Goal: Task Accomplishment & Management: Complete application form

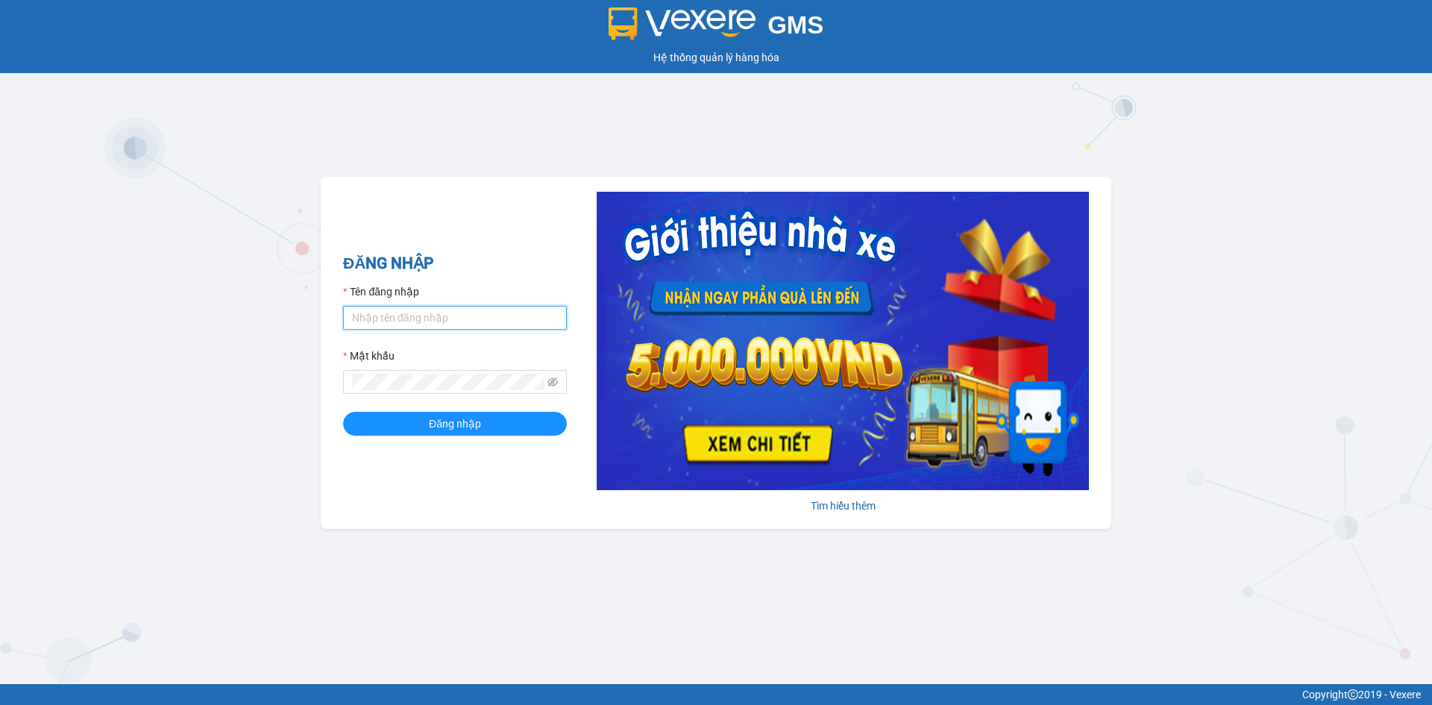
click at [406, 315] on input "Tên đăng nhập" at bounding box center [455, 318] width 224 height 24
type input "nhaxe.haicuong"
click at [466, 421] on span "Đăng nhập" at bounding box center [455, 423] width 52 height 16
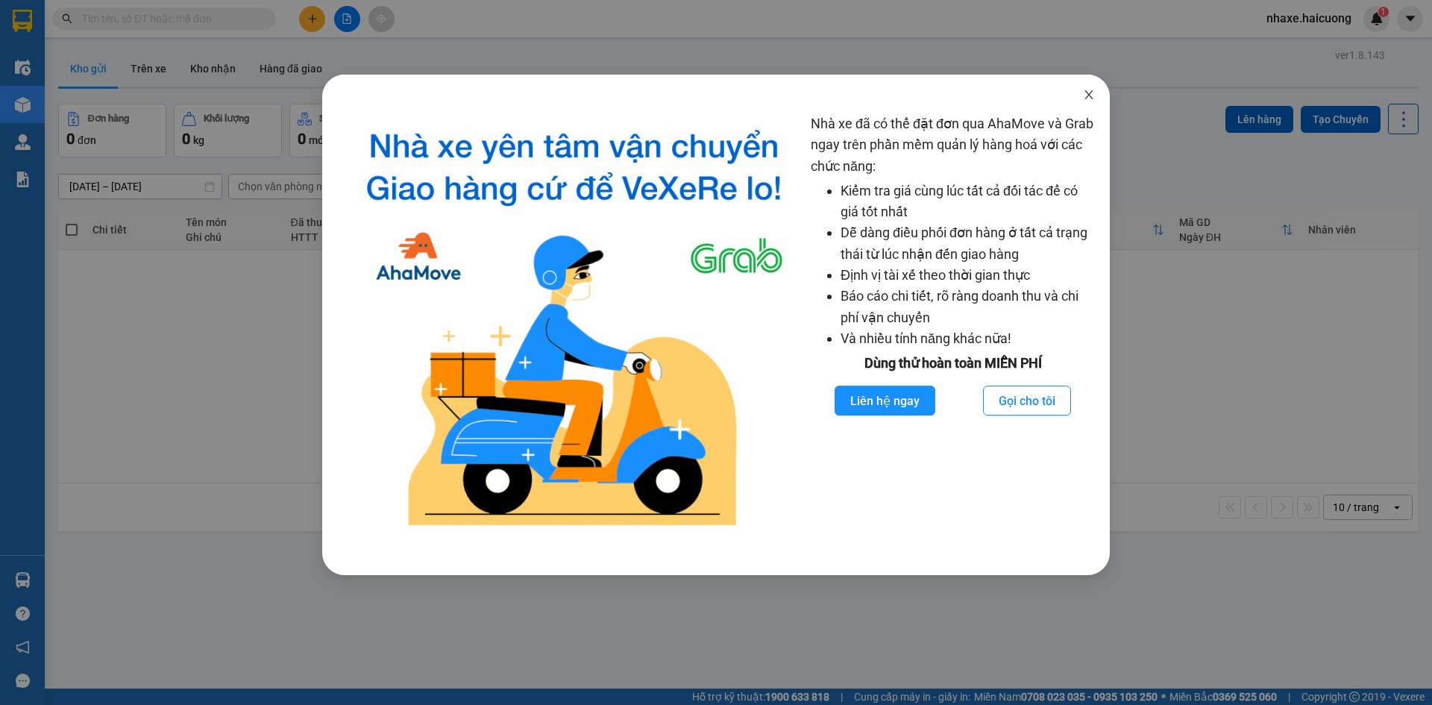
click at [1095, 86] on span "Close" at bounding box center [1089, 96] width 42 height 42
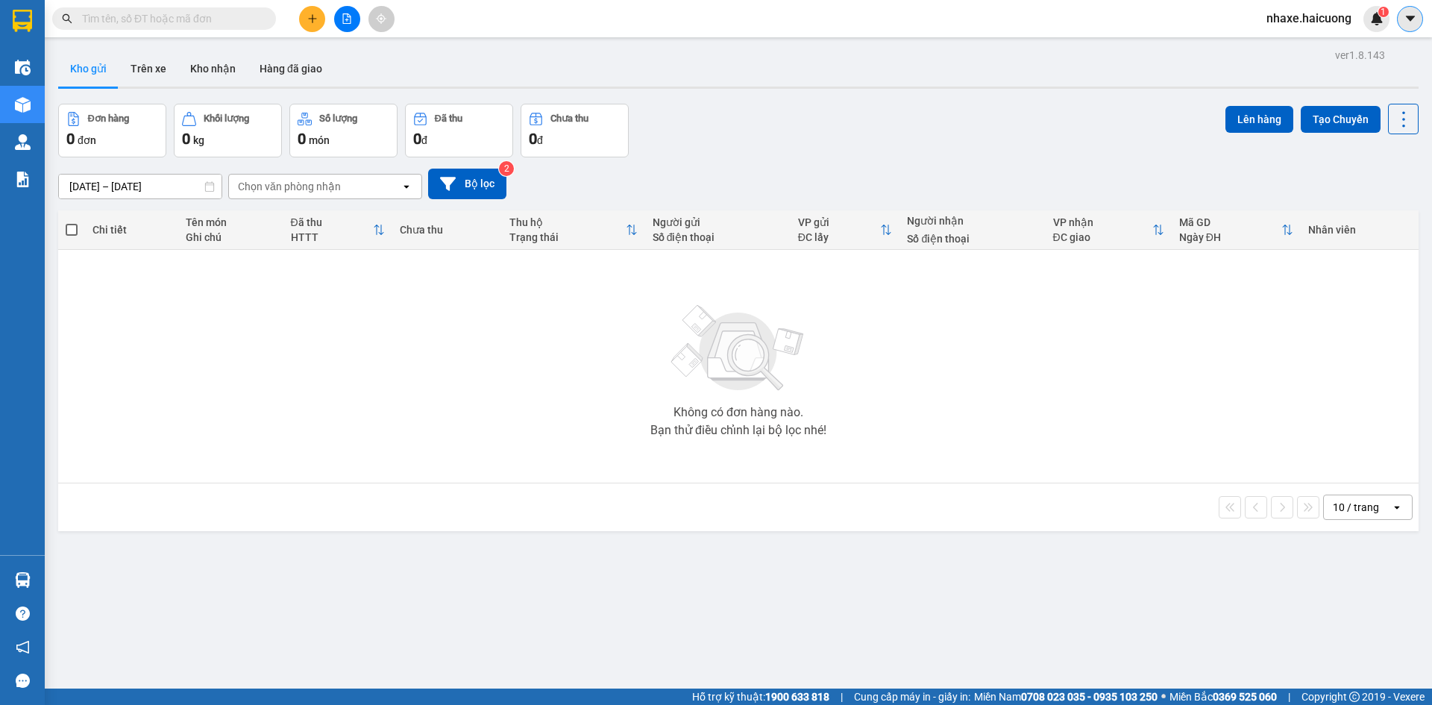
click at [1422, 22] on div "nhaxe.haicuong 1" at bounding box center [1342, 19] width 177 height 26
click at [1416, 21] on icon "caret-down" at bounding box center [1409, 18] width 13 height 13
click at [1324, 16] on span "nhaxe.haicuong" at bounding box center [1308, 18] width 109 height 19
click at [1322, 54] on li "Đăng xuất" at bounding box center [1308, 46] width 109 height 24
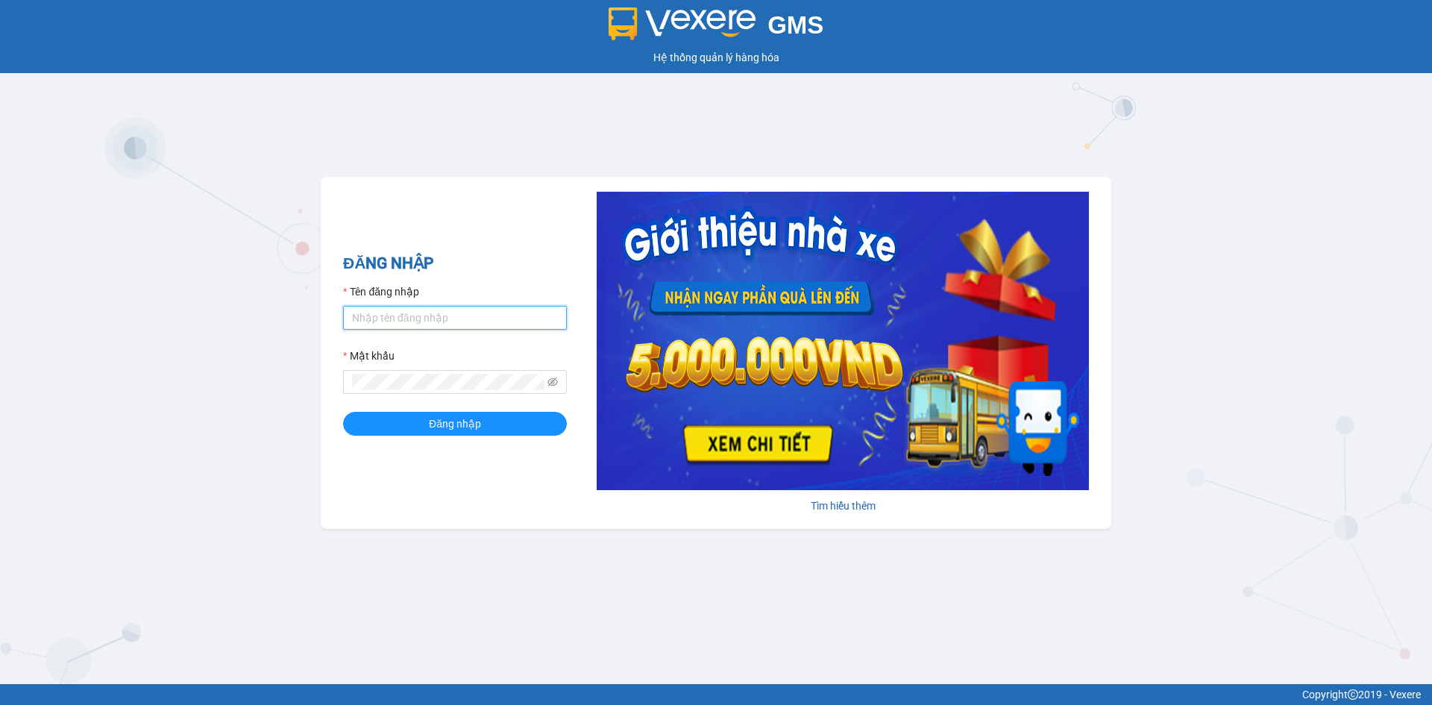
type input "nhaxe.haicuong"
click at [474, 325] on input "nhaxe.haicuong" at bounding box center [455, 318] width 224 height 24
click at [394, 416] on button "Đăng nhập" at bounding box center [455, 424] width 224 height 24
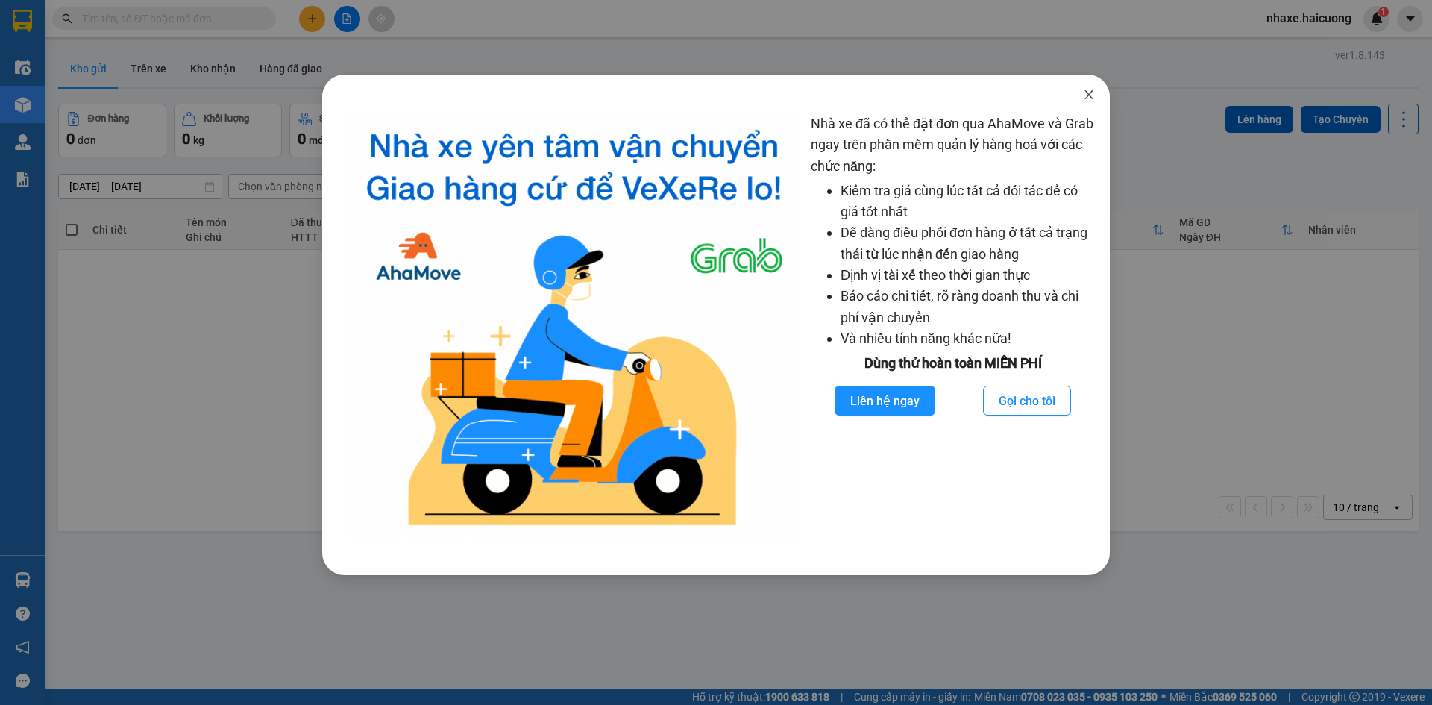
click at [1081, 97] on span "Close" at bounding box center [1089, 96] width 42 height 42
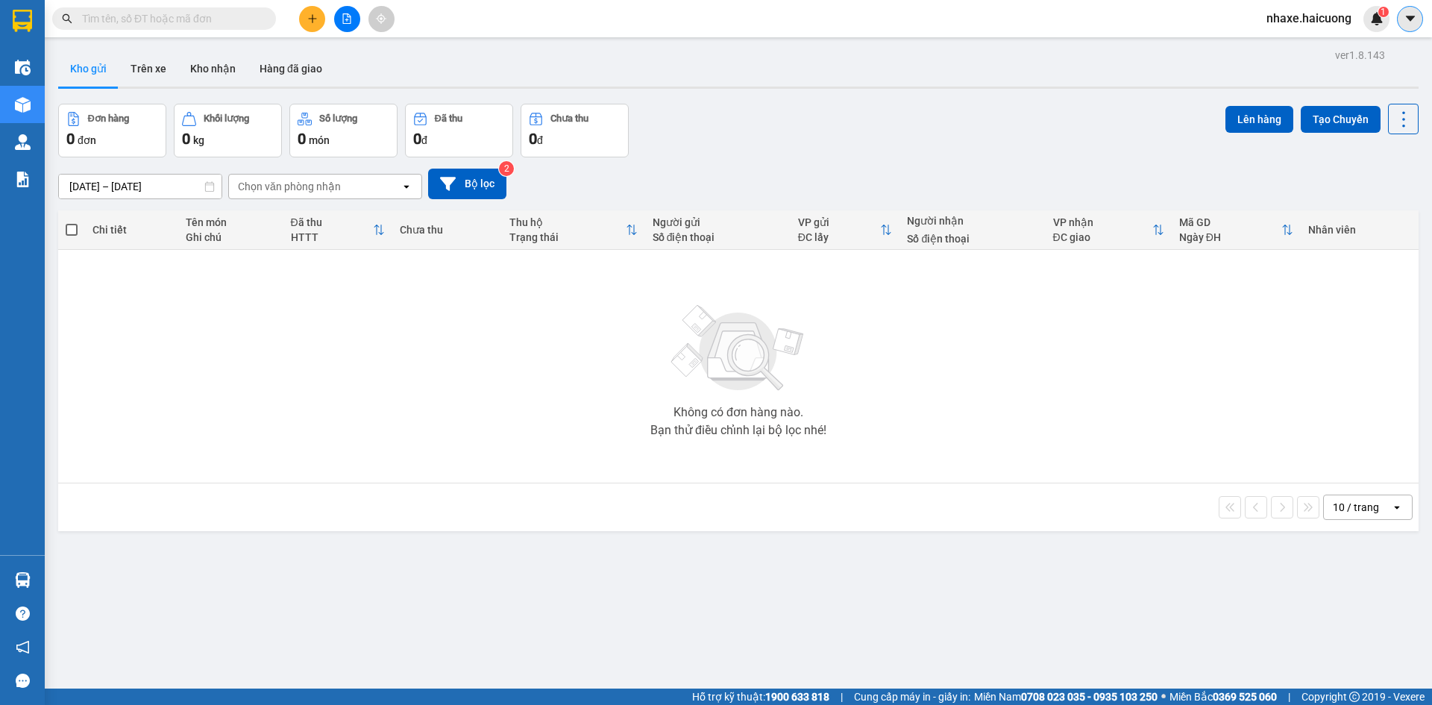
click at [1408, 26] on button at bounding box center [1410, 19] width 26 height 26
click at [1314, 13] on span "nhaxe.haicuong" at bounding box center [1308, 18] width 109 height 19
click at [1315, 40] on span "Đăng xuất" at bounding box center [1316, 46] width 76 height 16
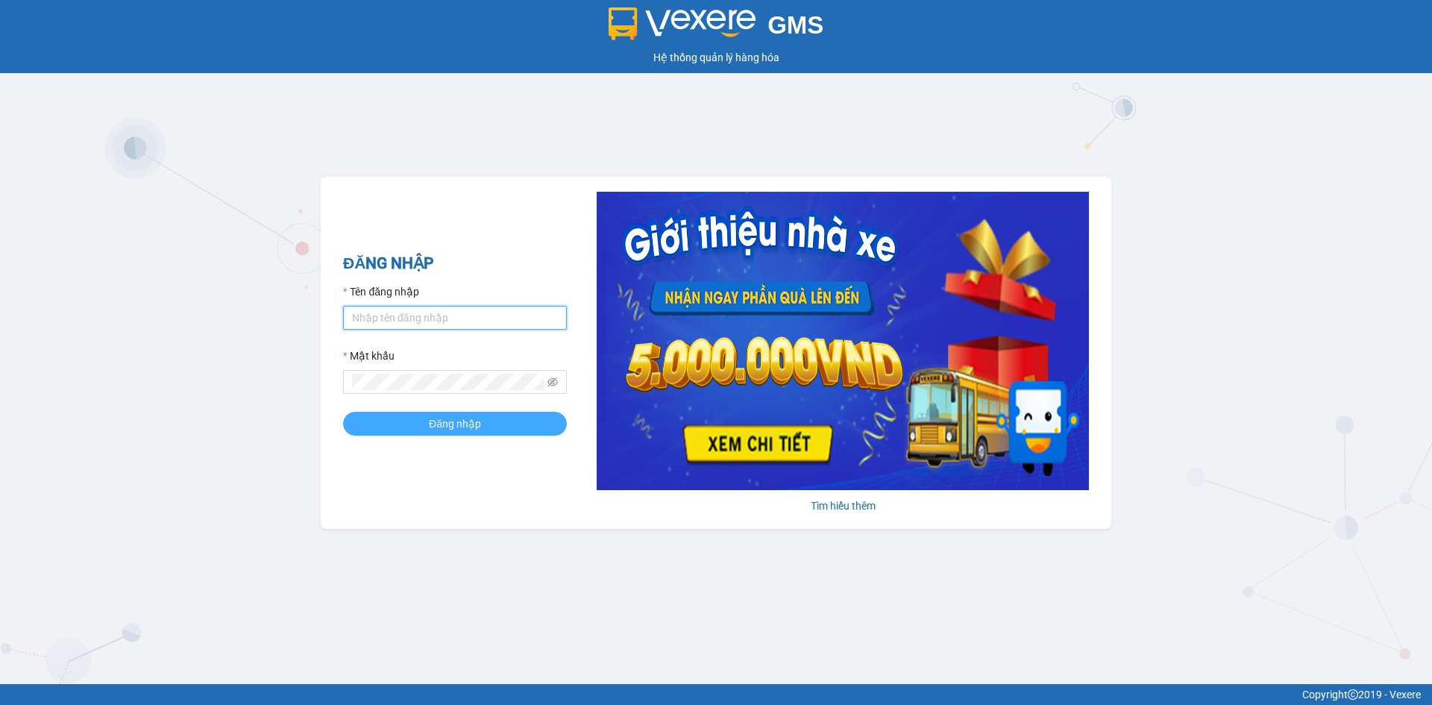
type input "nhaxe.haicuong"
click at [496, 421] on button "Đăng nhập" at bounding box center [455, 424] width 224 height 24
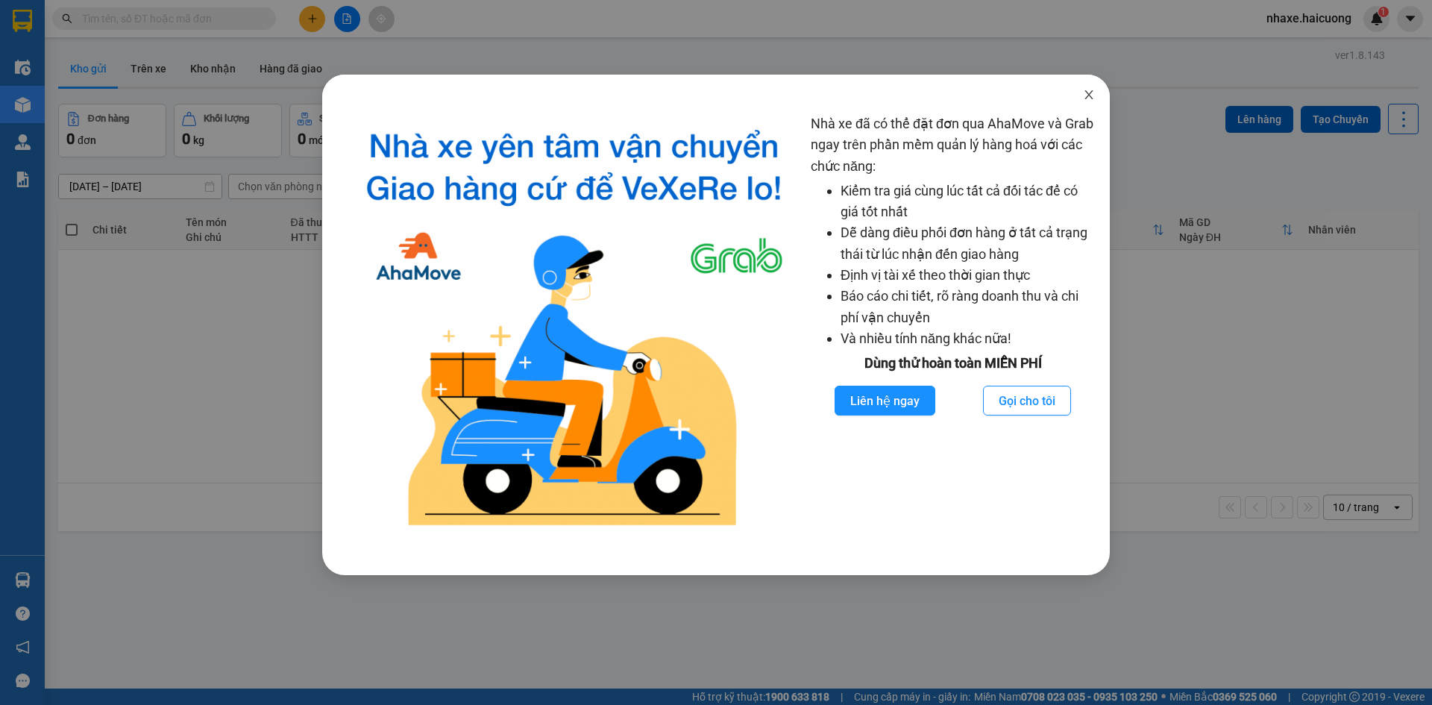
click at [1084, 96] on icon "close" at bounding box center [1089, 95] width 12 height 12
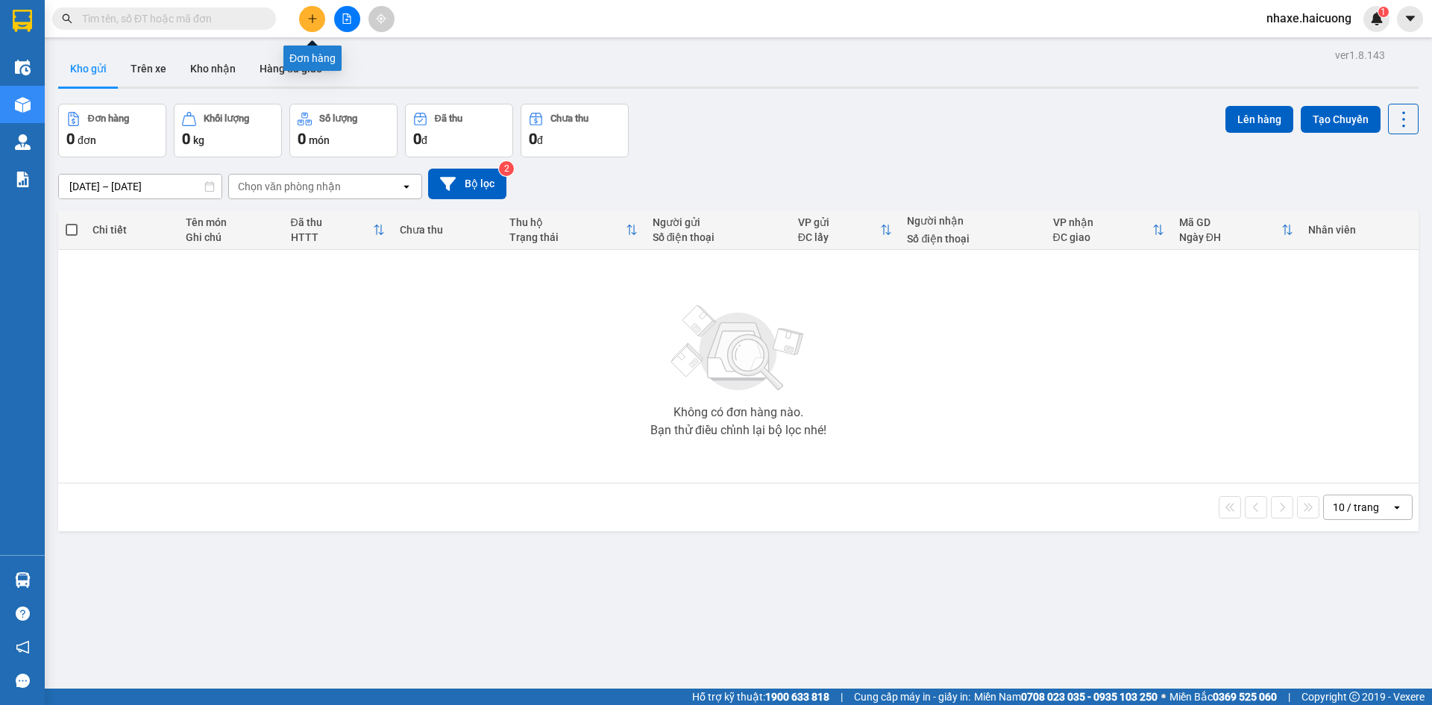
click at [315, 16] on icon "plus" at bounding box center [312, 18] width 10 height 10
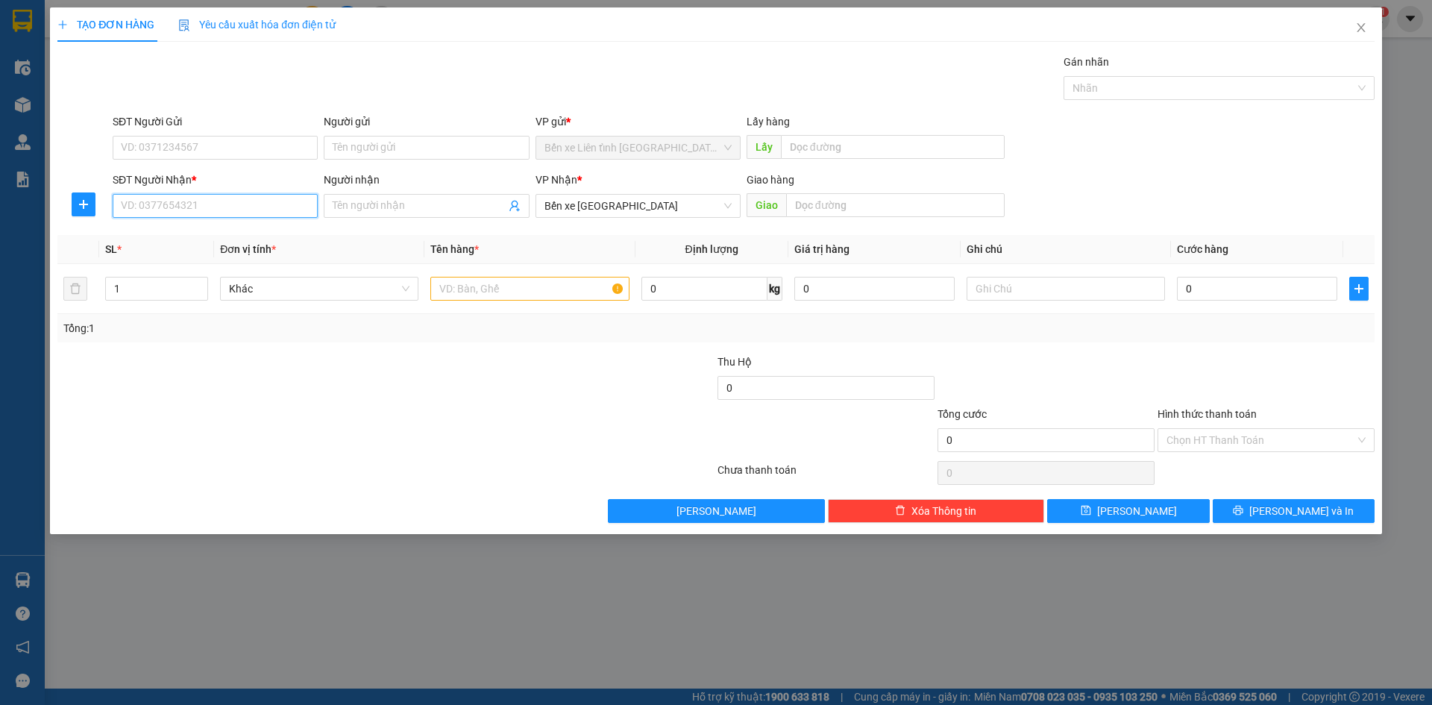
click at [227, 197] on input "SĐT Người Nhận *" at bounding box center [215, 206] width 205 height 24
click at [225, 144] on input "SĐT Người Gửi" at bounding box center [215, 148] width 205 height 24
click at [234, 204] on input "SĐT Người Nhận *" at bounding box center [215, 206] width 205 height 24
click at [230, 134] on div "SĐT Người Gửi" at bounding box center [215, 124] width 205 height 22
click at [230, 141] on input "SĐT Người Gửi" at bounding box center [215, 148] width 205 height 24
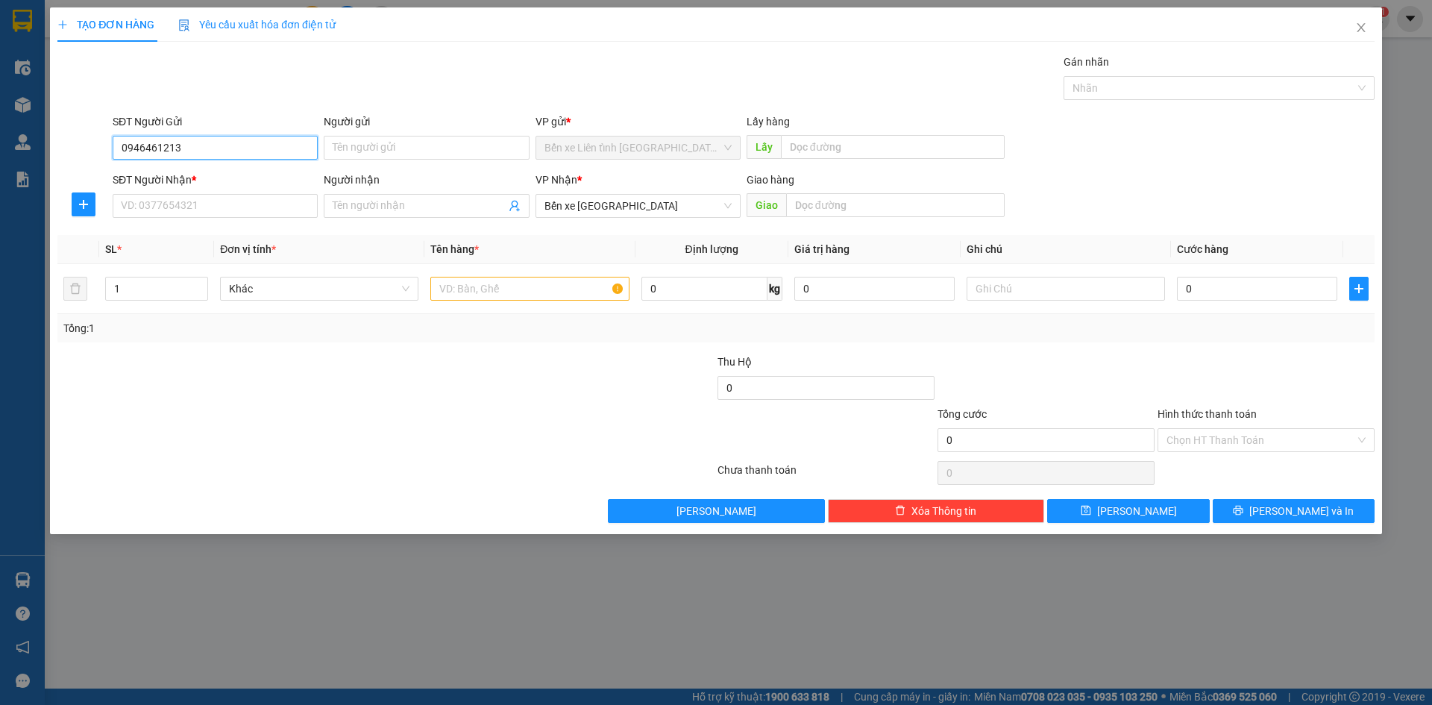
type input "0946461213"
click at [228, 206] on input "SĐT Người Nhận *" at bounding box center [215, 206] width 205 height 24
type input "0917698333"
click at [824, 215] on input "text" at bounding box center [895, 205] width 218 height 24
type input "thanh hóa"
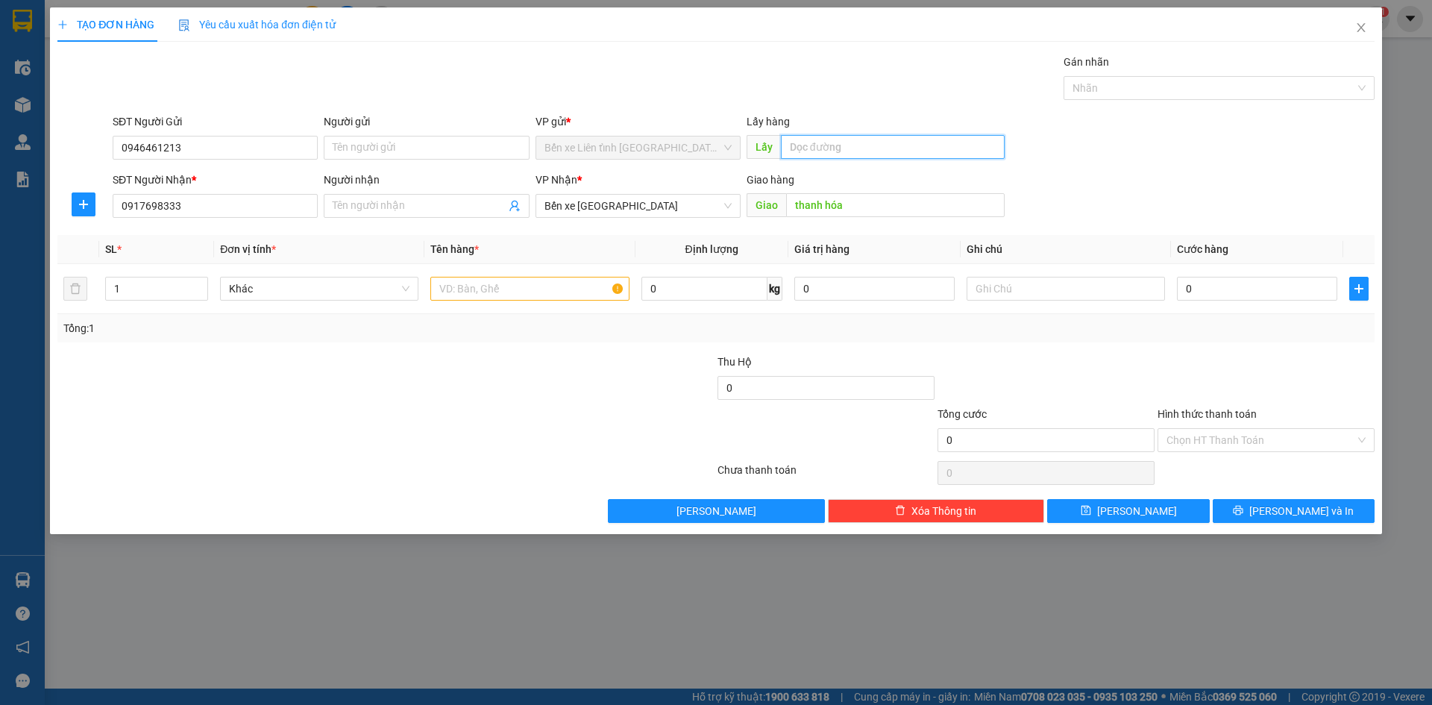
click at [829, 157] on input "text" at bounding box center [893, 147] width 224 height 24
click at [571, 286] on input "text" at bounding box center [529, 289] width 198 height 24
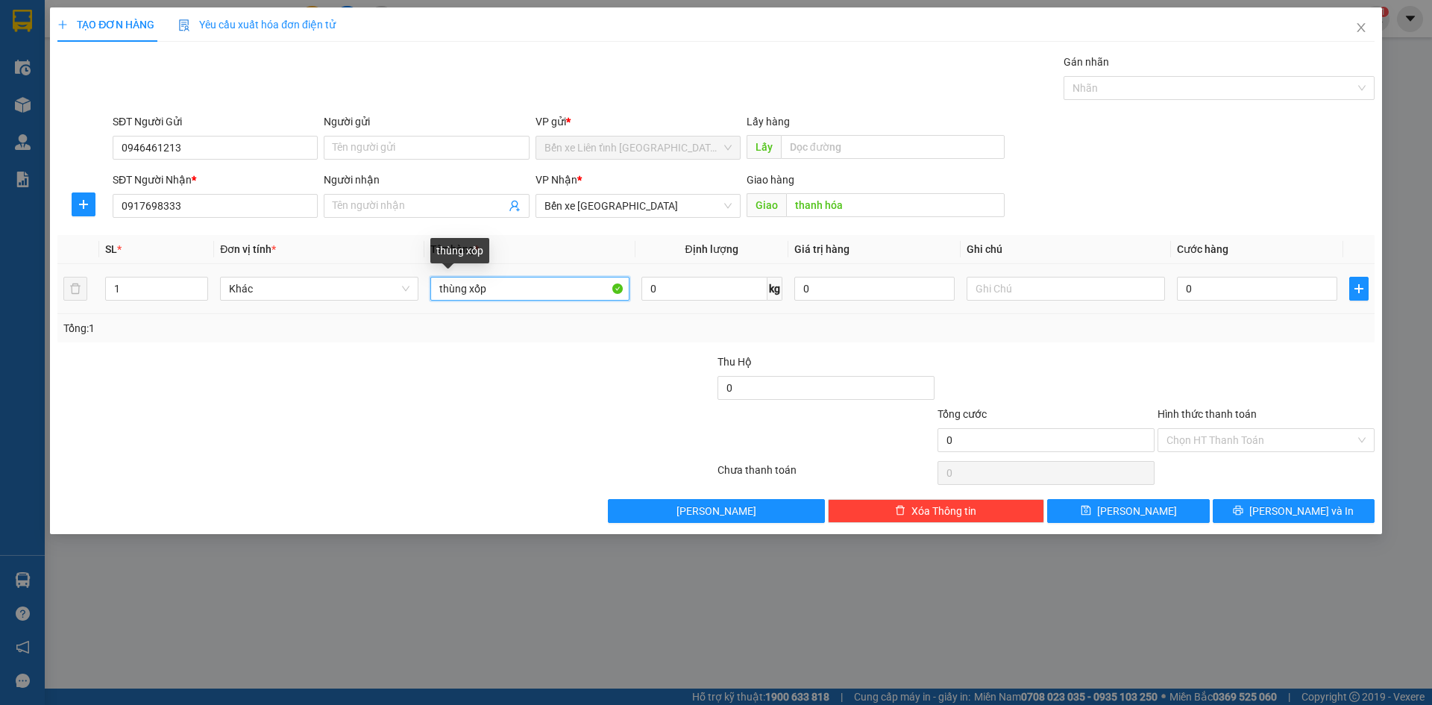
click at [436, 286] on input "thùng xốp" at bounding box center [529, 289] width 198 height 24
type input "1 thùng xốp"
click at [1242, 286] on input "0" at bounding box center [1257, 289] width 160 height 24
click at [940, 338] on div "Tổng: 1" at bounding box center [715, 328] width 1317 height 28
click at [1222, 288] on input "0" at bounding box center [1257, 289] width 160 height 24
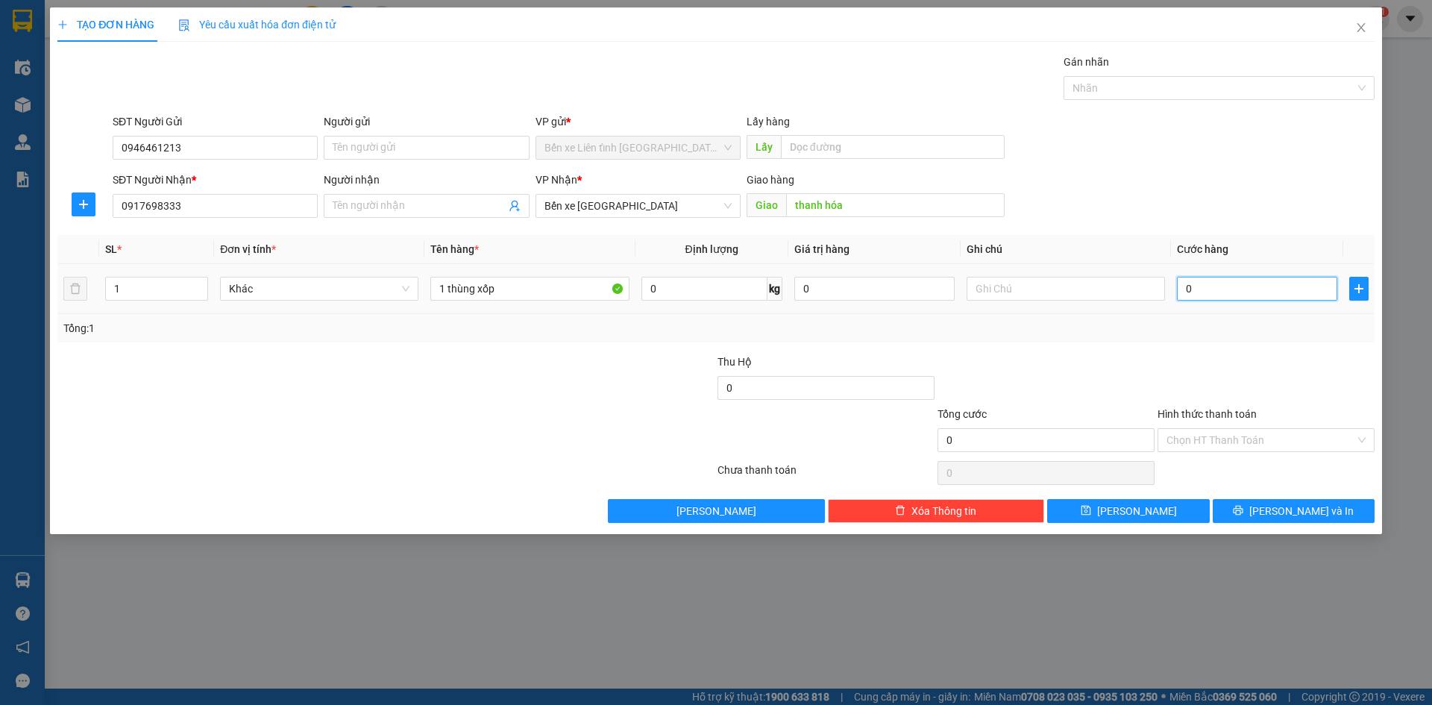
type input "2"
type input "25"
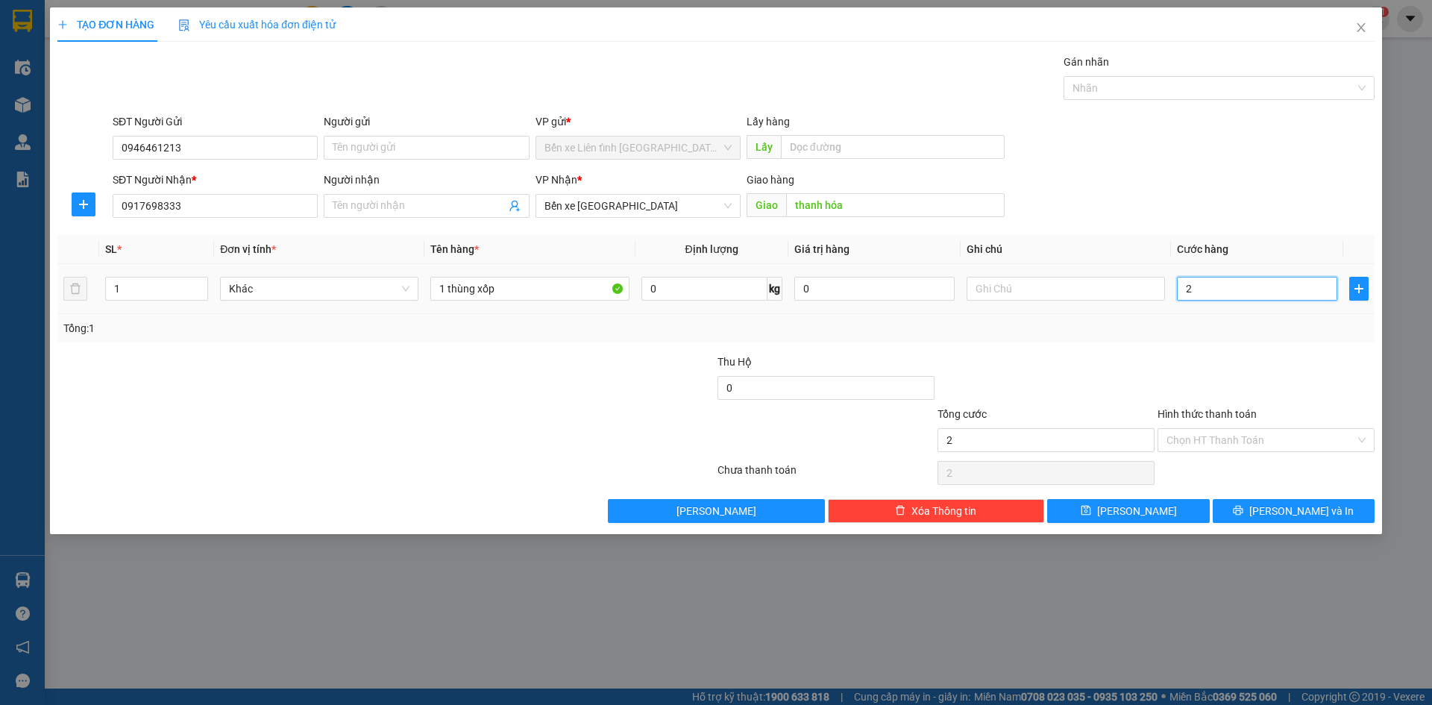
type input "25"
type input "250"
type input "250.000"
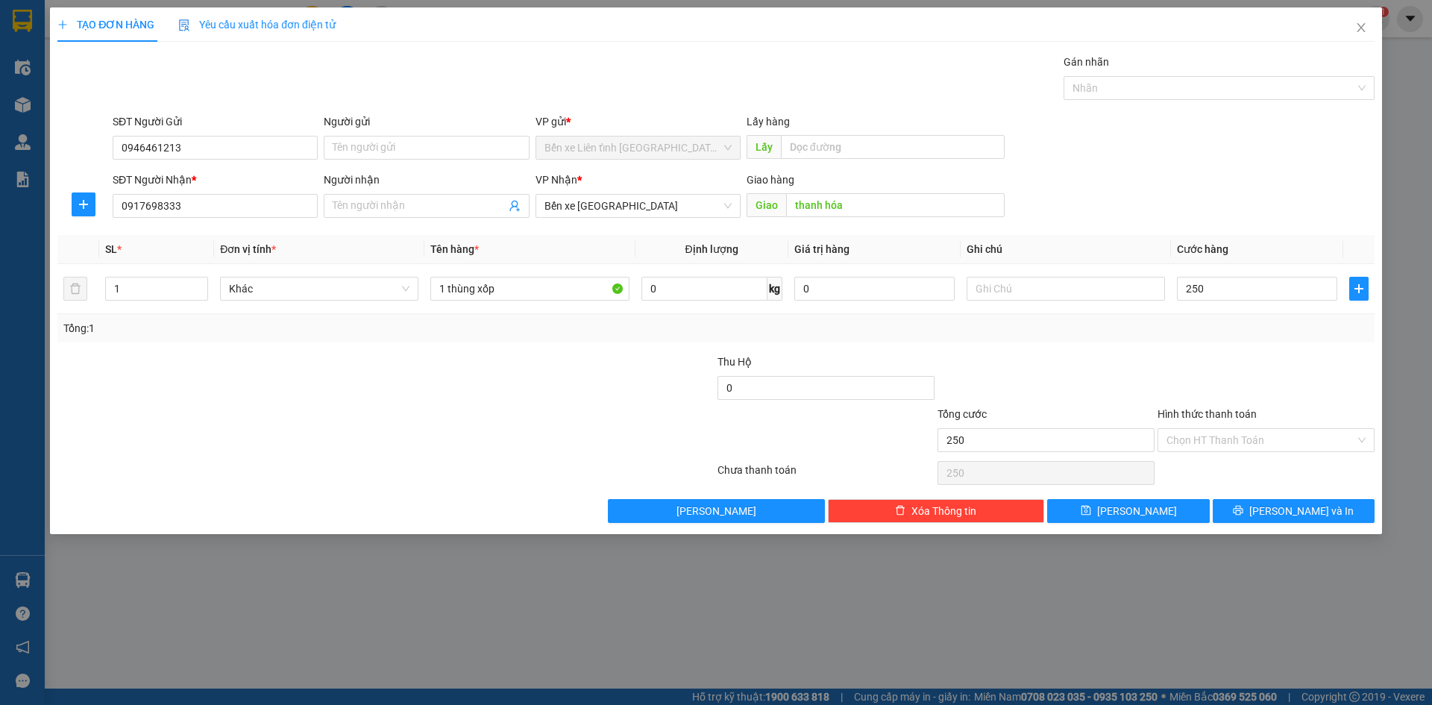
type input "250.000"
click at [1247, 362] on div at bounding box center [1266, 379] width 220 height 52
click at [1335, 429] on input "Hình thức thanh toán" at bounding box center [1260, 440] width 189 height 22
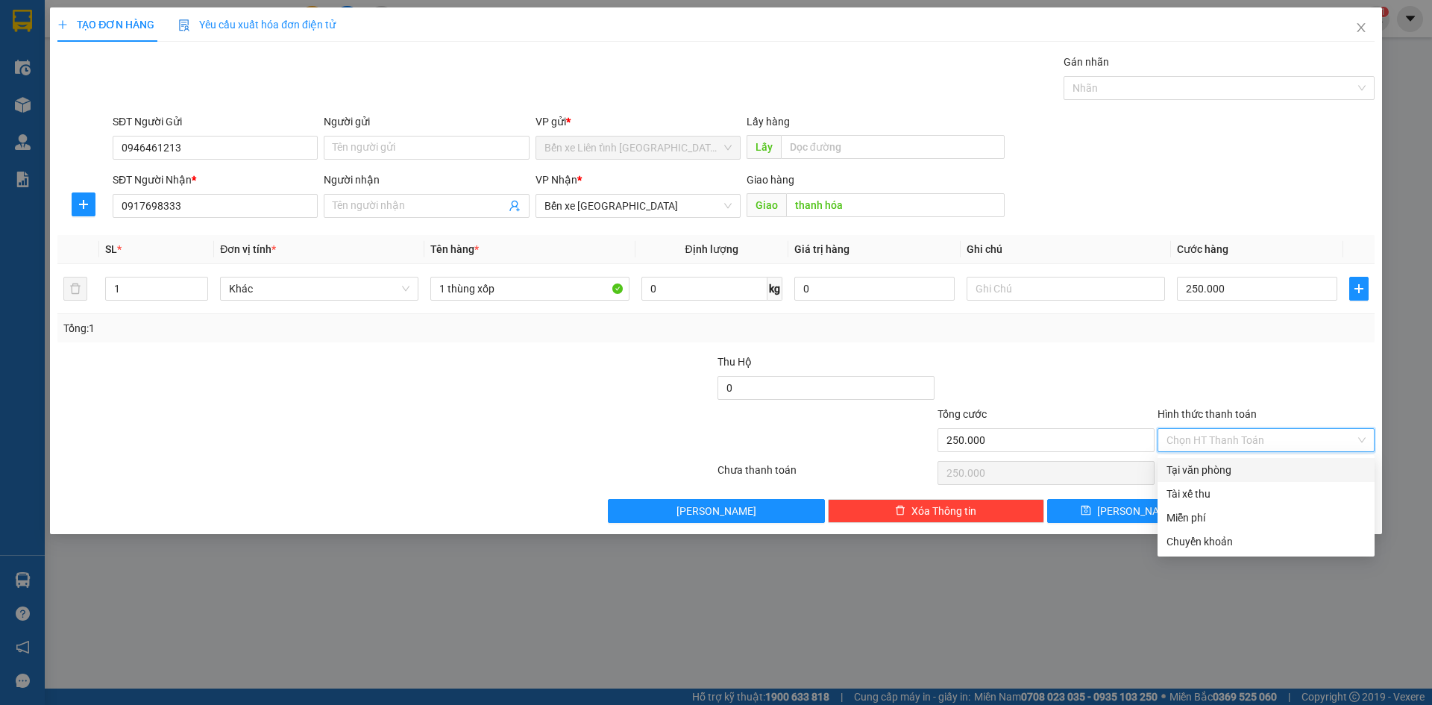
click at [1268, 473] on div "Tại văn phòng" at bounding box center [1265, 470] width 199 height 16
type input "0"
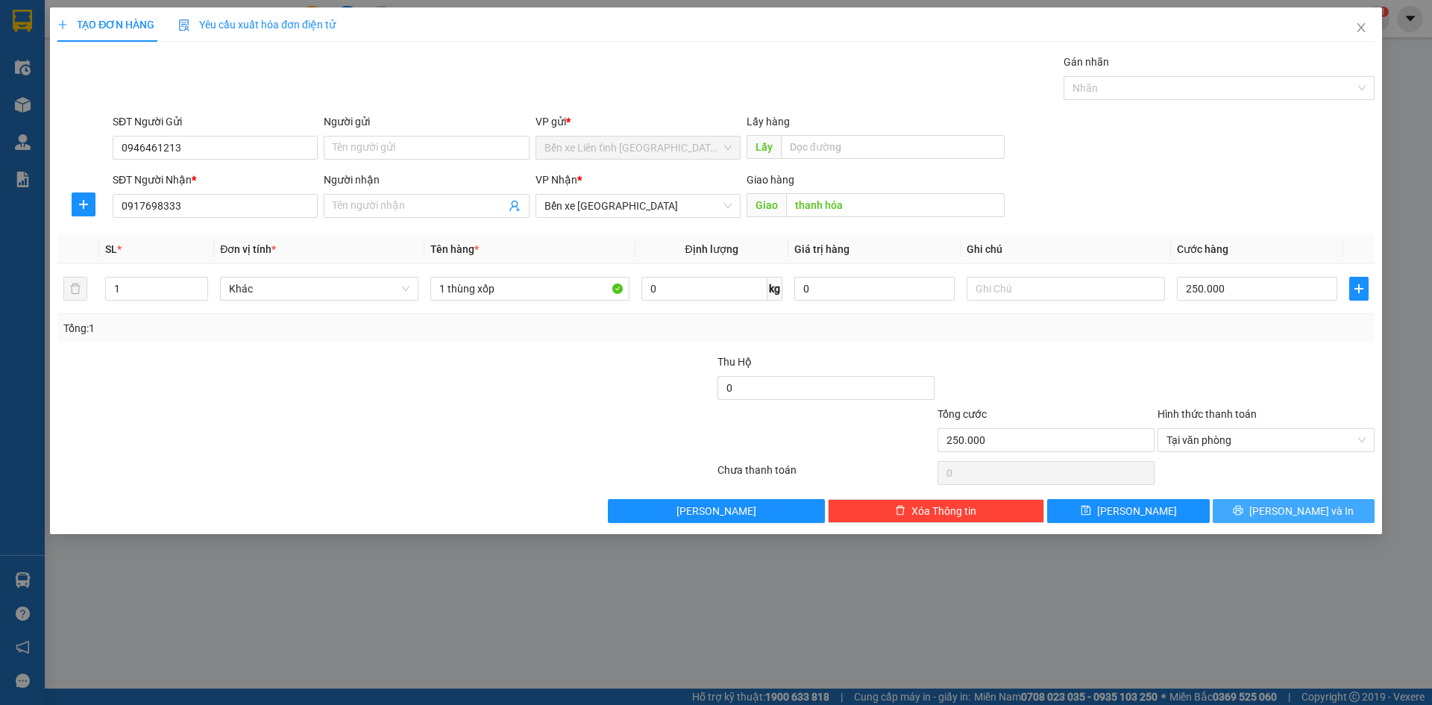
click at [1296, 509] on span "Lưu và In" at bounding box center [1301, 511] width 104 height 16
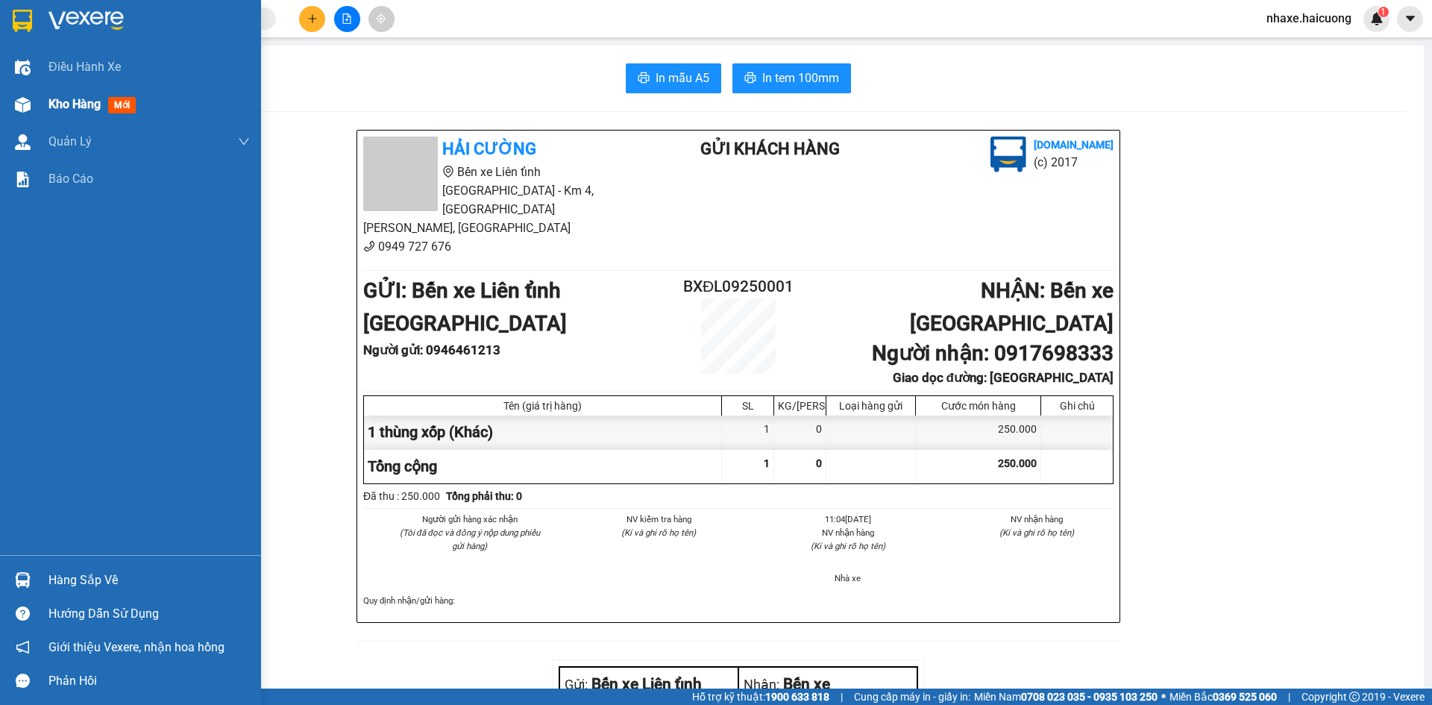
click at [37, 100] on div "Kho hàng mới" at bounding box center [130, 104] width 261 height 37
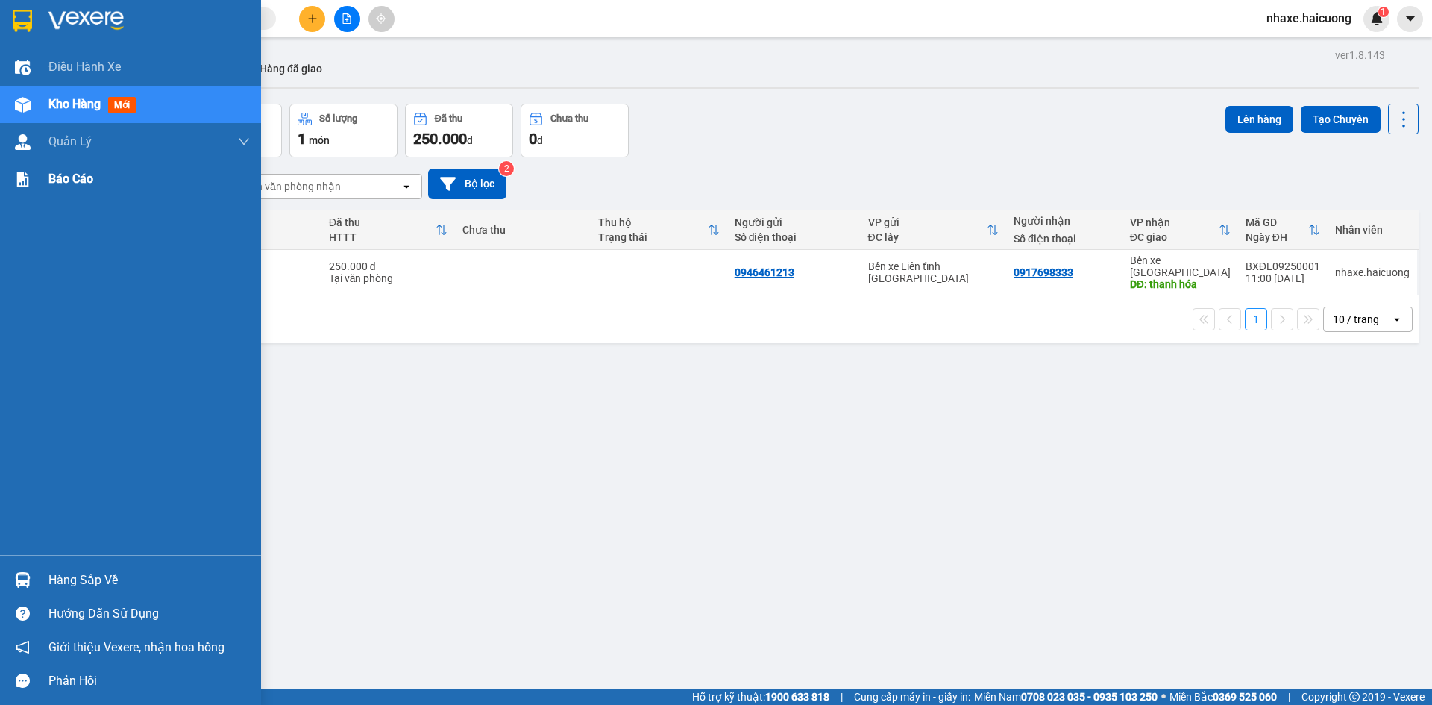
click at [126, 172] on div "Báo cáo" at bounding box center [148, 178] width 201 height 37
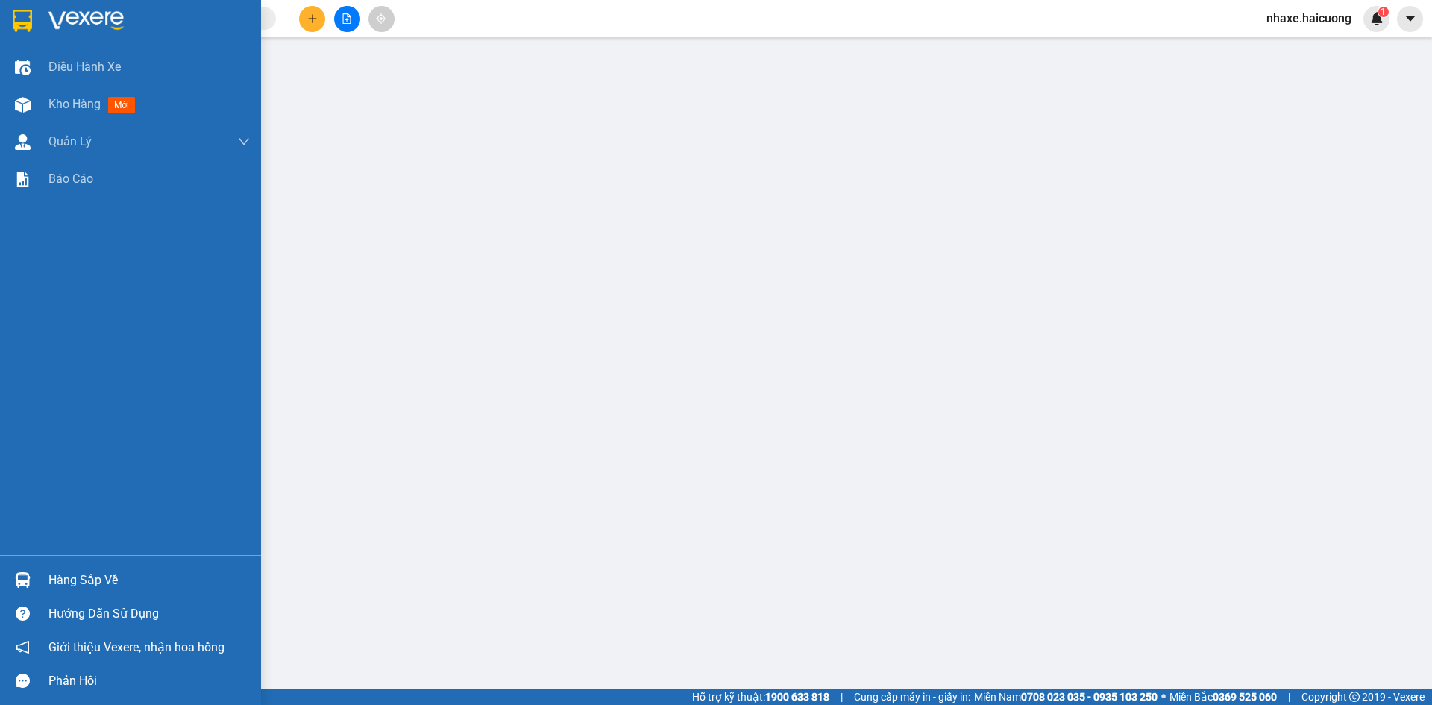
drag, startPoint x: 162, startPoint y: 344, endPoint x: 179, endPoint y: 339, distance: 17.9
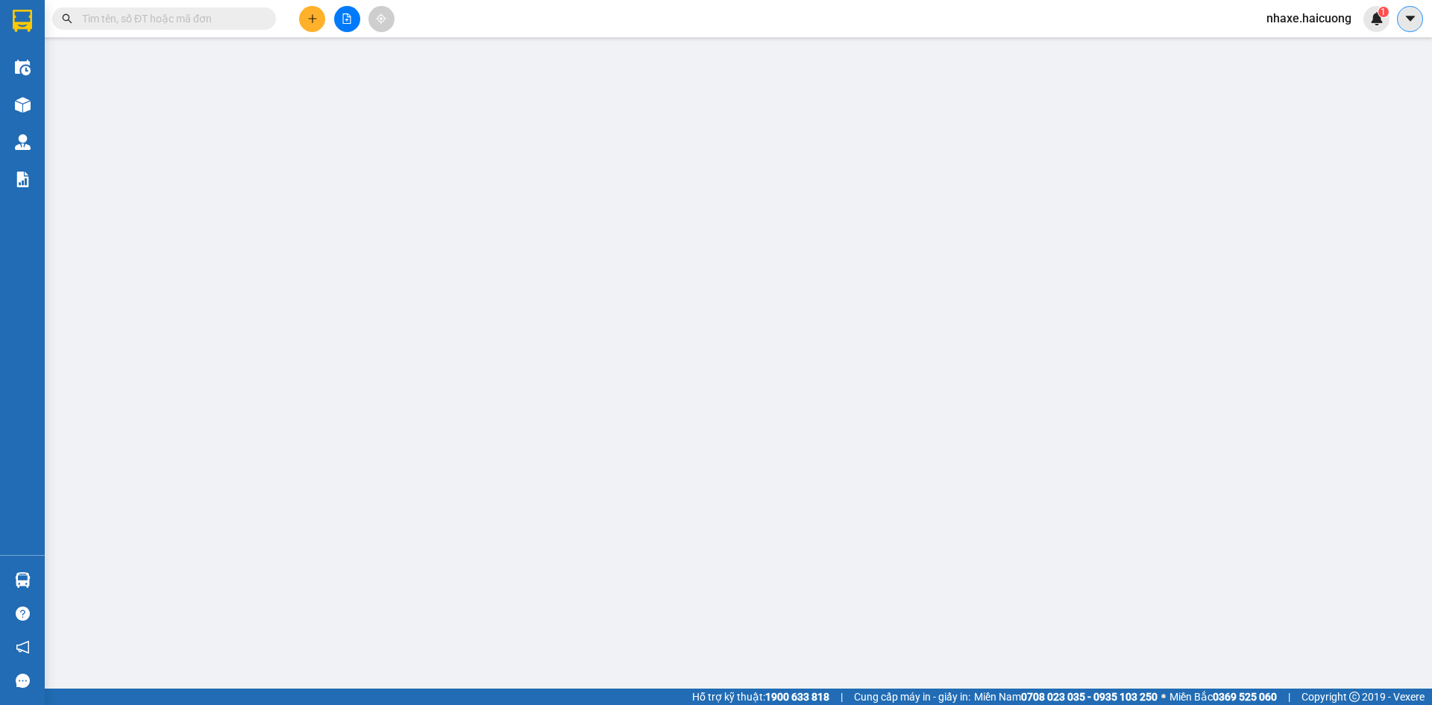
click at [1414, 9] on button at bounding box center [1410, 19] width 26 height 26
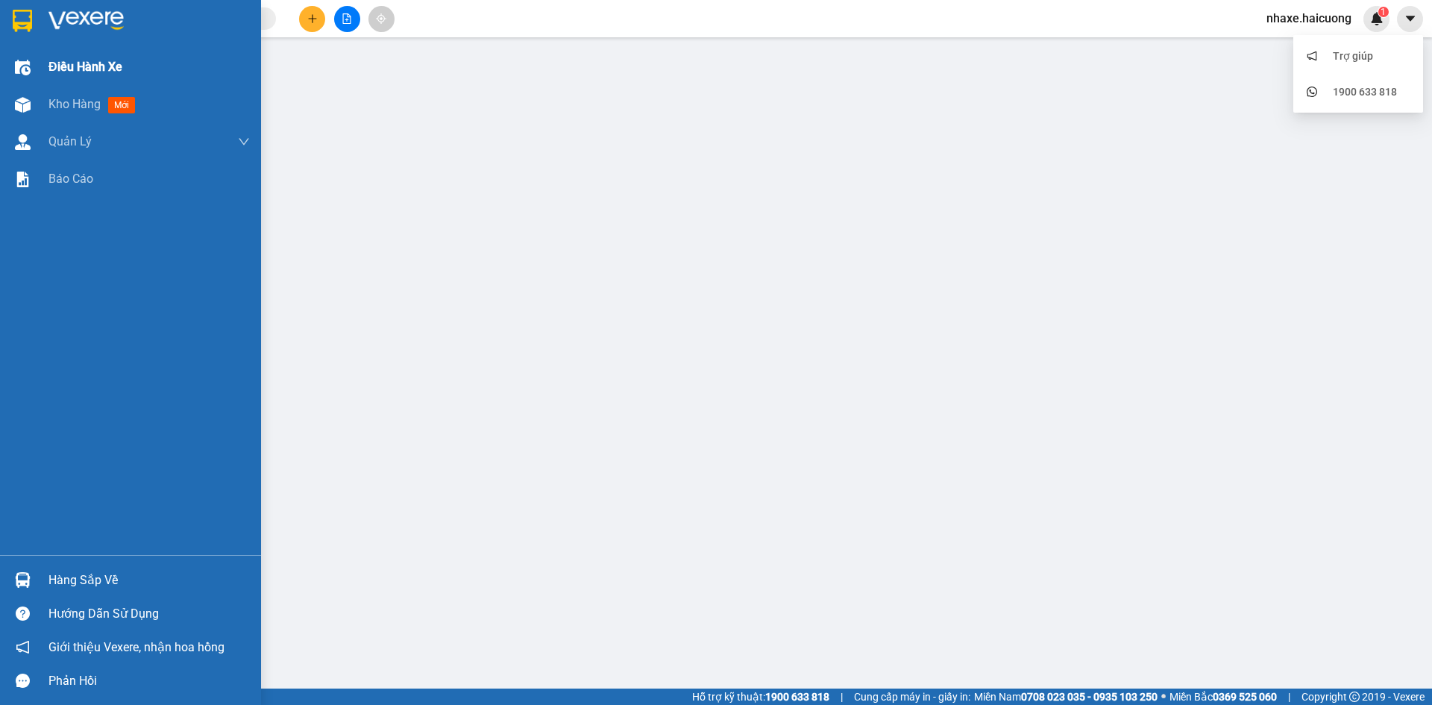
click at [43, 97] on div "Kho hàng mới" at bounding box center [130, 104] width 261 height 37
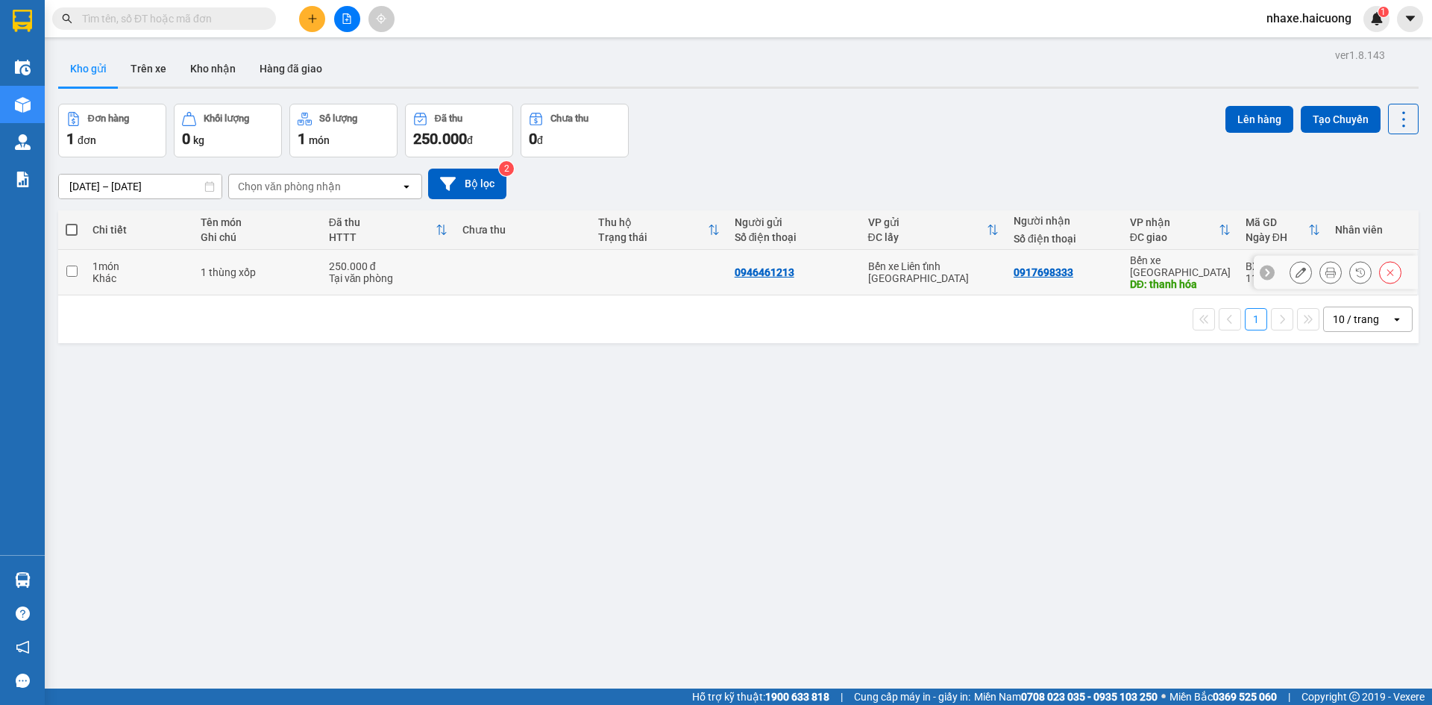
click at [1325, 267] on icon at bounding box center [1330, 272] width 10 height 10
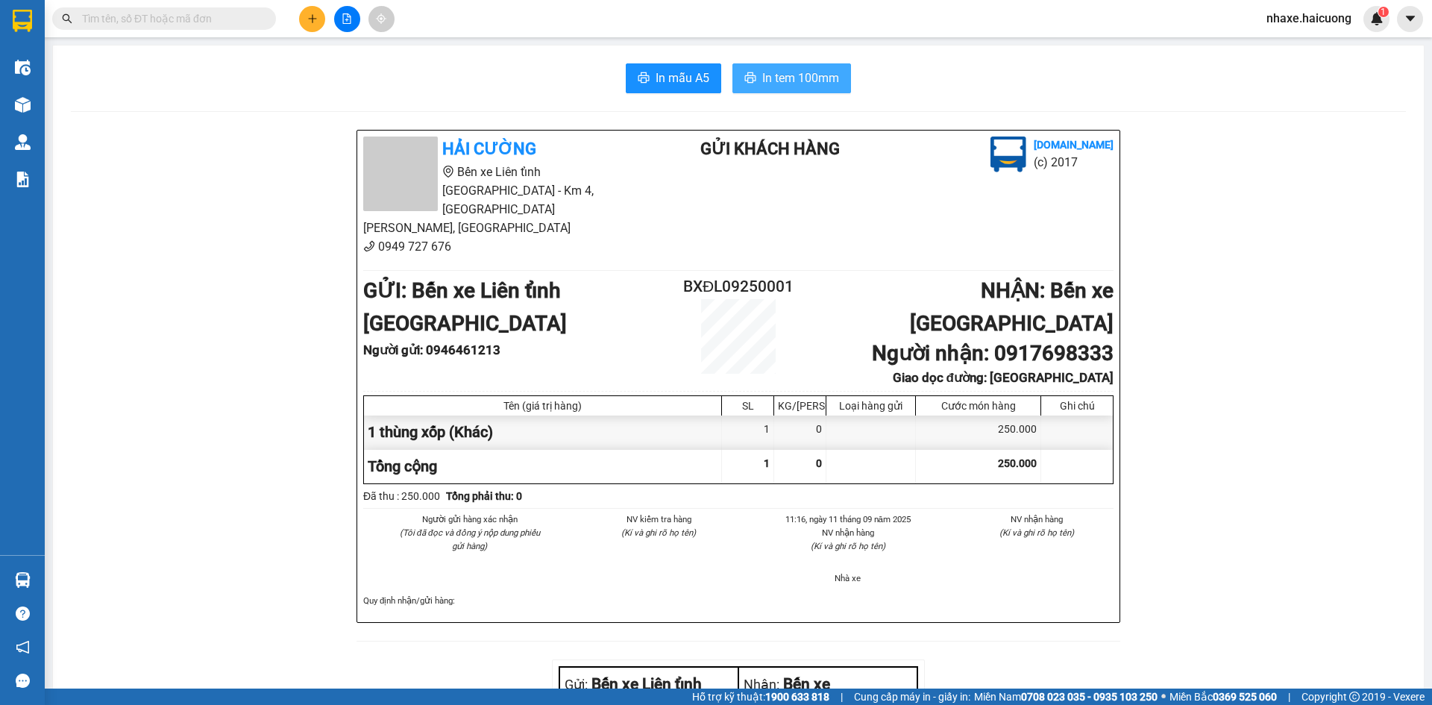
click at [796, 86] on span "In tem 100mm" at bounding box center [800, 78] width 77 height 19
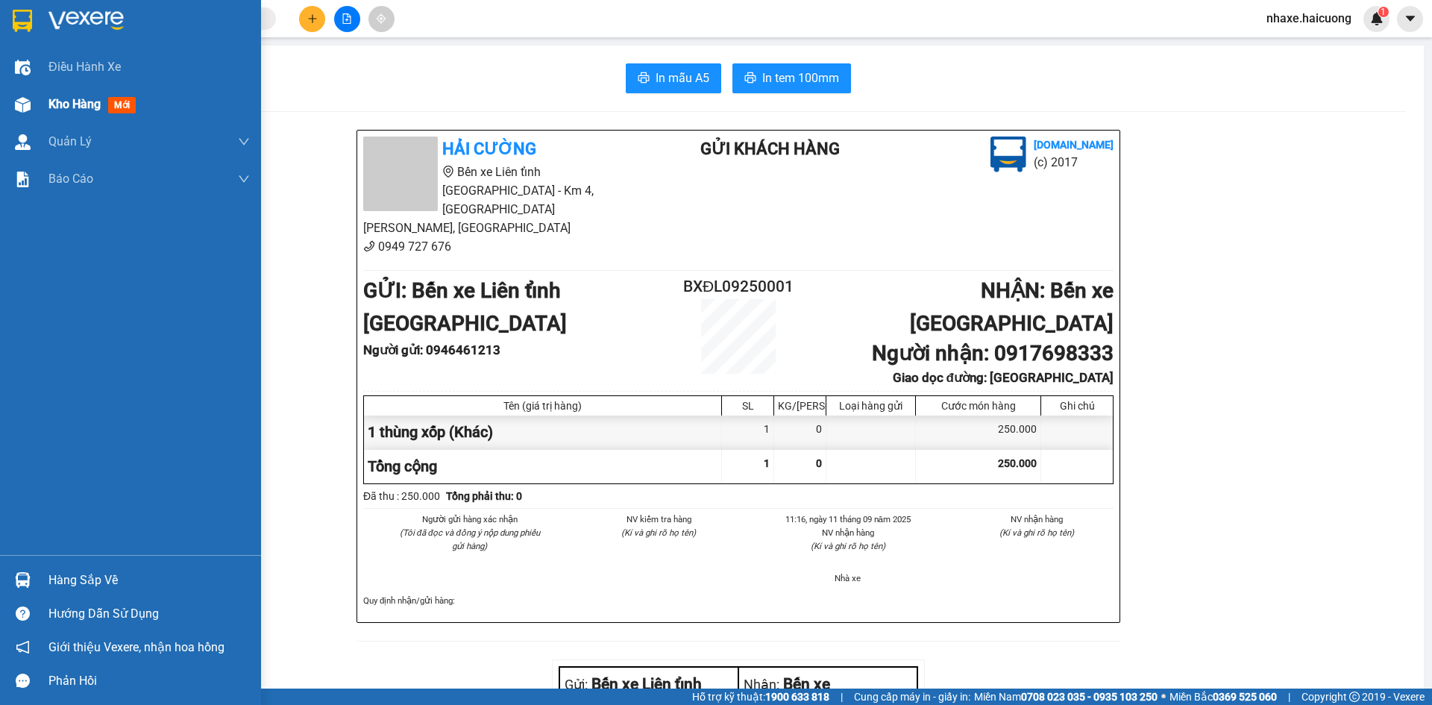
click at [35, 115] on div at bounding box center [23, 105] width 26 height 26
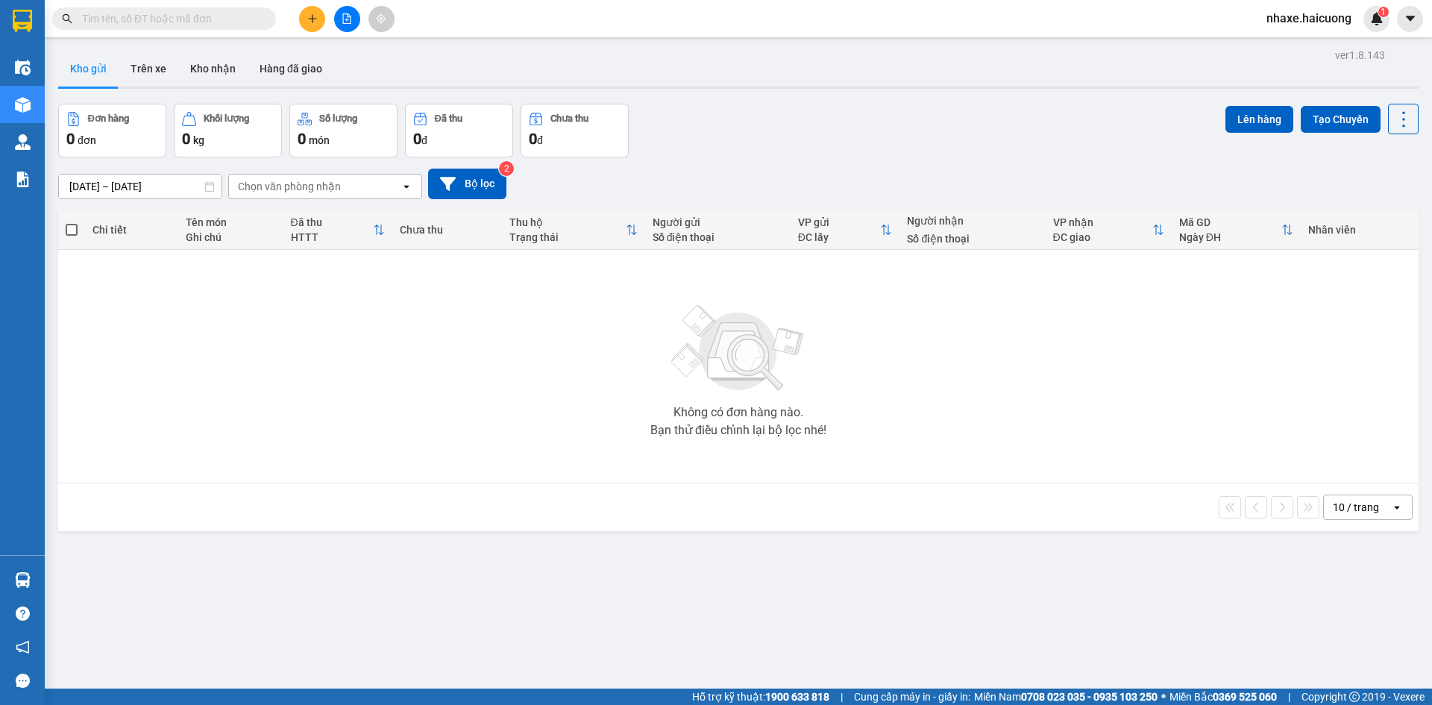
click at [309, 27] on button at bounding box center [312, 19] width 26 height 26
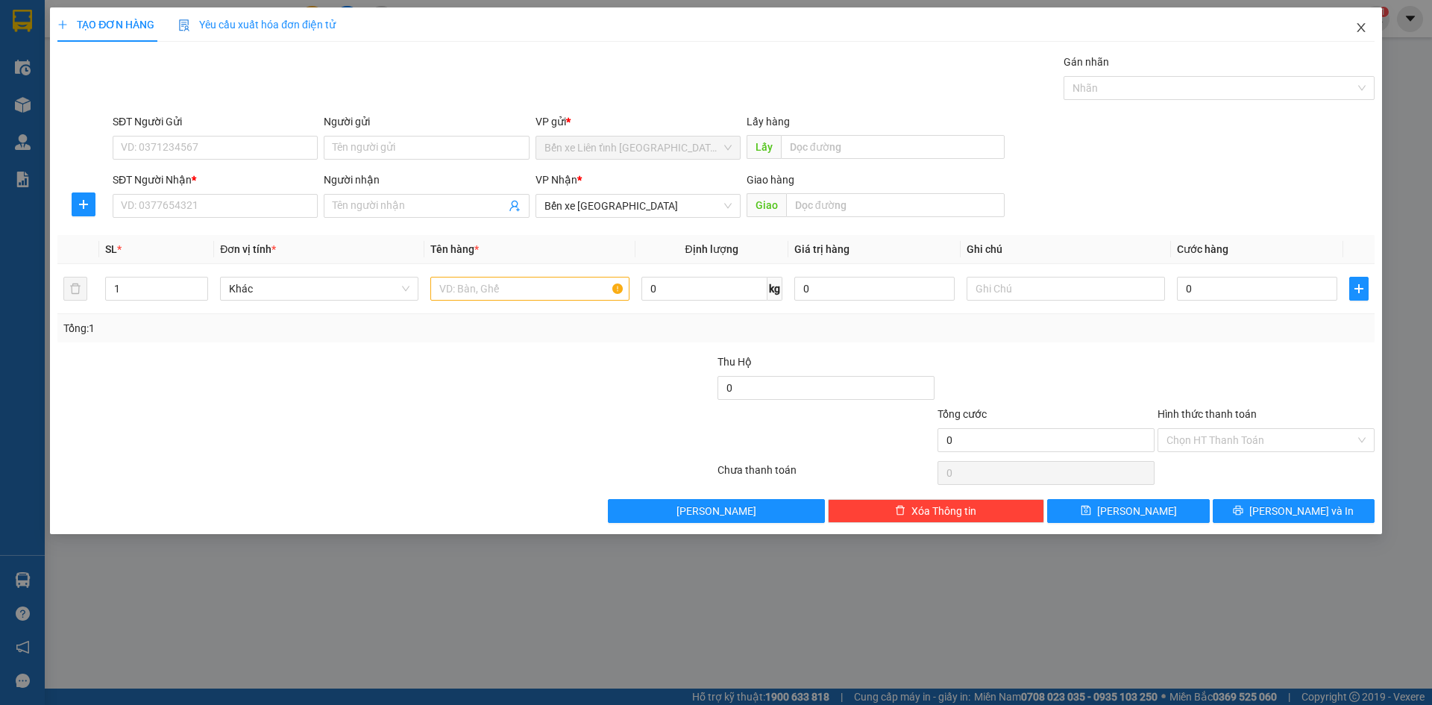
click at [1376, 29] on span "Close" at bounding box center [1361, 28] width 42 height 42
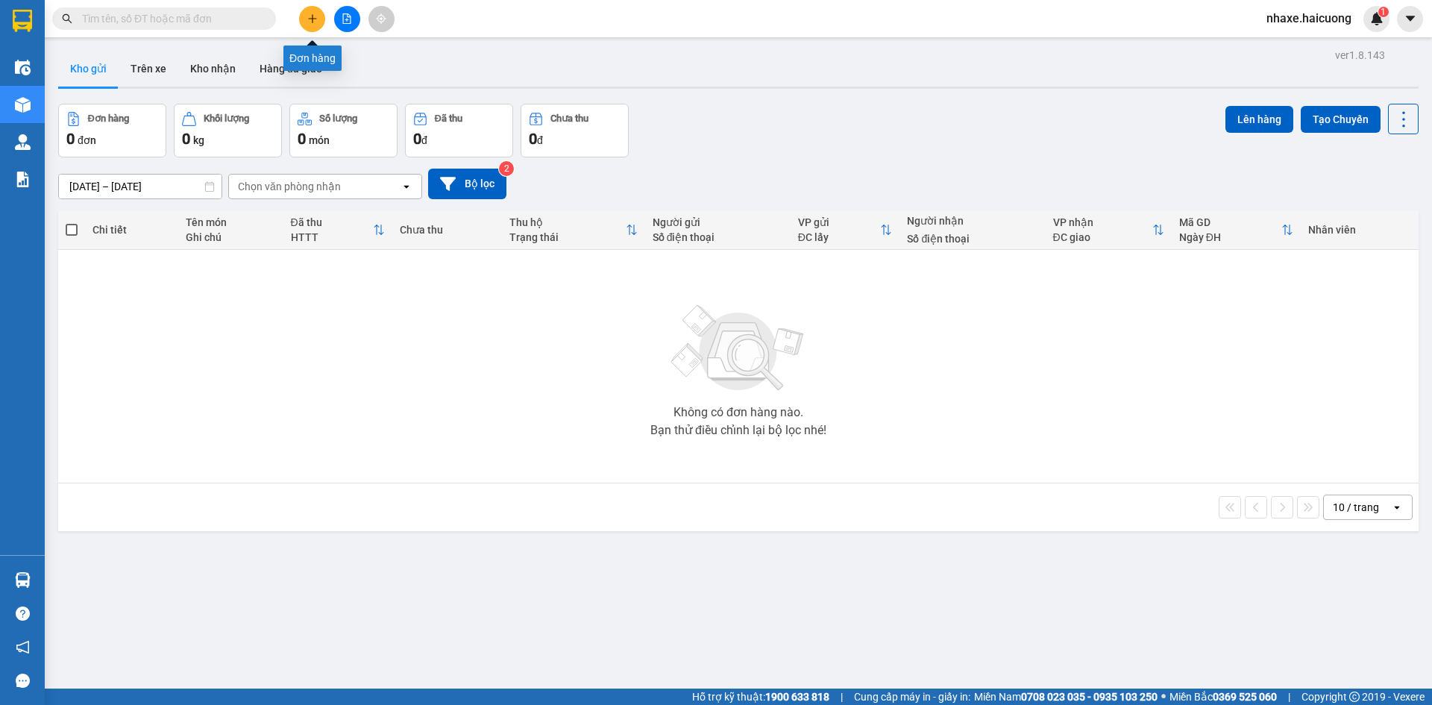
click at [318, 17] on button at bounding box center [312, 19] width 26 height 26
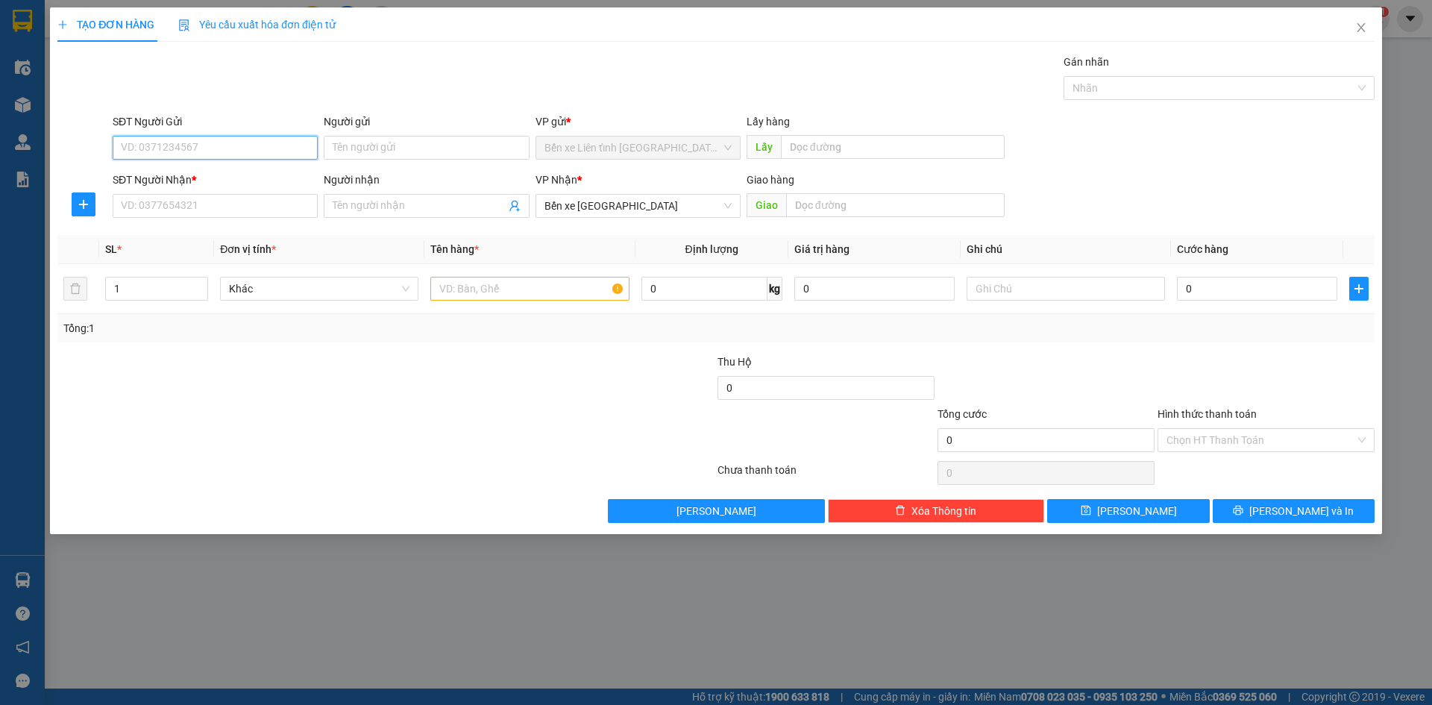
click at [274, 149] on input "SĐT Người Gửi" at bounding box center [215, 148] width 205 height 24
type input "0978554446"
click at [148, 201] on input "SĐT Người Nhận *" at bounding box center [215, 206] width 205 height 24
type input "0973623789"
click at [482, 164] on div "Người gửi Tên người gửi" at bounding box center [426, 139] width 205 height 52
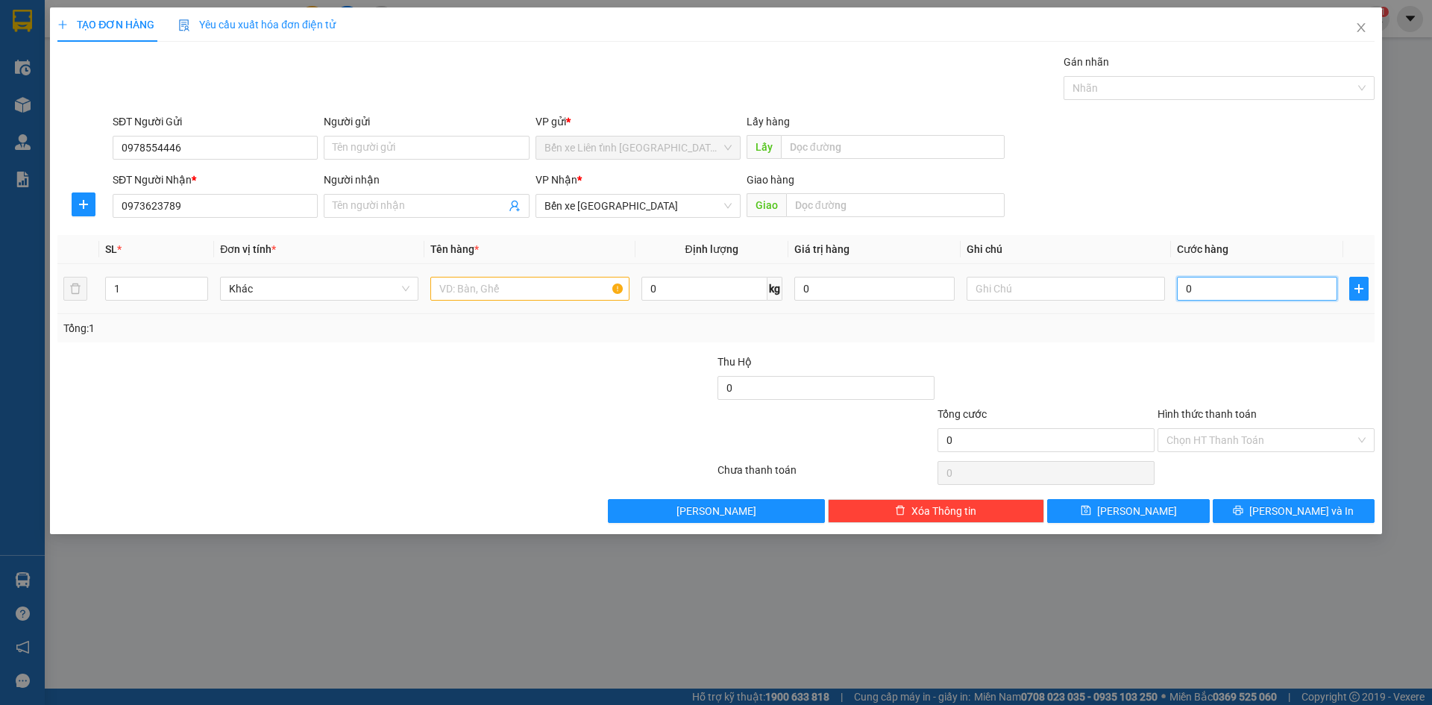
click at [1206, 290] on input "0" at bounding box center [1257, 289] width 160 height 24
click at [517, 292] on input "text" at bounding box center [529, 289] width 198 height 24
type input "1T"
click at [1257, 290] on input "0" at bounding box center [1257, 289] width 160 height 24
type input "1"
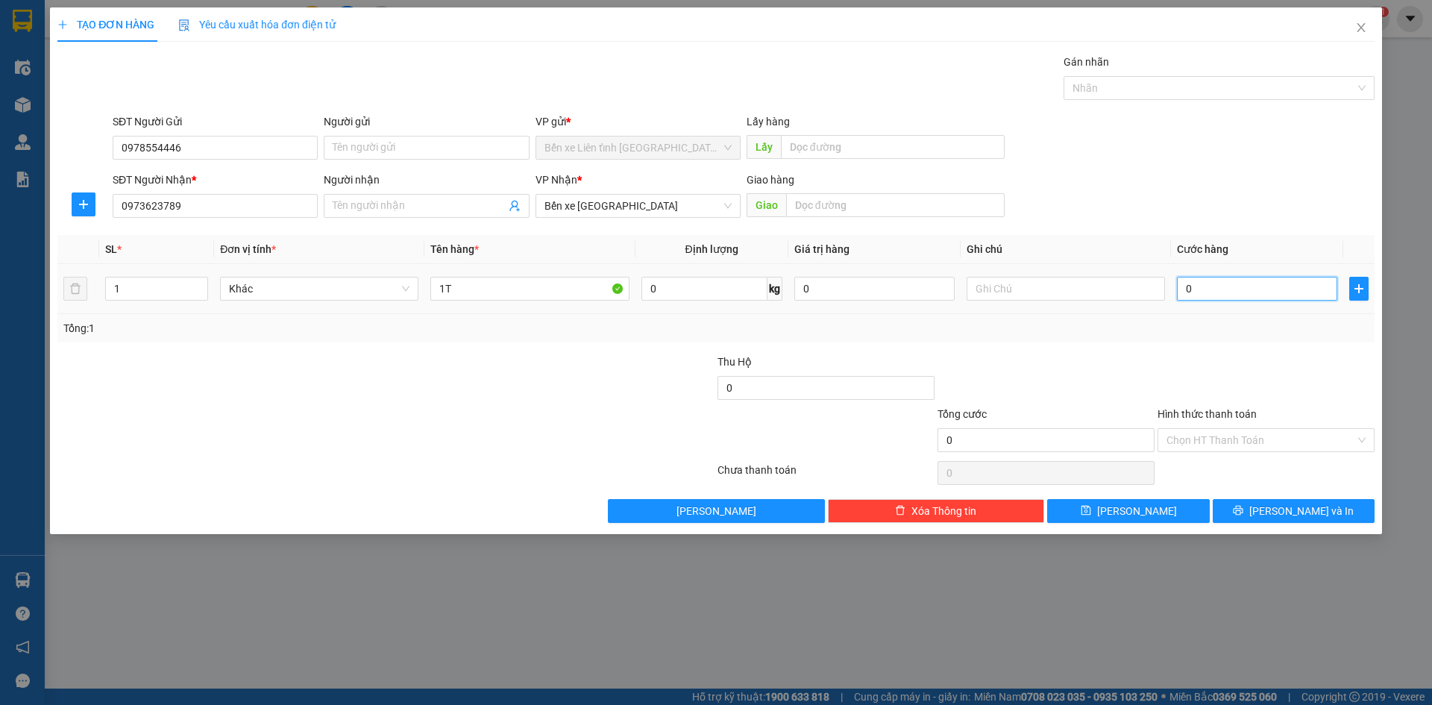
type input "1"
type input "15"
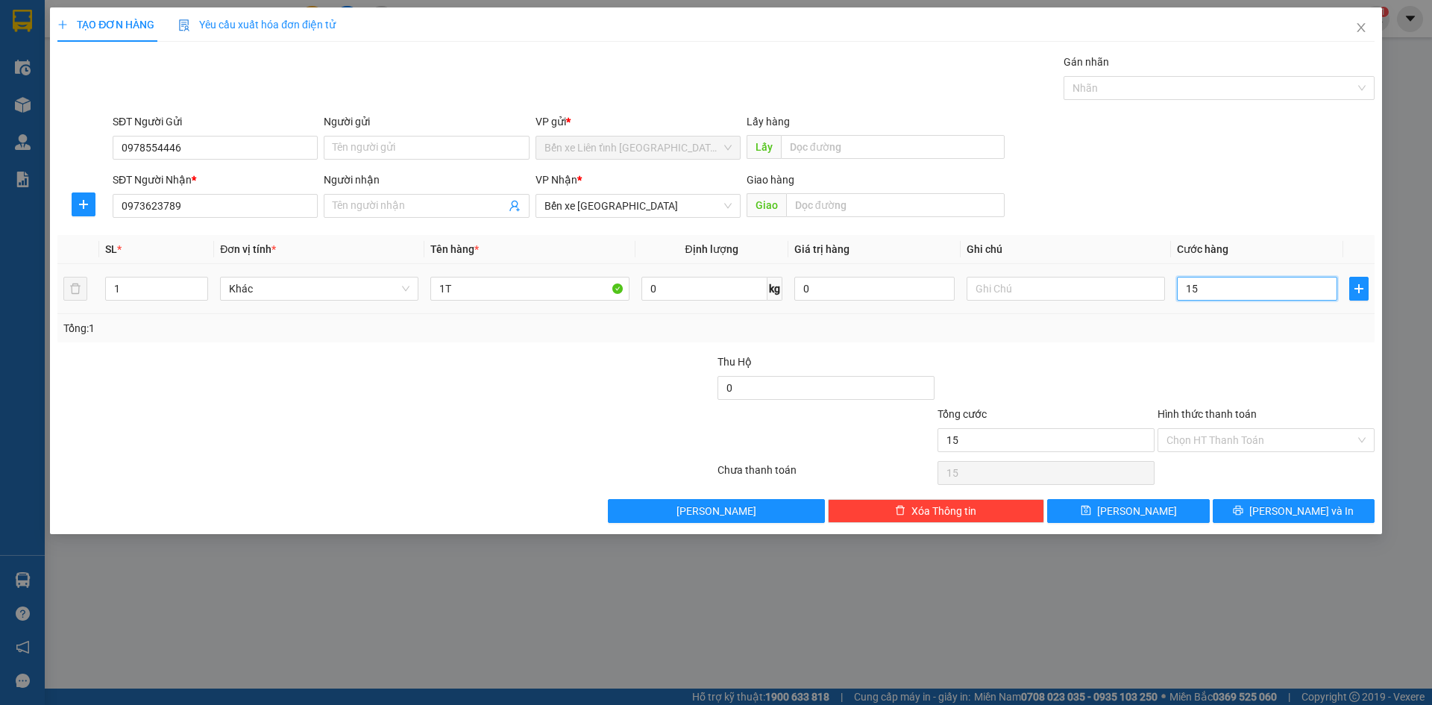
type input "150"
type input "1.500"
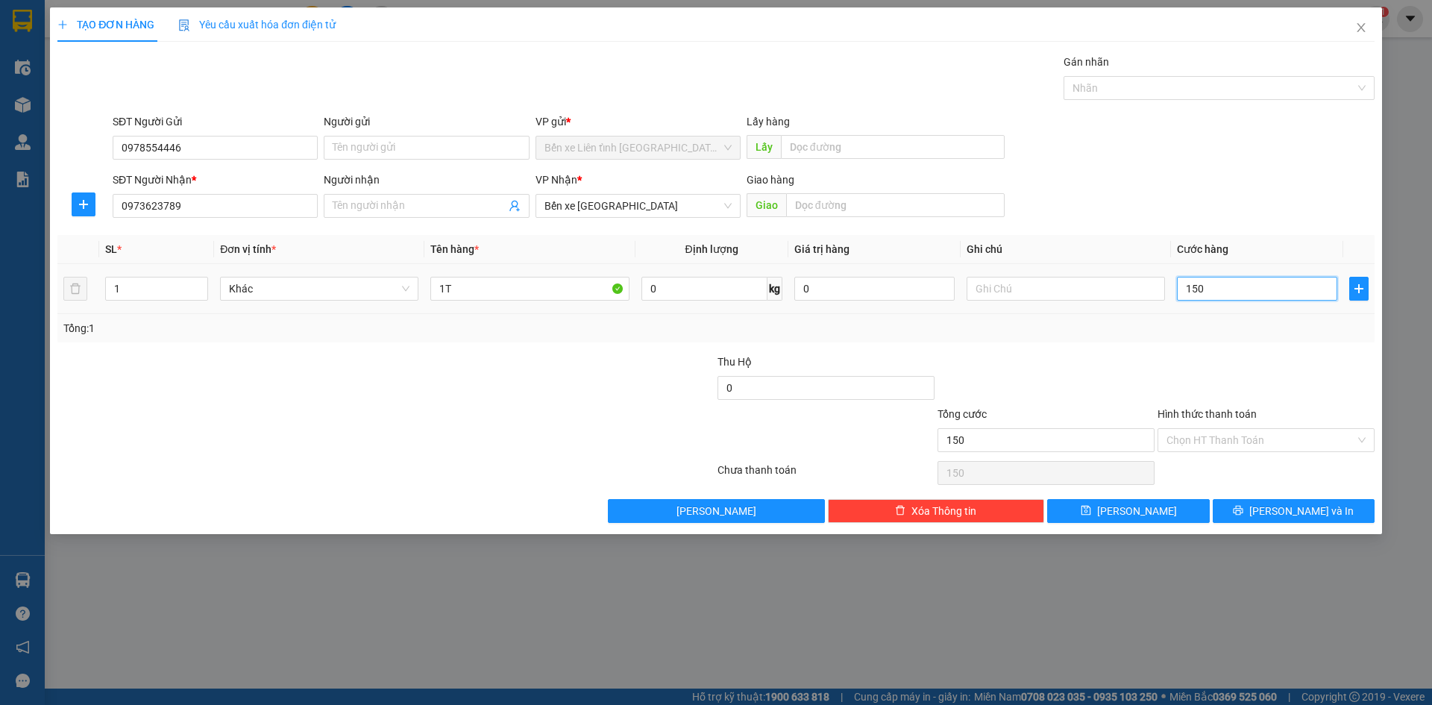
type input "1.500"
type input "15.000"
type input "150.000"
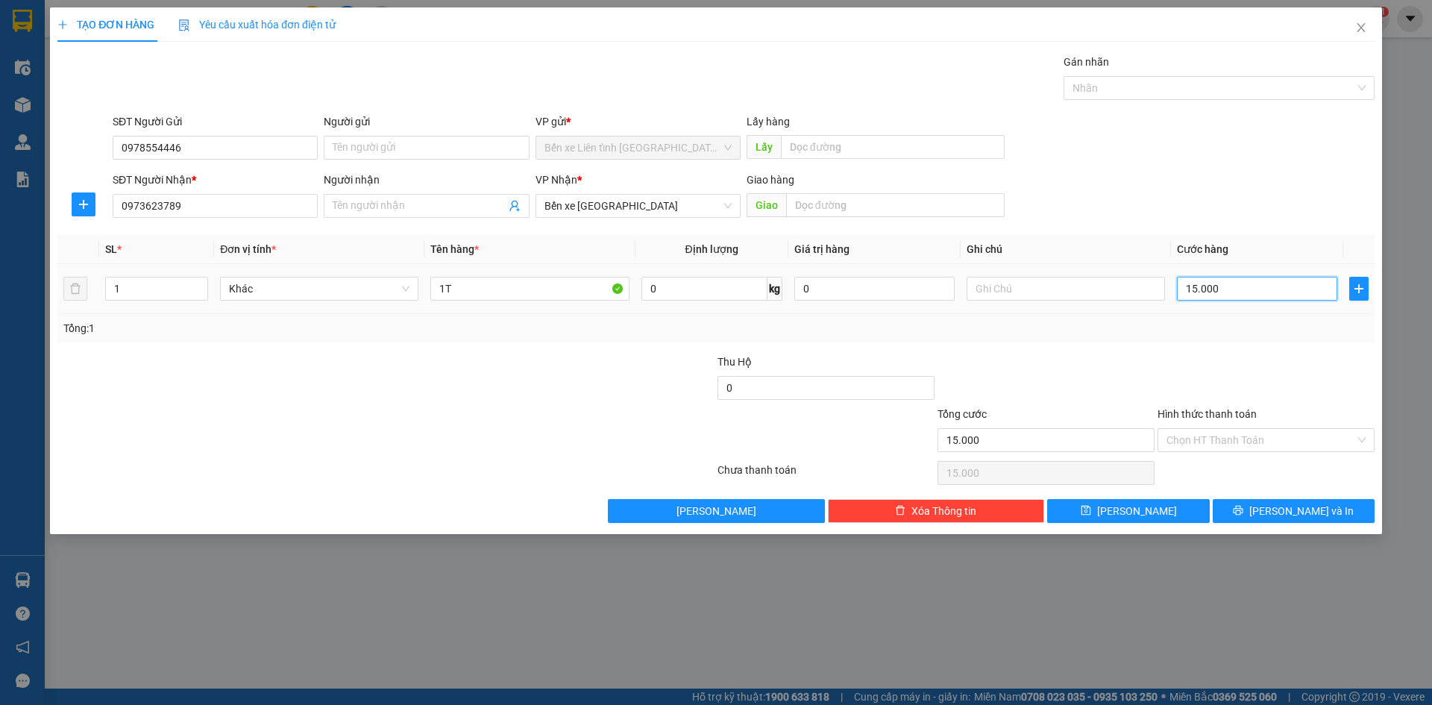
type input "150.000"
click at [1291, 440] on input "Hình thức thanh toán" at bounding box center [1260, 440] width 189 height 22
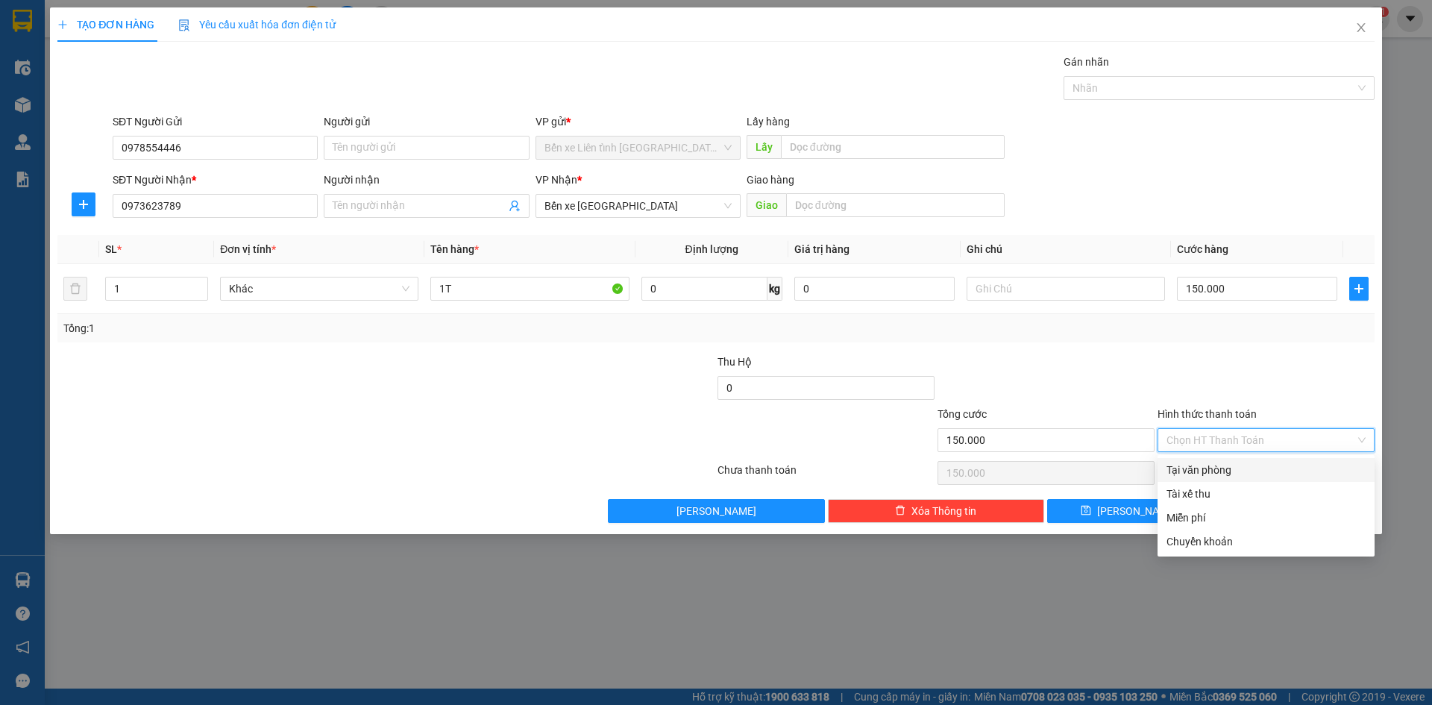
click at [1212, 465] on div "Tại văn phòng" at bounding box center [1265, 470] width 199 height 16
type input "0"
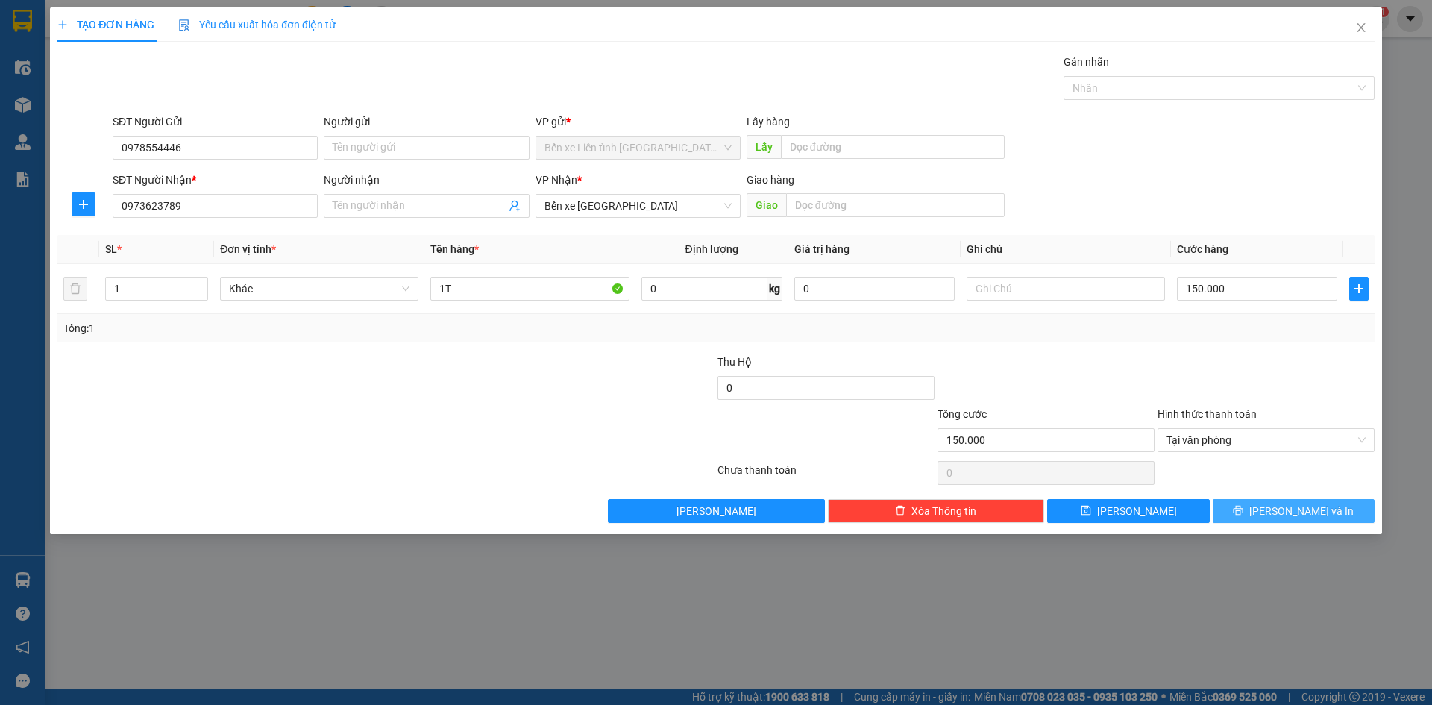
click at [1297, 504] on span "[PERSON_NAME] và In" at bounding box center [1301, 511] width 104 height 16
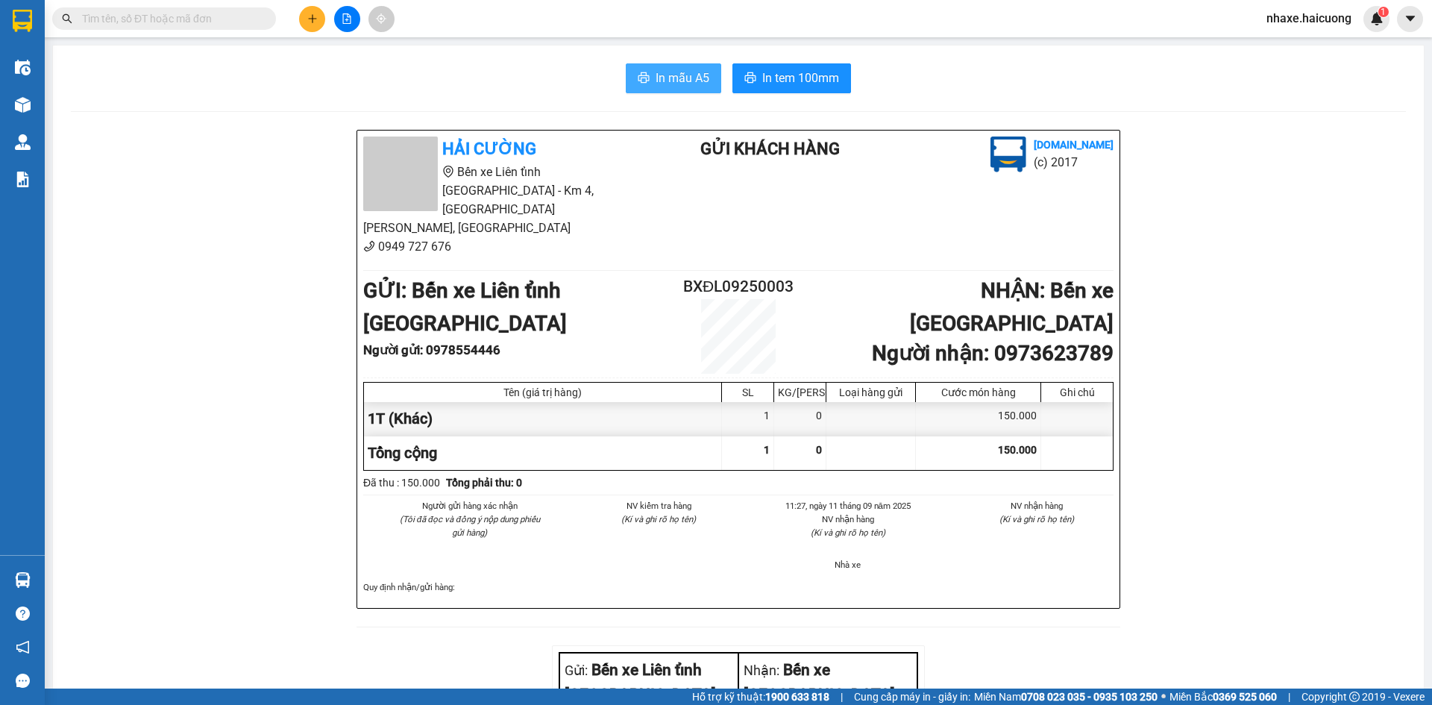
click at [671, 86] on span "In mẫu A5" at bounding box center [682, 78] width 54 height 19
click at [817, 79] on span "In tem 100mm" at bounding box center [800, 78] width 77 height 19
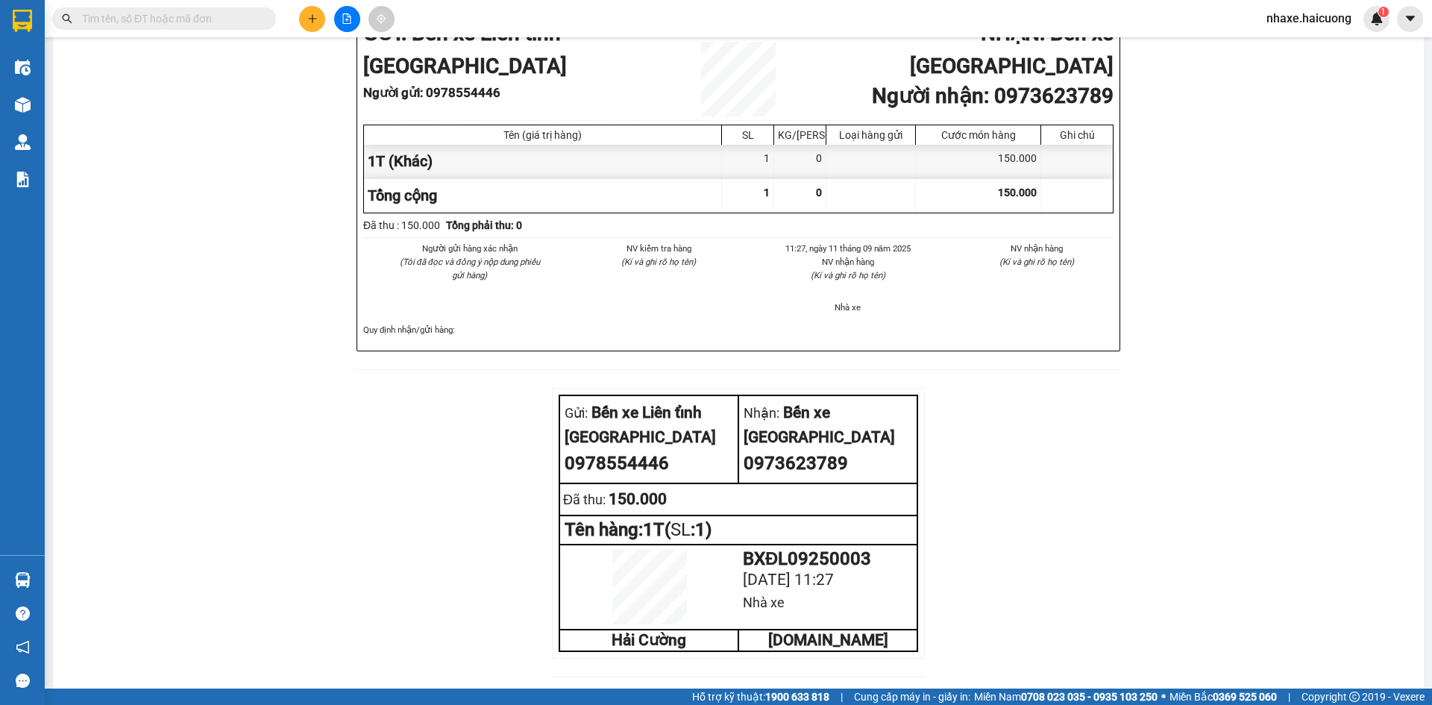
scroll to position [274, 0]
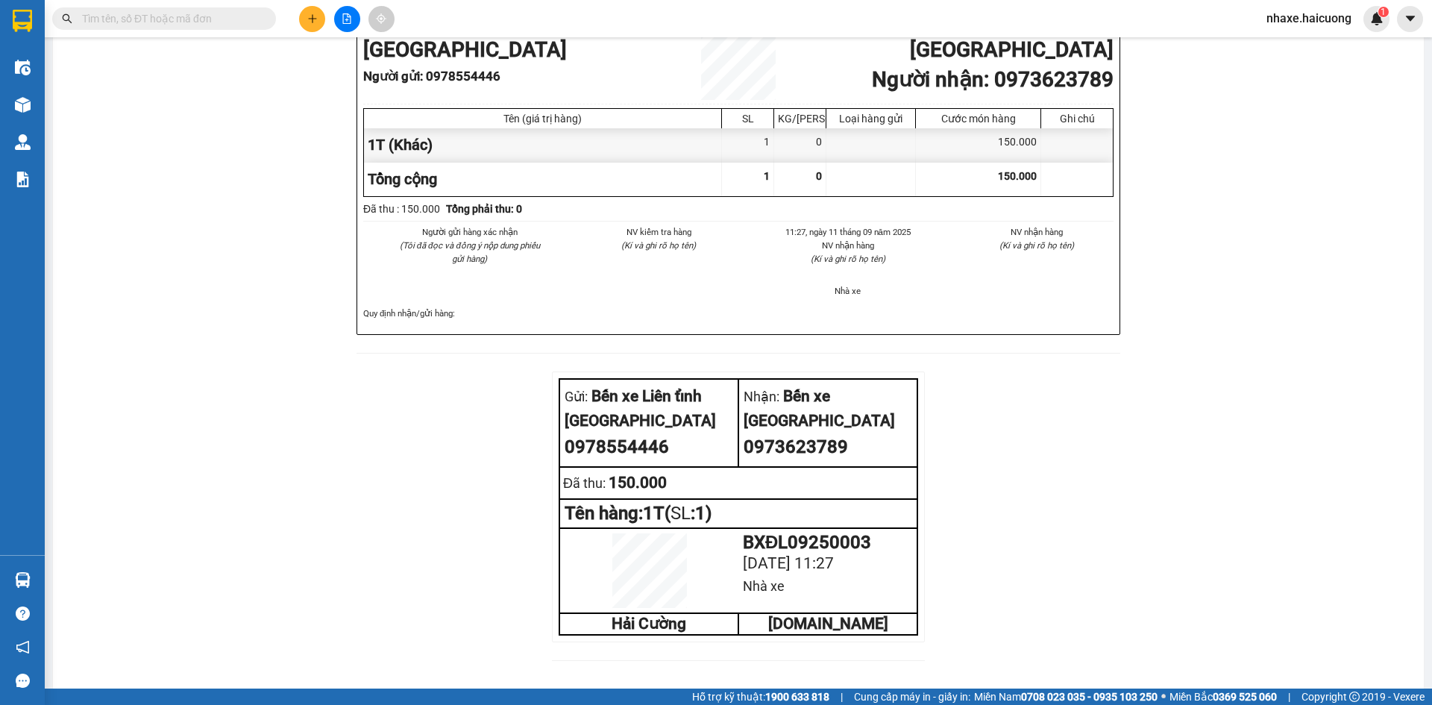
click at [310, 18] on icon "plus" at bounding box center [312, 18] width 10 height 10
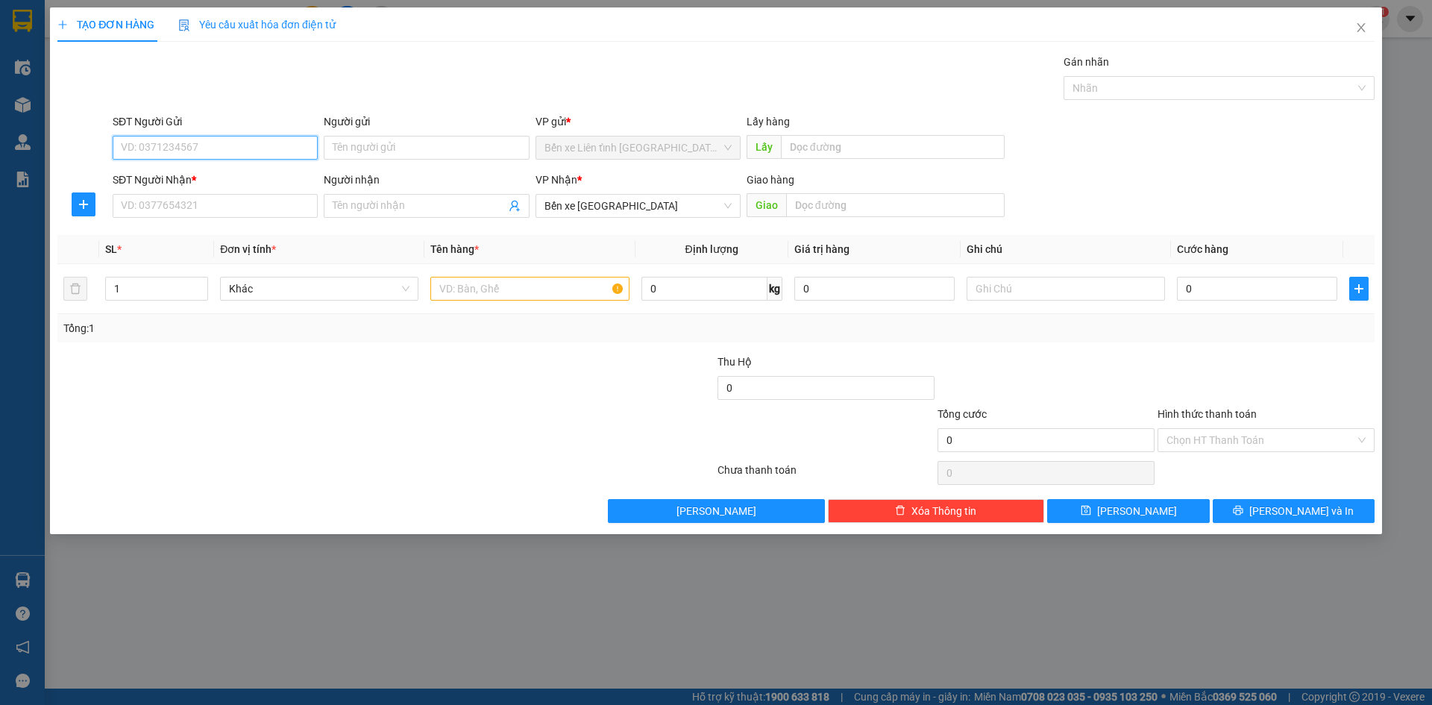
click at [163, 148] on input "SĐT Người Gửi" at bounding box center [215, 148] width 205 height 24
type input "0943122223"
click at [258, 210] on input "SĐT Người Nhận *" at bounding box center [215, 206] width 205 height 24
type input "0974121113"
click at [525, 283] on input "text" at bounding box center [529, 289] width 198 height 24
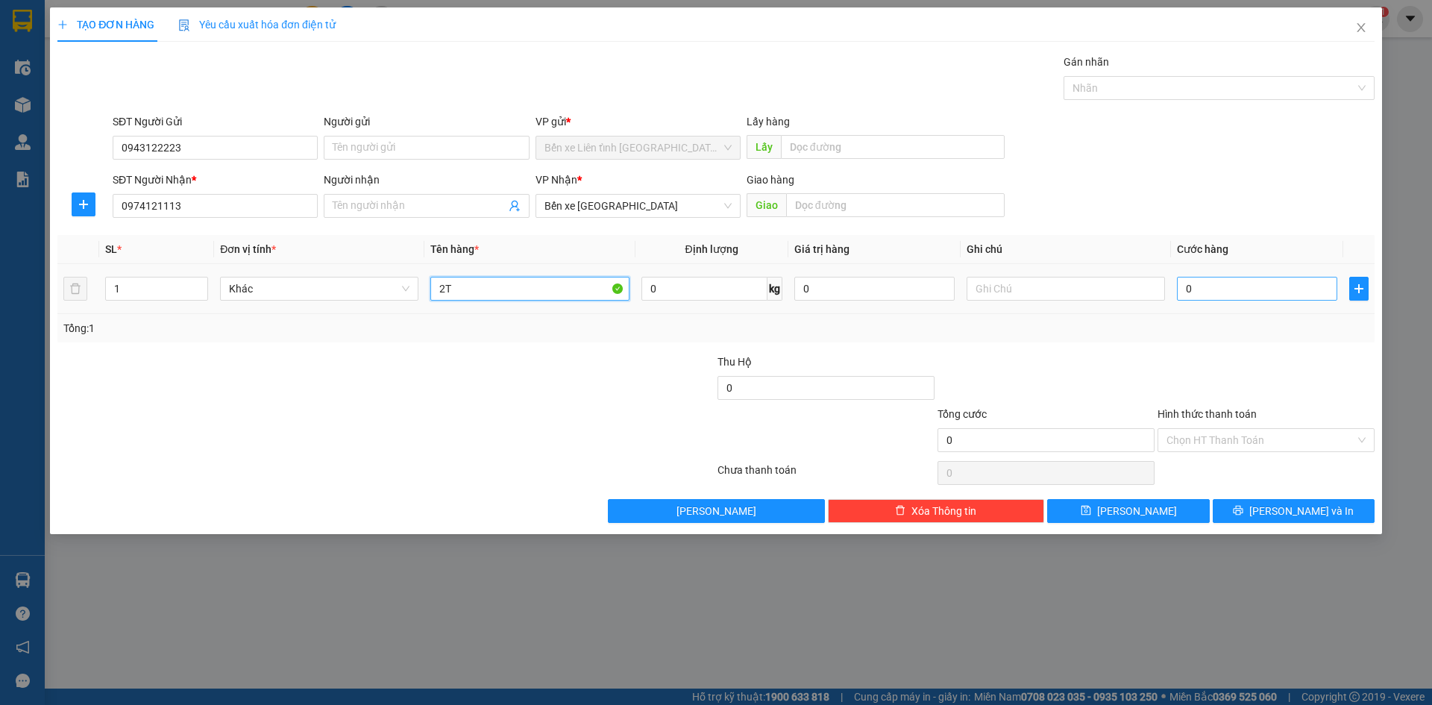
type input "2T"
click at [1251, 294] on input "0" at bounding box center [1257, 289] width 160 height 24
type input "3"
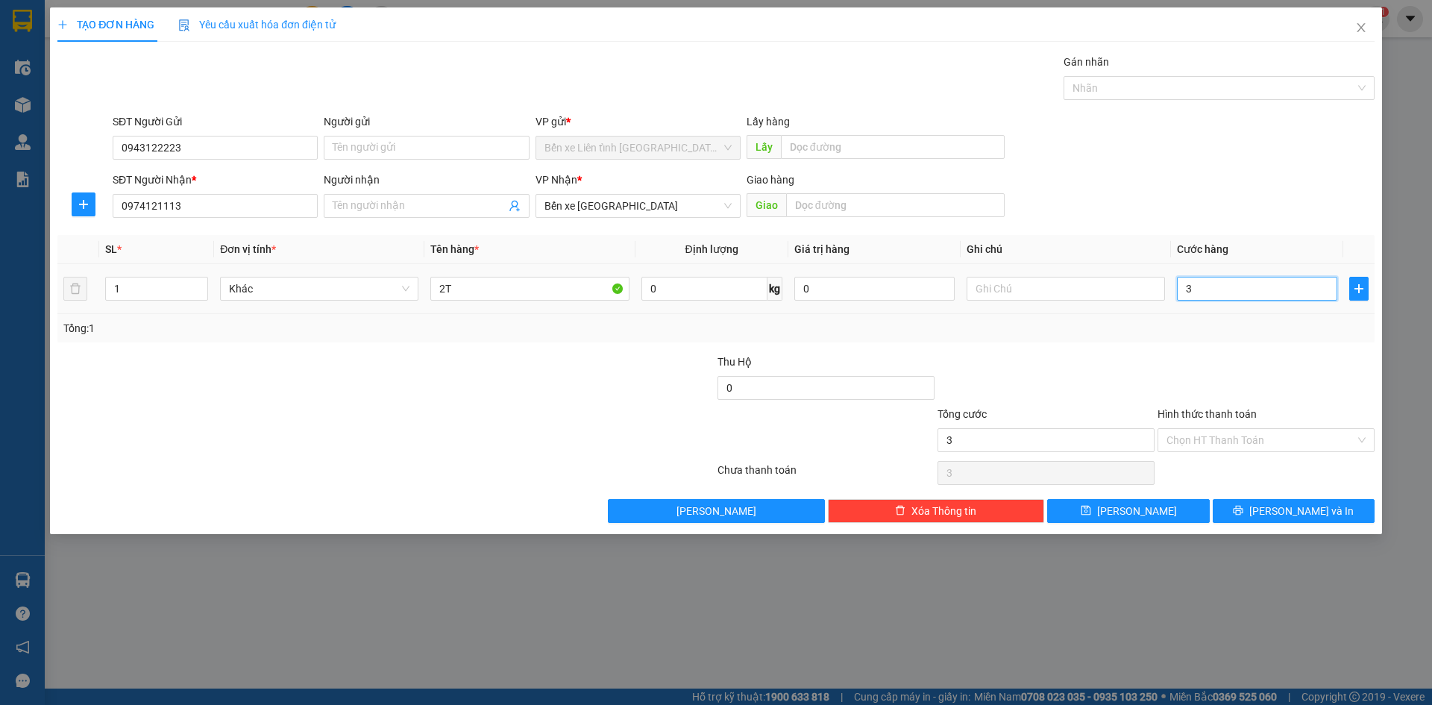
type input "35"
type input "350"
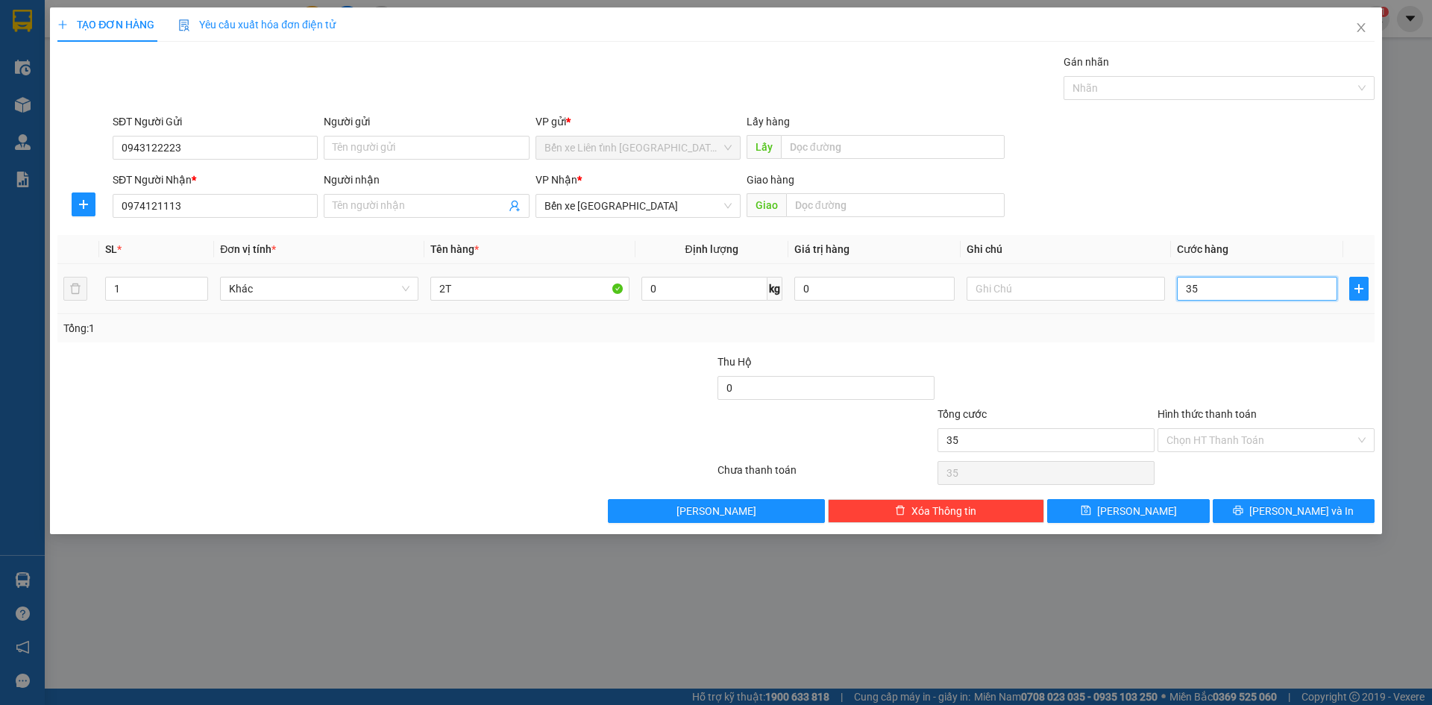
type input "350"
type input "3.500"
type input "35.000"
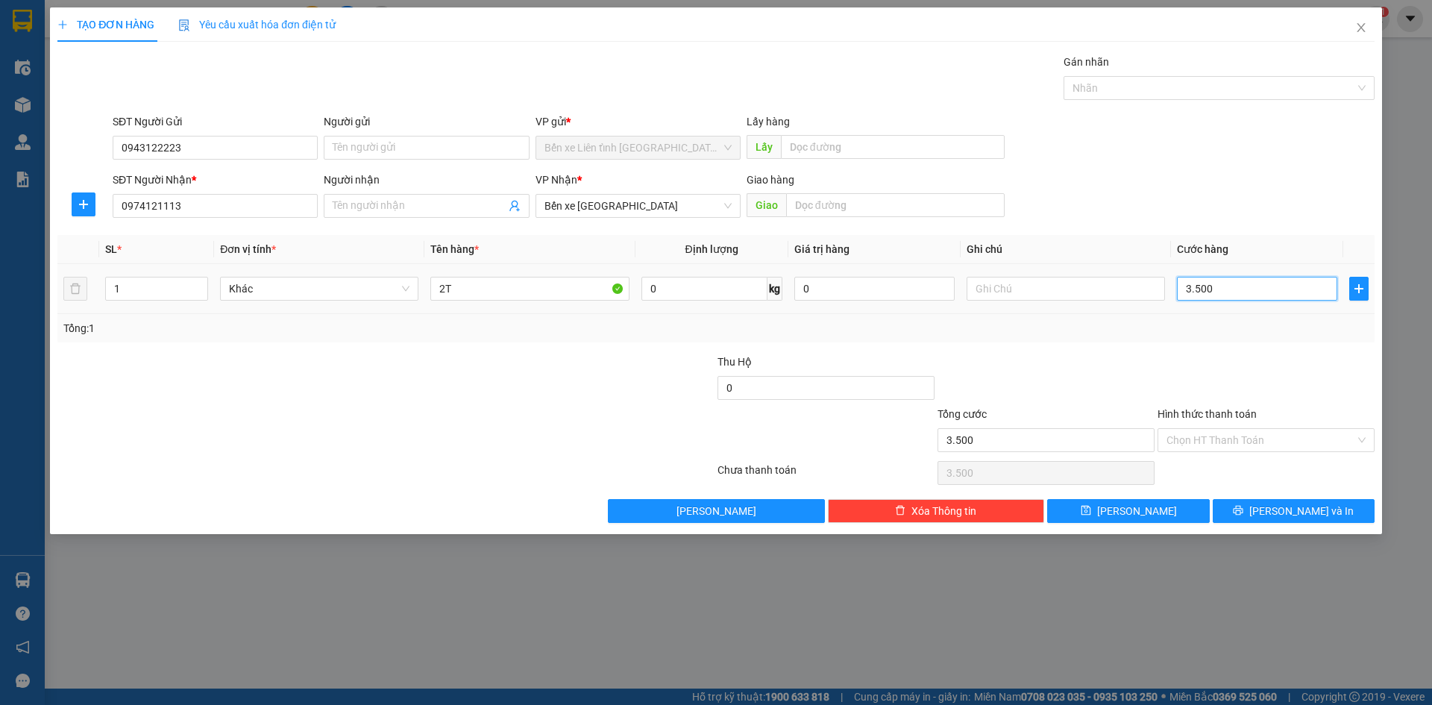
type input "35.000"
type input "350.000"
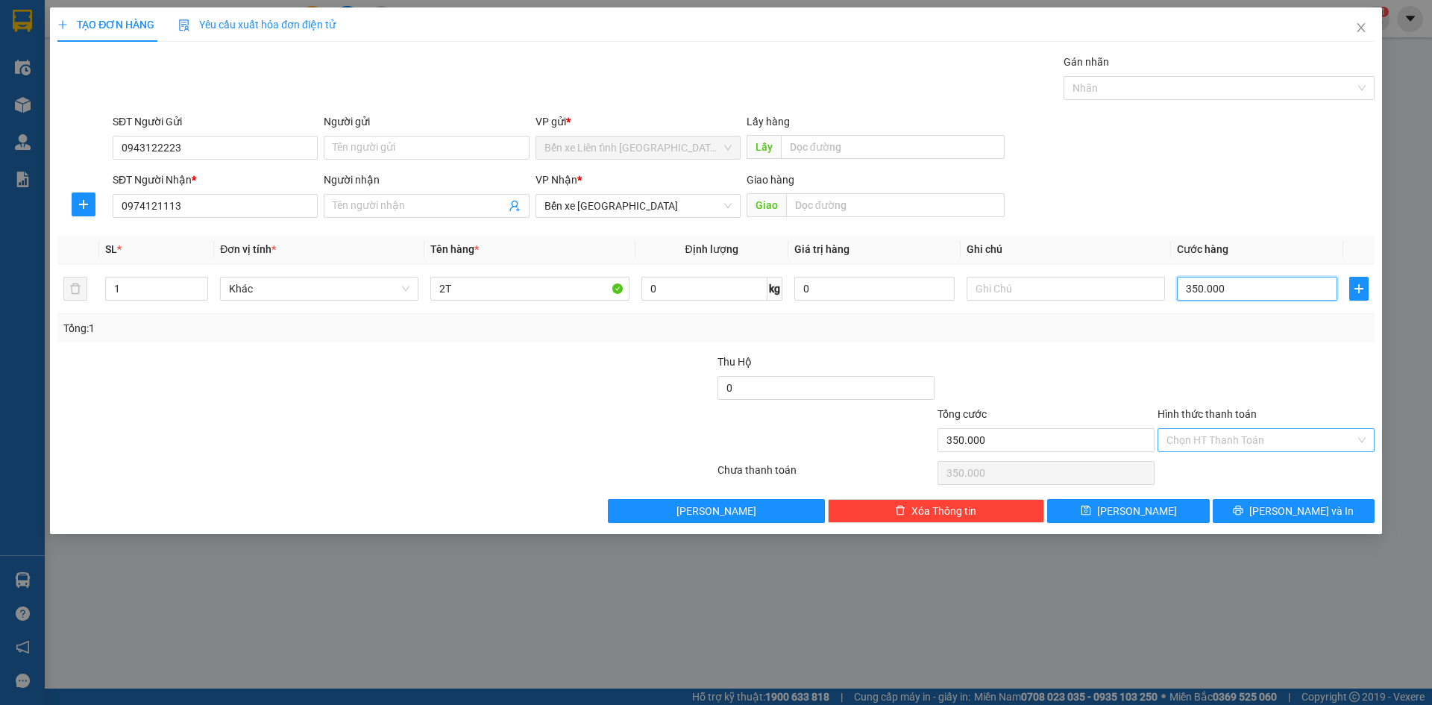
type input "350.000"
click at [1335, 443] on input "Hình thức thanh toán" at bounding box center [1260, 440] width 189 height 22
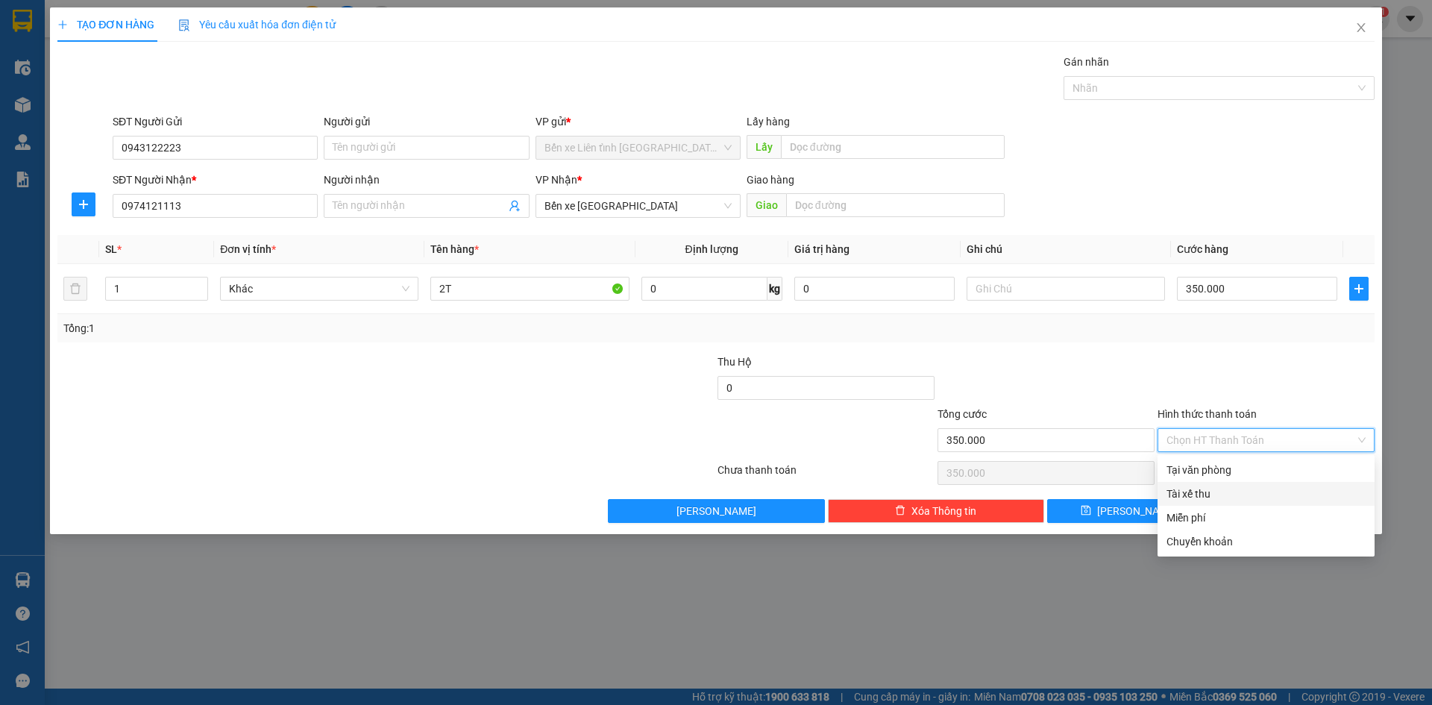
click at [1283, 494] on div "Tài xế thu" at bounding box center [1265, 493] width 199 height 16
type input "0"
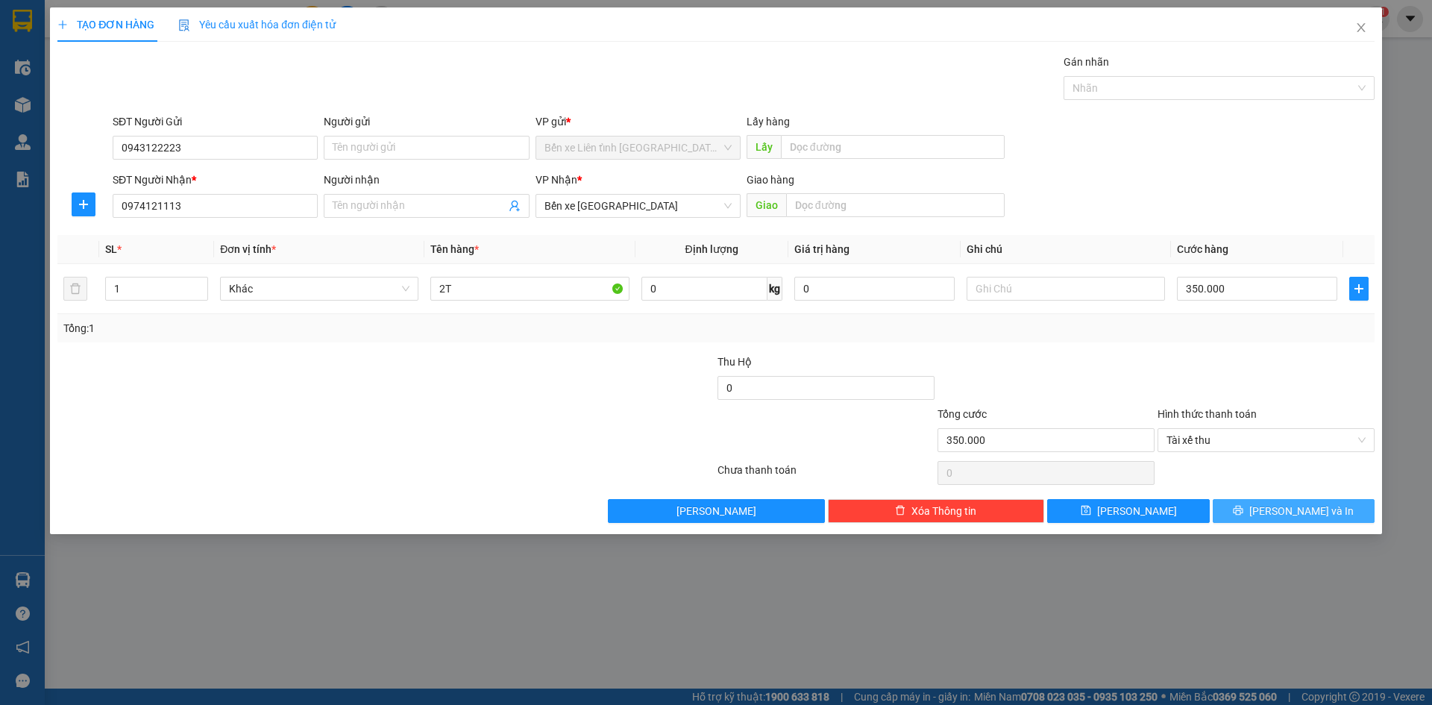
click at [1276, 499] on button "[PERSON_NAME] và In" at bounding box center [1293, 511] width 162 height 24
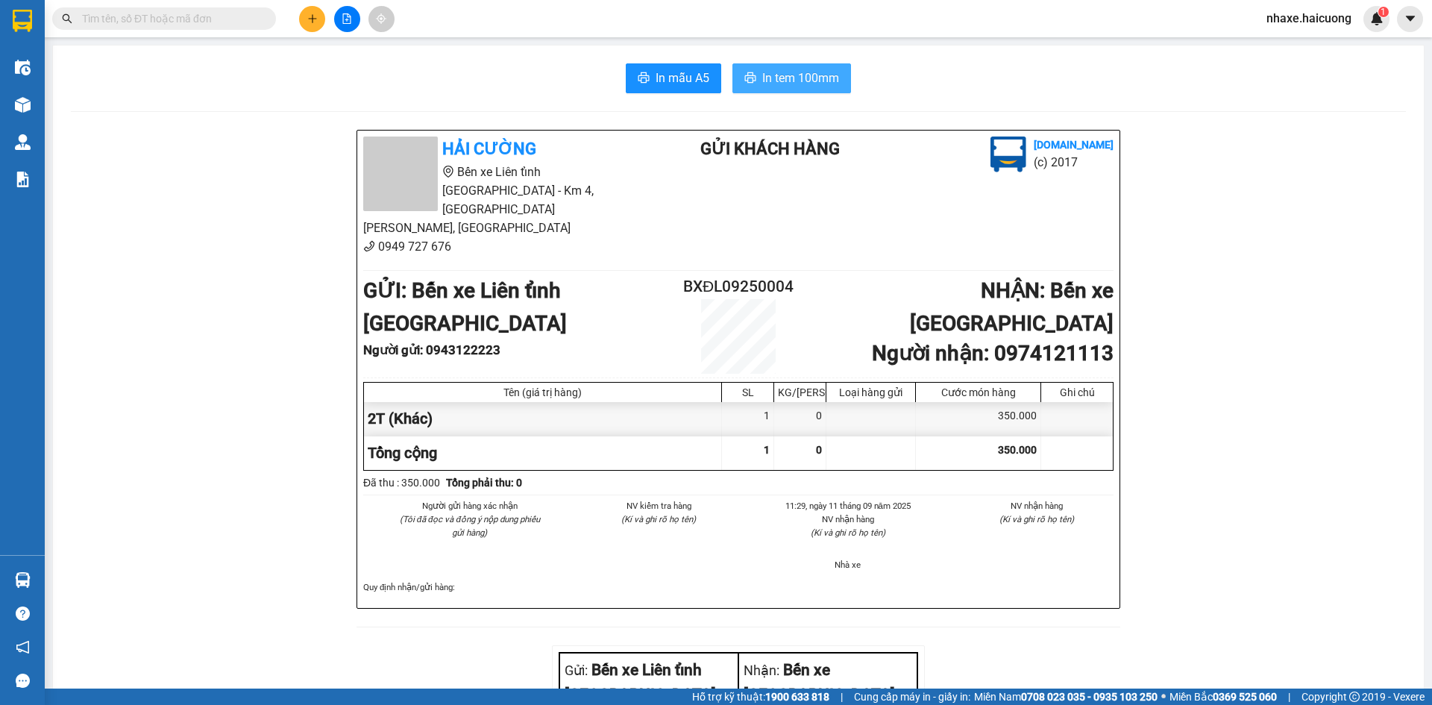
click at [752, 72] on button "In tem 100mm" at bounding box center [791, 78] width 119 height 30
click at [768, 81] on span "In tem 100mm" at bounding box center [800, 78] width 77 height 19
click at [306, 15] on button at bounding box center [312, 19] width 26 height 26
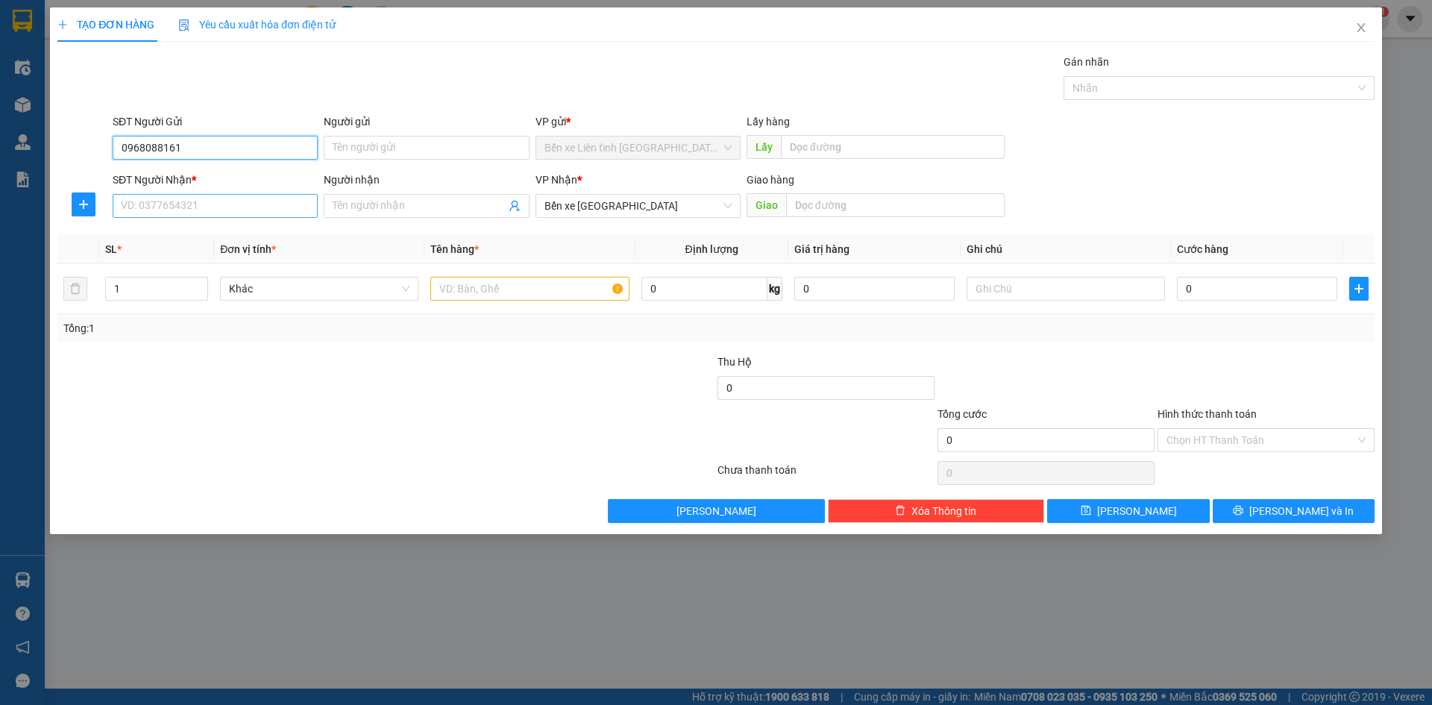
type input "0968088161"
click at [204, 195] on input "SĐT Người Nhận *" at bounding box center [215, 206] width 205 height 24
type input "0989091168"
click at [529, 285] on input "text" at bounding box center [529, 289] width 198 height 24
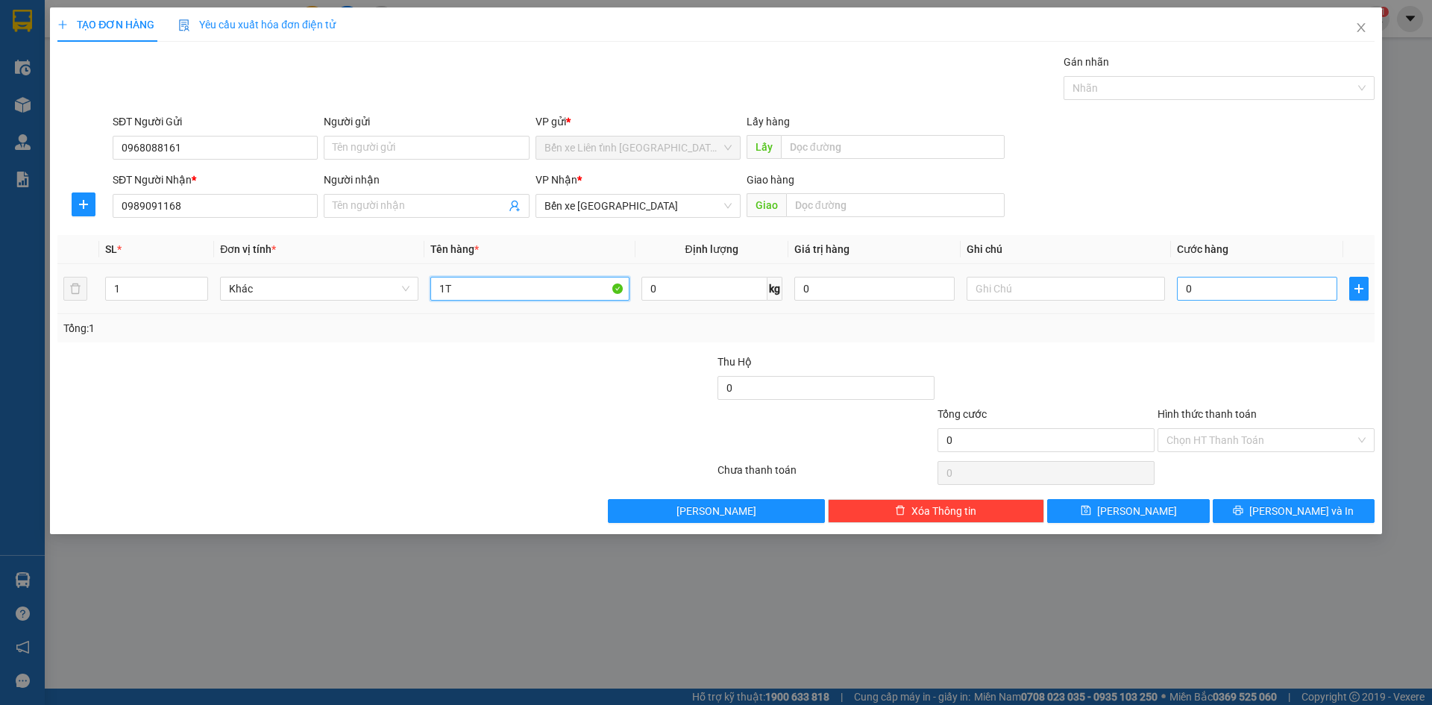
type input "1T"
click at [1271, 289] on input "0" at bounding box center [1257, 289] width 160 height 24
type input "1"
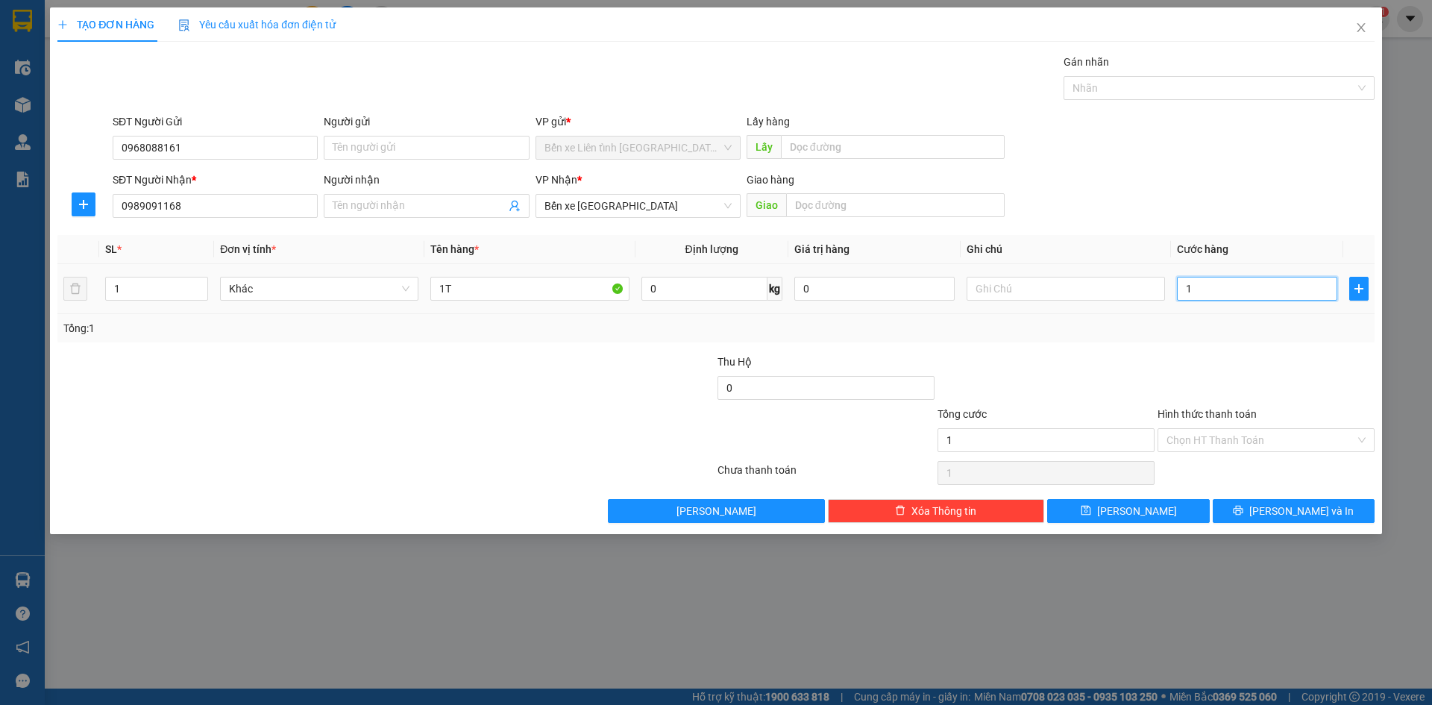
type input "10"
type input "100"
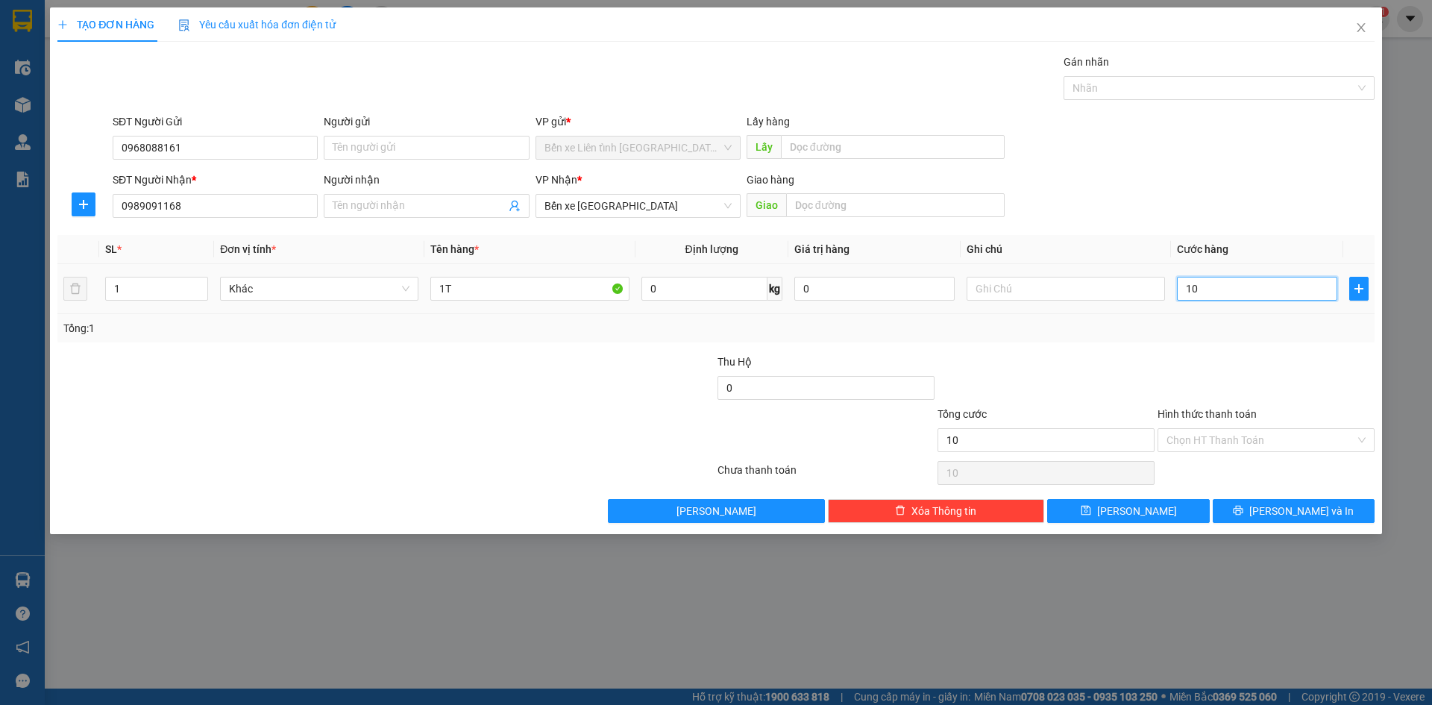
type input "100"
type input "1.000"
type input "10.000"
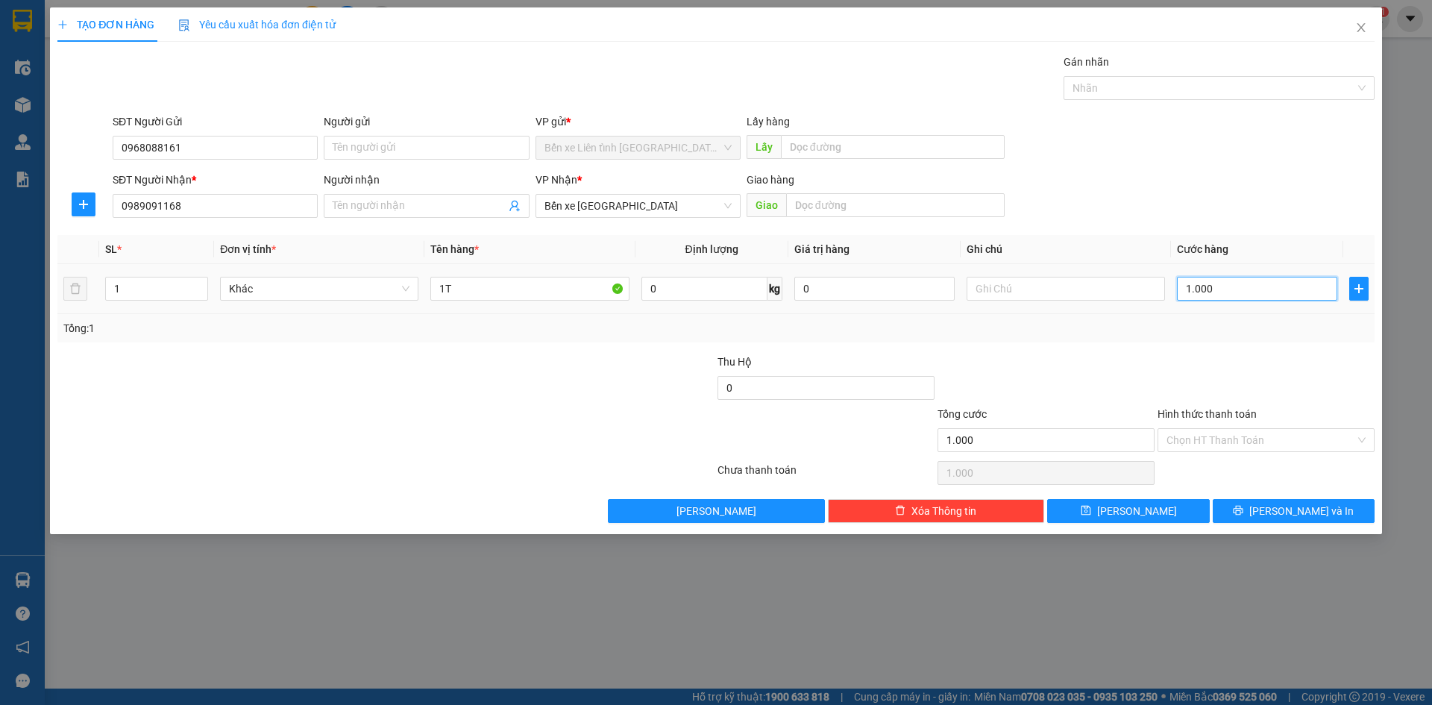
type input "10.000"
type input "100.000"
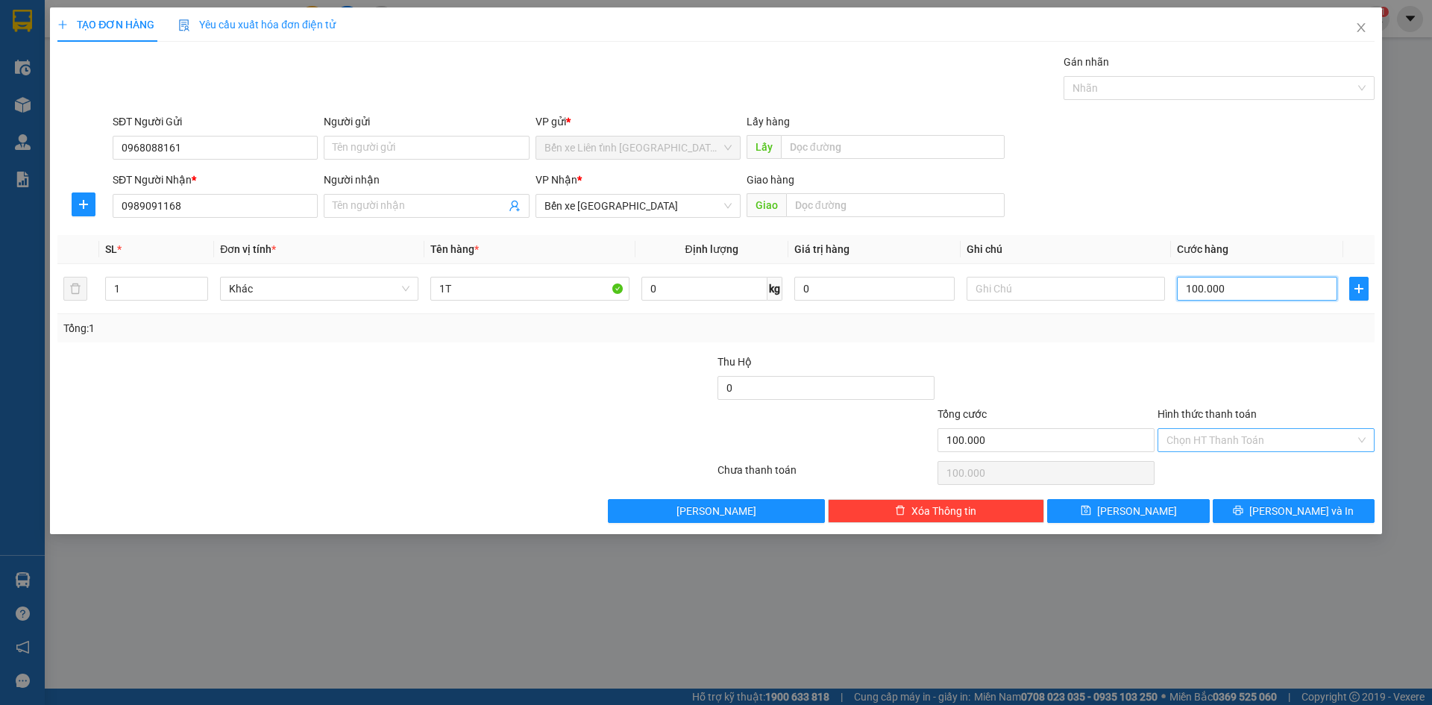
type input "100.000"
click at [1260, 432] on input "Hình thức thanh toán" at bounding box center [1260, 440] width 189 height 22
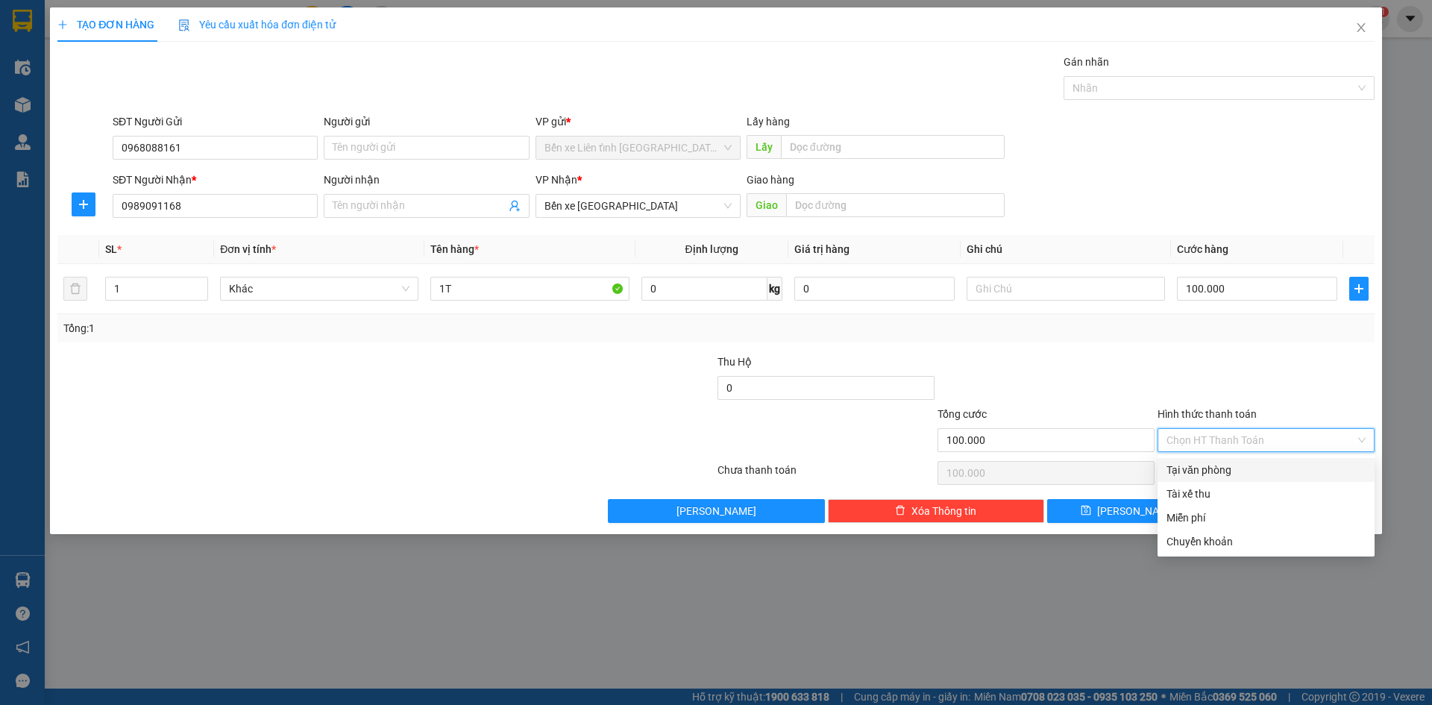
click at [1219, 469] on div "Tại văn phòng" at bounding box center [1265, 470] width 199 height 16
type input "0"
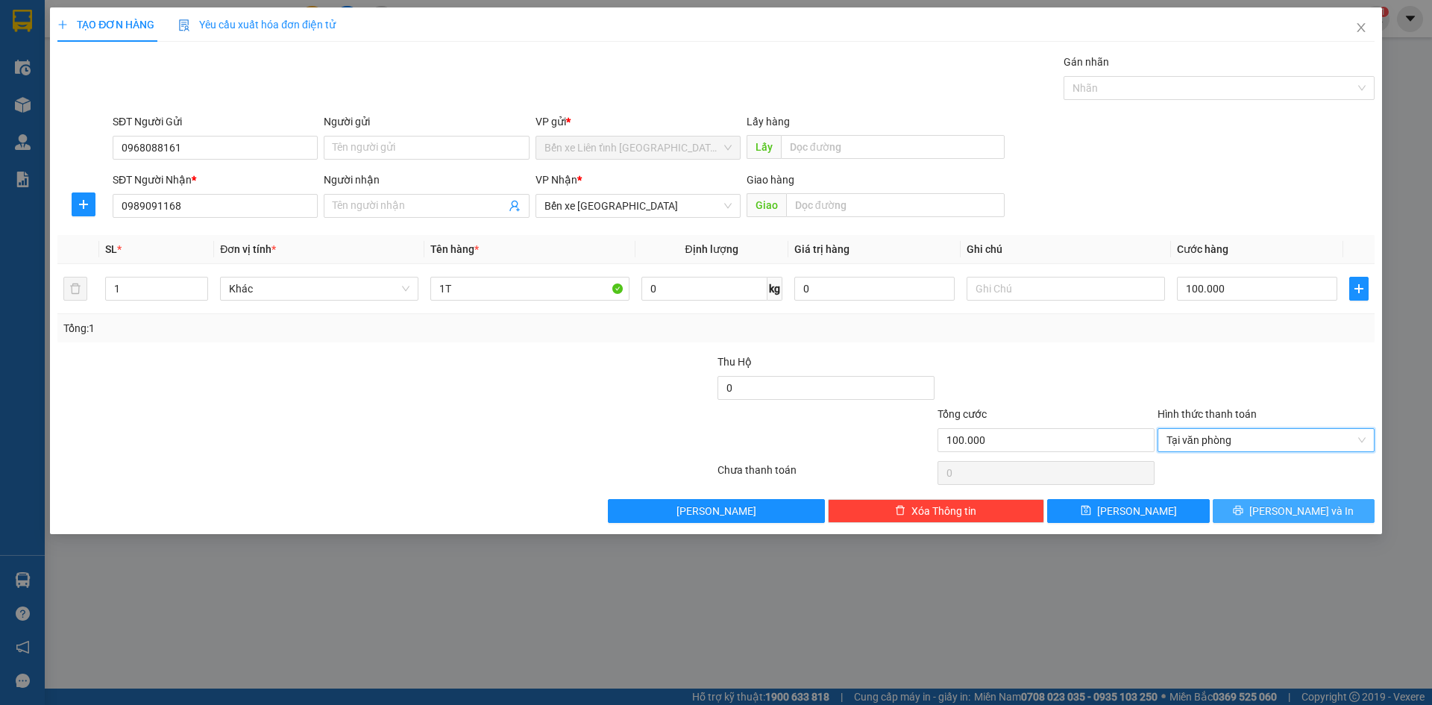
click at [1259, 512] on button "[PERSON_NAME] và In" at bounding box center [1293, 511] width 162 height 24
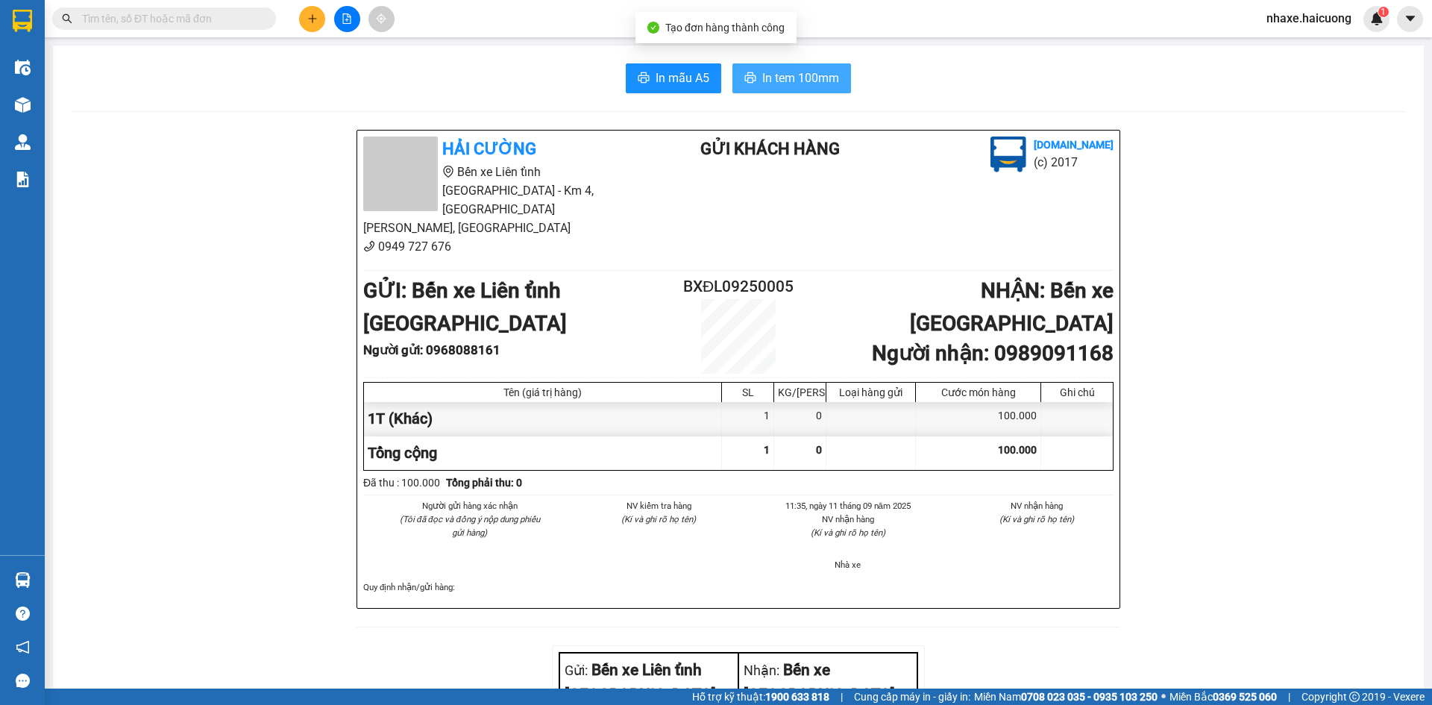
click at [799, 88] on button "In tem 100mm" at bounding box center [791, 78] width 119 height 30
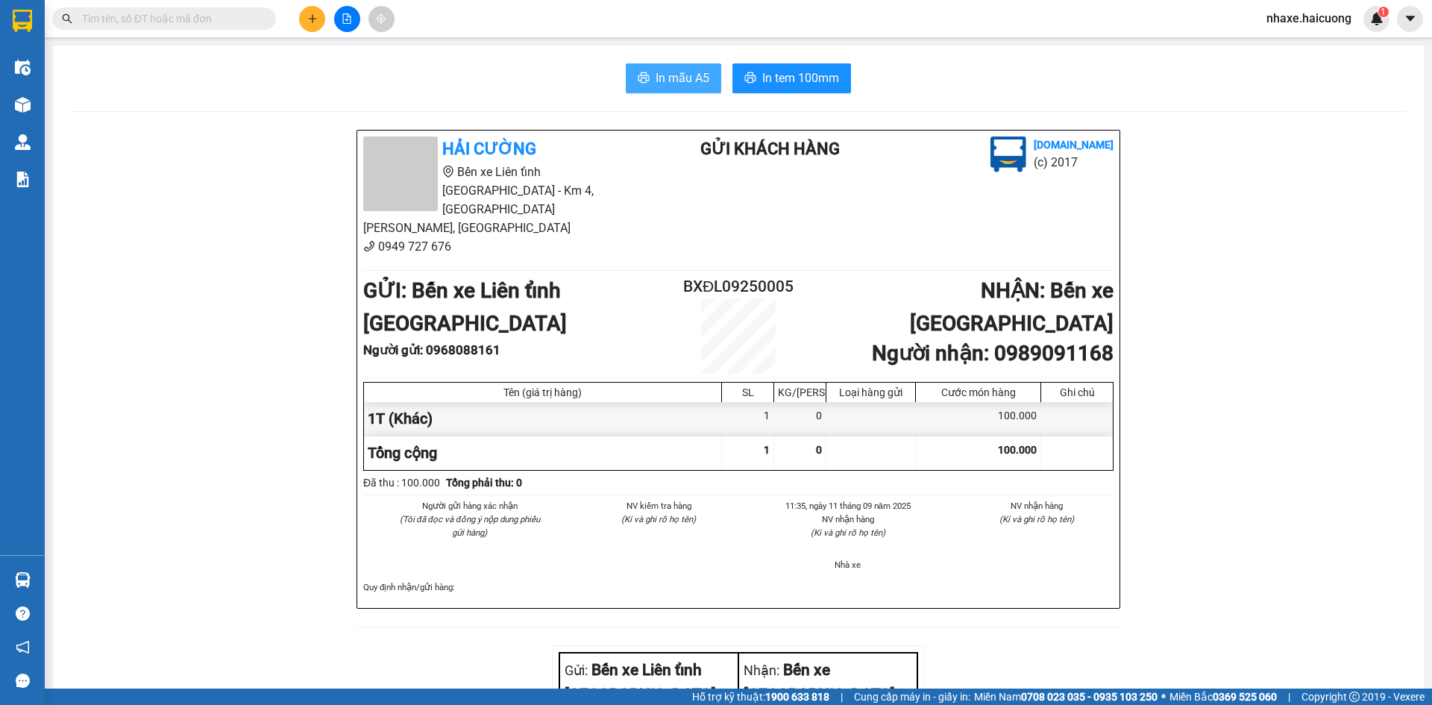
click at [684, 66] on button "In mẫu A5" at bounding box center [673, 78] width 95 height 30
click at [778, 91] on button "In tem 100mm" at bounding box center [791, 78] width 119 height 30
click at [312, 15] on icon "plus" at bounding box center [312, 18] width 1 height 8
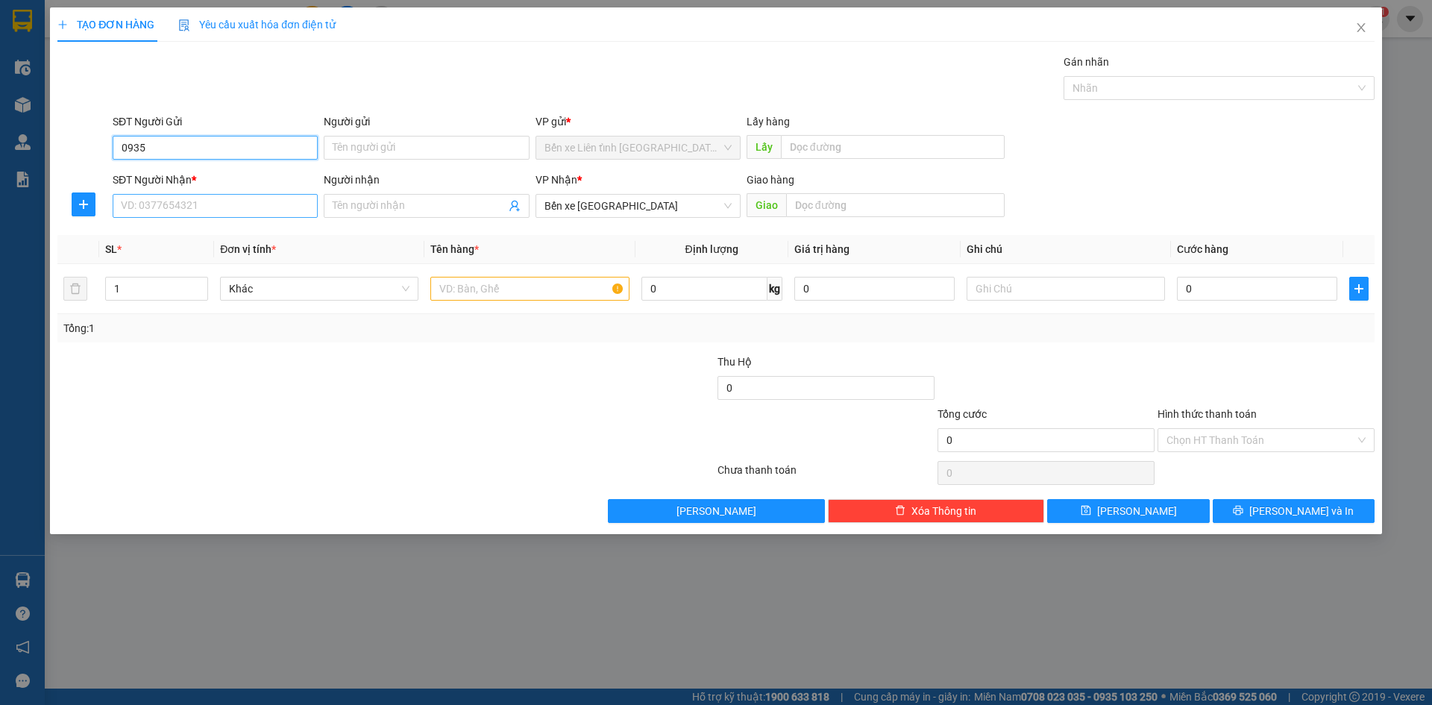
type input "0935"
click at [254, 204] on input "SĐT Người Nhận *" at bounding box center [215, 206] width 205 height 24
type input "0981339283"
click at [227, 145] on input "0935" at bounding box center [215, 148] width 205 height 24
type input "0935172750"
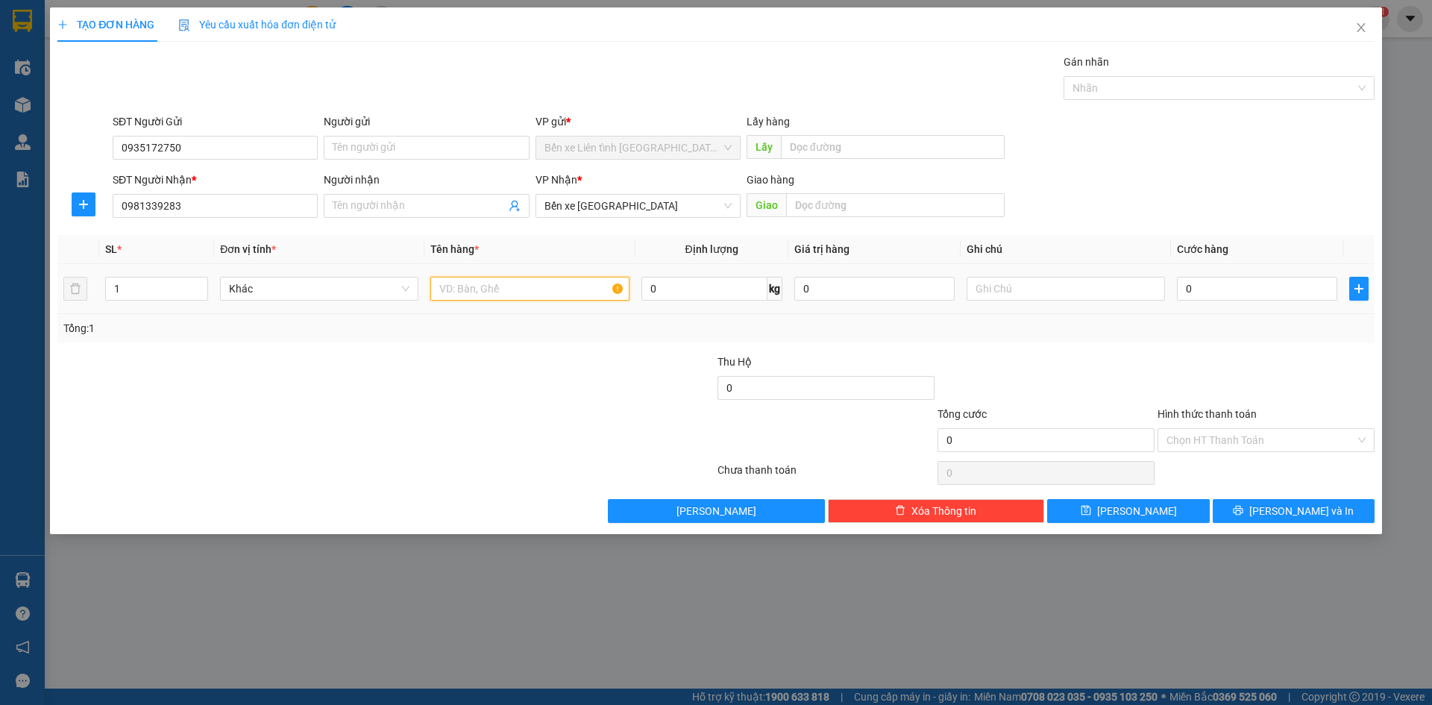
click at [505, 283] on input "text" at bounding box center [529, 289] width 198 height 24
type input "3T"
click at [1214, 288] on input "0" at bounding box center [1257, 289] width 160 height 24
type input "1"
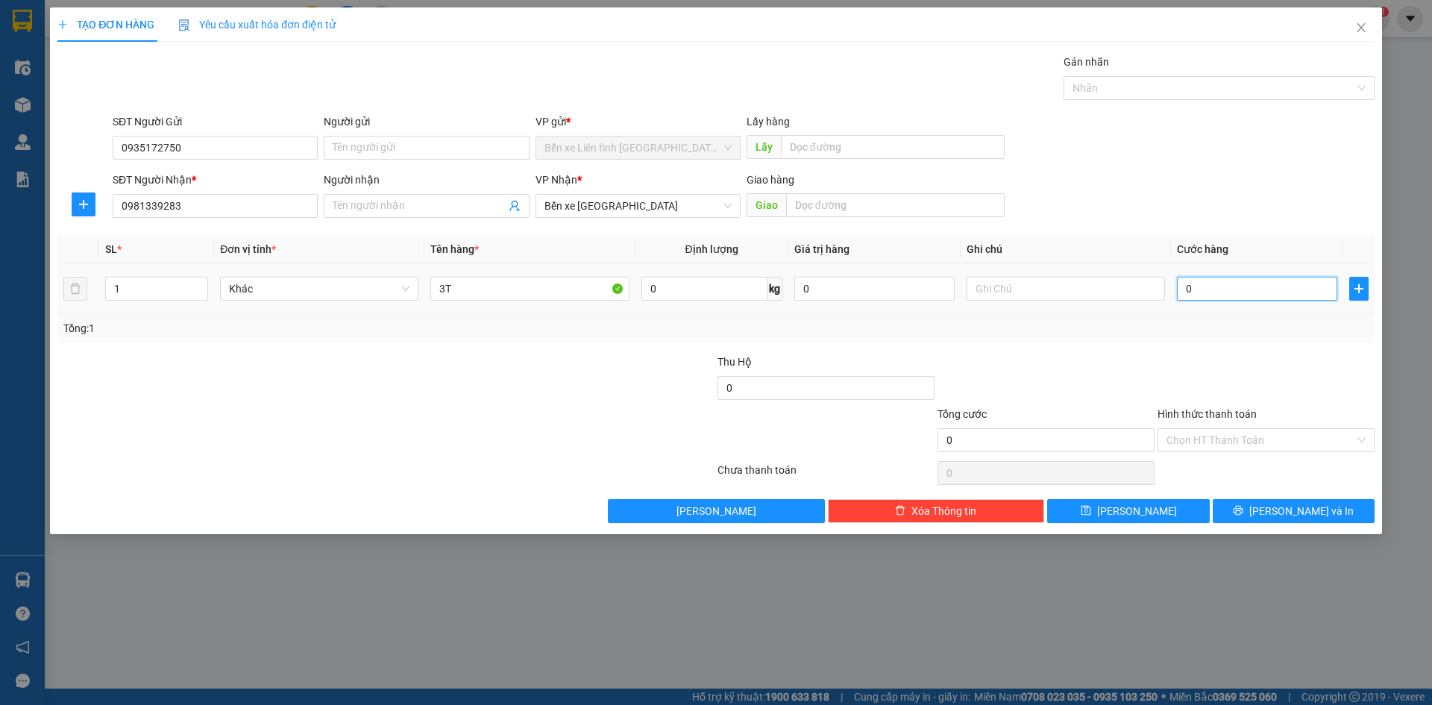
type input "1"
type input "13"
type input "130"
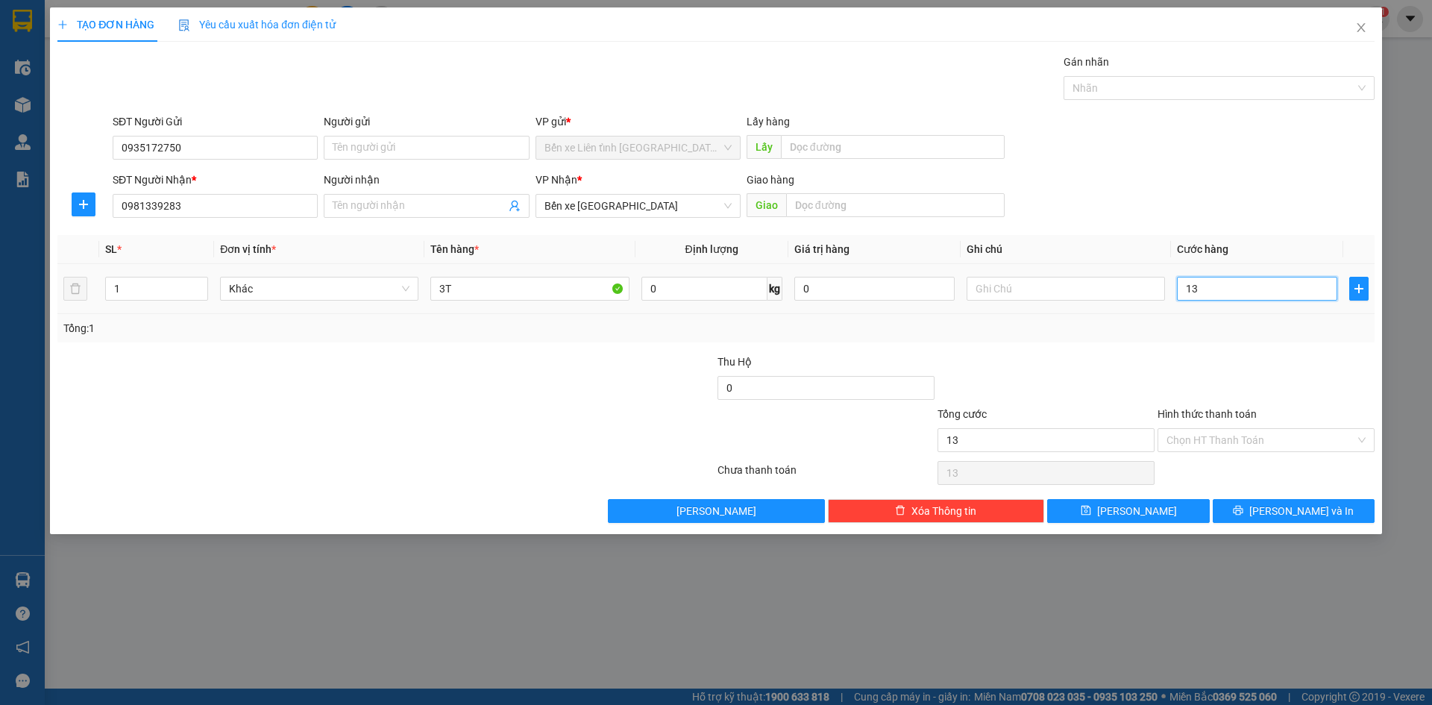
type input "130"
type input "1.300"
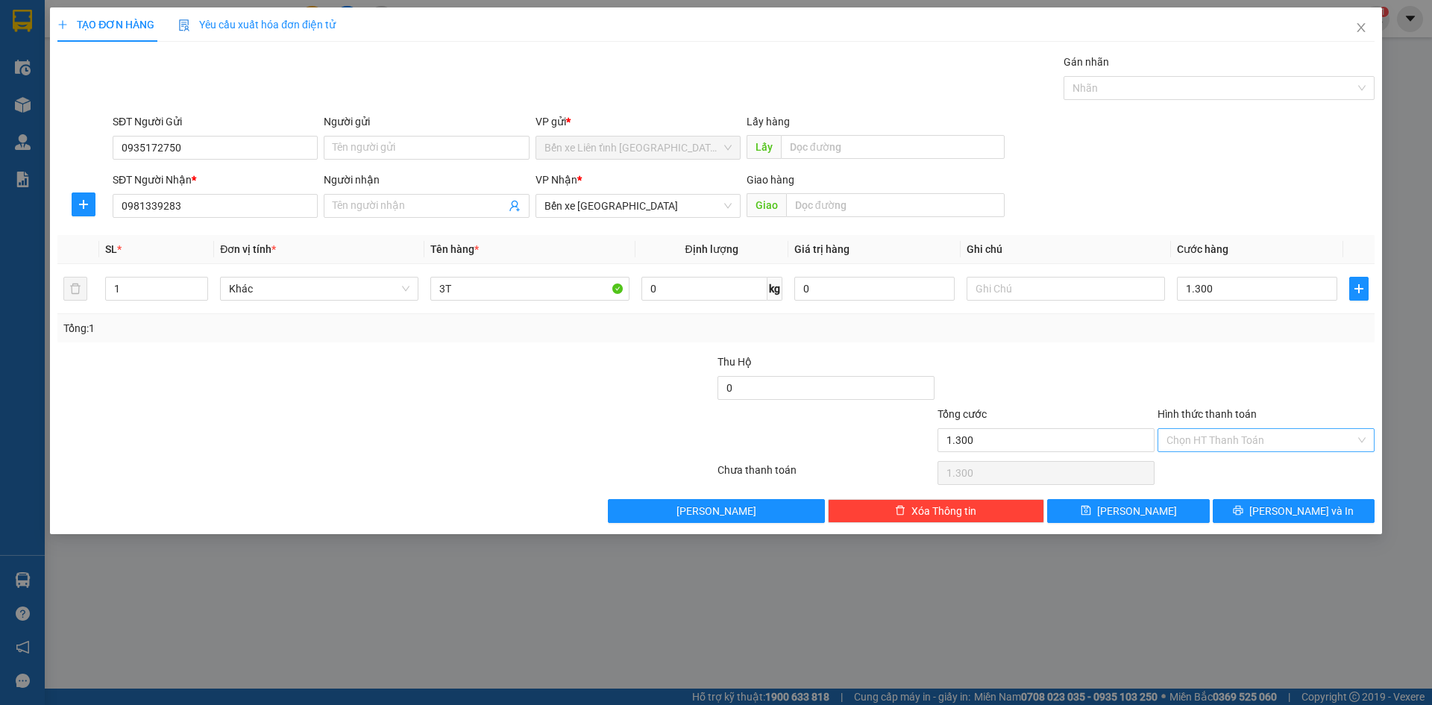
type input "1.300.000"
click at [1265, 436] on input "Hình thức thanh toán" at bounding box center [1260, 440] width 189 height 22
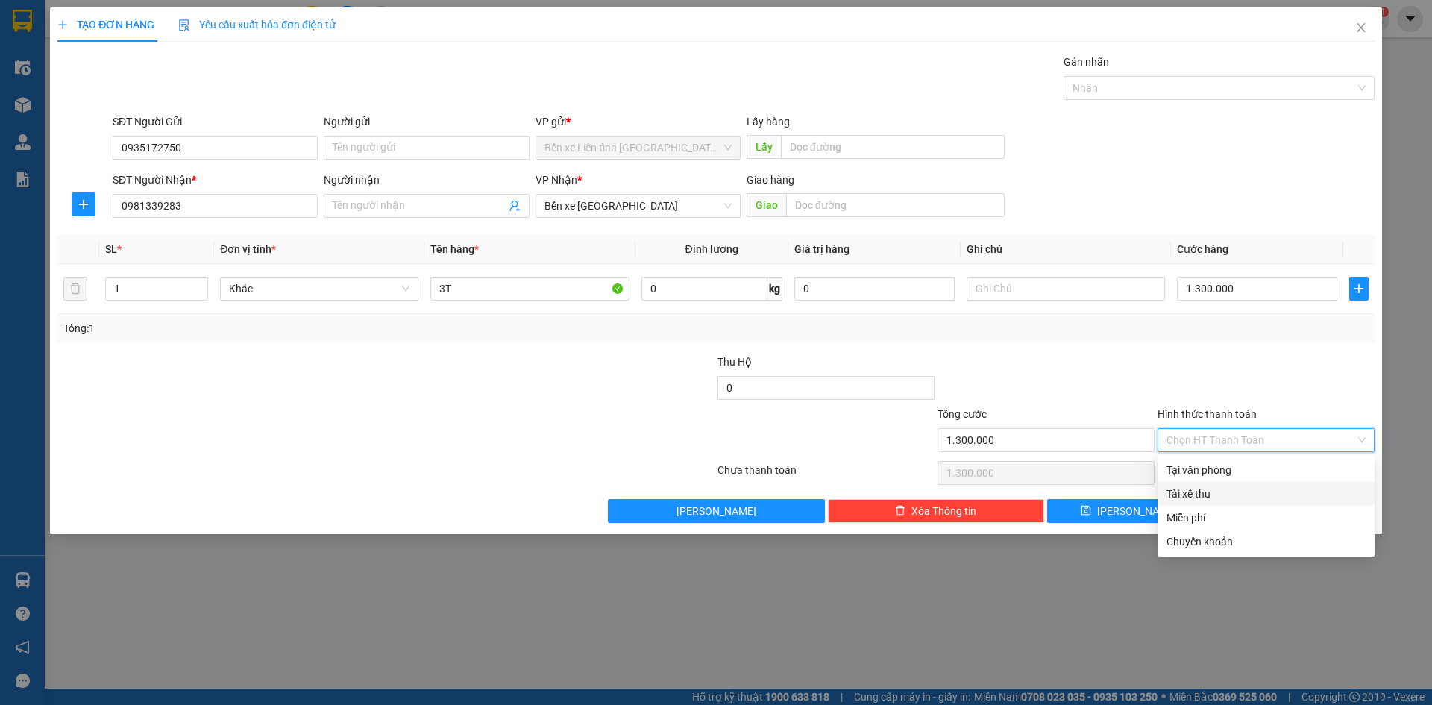
click at [1309, 494] on div "Tài xế thu" at bounding box center [1265, 493] width 199 height 16
type input "0"
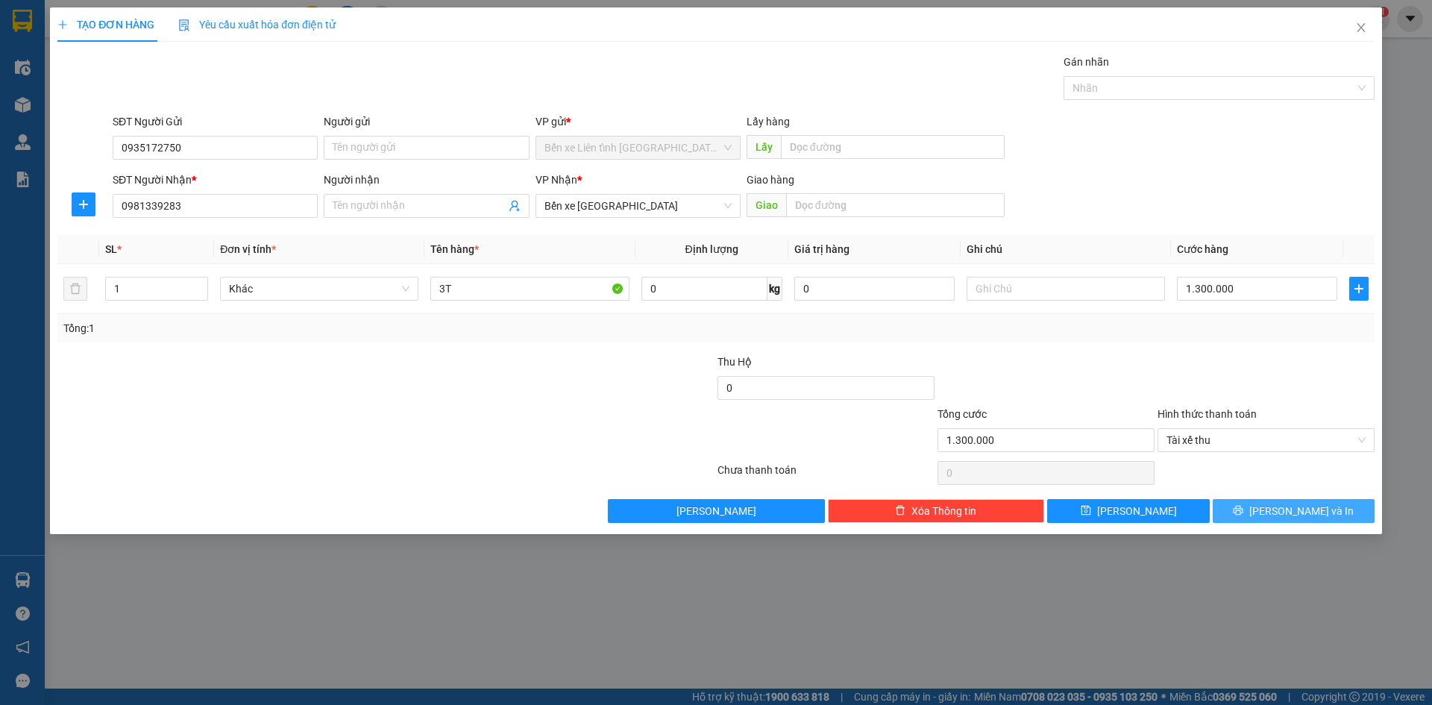
click at [1299, 513] on span "[PERSON_NAME] và In" at bounding box center [1301, 511] width 104 height 16
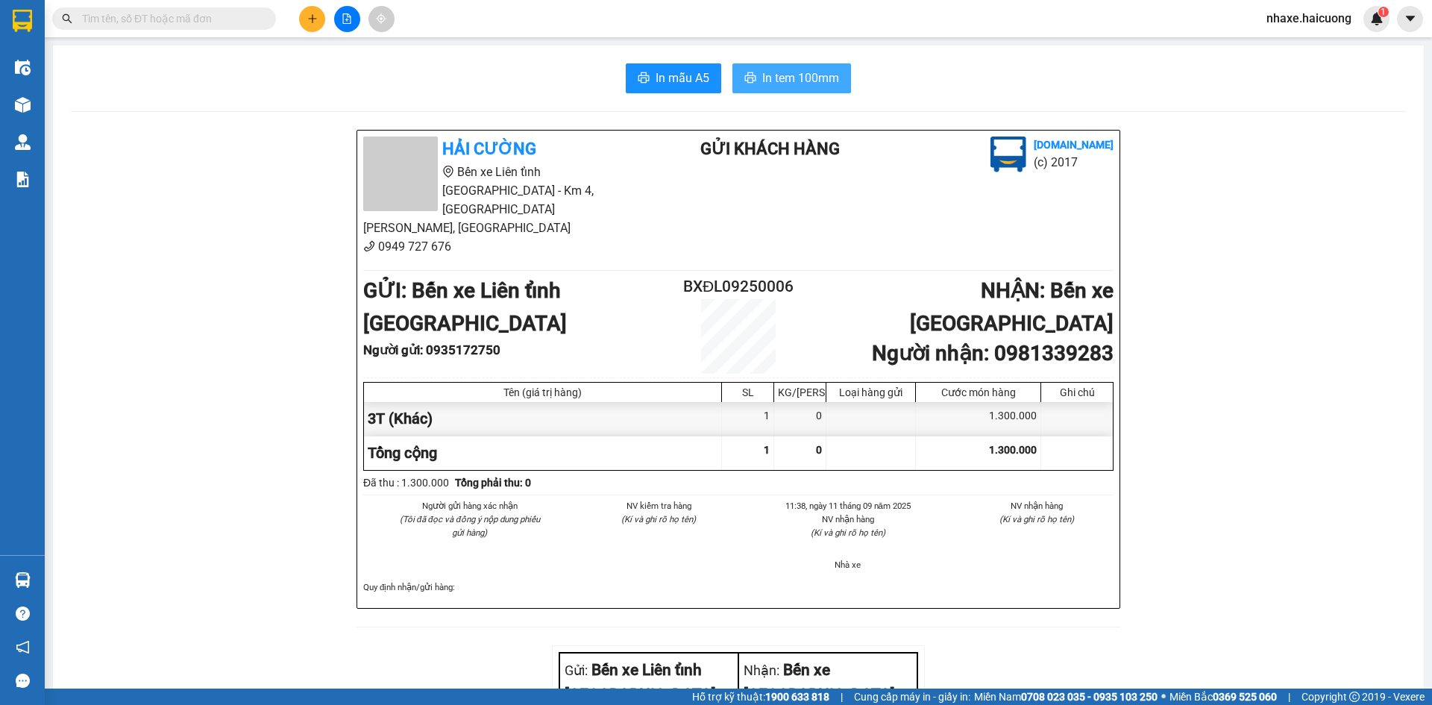
click at [799, 82] on span "In tem 100mm" at bounding box center [800, 78] width 77 height 19
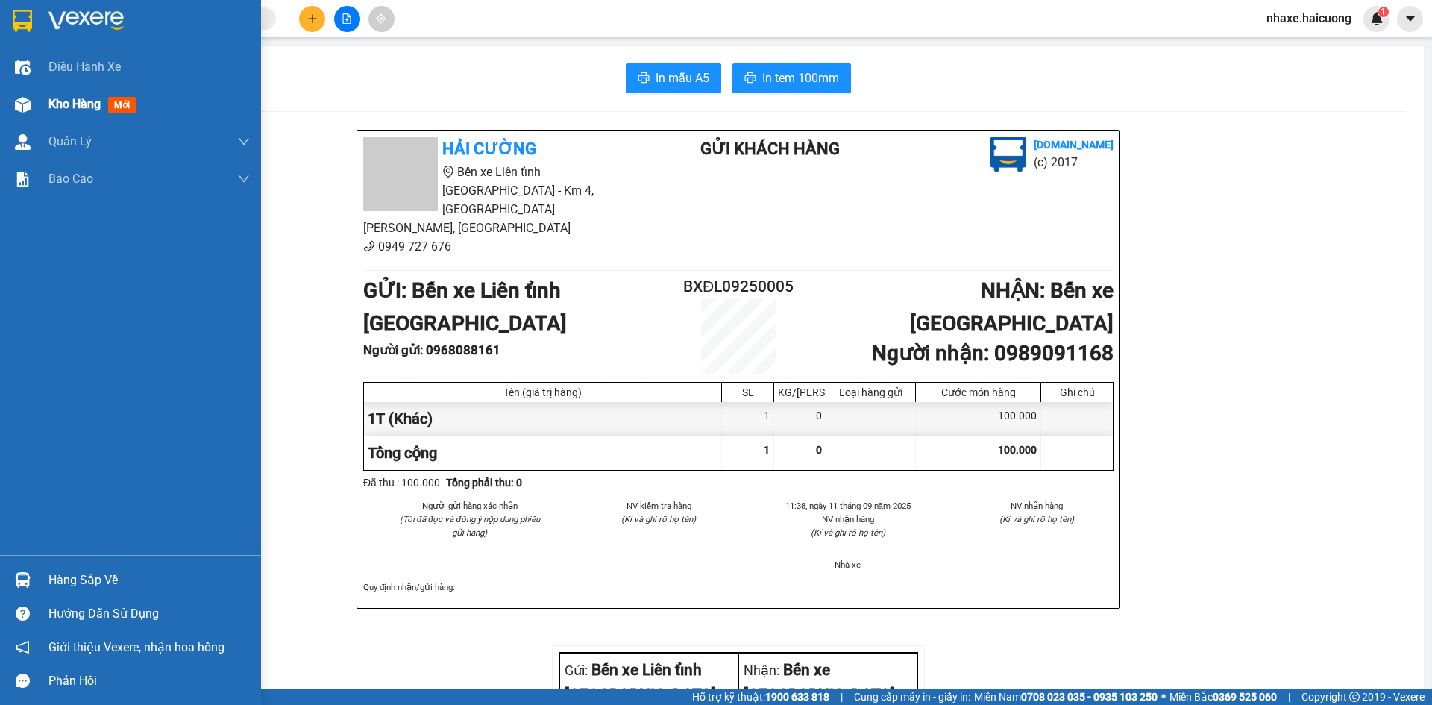
click at [97, 101] on span "Kho hàng" at bounding box center [74, 104] width 52 height 14
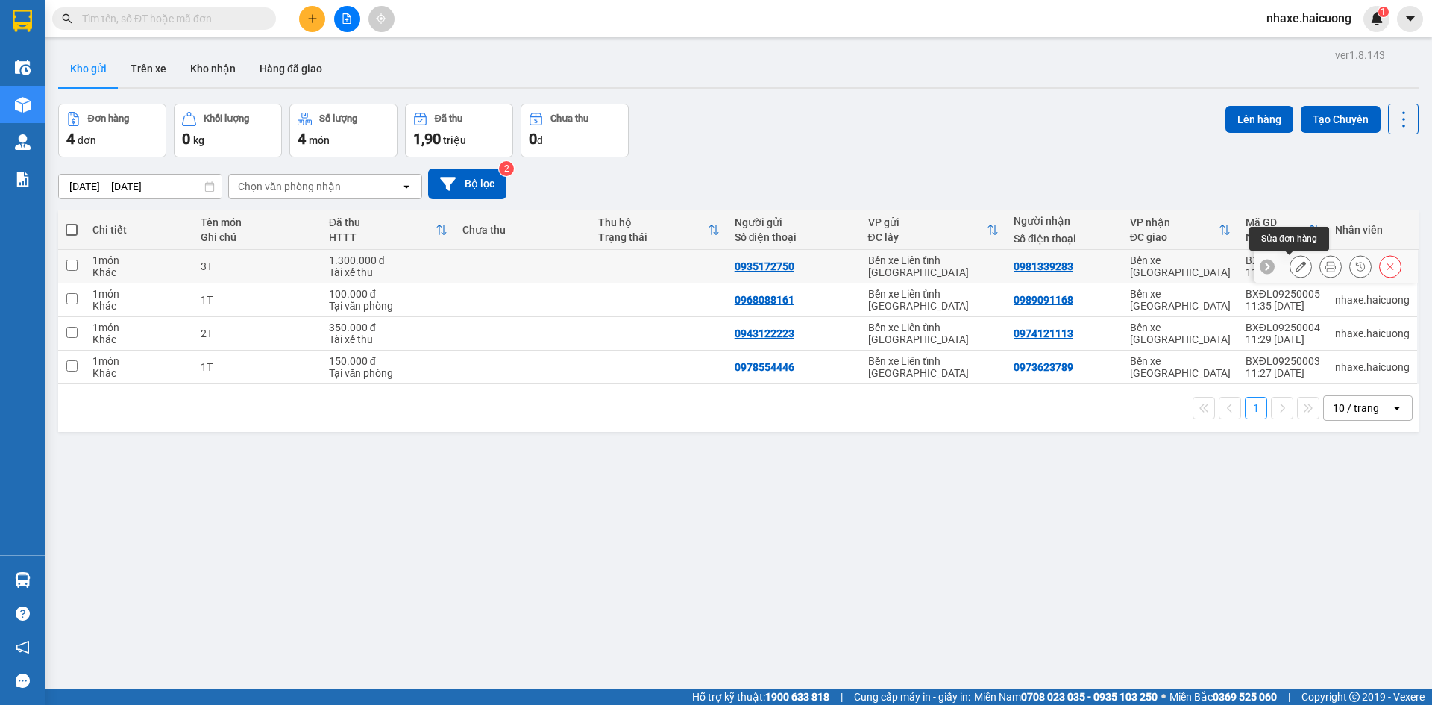
click at [1295, 270] on icon at bounding box center [1300, 266] width 10 height 10
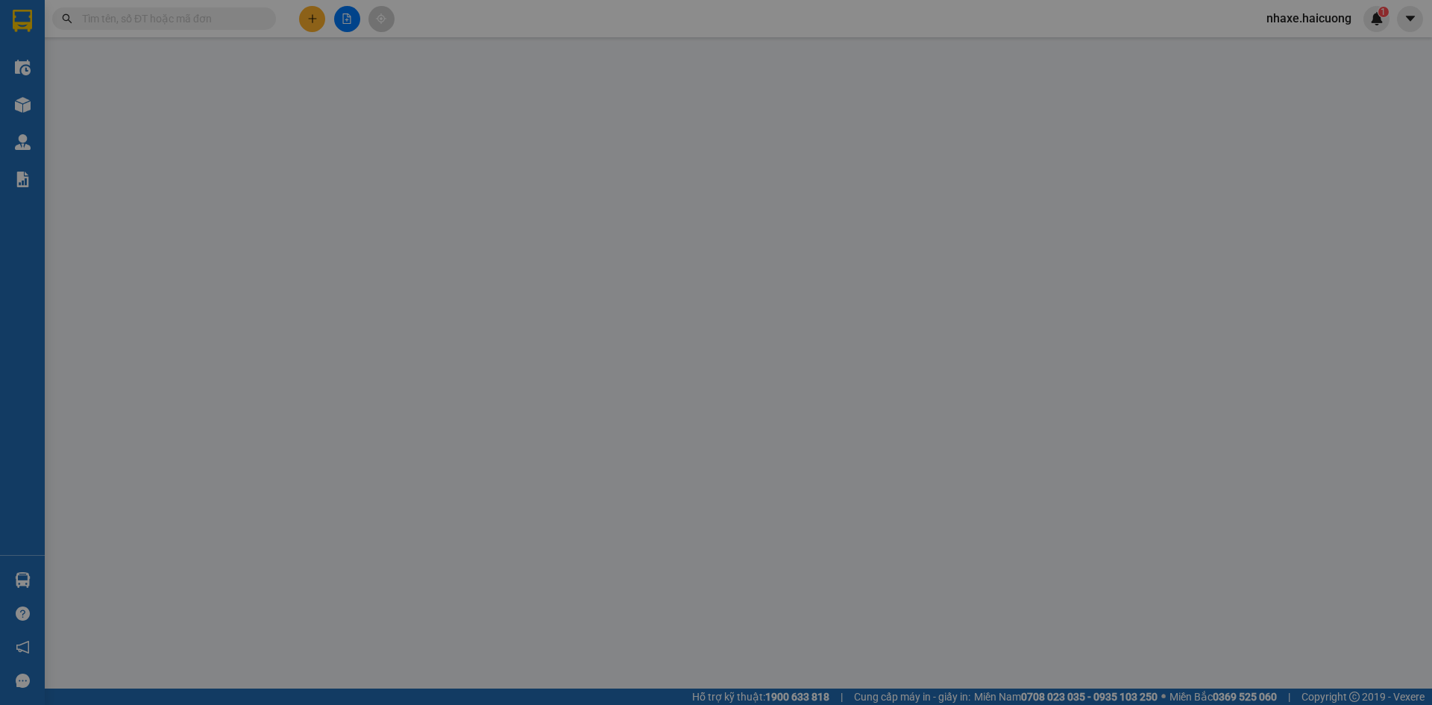
type input "0935172750"
type input "0981339283"
type input "1.300.000"
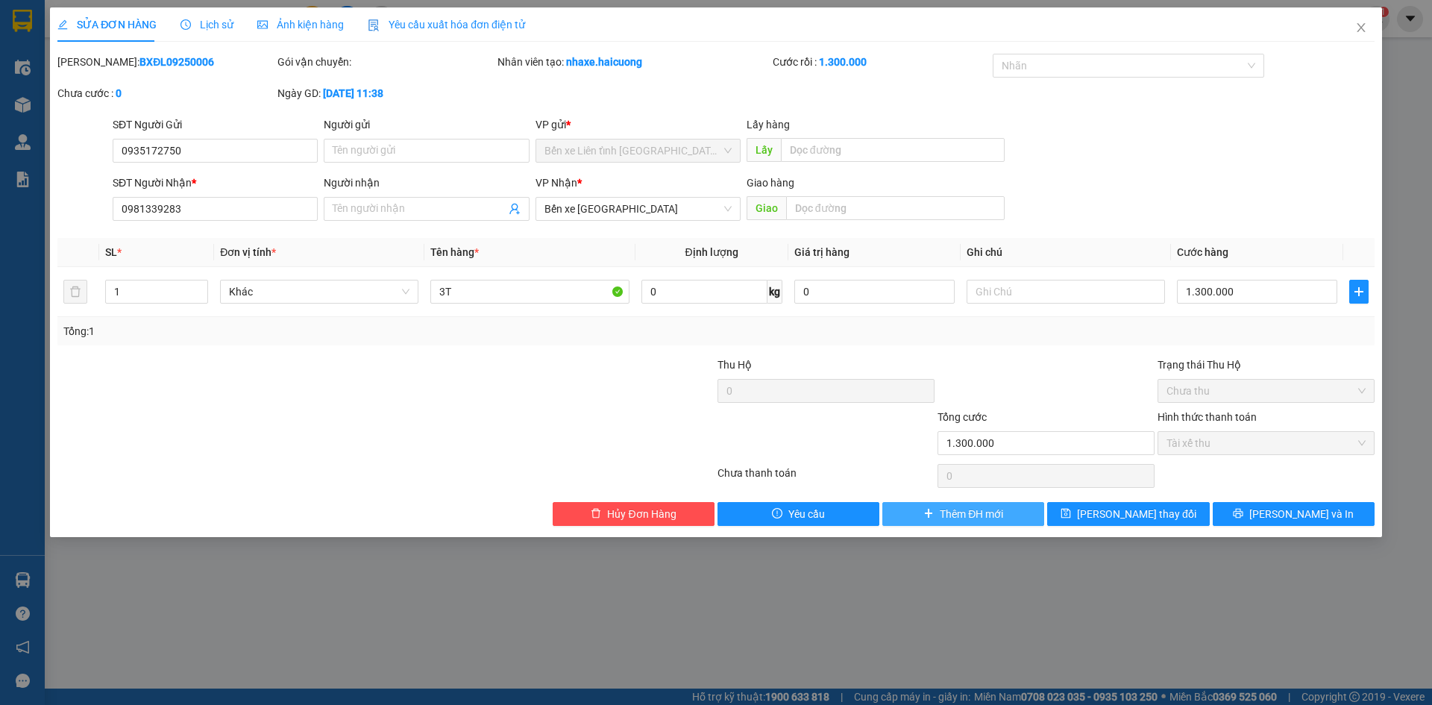
click at [985, 514] on span "Thêm ĐH mới" at bounding box center [971, 514] width 63 height 16
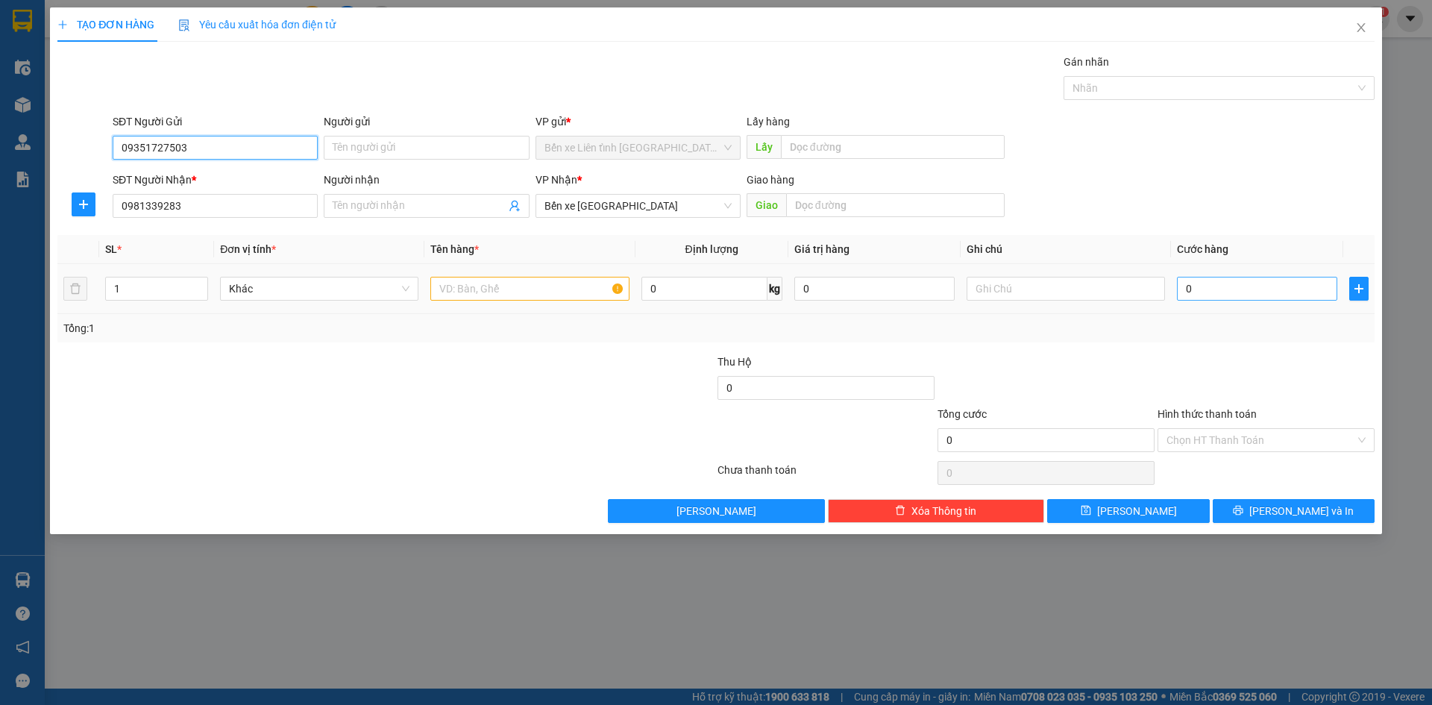
type input "0935172750"
click at [511, 289] on input "text" at bounding box center [529, 289] width 198 height 24
type input "3T"
click at [1265, 290] on input "0" at bounding box center [1257, 289] width 160 height 24
type input "1"
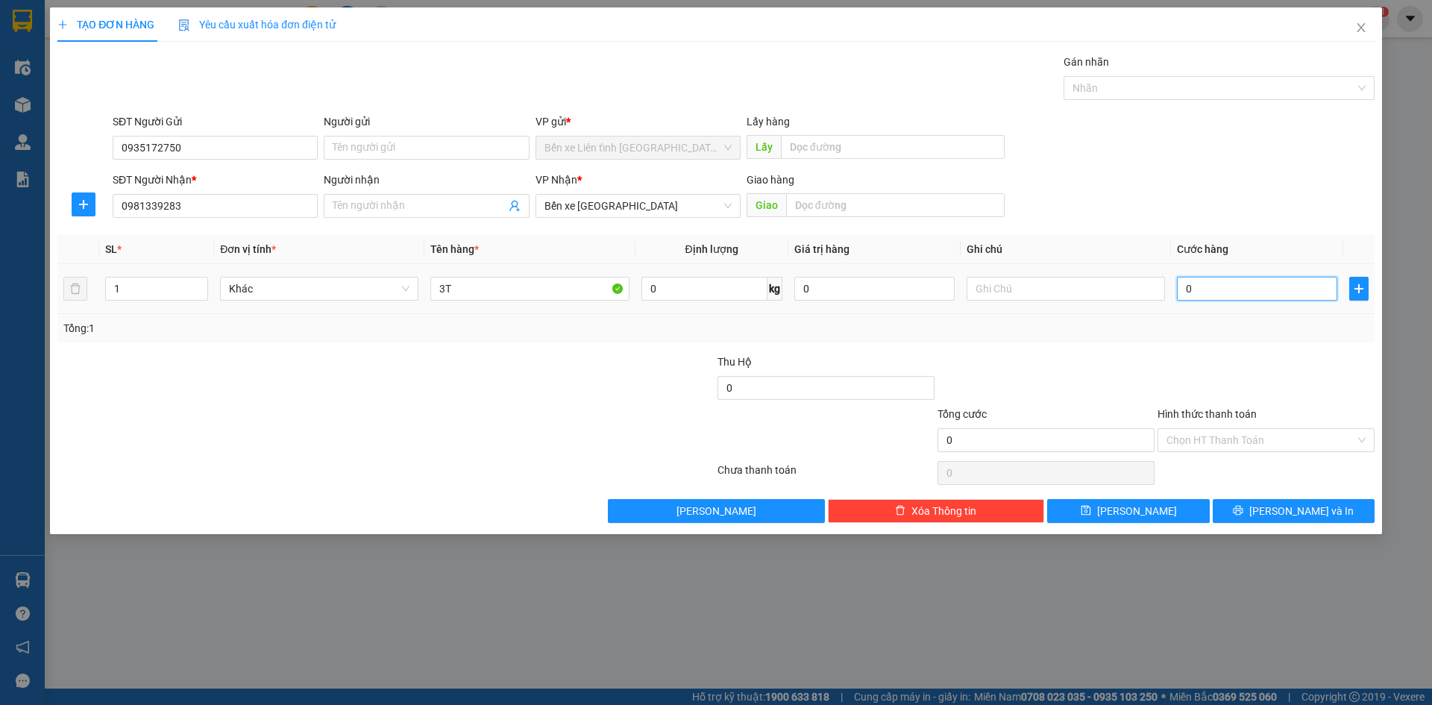
type input "1"
type input "13"
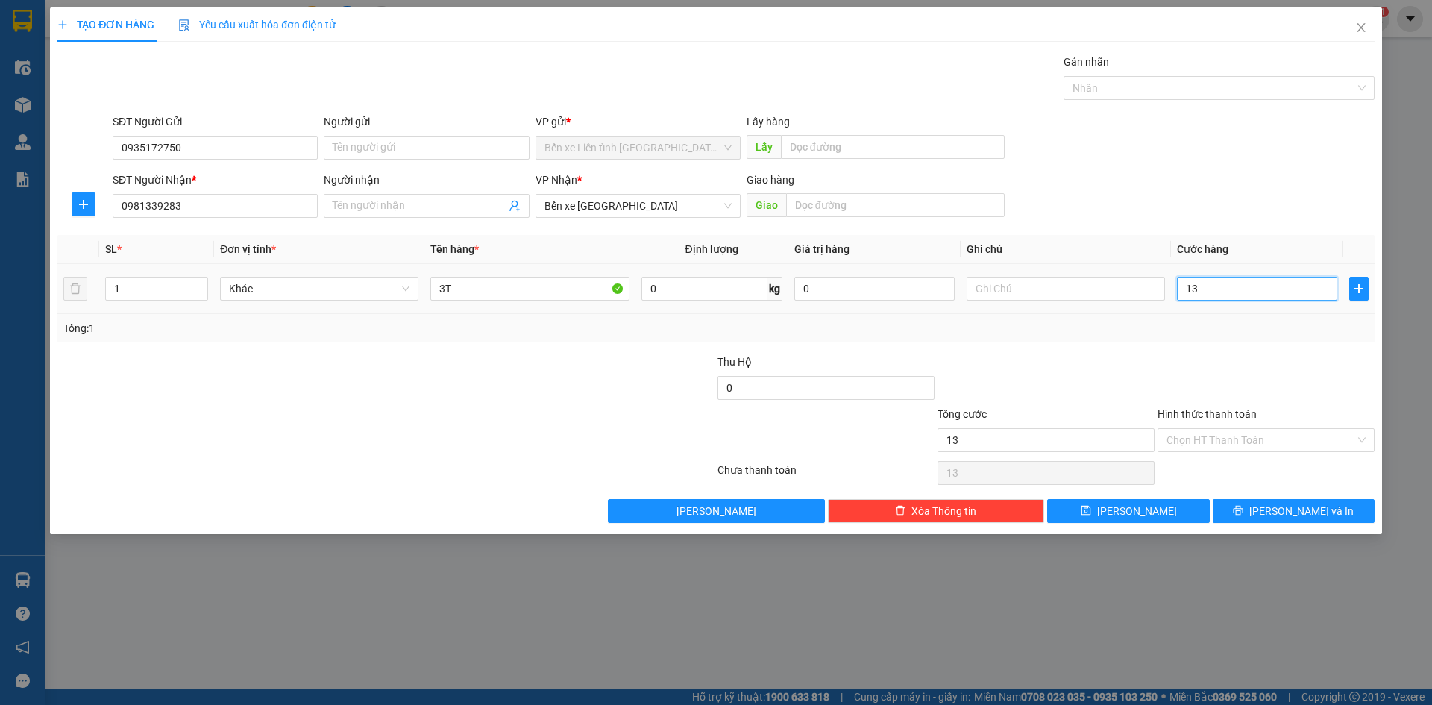
type input "130"
type input "1.300"
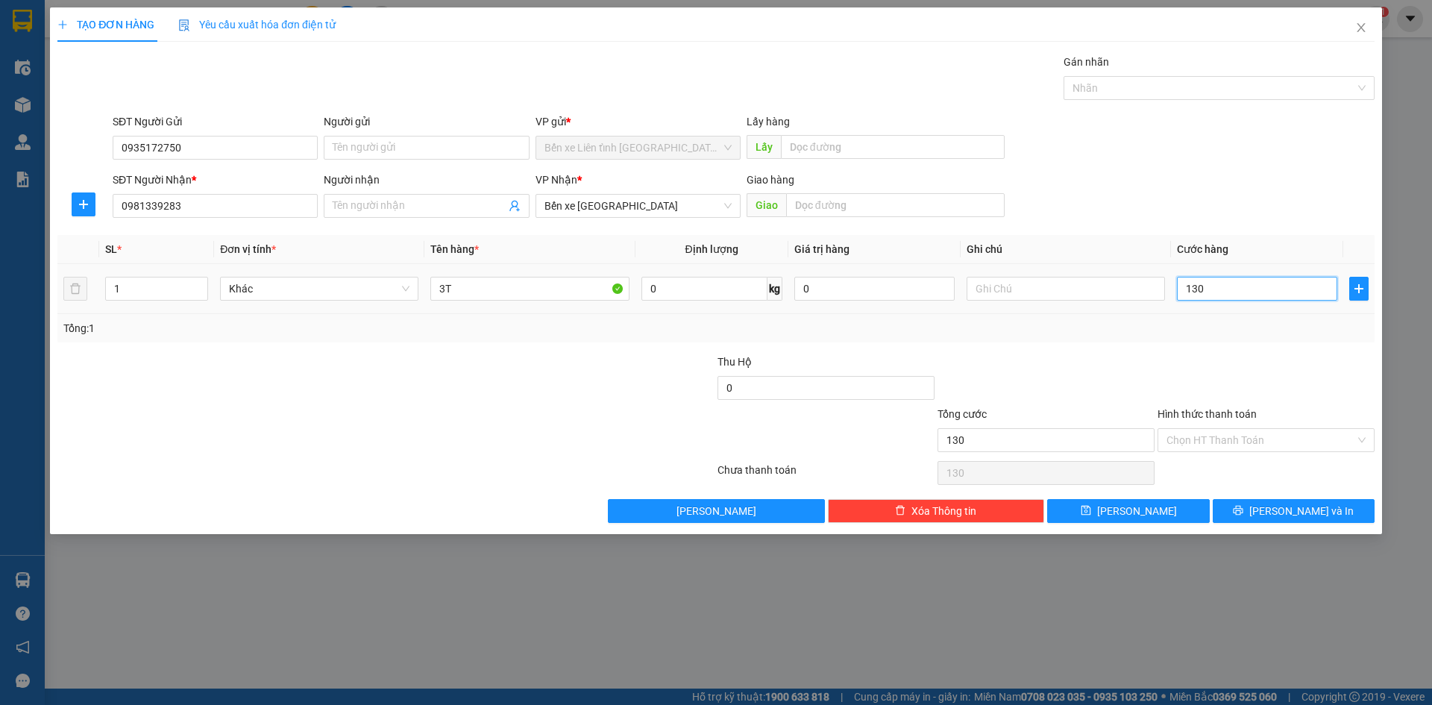
type input "1.300"
type input "130"
type input "13"
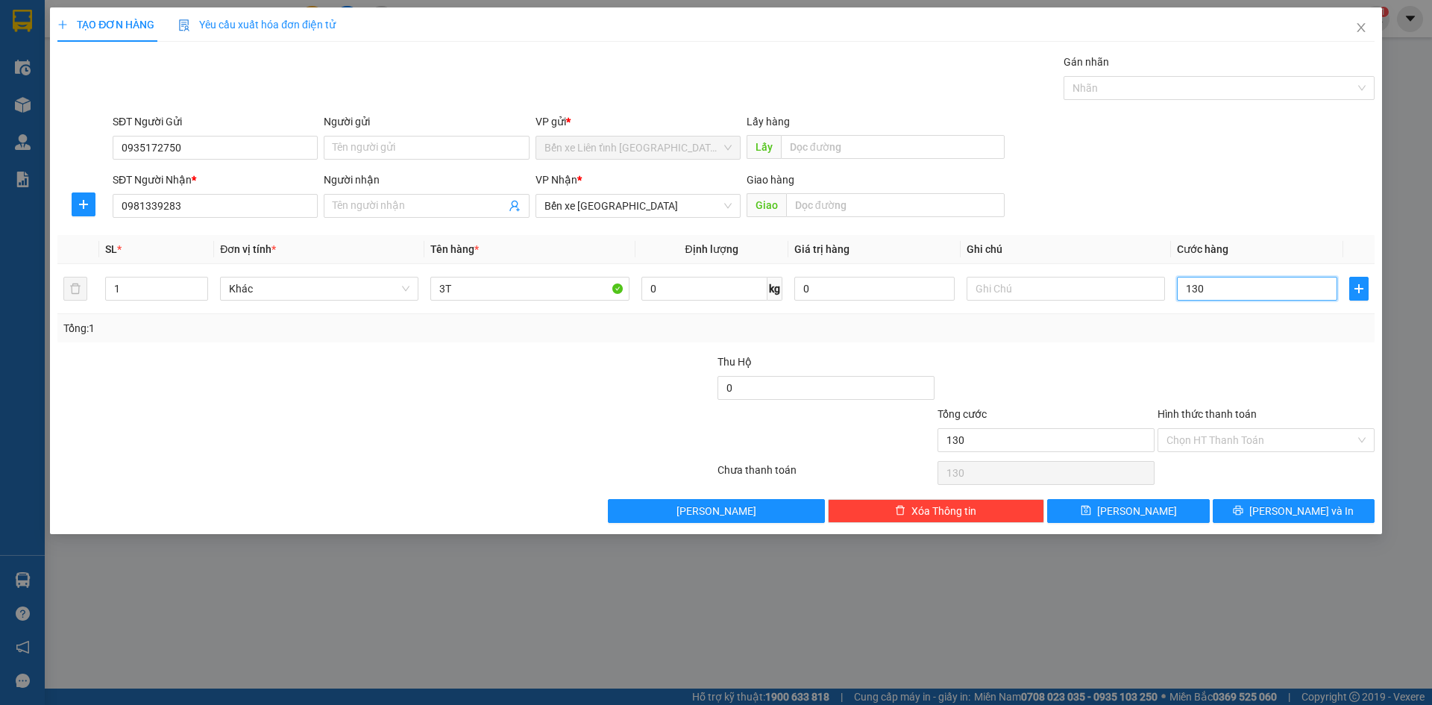
type input "13"
type input "135"
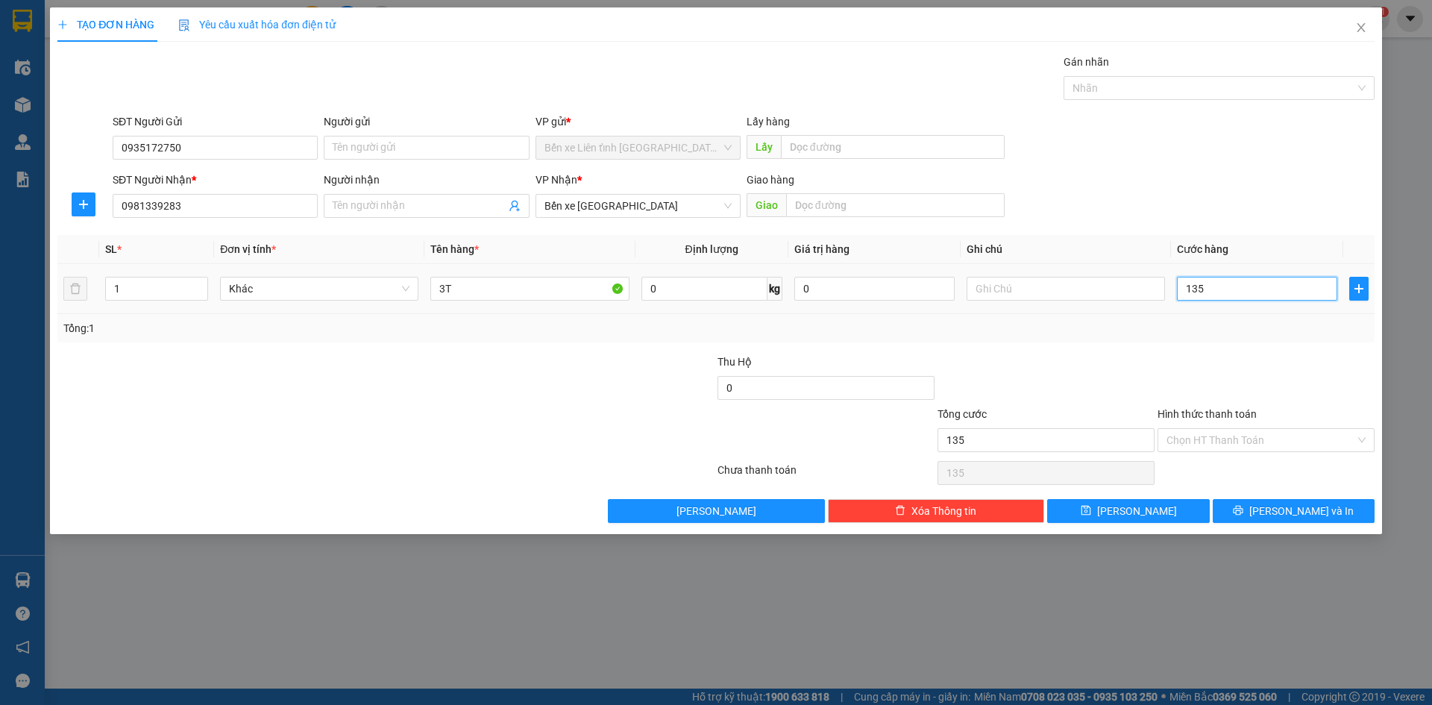
type input "1.350"
type input "1.350.000"
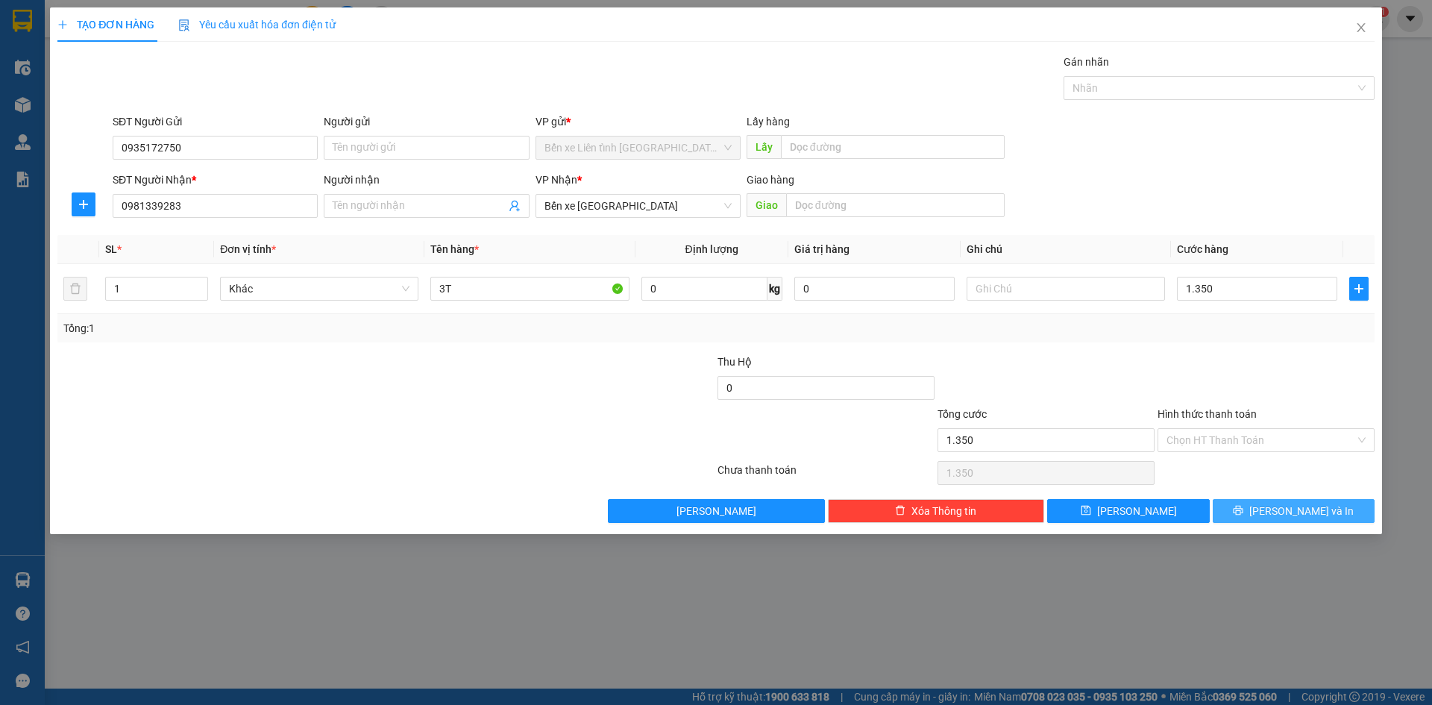
type input "1.350.000"
click at [1309, 511] on span "[PERSON_NAME] và In" at bounding box center [1301, 511] width 104 height 16
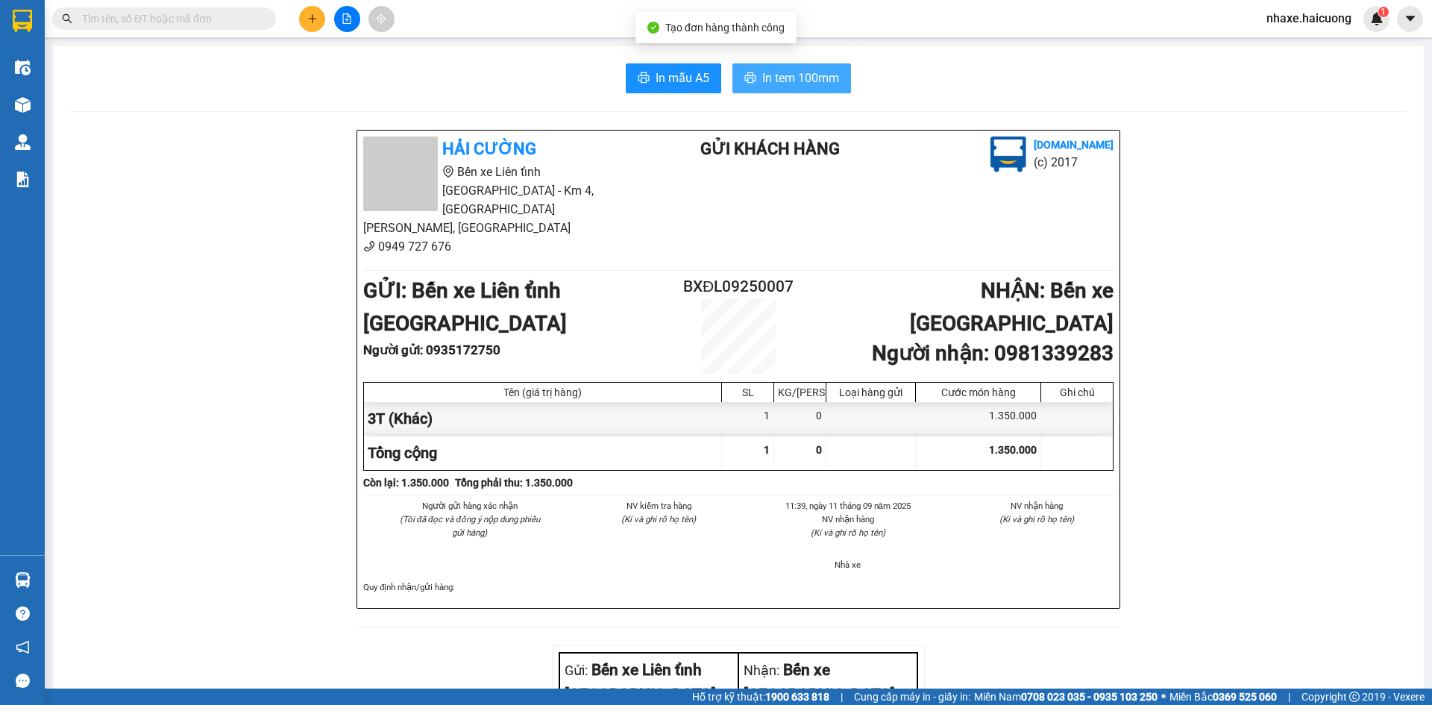
click at [788, 75] on span "In tem 100mm" at bounding box center [800, 78] width 77 height 19
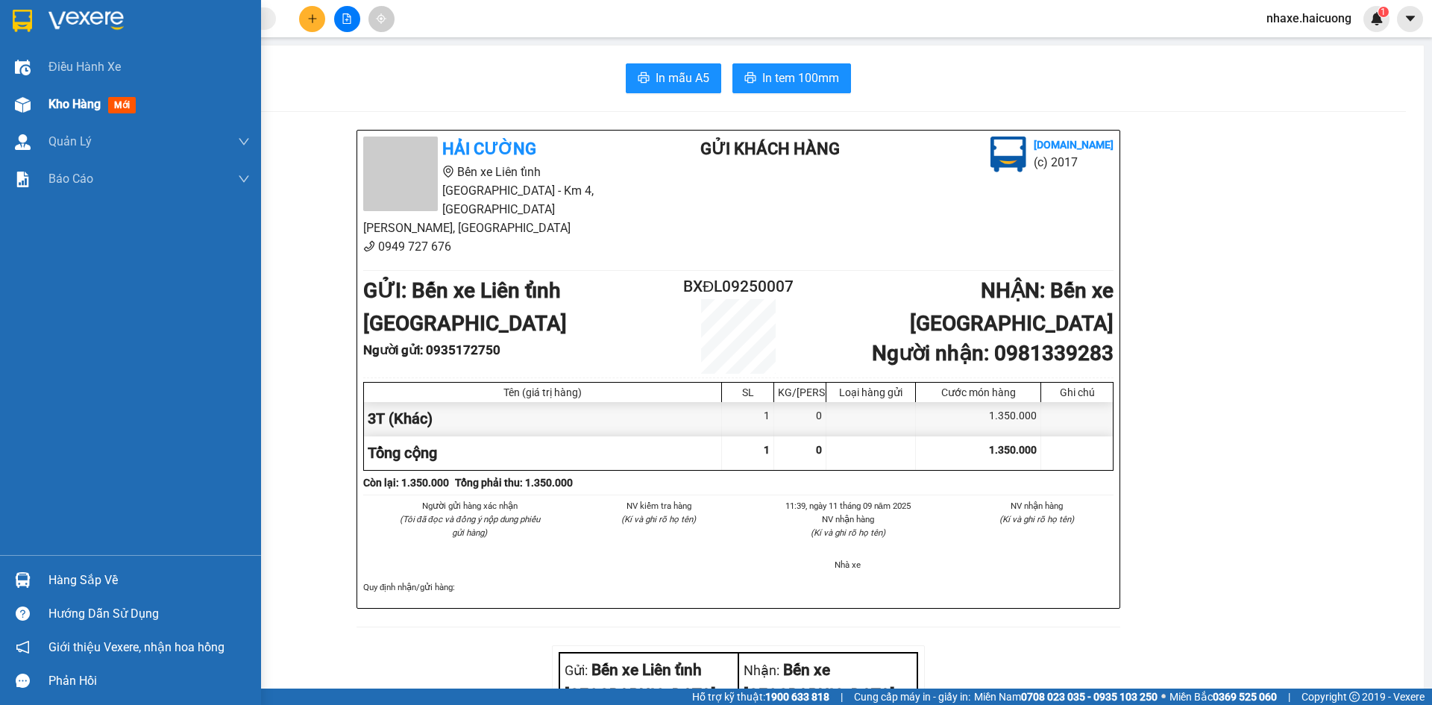
click at [35, 97] on div at bounding box center [23, 105] width 26 height 26
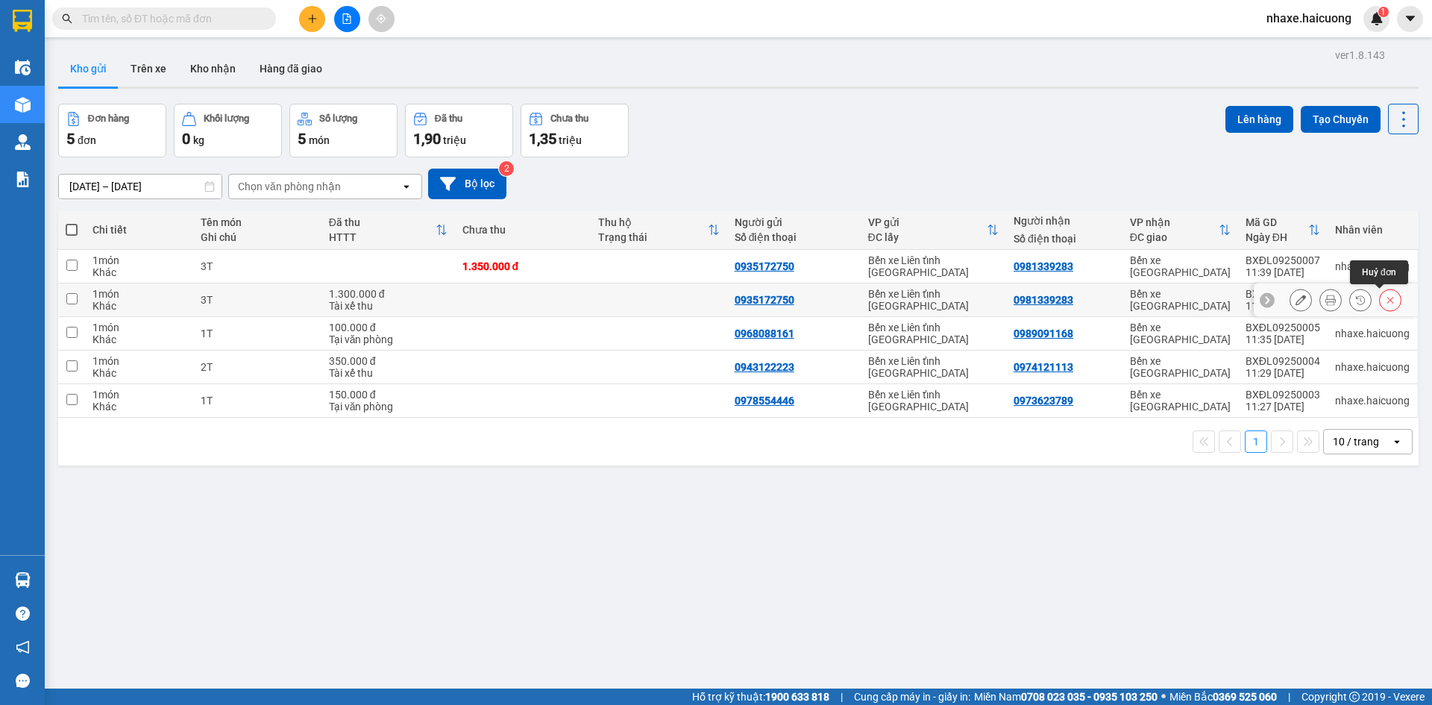
click at [1385, 298] on button at bounding box center [1389, 300] width 21 height 26
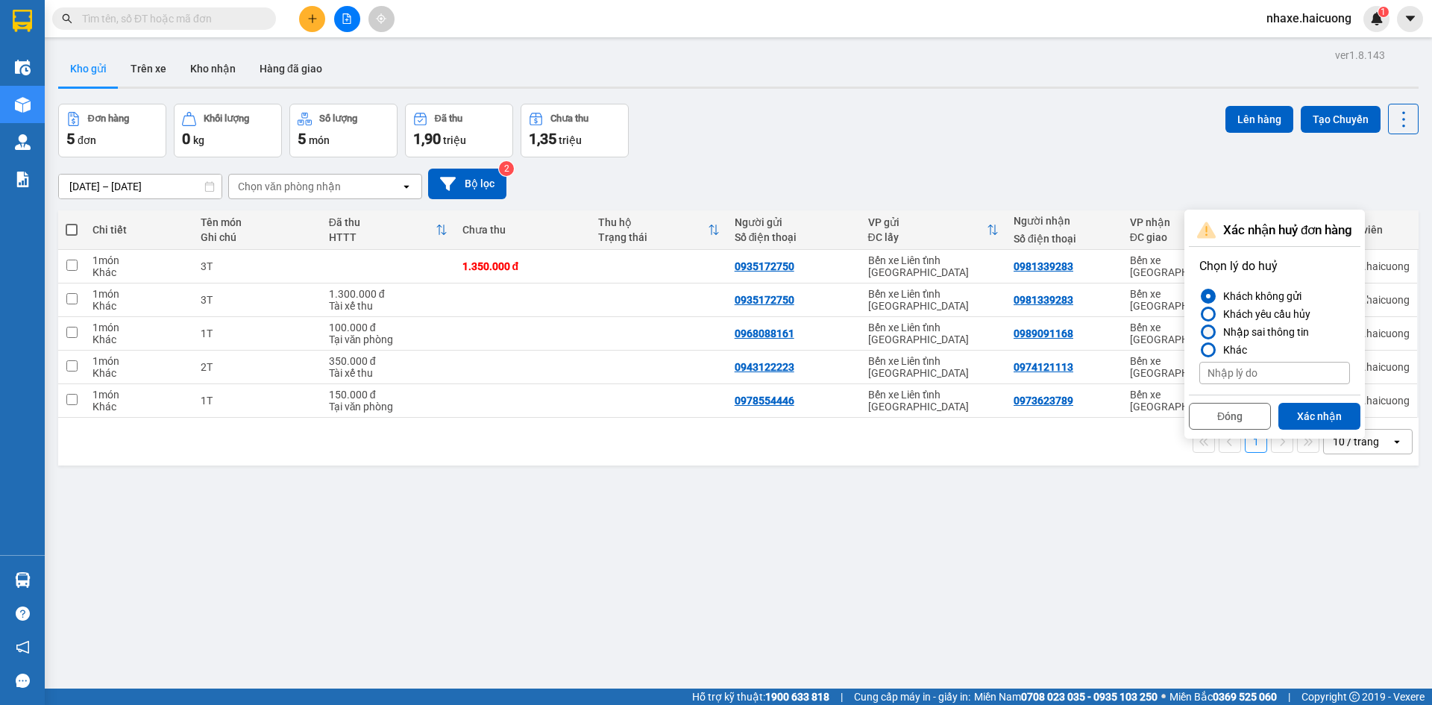
click at [1224, 329] on div "Nhập sai thông tin" at bounding box center [1263, 332] width 92 height 18
click at [1199, 332] on input "Nhập sai thông tin" at bounding box center [1199, 332] width 0 height 0
click at [1299, 412] on button "Xác nhận" at bounding box center [1319, 416] width 82 height 27
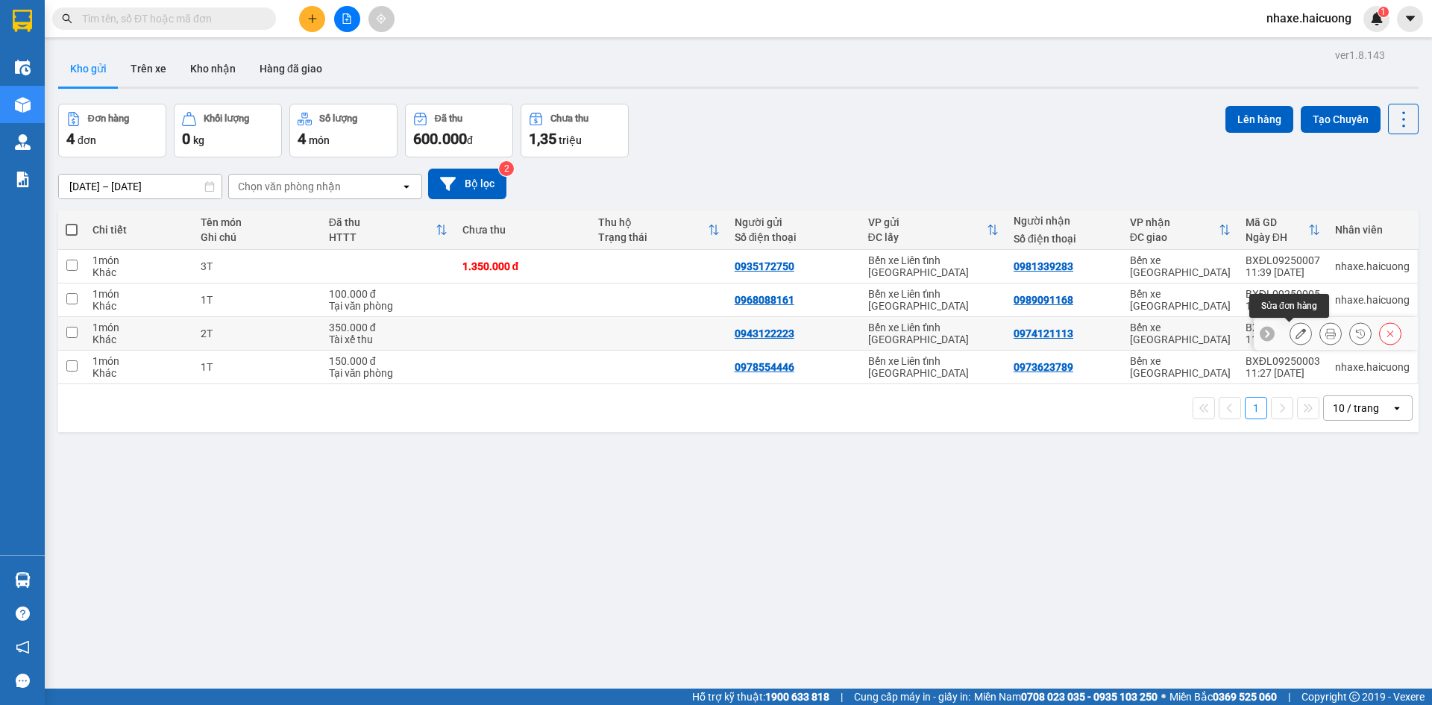
click at [1295, 328] on button at bounding box center [1300, 334] width 21 height 26
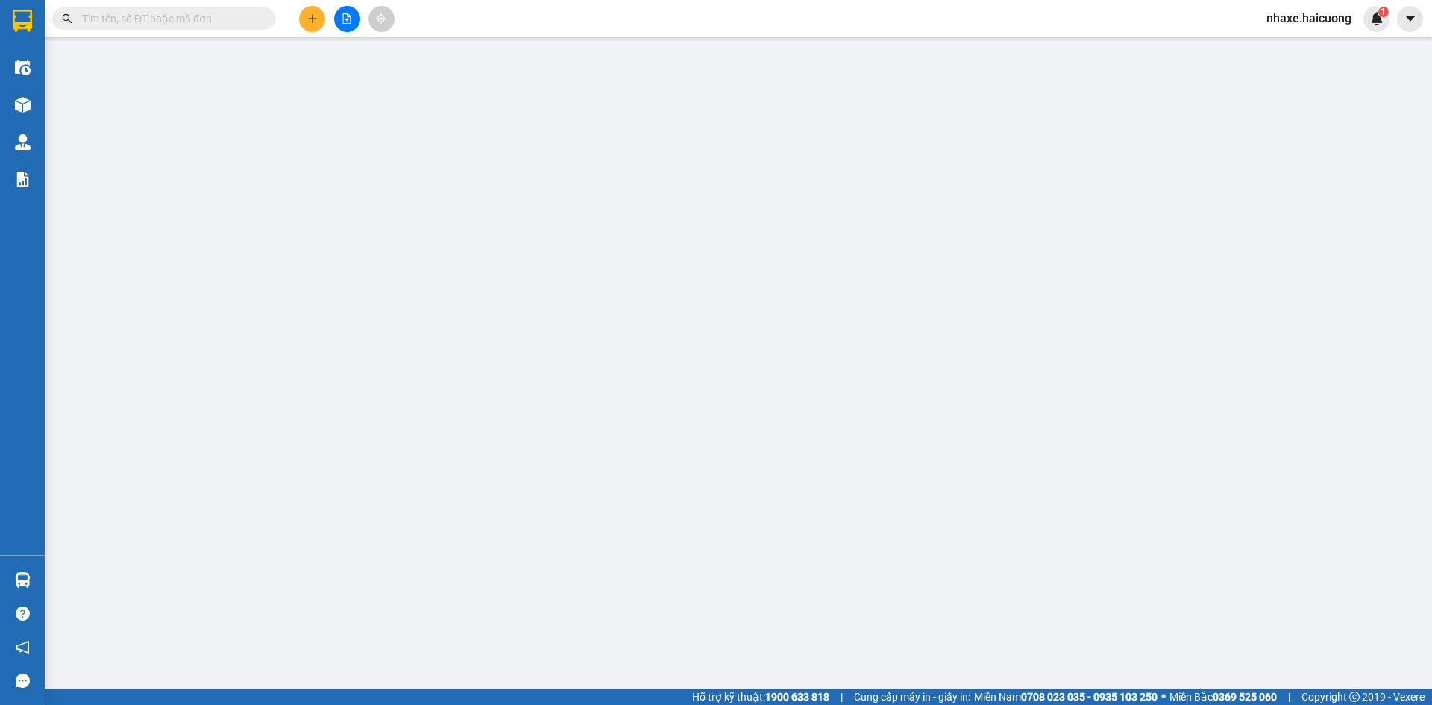
type input "0943122223"
type input "0974121113"
type input "350.000"
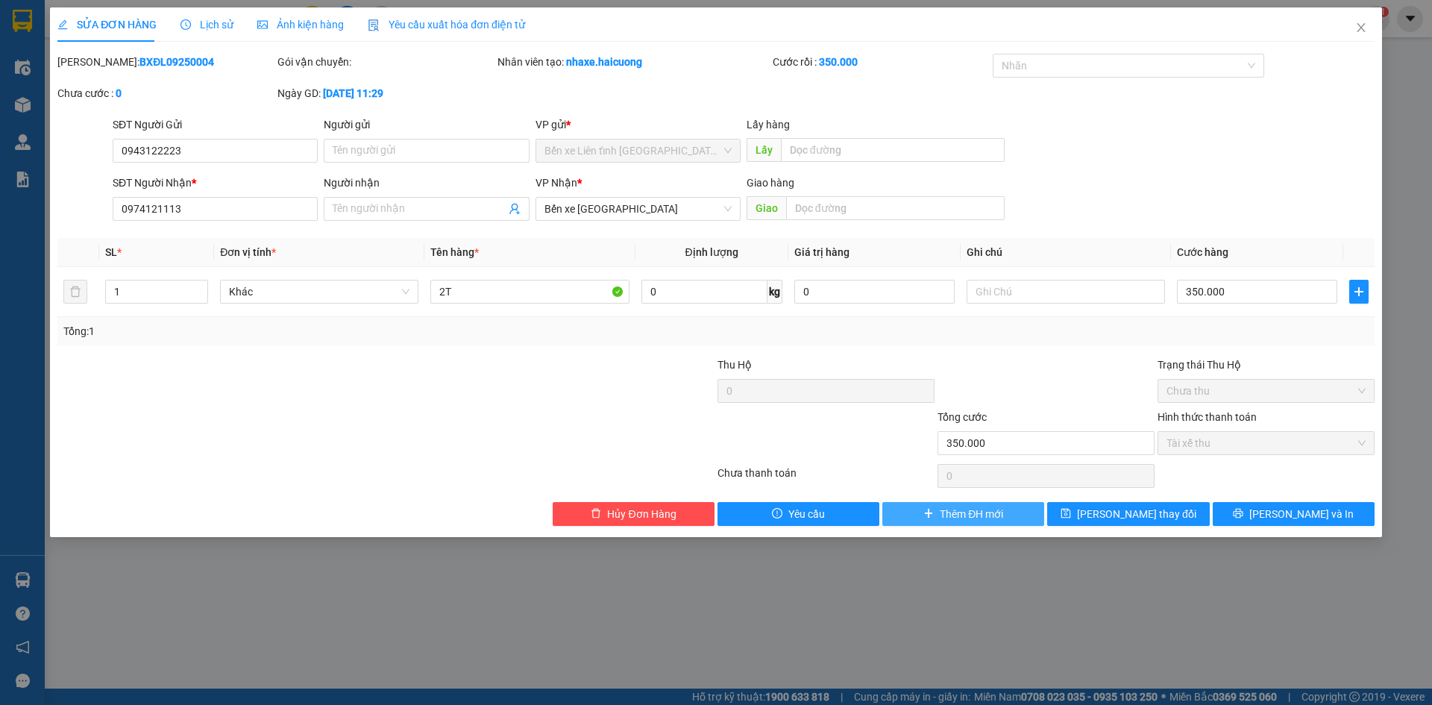
click at [986, 510] on span "Thêm ĐH mới" at bounding box center [971, 514] width 63 height 16
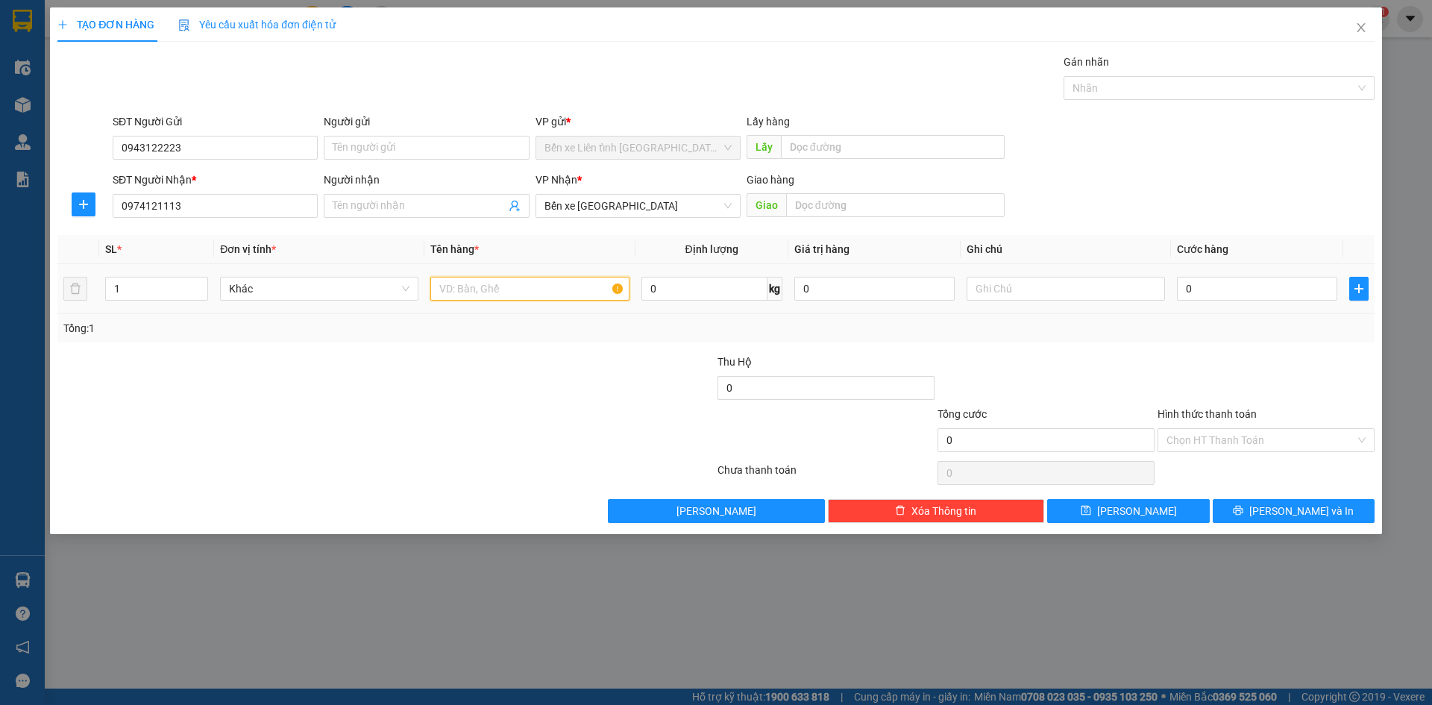
click at [588, 289] on input "text" at bounding box center [529, 289] width 198 height 24
type input "1"
type input "2T"
click at [1263, 297] on input "0" at bounding box center [1257, 289] width 160 height 24
type input "3"
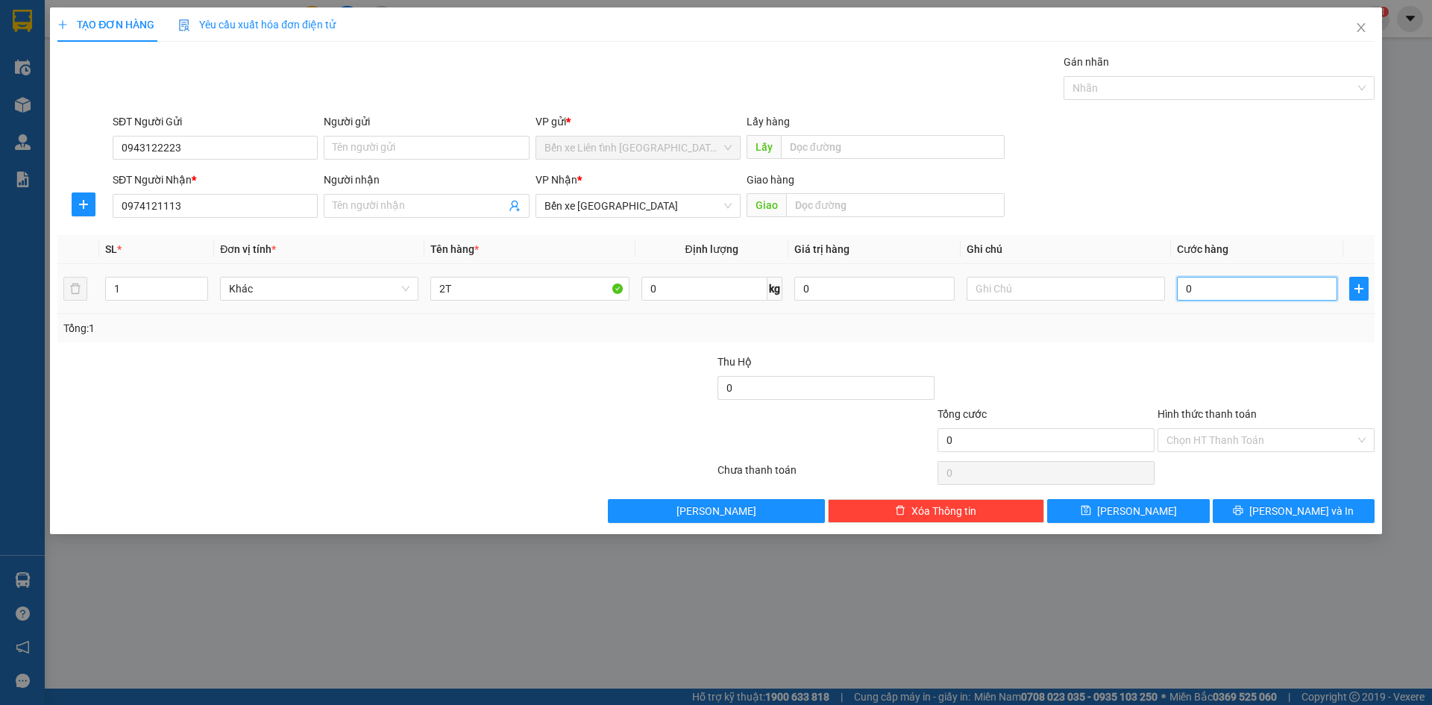
type input "3"
type input "35"
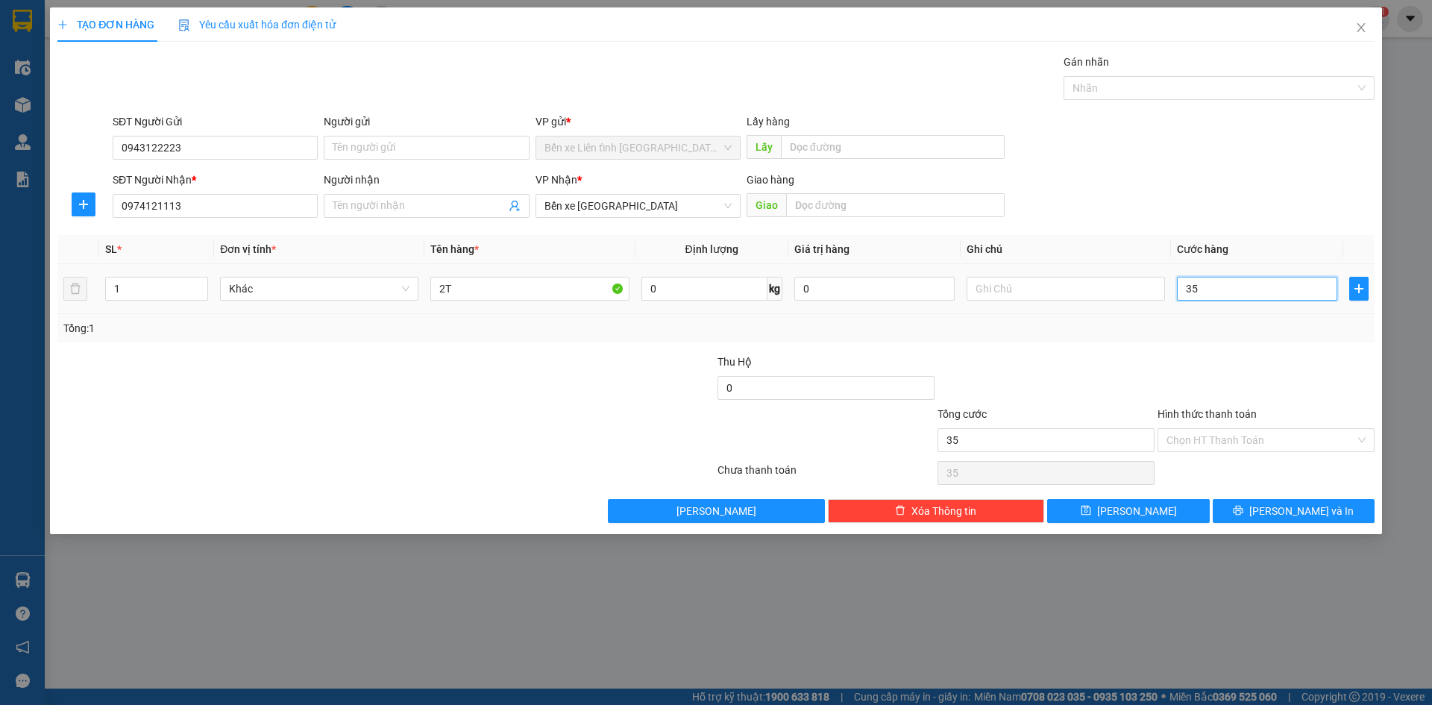
type input "350"
type input "3.500"
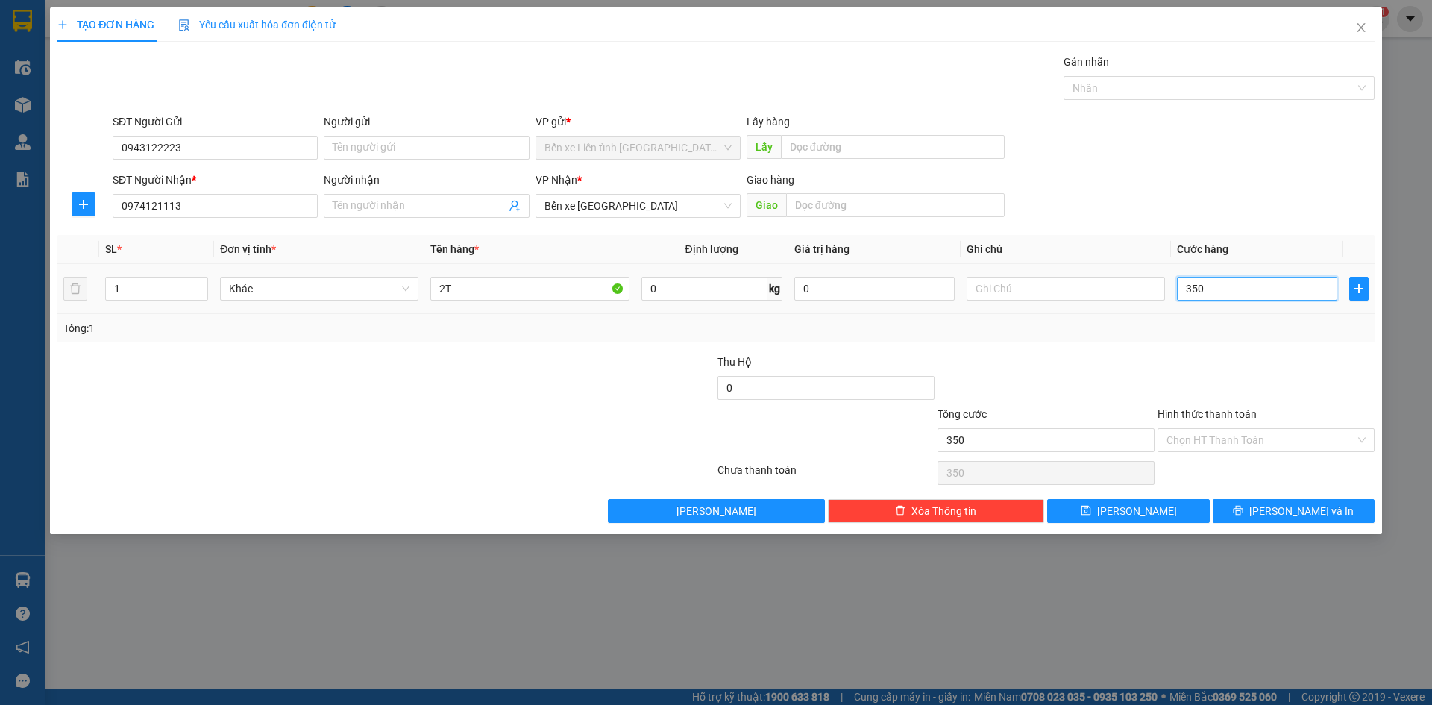
type input "3.500"
type input "35.000"
type input "350.000"
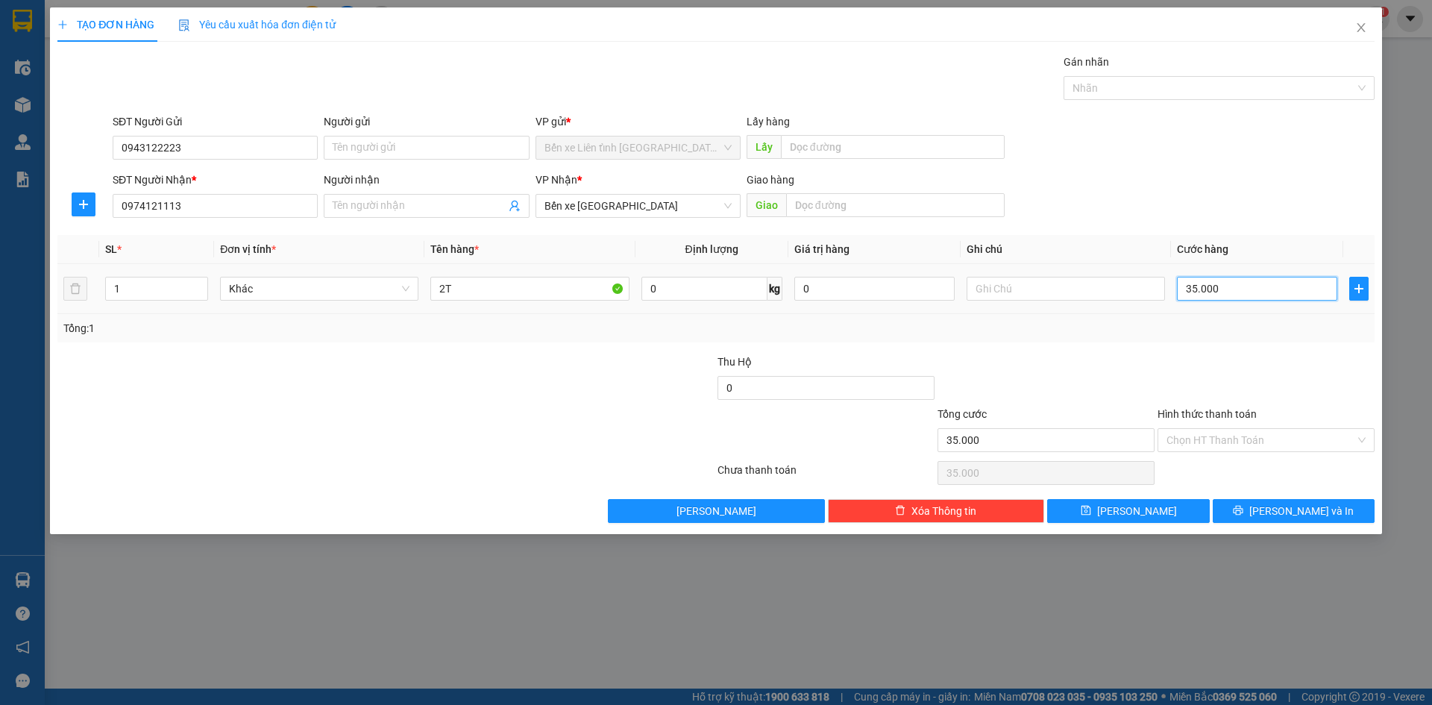
type input "350.000"
click at [1324, 436] on input "Hình thức thanh toán" at bounding box center [1260, 440] width 189 height 22
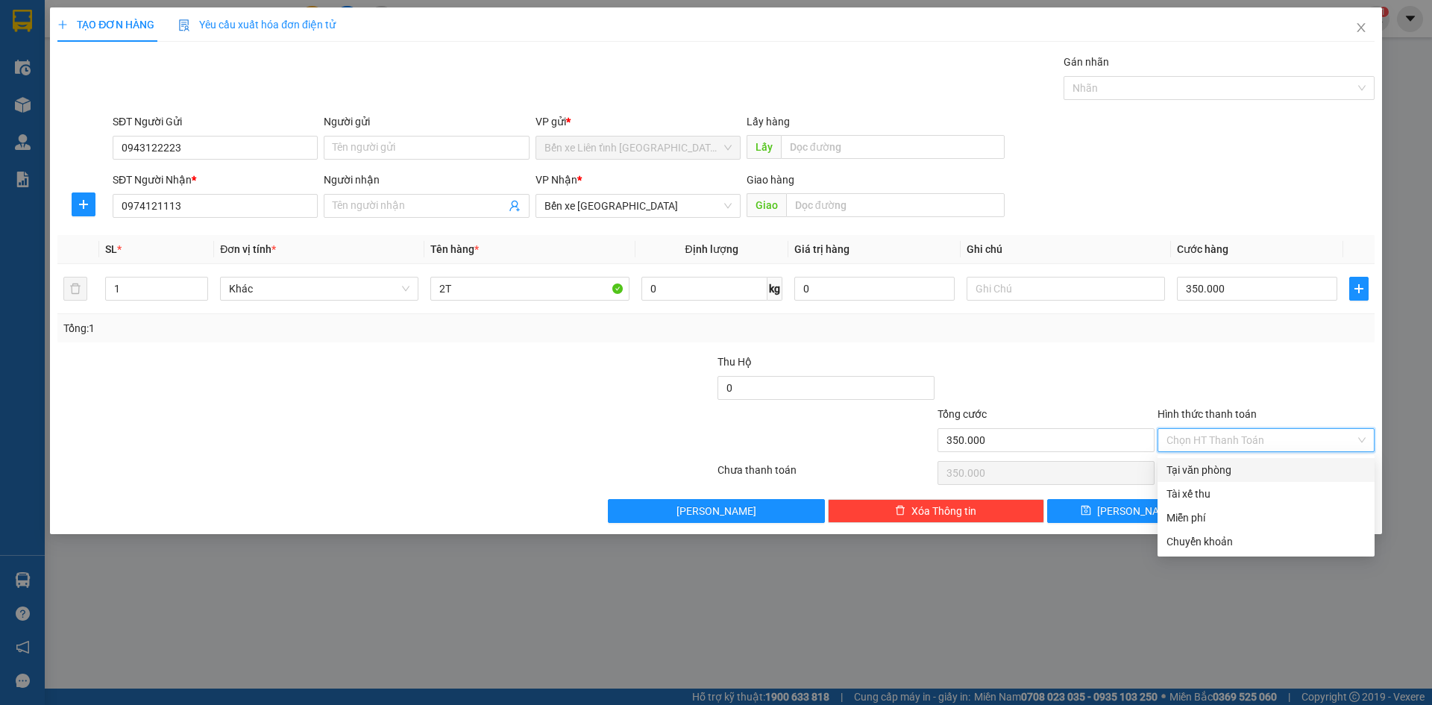
click at [1325, 436] on input "Hình thức thanh toán" at bounding box center [1260, 440] width 189 height 22
click at [1324, 440] on input "Hình thức thanh toán" at bounding box center [1260, 440] width 189 height 22
click at [1364, 438] on div "Chọn HT Thanh Toán" at bounding box center [1265, 440] width 217 height 24
click at [1324, 390] on div at bounding box center [1266, 379] width 220 height 52
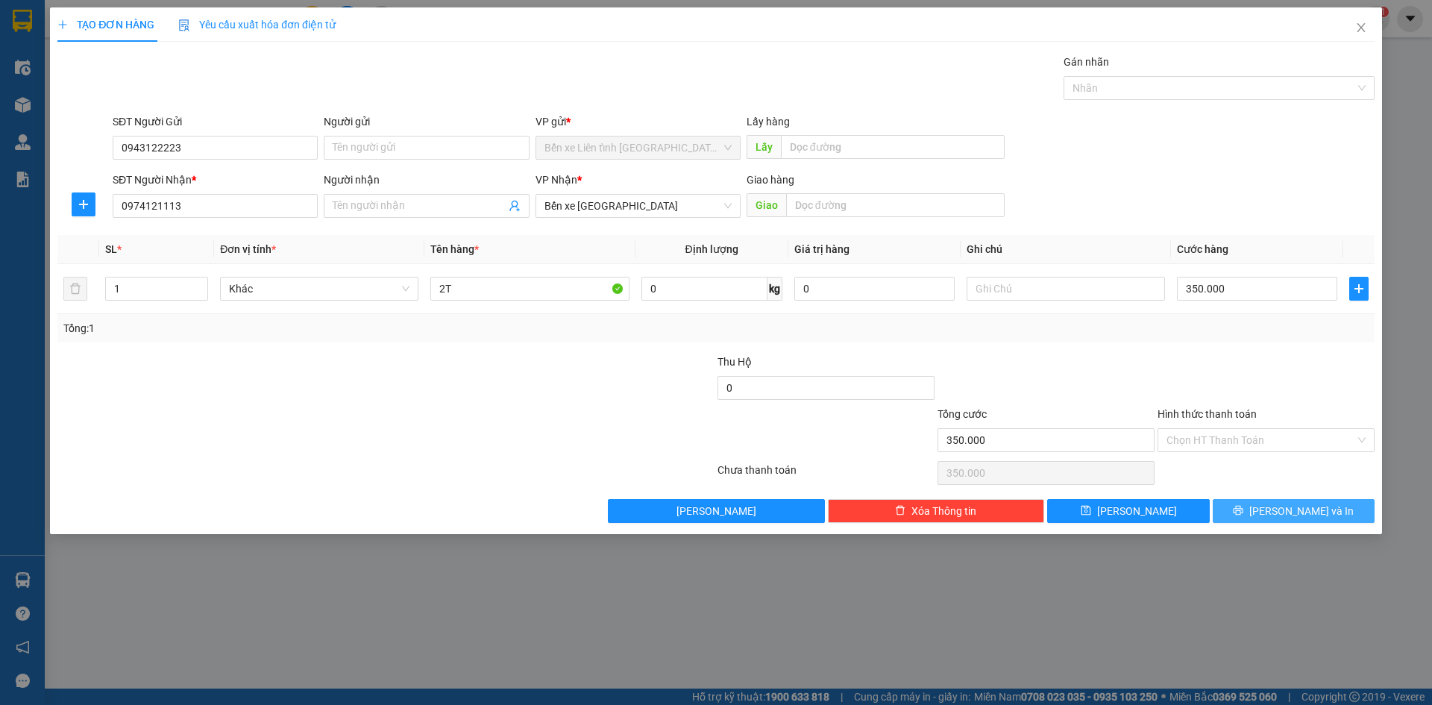
click at [1286, 504] on span "[PERSON_NAME] và In" at bounding box center [1301, 511] width 104 height 16
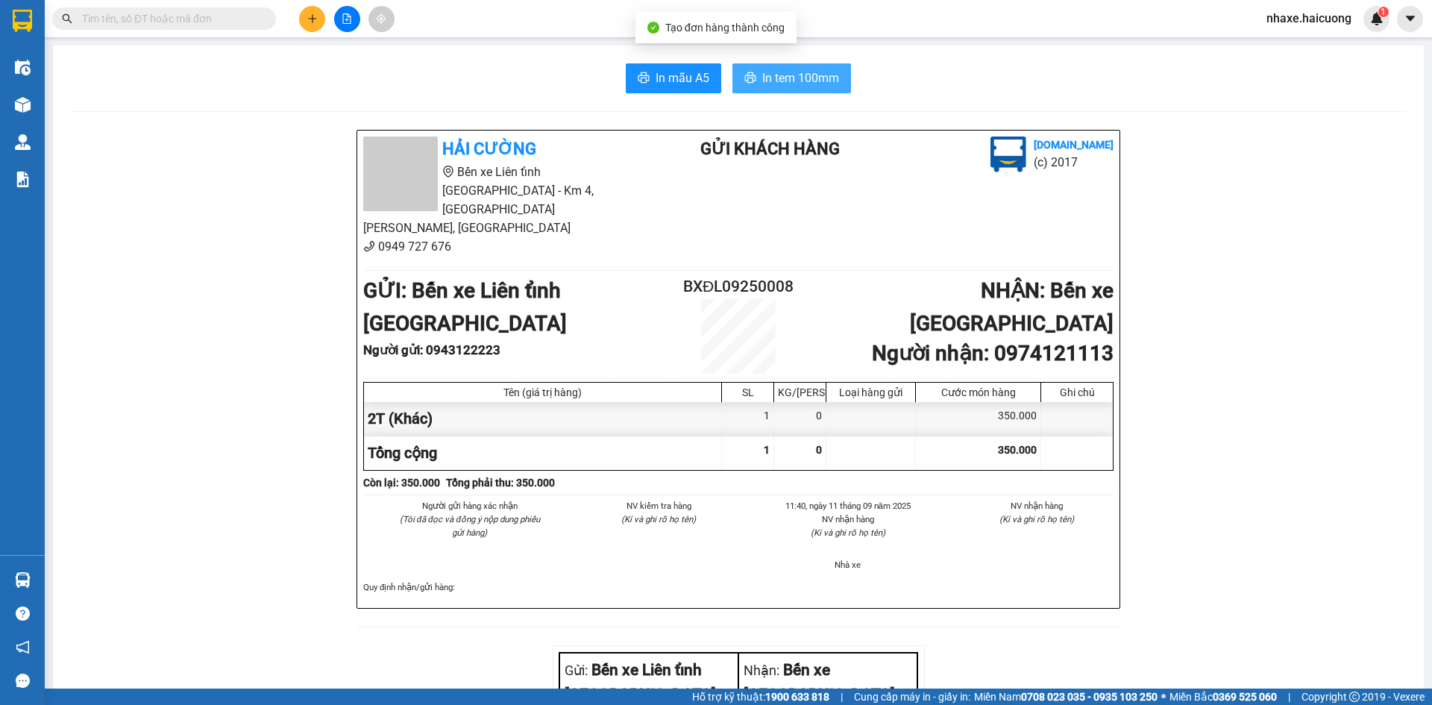
click at [778, 69] on span "In tem 100mm" at bounding box center [800, 78] width 77 height 19
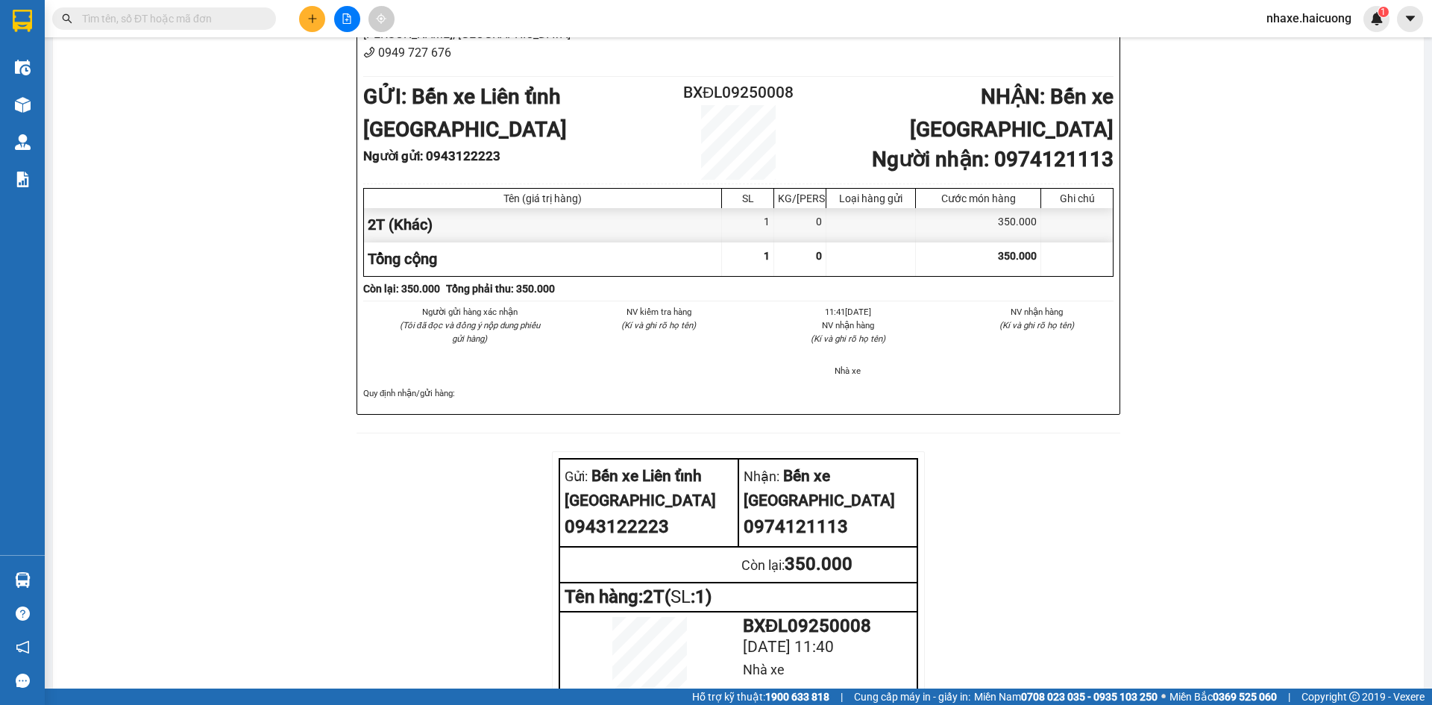
scroll to position [224, 0]
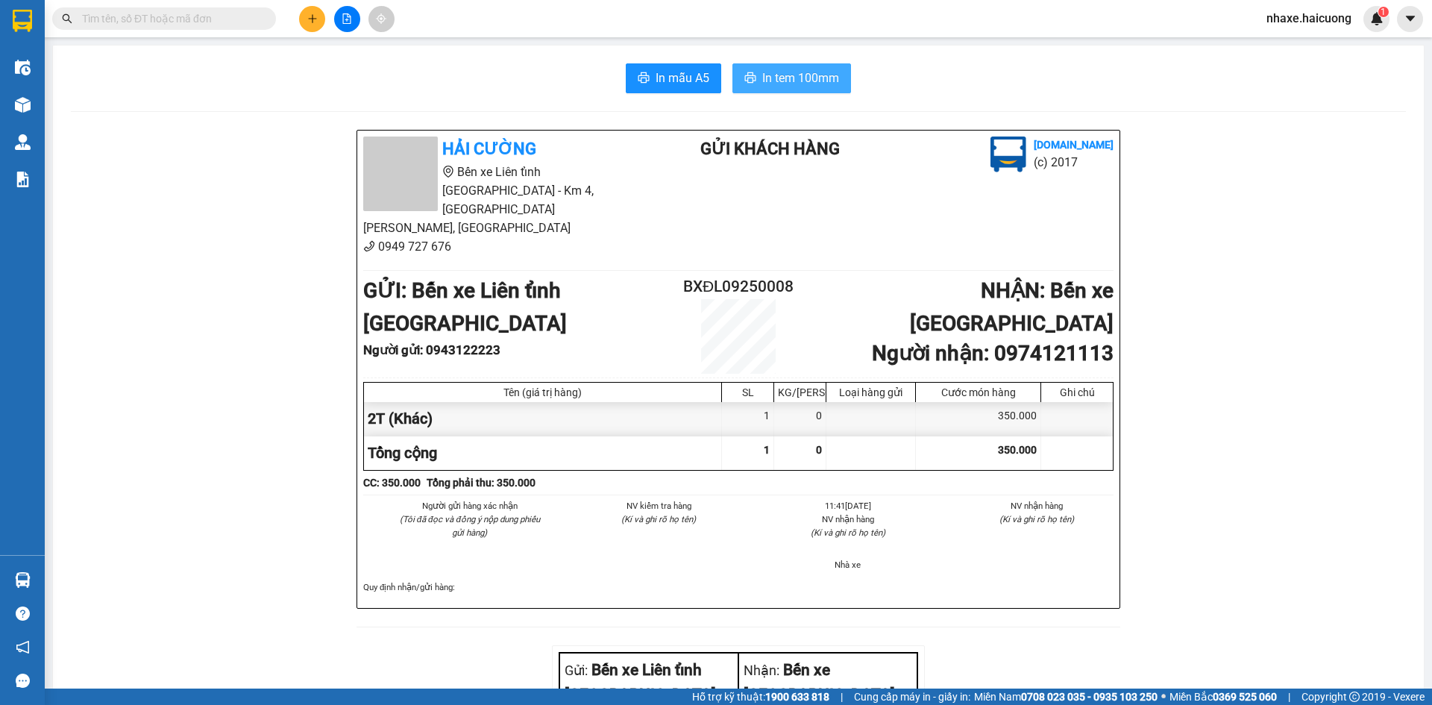
click at [793, 87] on span "In tem 100mm" at bounding box center [800, 78] width 77 height 19
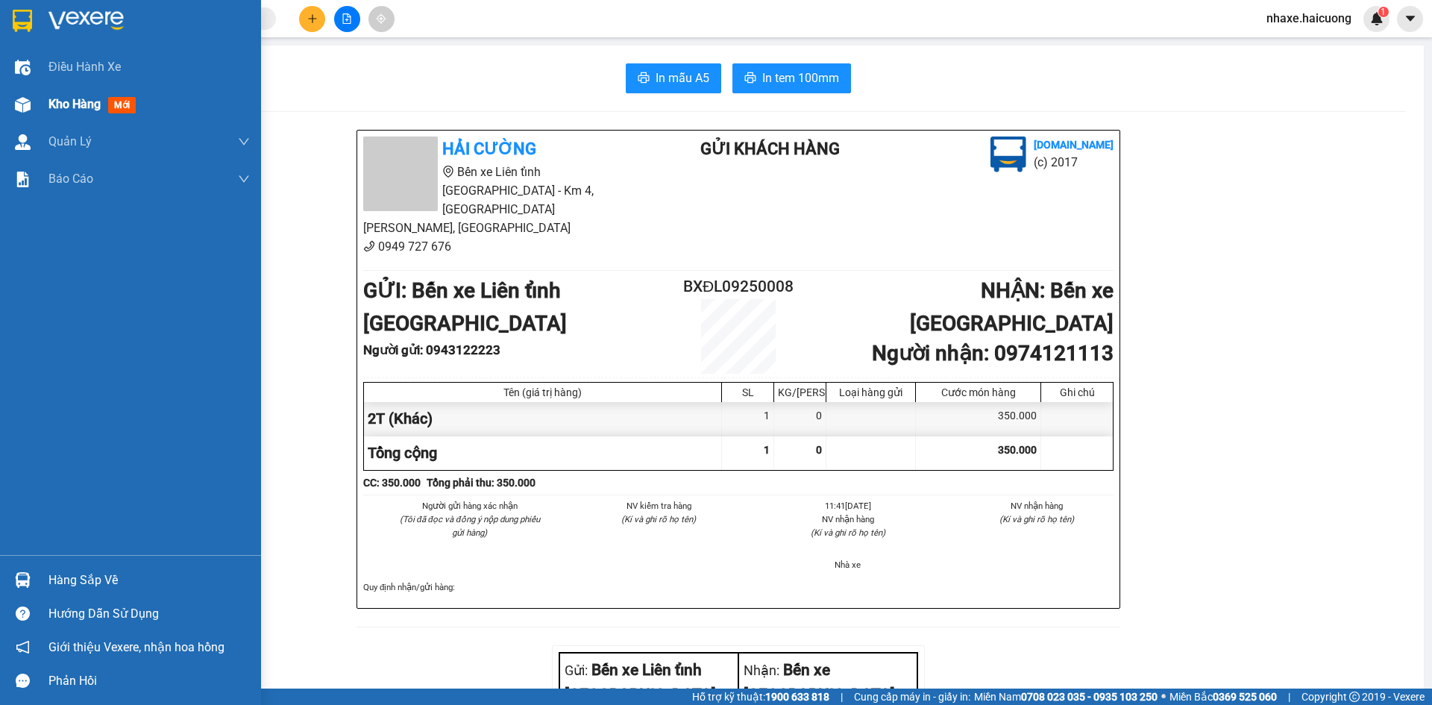
click at [58, 97] on span "Kho hàng" at bounding box center [74, 104] width 52 height 14
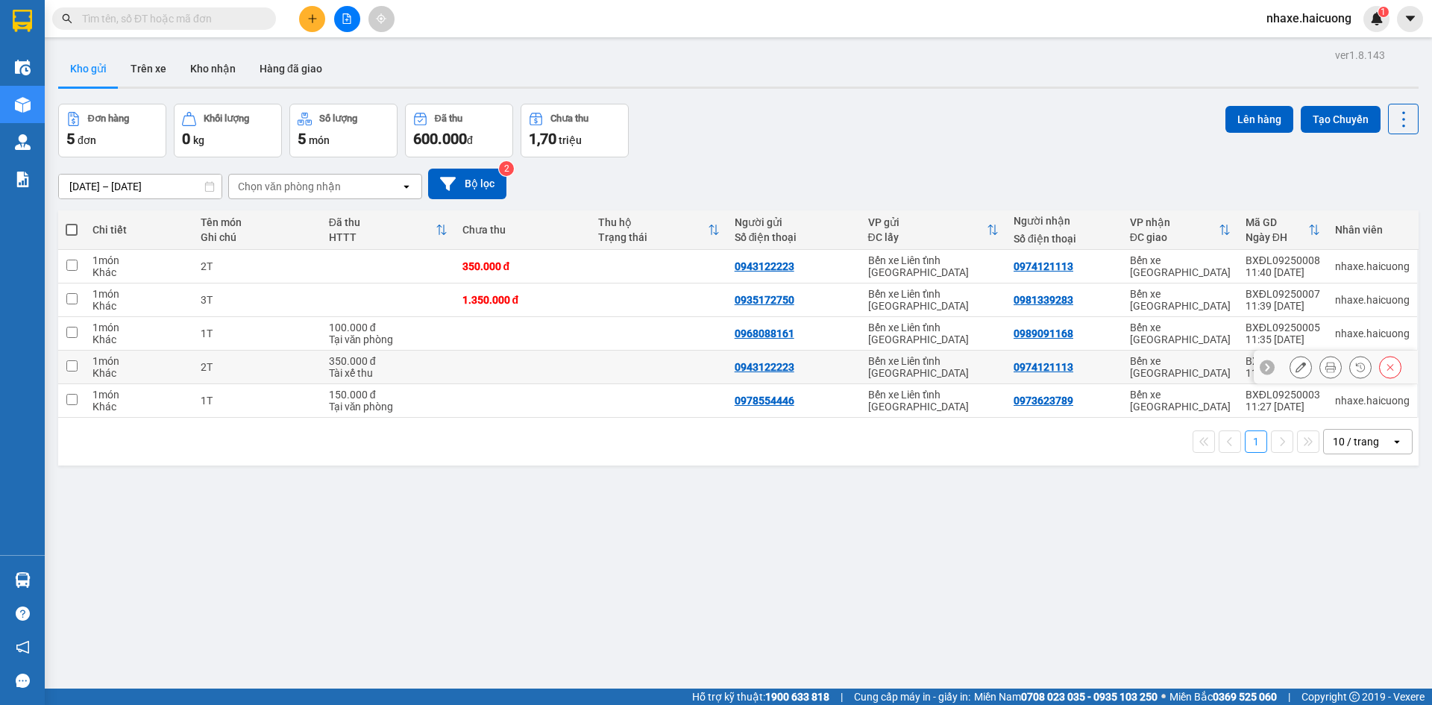
click at [1383, 361] on button at bounding box center [1389, 367] width 21 height 26
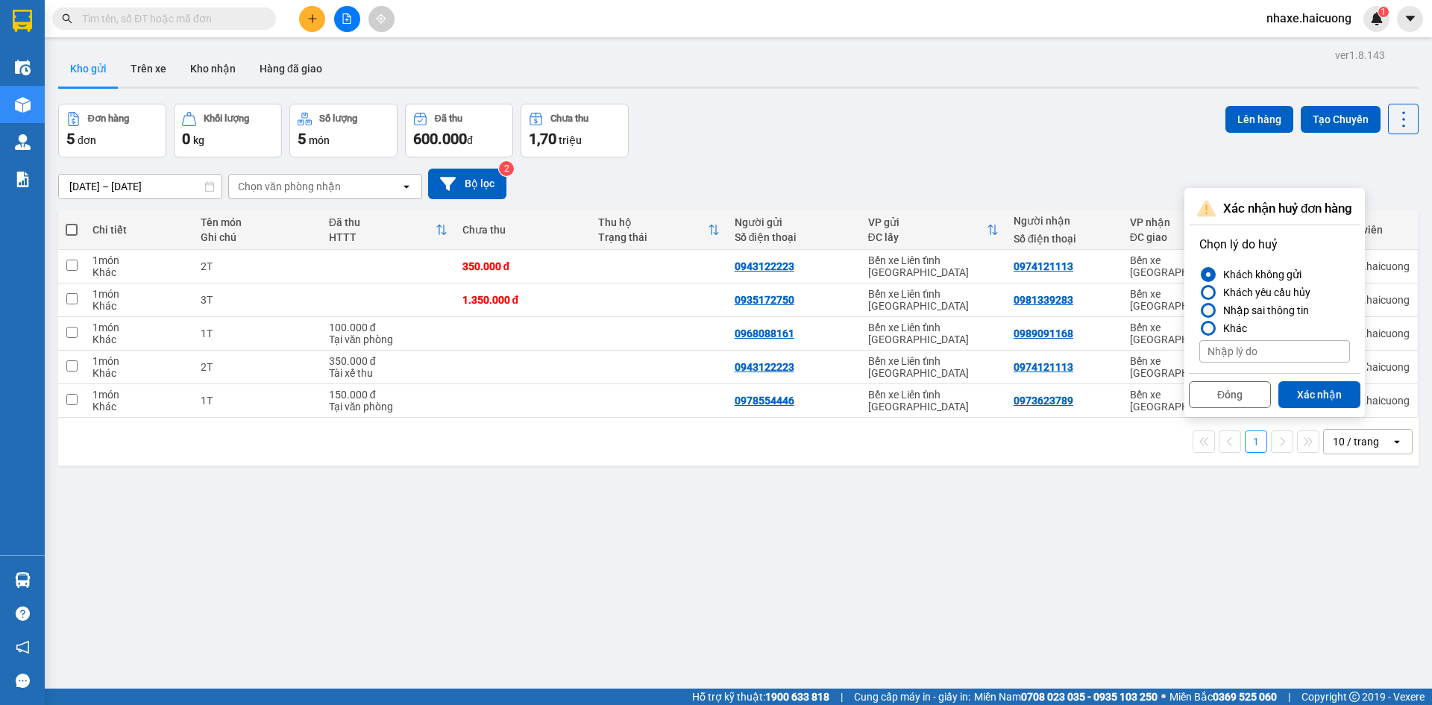
click at [1239, 312] on div "Nhập sai thông tin" at bounding box center [1263, 310] width 92 height 18
click at [1199, 310] on input "Nhập sai thông tin" at bounding box center [1199, 310] width 0 height 0
click at [1315, 386] on button "Xác nhận" at bounding box center [1319, 394] width 82 height 27
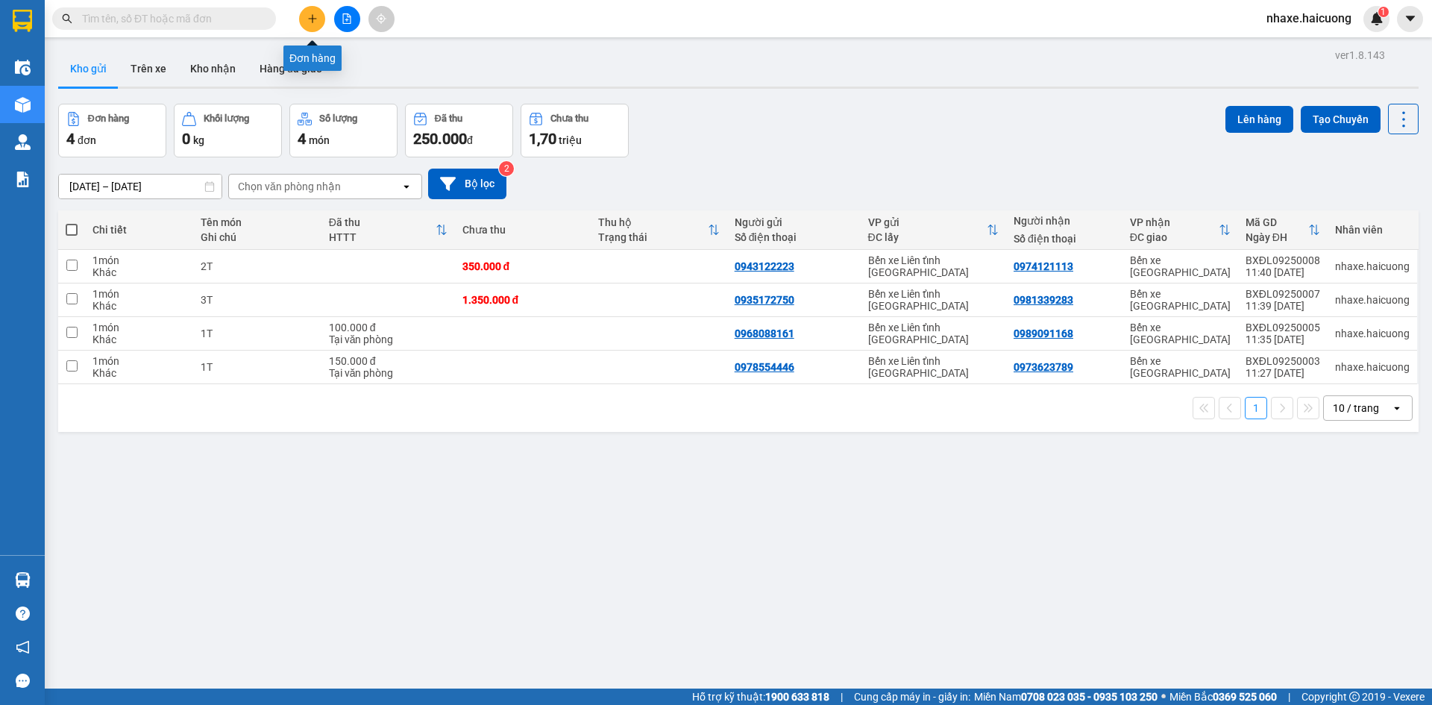
click at [311, 25] on button at bounding box center [312, 19] width 26 height 26
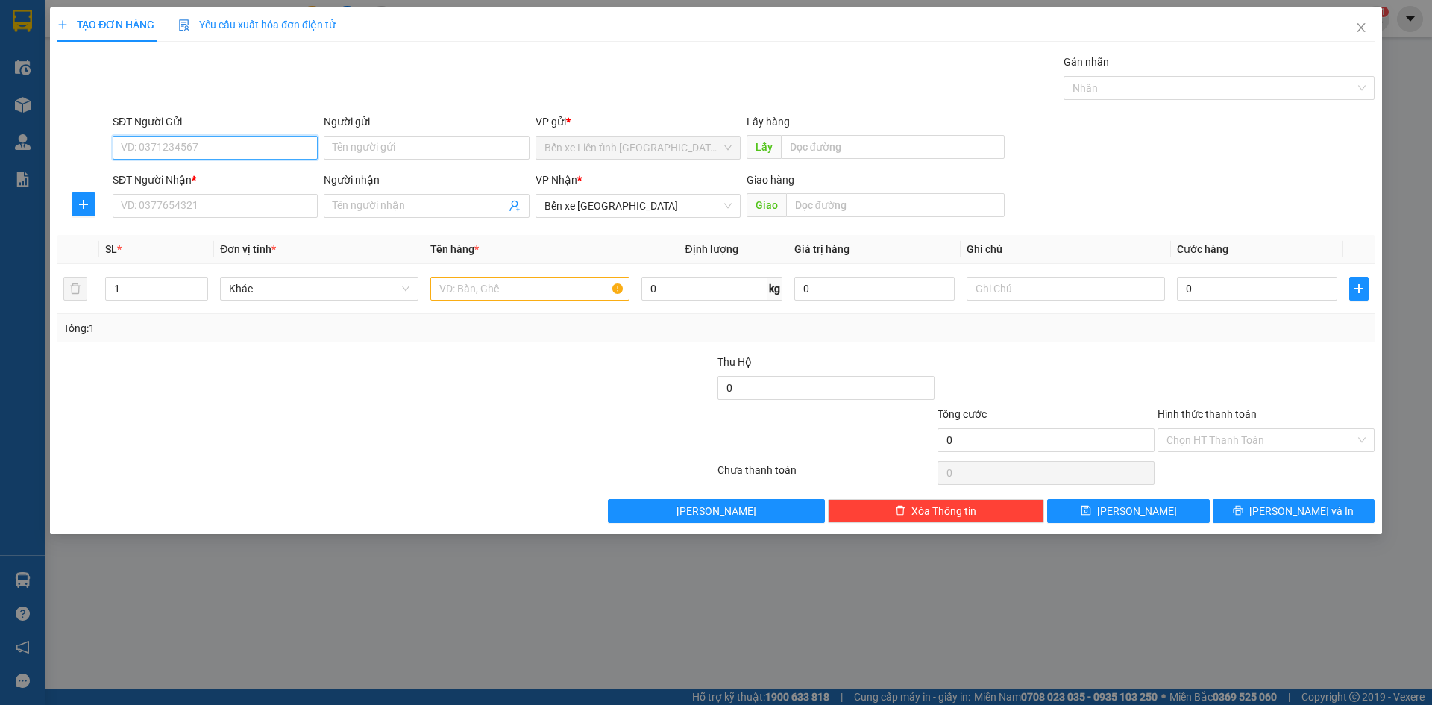
click at [250, 146] on input "SĐT Người Gửi" at bounding box center [215, 148] width 205 height 24
click at [271, 205] on input "SĐT Người Nhận *" at bounding box center [215, 206] width 205 height 24
type input "0378777579"
click at [817, 212] on input "text" at bounding box center [895, 205] width 218 height 24
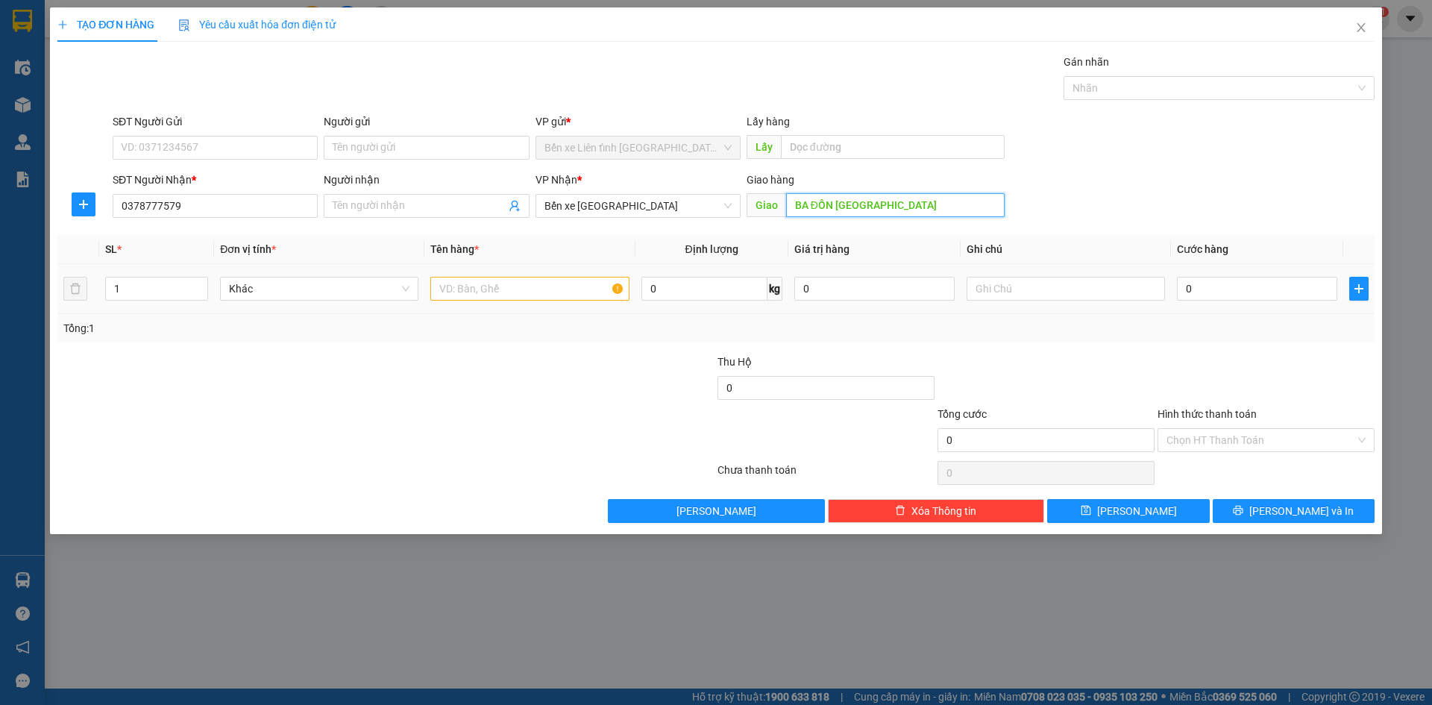
type input "BA ĐỒN QUẢNG BÌNH"
click at [482, 291] on input "text" at bounding box center [529, 289] width 198 height 24
type input "1 BAO CF"
click at [1206, 286] on input "0" at bounding box center [1257, 289] width 160 height 24
type input "2"
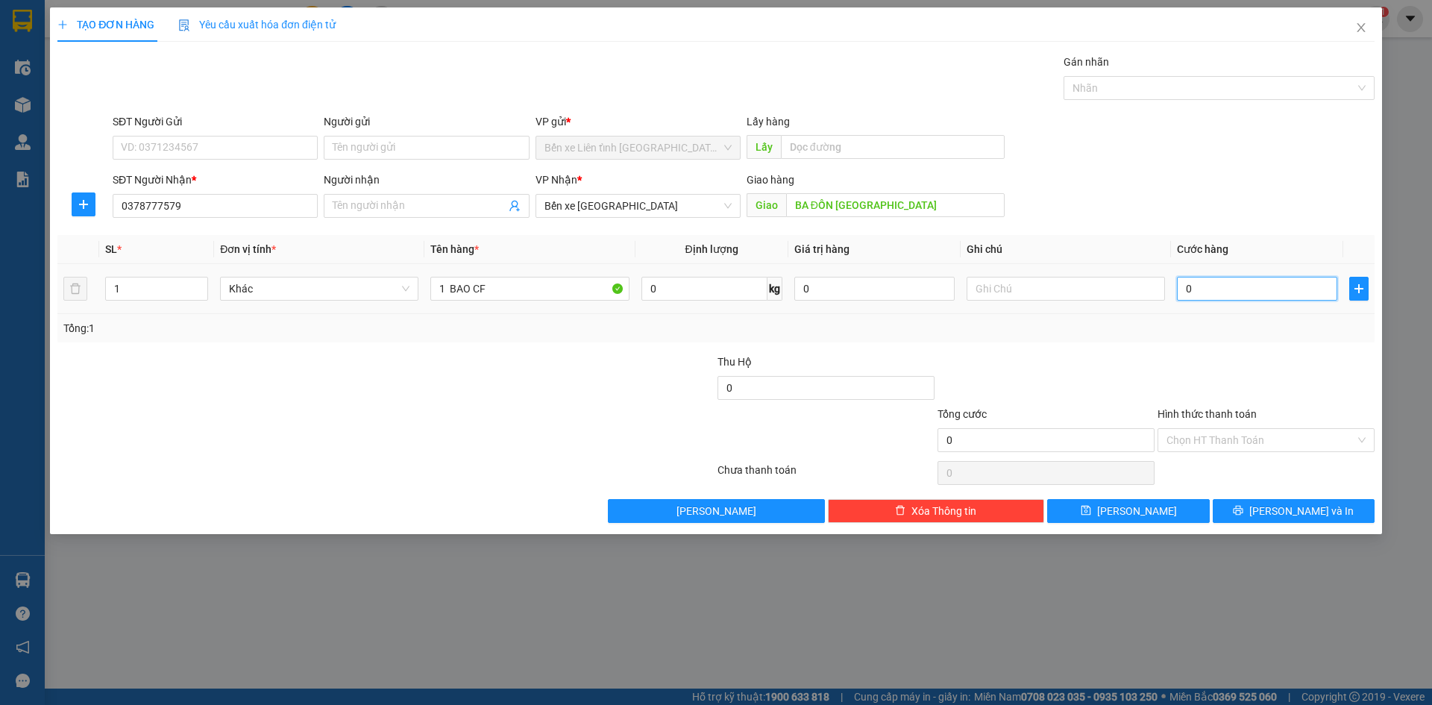
type input "2"
type input "20"
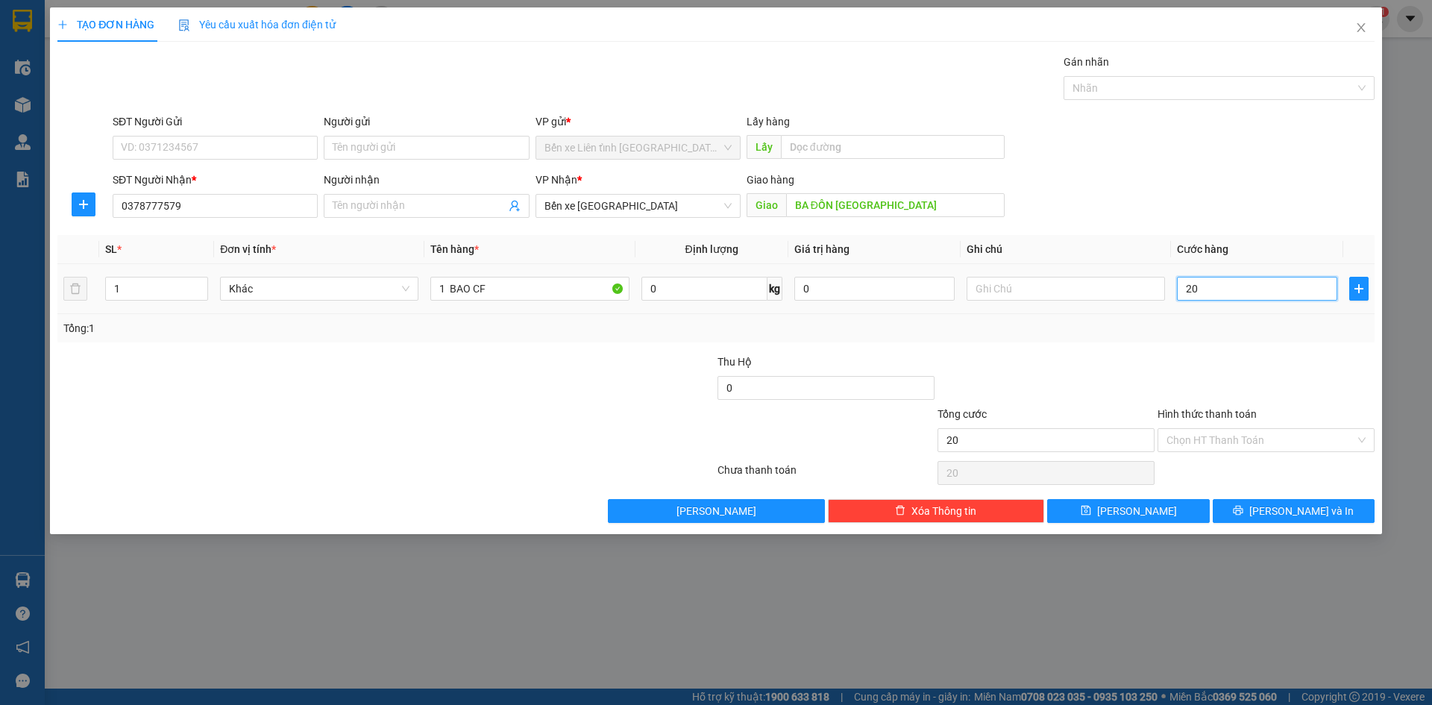
type input "200"
type input "2.000"
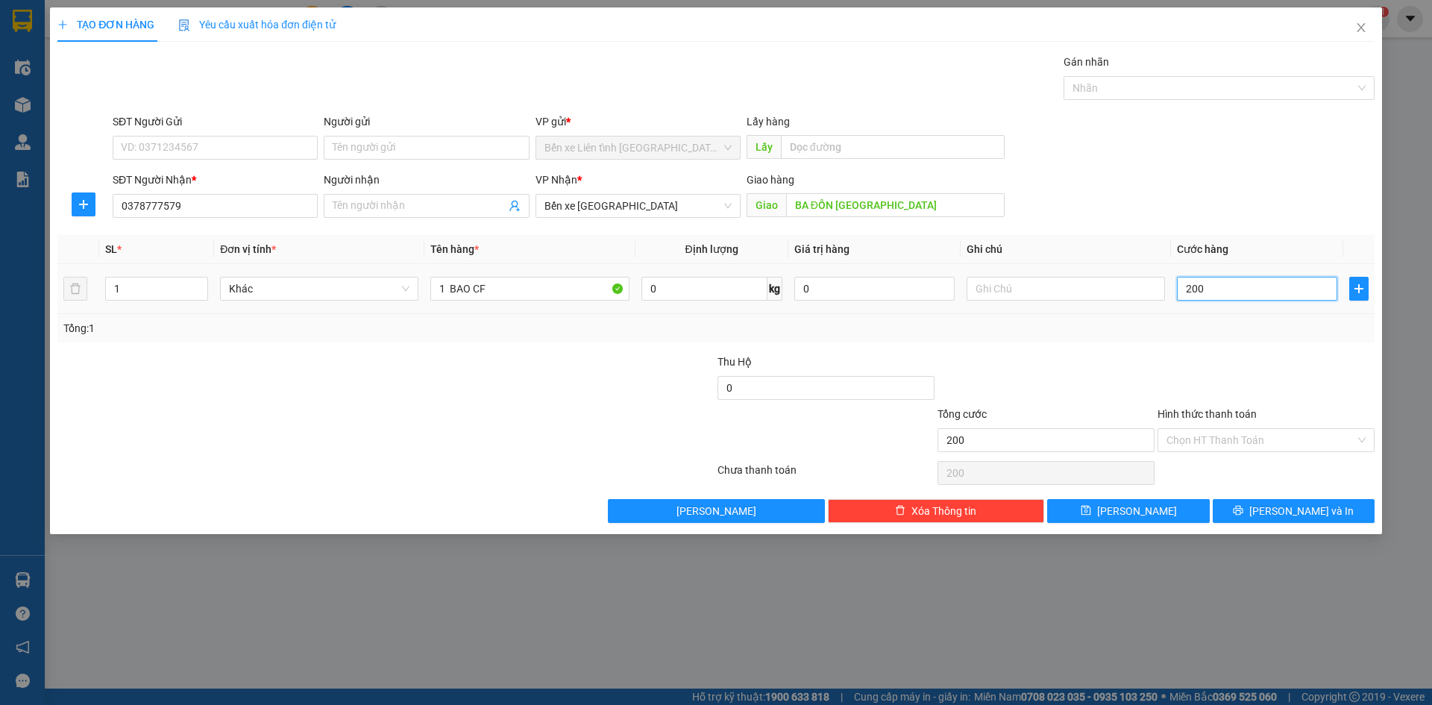
type input "2.000"
type input "20.000"
type input "200.000"
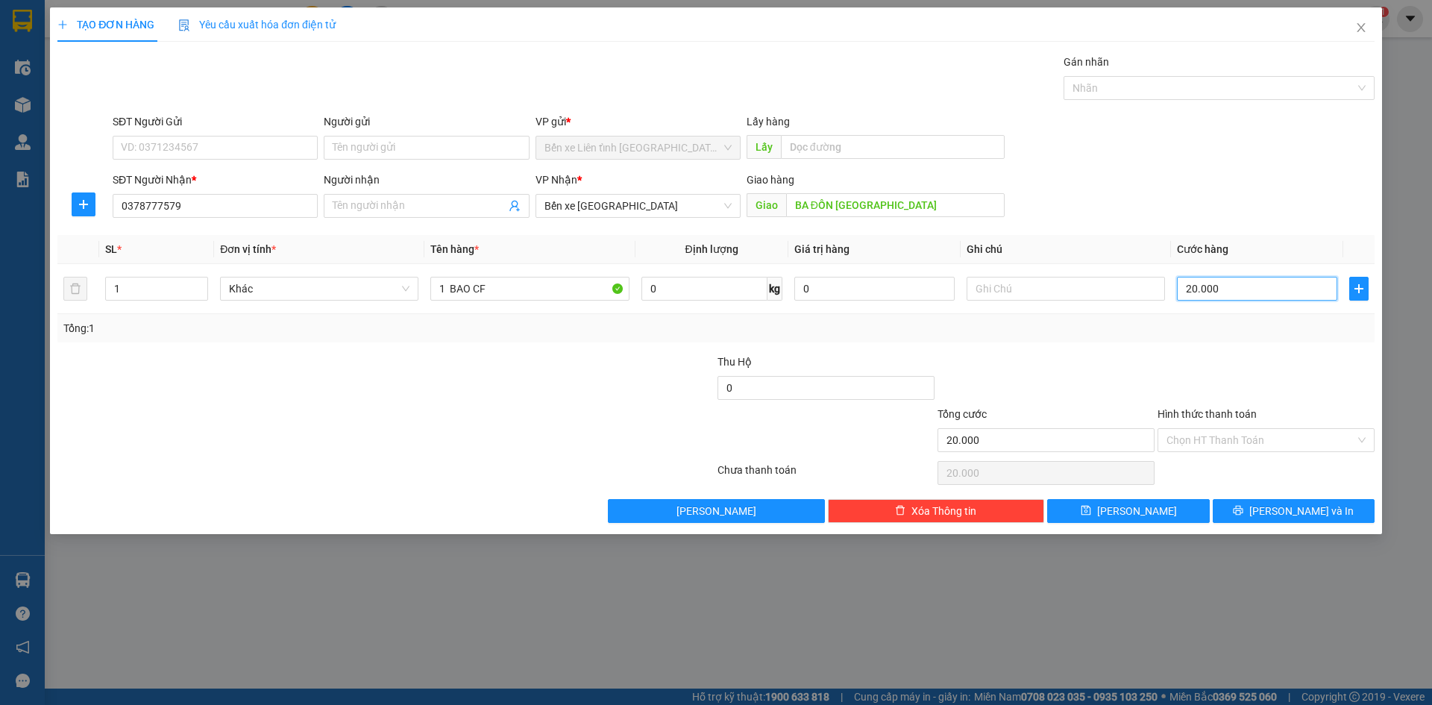
type input "200.000"
click at [1361, 443] on div "Chọn HT Thanh Toán" at bounding box center [1265, 440] width 217 height 24
type input "200.000"
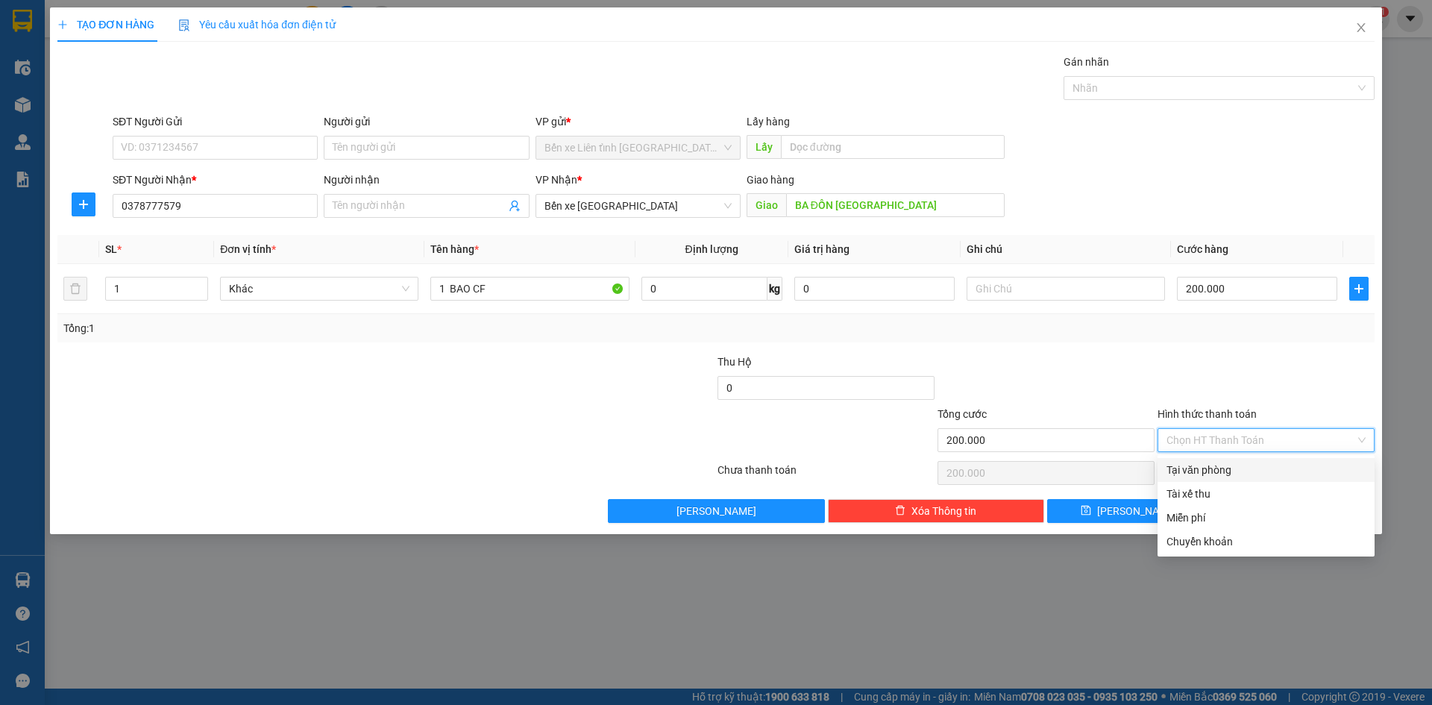
click at [1272, 470] on div "Tại văn phòng" at bounding box center [1265, 470] width 199 height 16
type input "0"
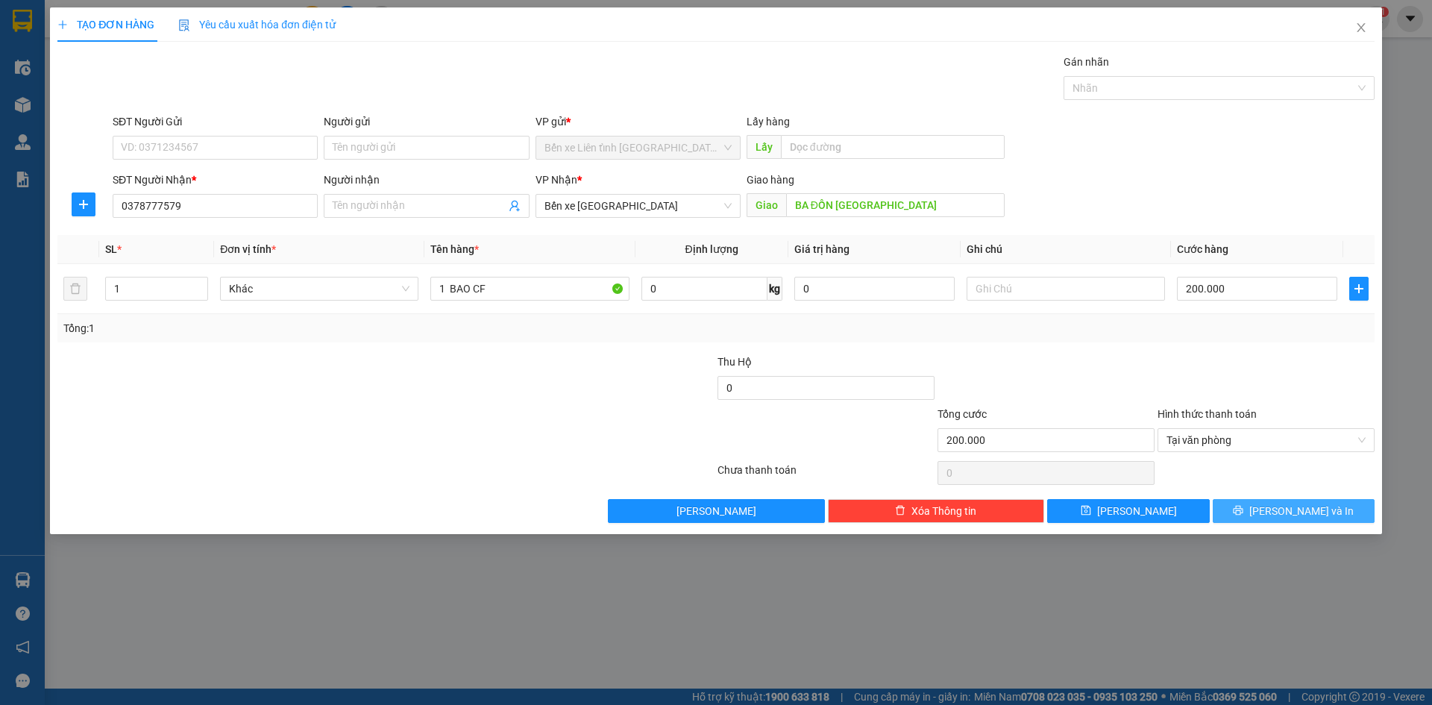
click at [1287, 514] on span "[PERSON_NAME] và In" at bounding box center [1301, 511] width 104 height 16
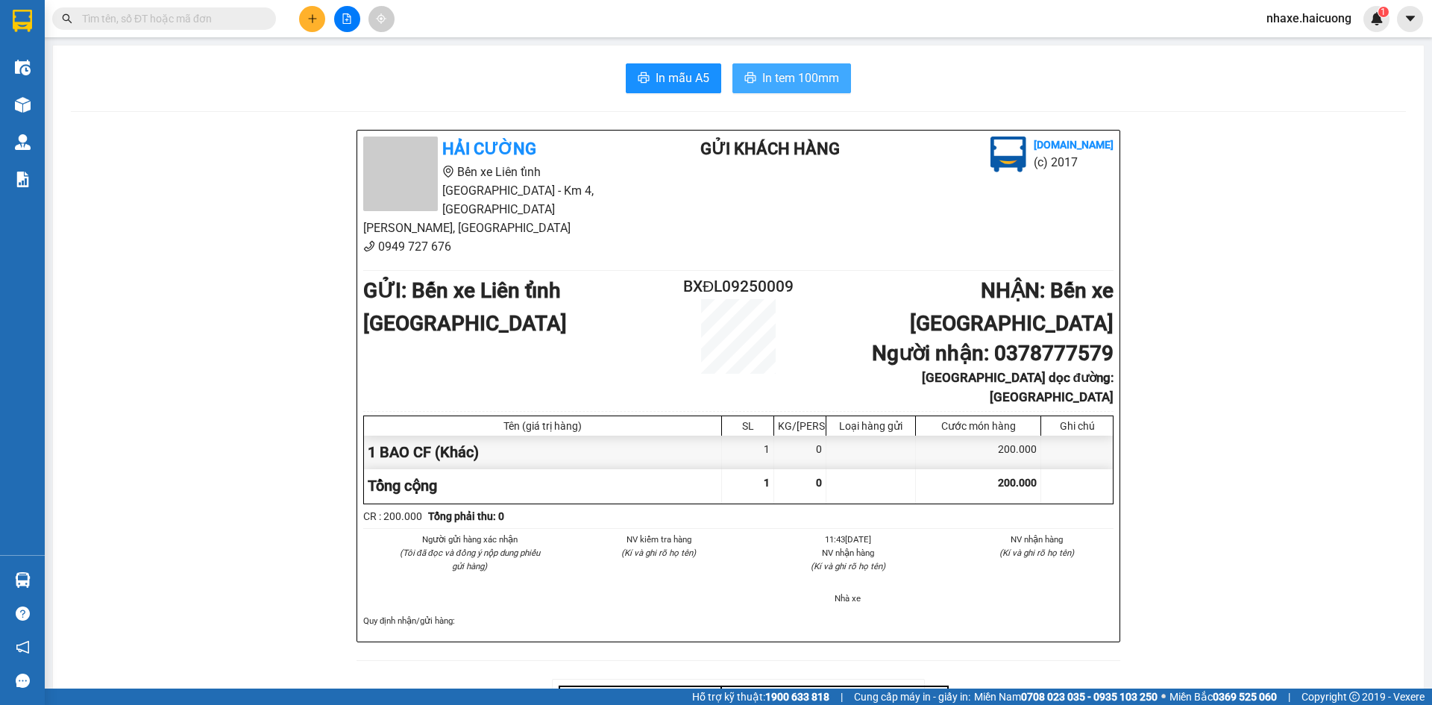
click at [766, 81] on span "In tem 100mm" at bounding box center [800, 78] width 77 height 19
click at [786, 67] on button "In tem 100mm" at bounding box center [791, 78] width 119 height 30
click at [317, 24] on button at bounding box center [312, 19] width 26 height 26
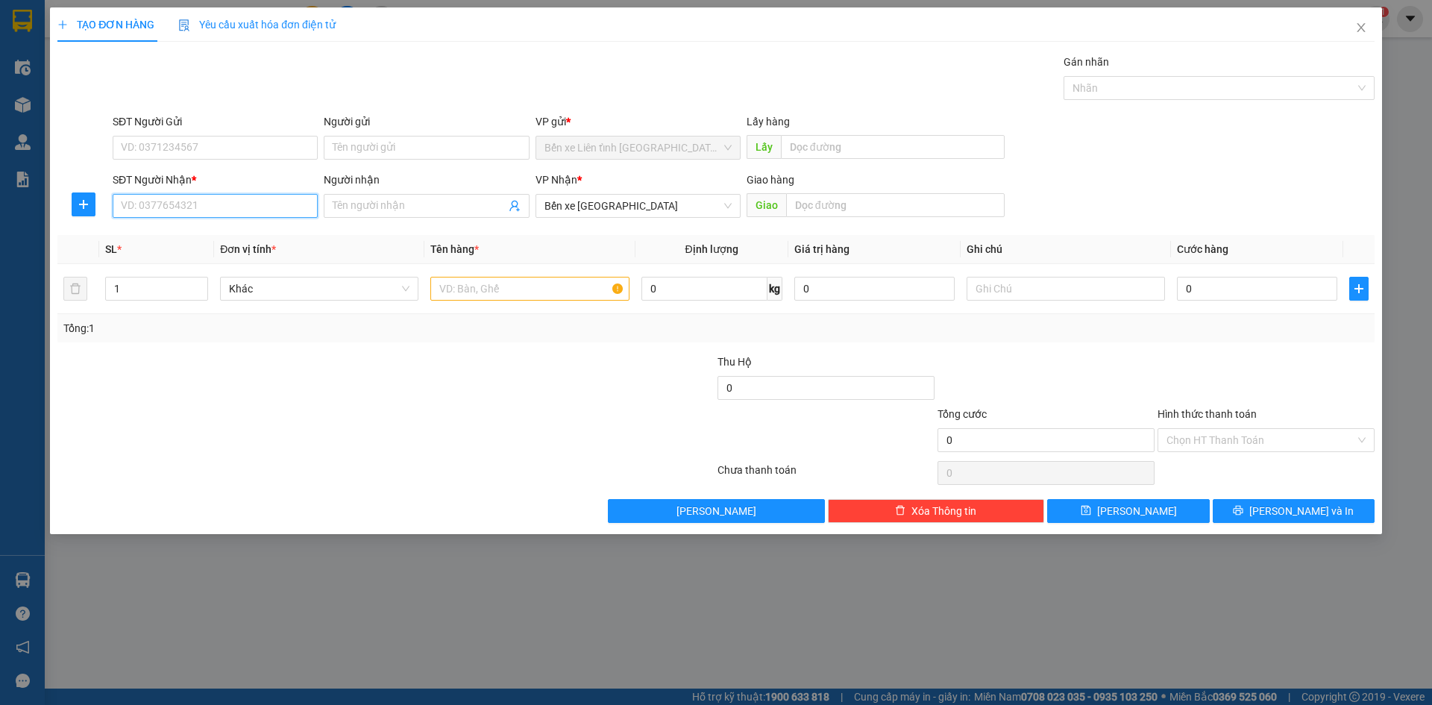
click at [224, 208] on input "SĐT Người Nhận *" at bounding box center [215, 206] width 205 height 24
click at [695, 210] on span "Bến xe [GEOGRAPHIC_DATA]" at bounding box center [637, 206] width 187 height 22
type input "0986900388"
type input "GIÁP BÁT"
click at [810, 207] on input "text" at bounding box center [895, 205] width 218 height 24
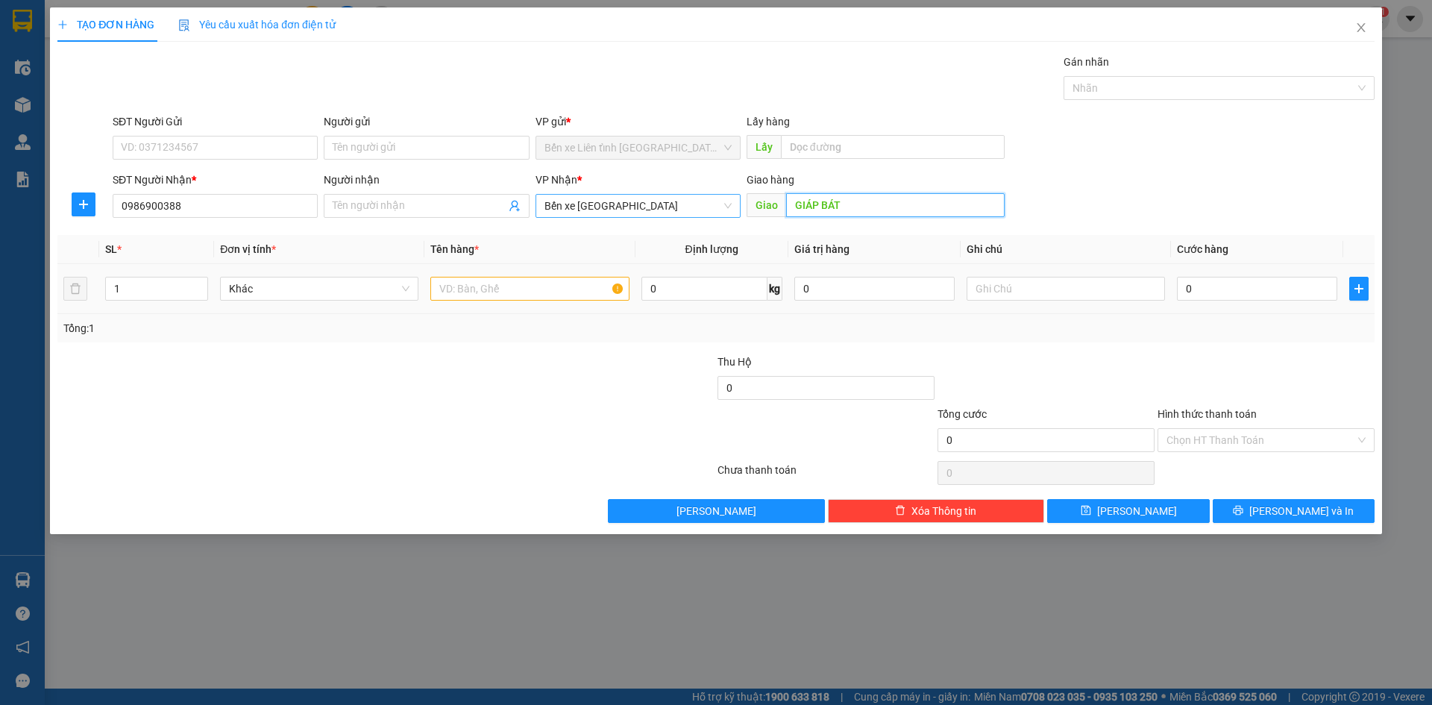
type input "GIÁP BÁT"
click at [491, 286] on input "text" at bounding box center [529, 289] width 198 height 24
type input "1T"
click at [1215, 283] on input "0" at bounding box center [1257, 289] width 160 height 24
type input "2"
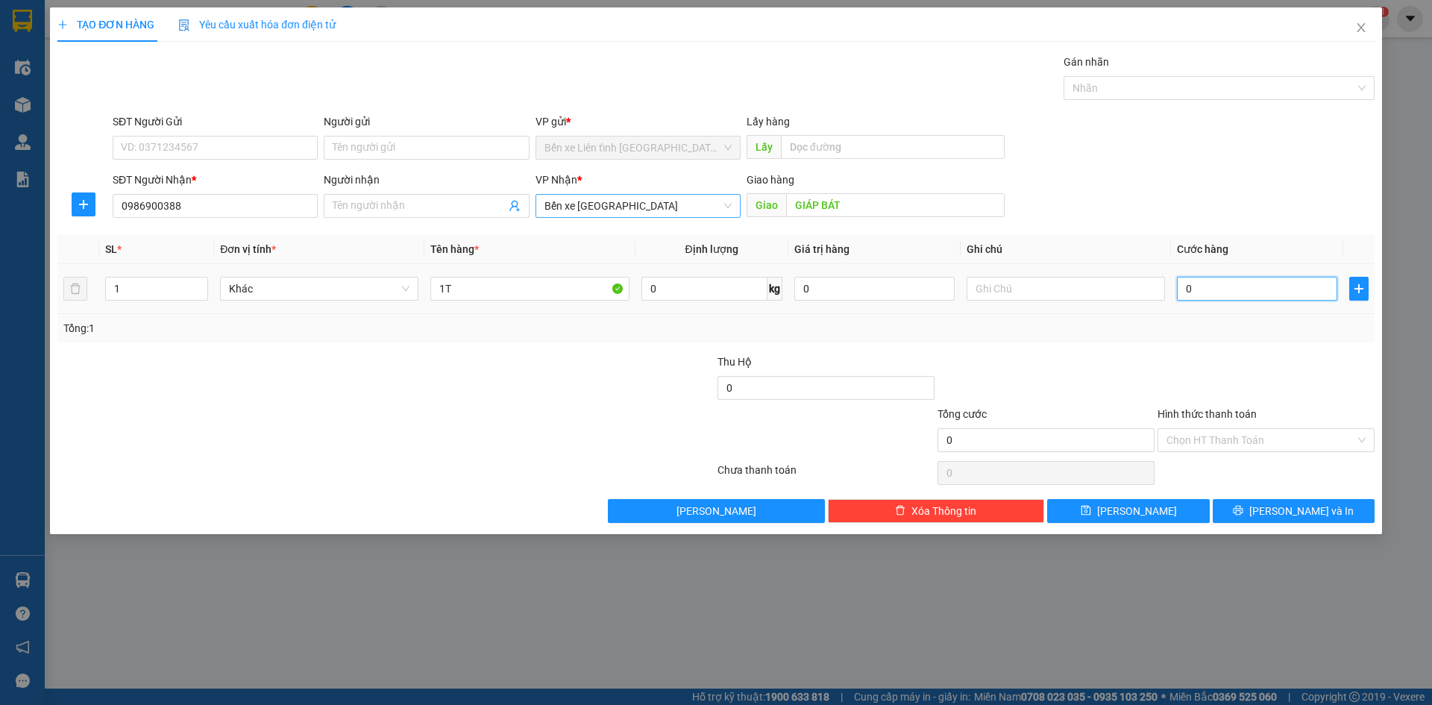
type input "2"
type input "20"
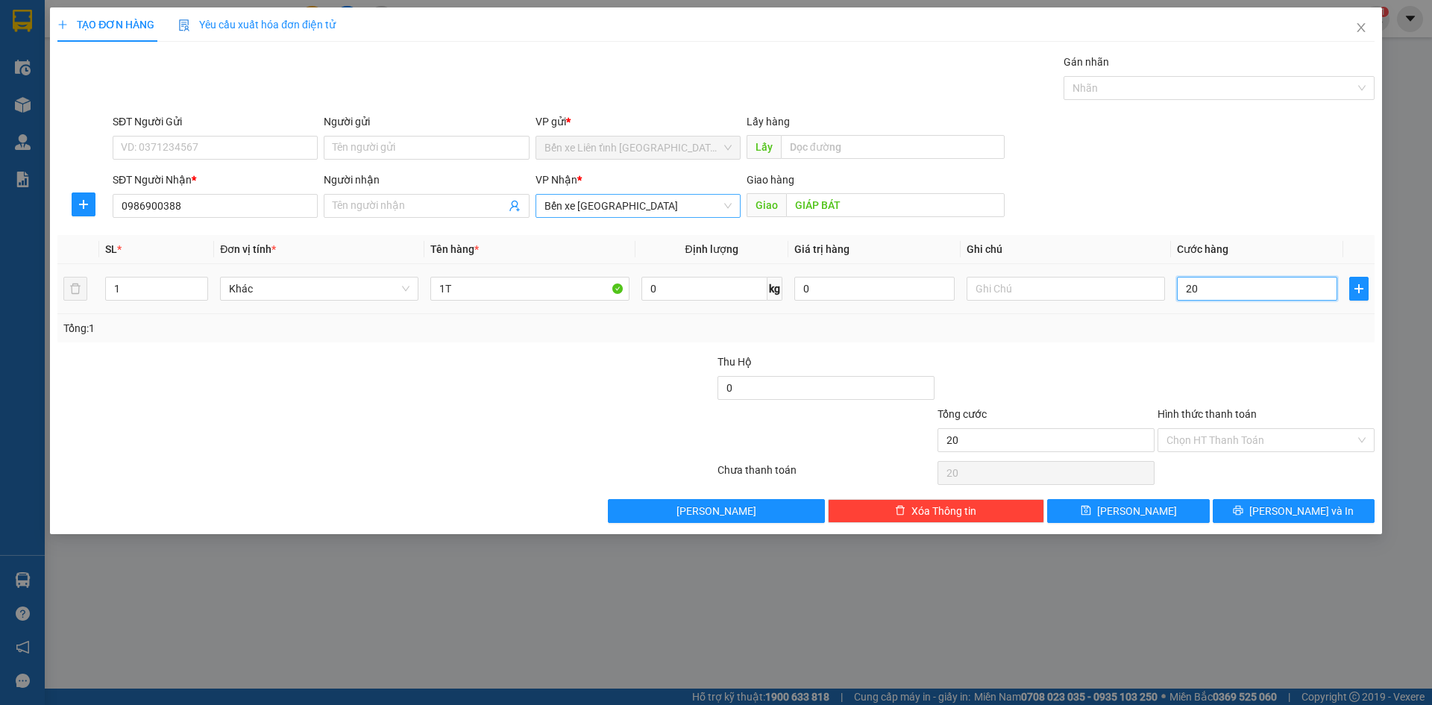
type input "200"
type input "2.000"
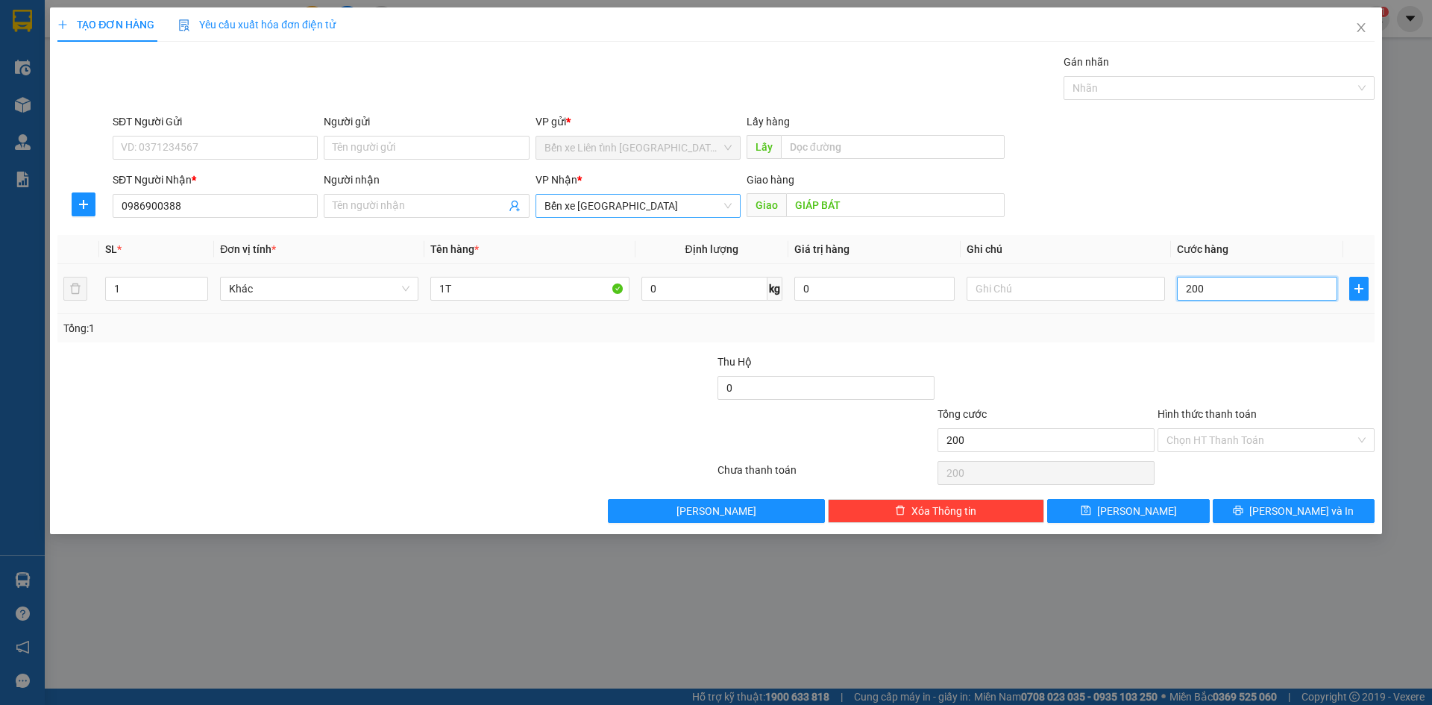
type input "2.000"
type input "20.000"
type input "200.000"
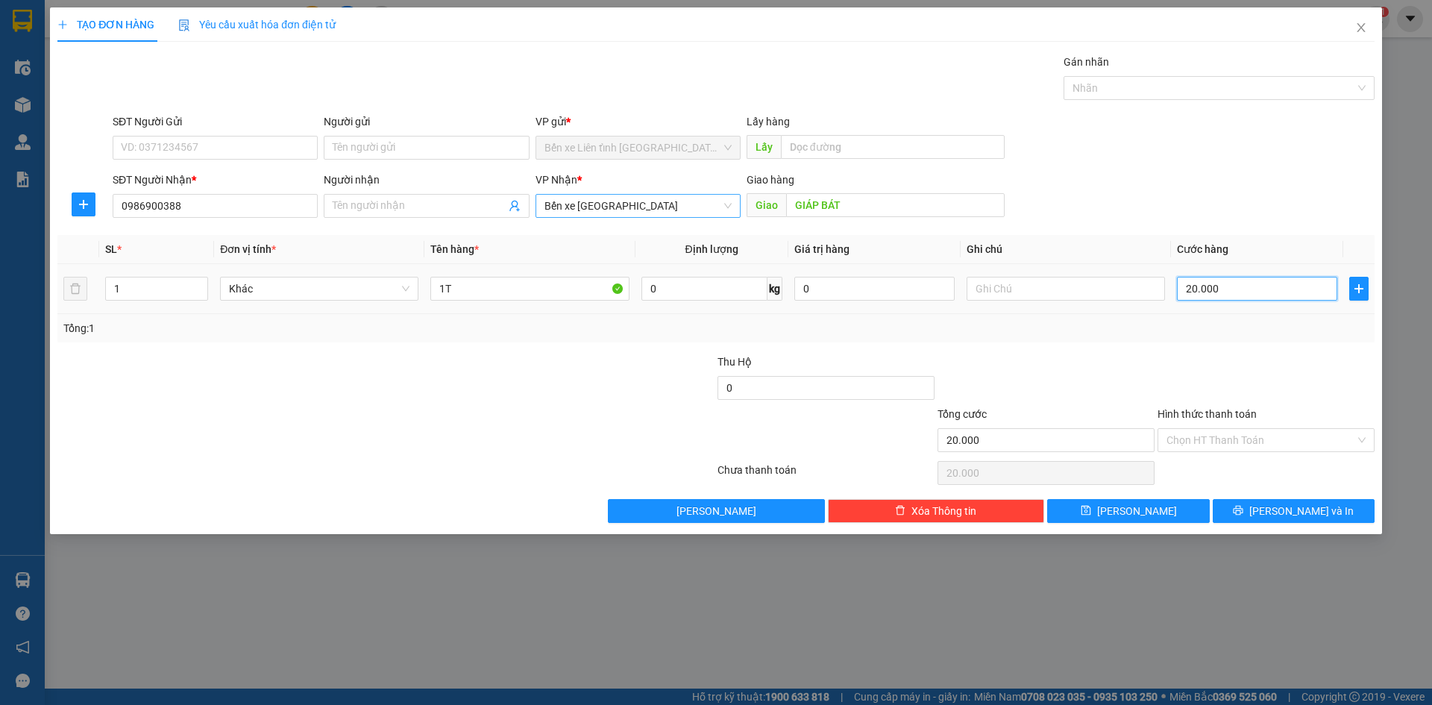
type input "200.000"
click at [1280, 507] on button "[PERSON_NAME] và In" at bounding box center [1293, 511] width 162 height 24
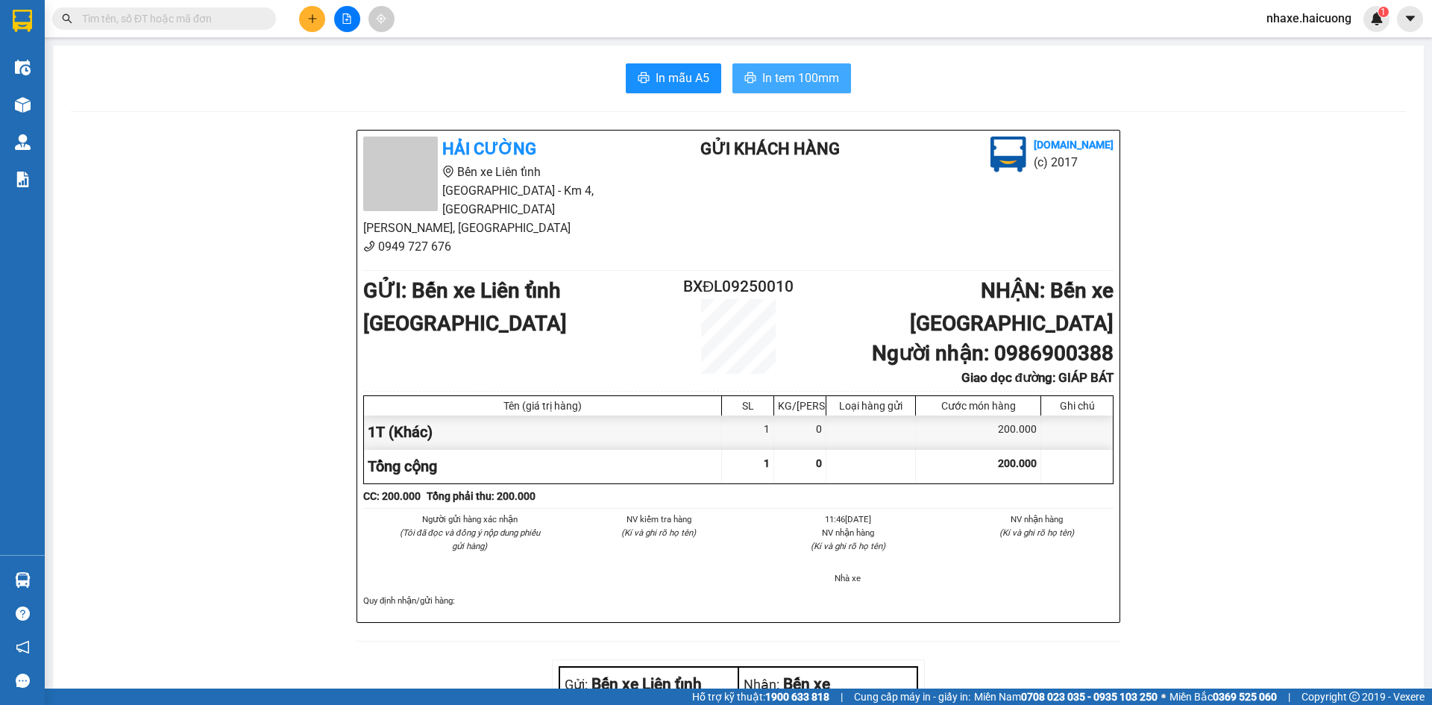
click at [750, 71] on button "In tem 100mm" at bounding box center [791, 78] width 119 height 30
click at [315, 20] on icon "plus" at bounding box center [312, 18] width 10 height 10
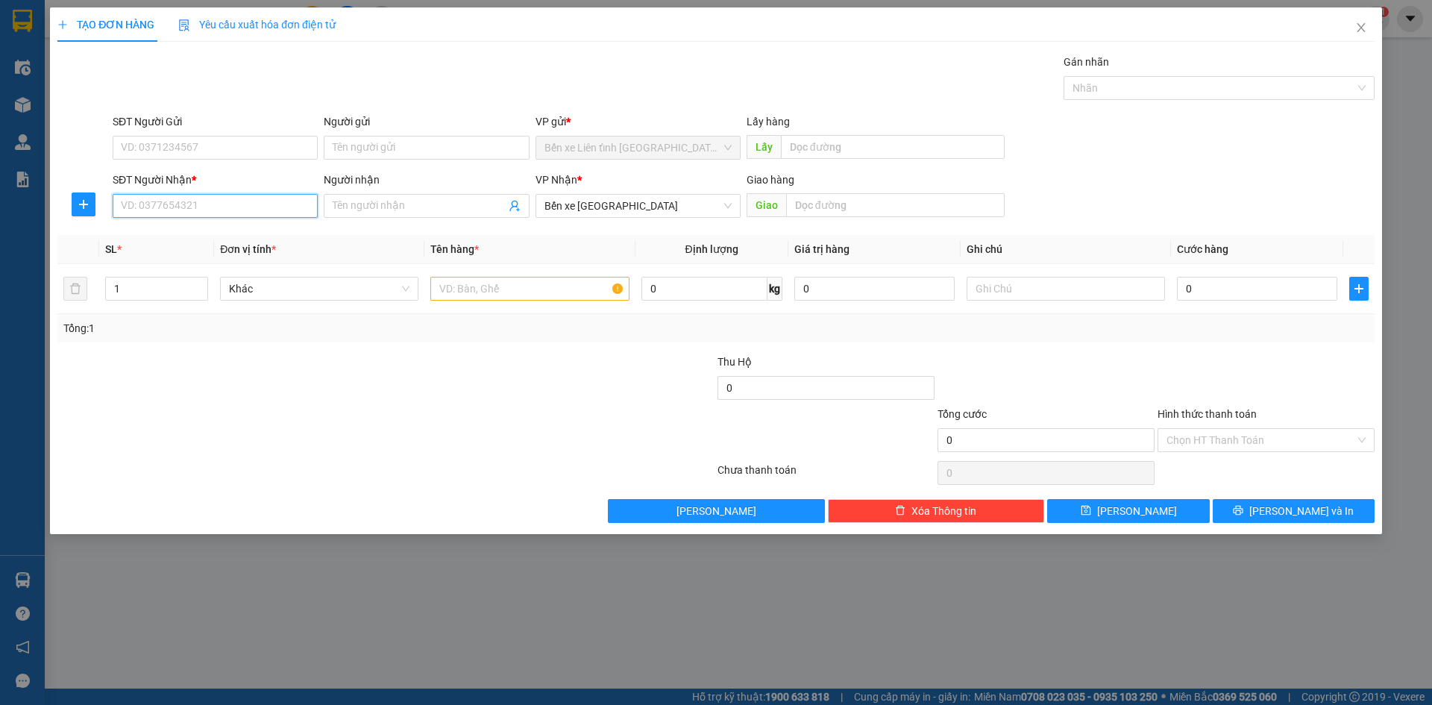
click at [271, 205] on input "SĐT Người Nhận *" at bounding box center [215, 206] width 205 height 24
click at [195, 151] on input "SĐT Người Gửi" at bounding box center [215, 148] width 205 height 24
type input "0965507089"
click at [205, 222] on div "SĐT Người Nhận * VD: 0377654321" at bounding box center [215, 197] width 205 height 52
click at [205, 211] on input "SĐT Người Nhận *" at bounding box center [215, 206] width 205 height 24
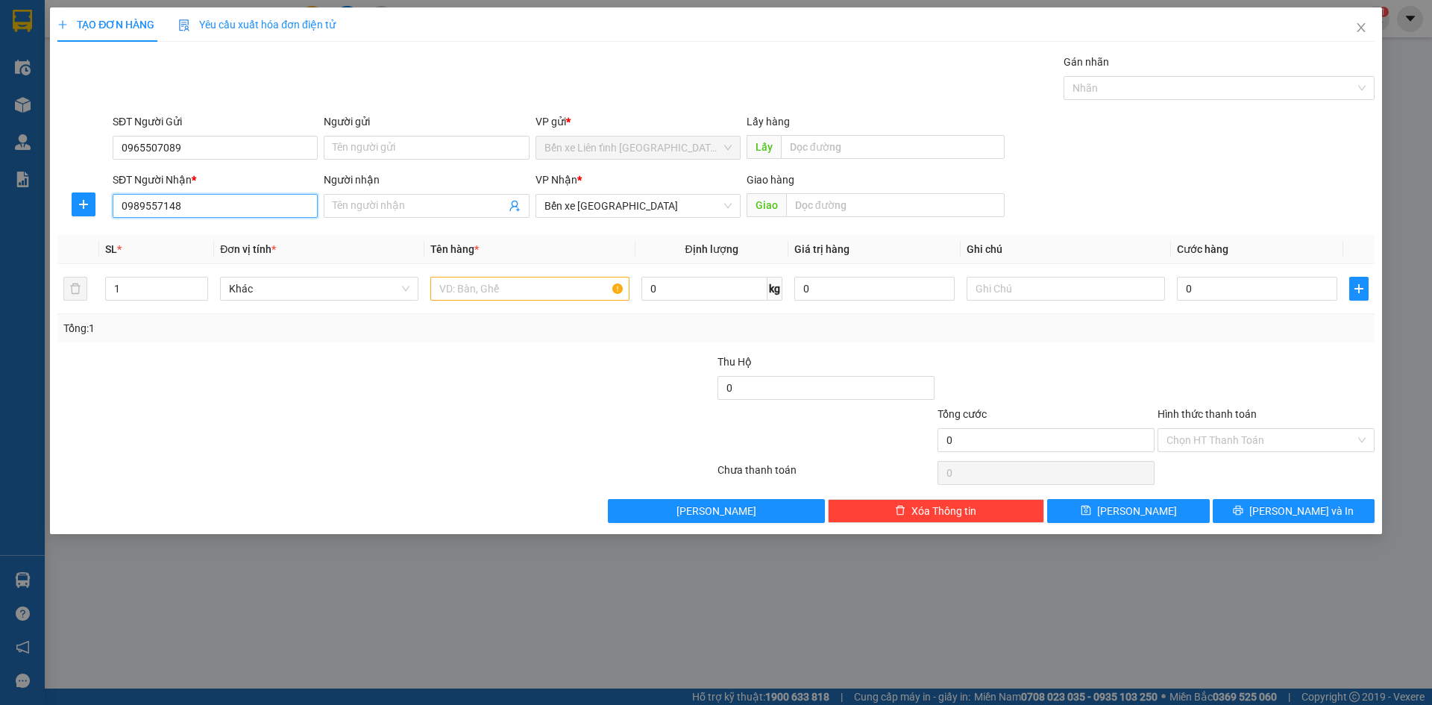
type input "0989557148"
click at [843, 218] on div "Giao hàng Giao" at bounding box center [875, 197] width 258 height 52
click at [841, 201] on input "text" at bounding box center [895, 205] width 218 height 24
type input "NEM CHIẾN THẮNG"
click at [541, 279] on input "text" at bounding box center [529, 289] width 198 height 24
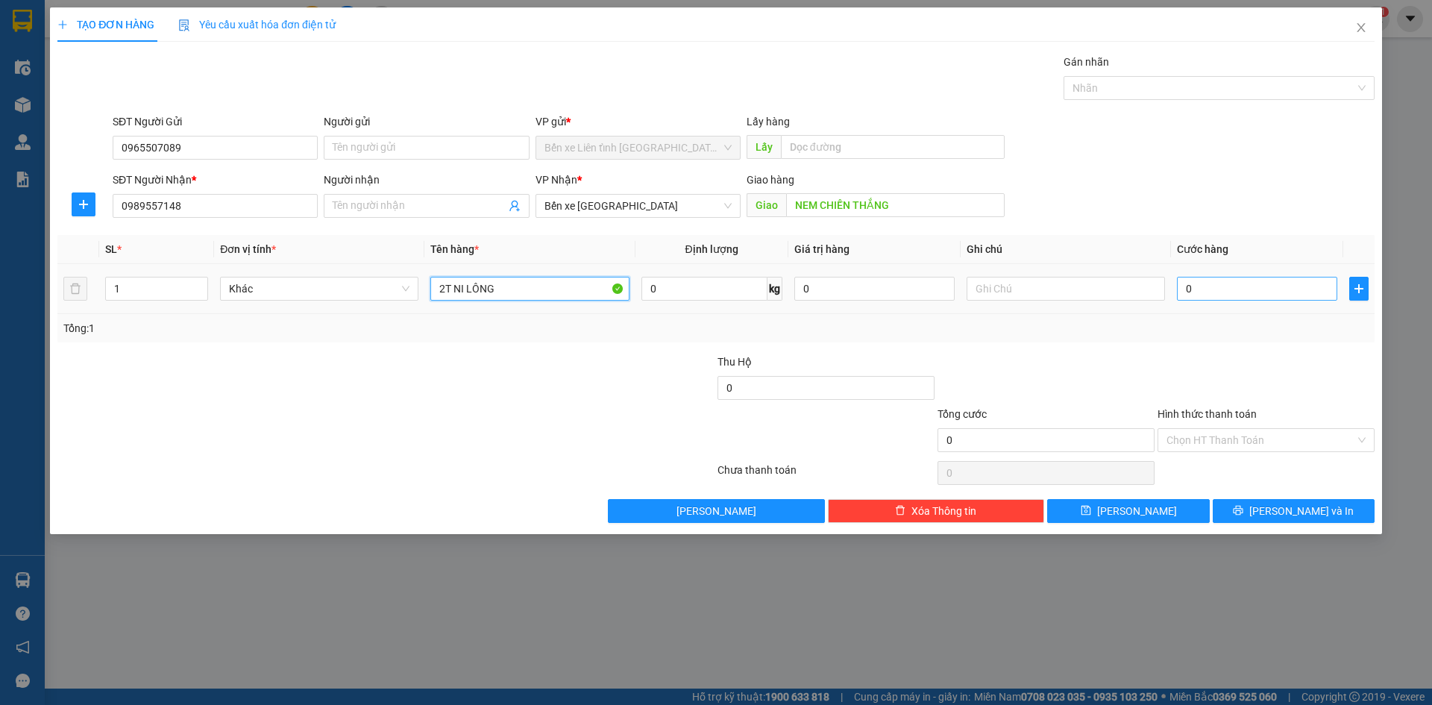
type input "2T NI LÔNG"
click at [1215, 295] on input "0" at bounding box center [1257, 289] width 160 height 24
type input "3"
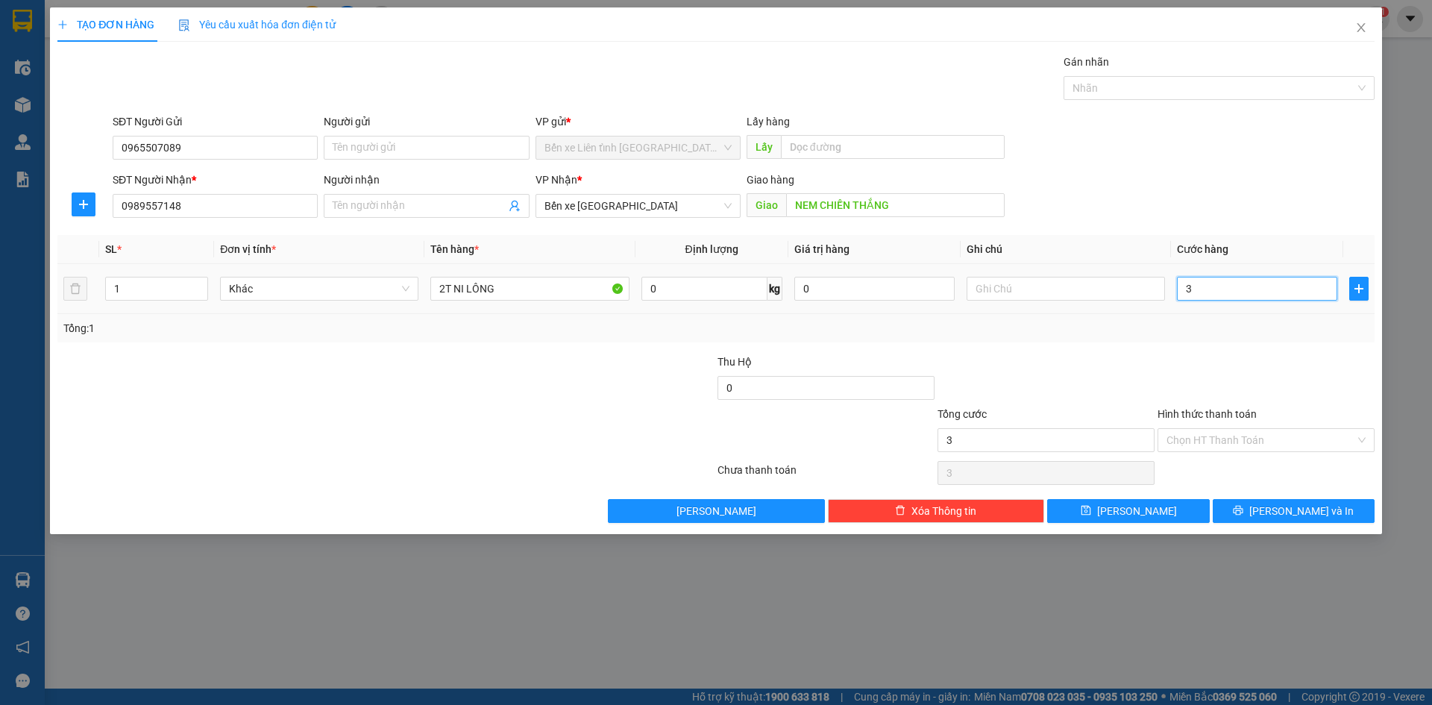
type input "30"
type input "300"
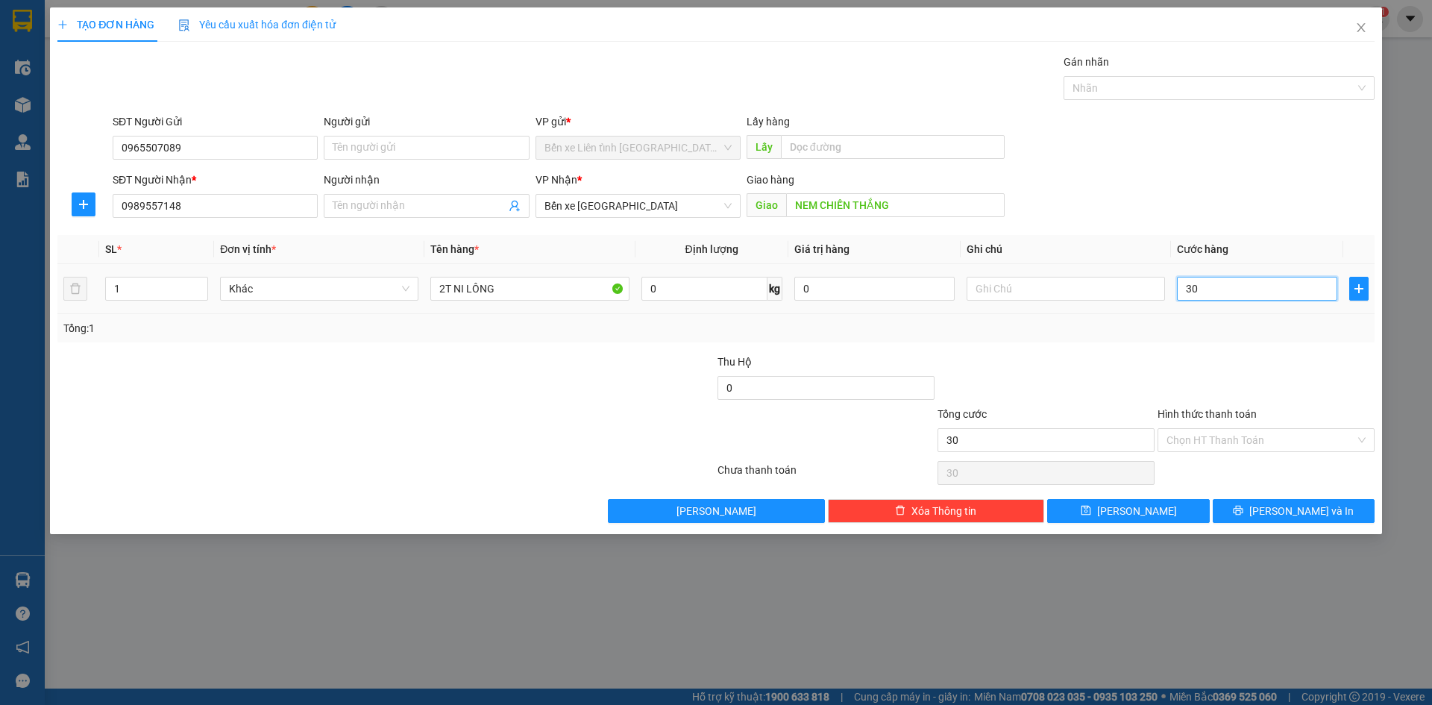
type input "300"
type input "3.000"
type input "30.000"
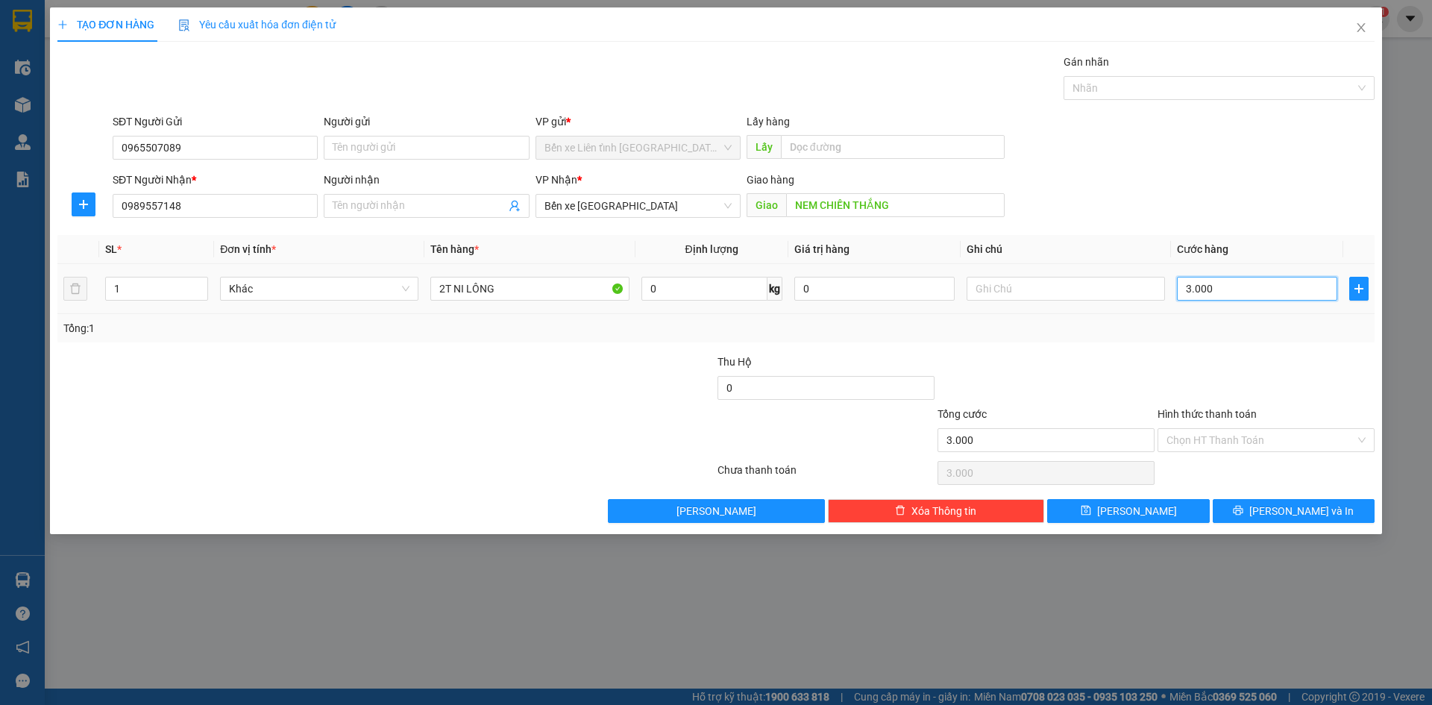
type input "30.000"
type input "300.000"
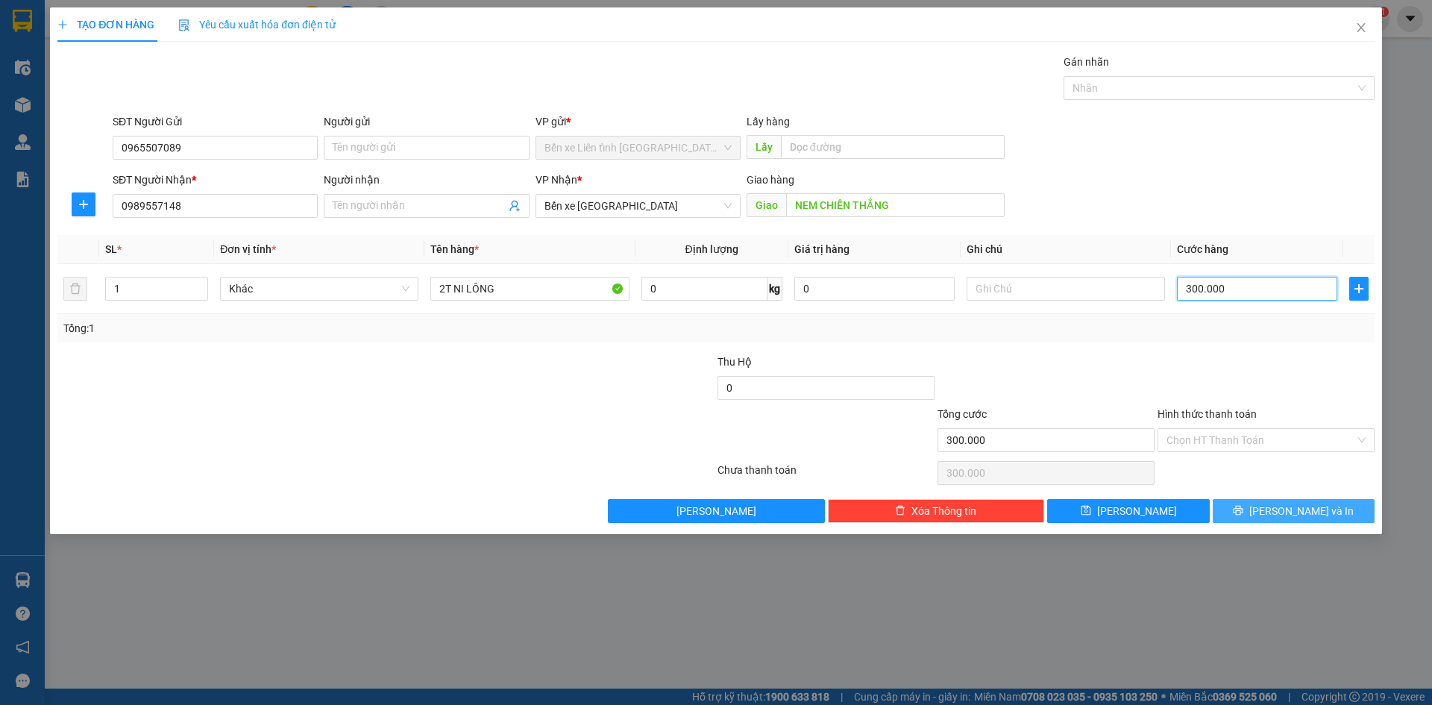
type input "300.000"
click at [1300, 511] on span "[PERSON_NAME] và In" at bounding box center [1301, 511] width 104 height 16
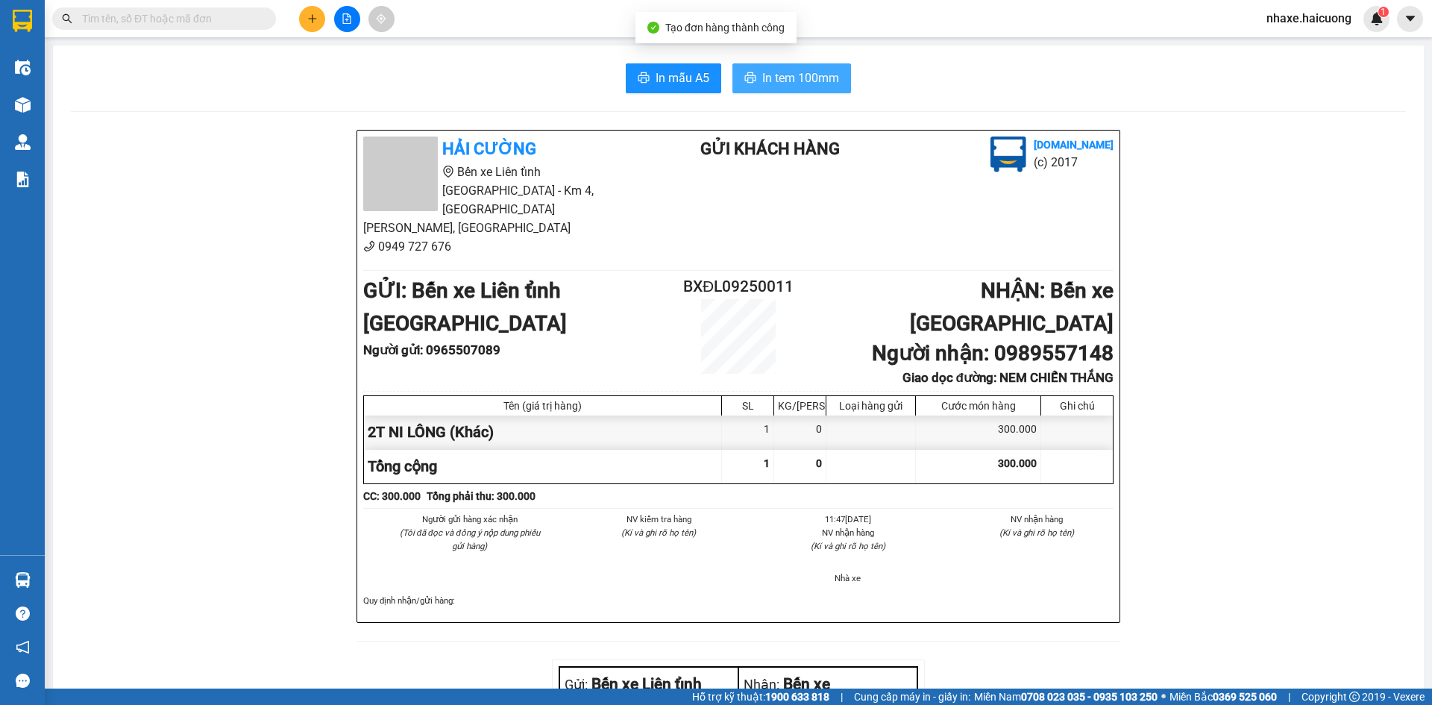
click at [763, 79] on span "In tem 100mm" at bounding box center [800, 78] width 77 height 19
click at [310, 23] on icon "plus" at bounding box center [312, 18] width 10 height 10
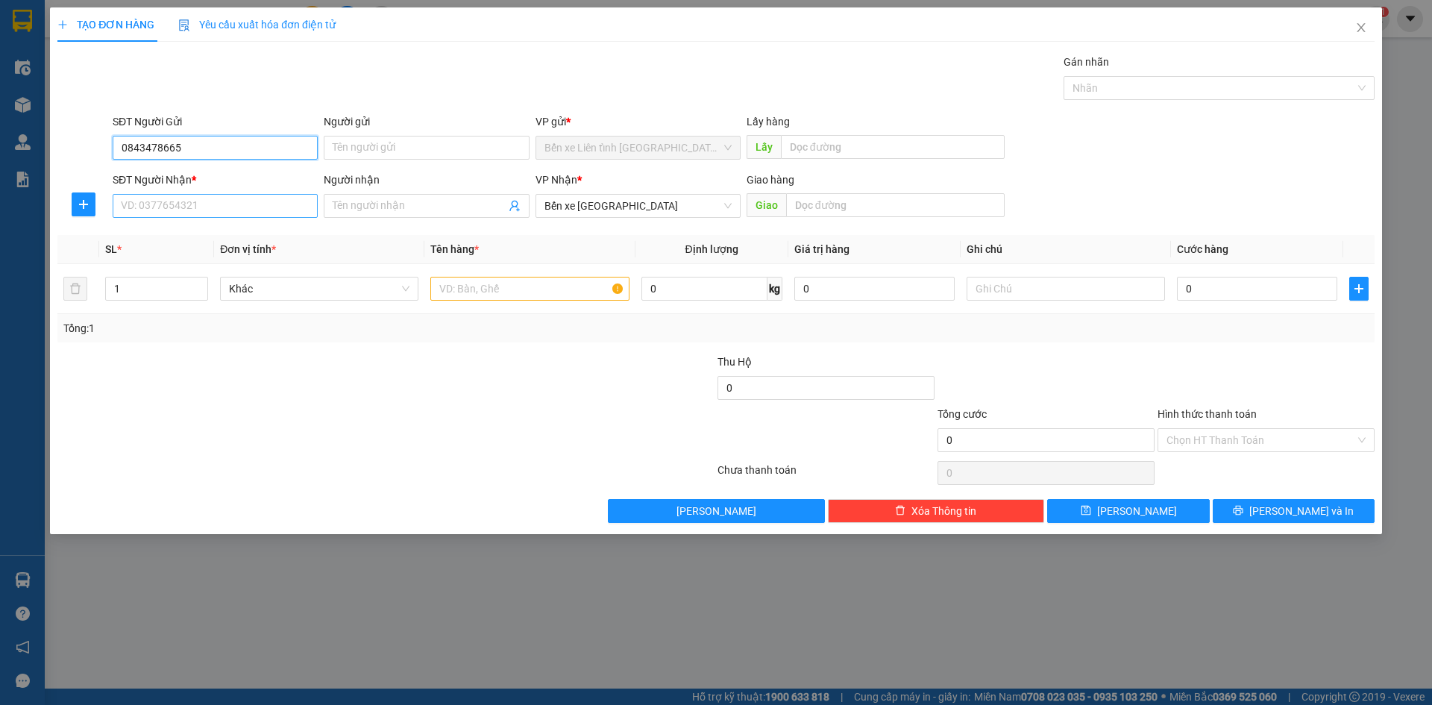
type input "0843478665"
click at [213, 210] on input "SĐT Người Nhận *" at bounding box center [215, 206] width 205 height 24
type input "0354141533"
click at [808, 209] on input "text" at bounding box center [895, 205] width 218 height 24
type input "VINH"
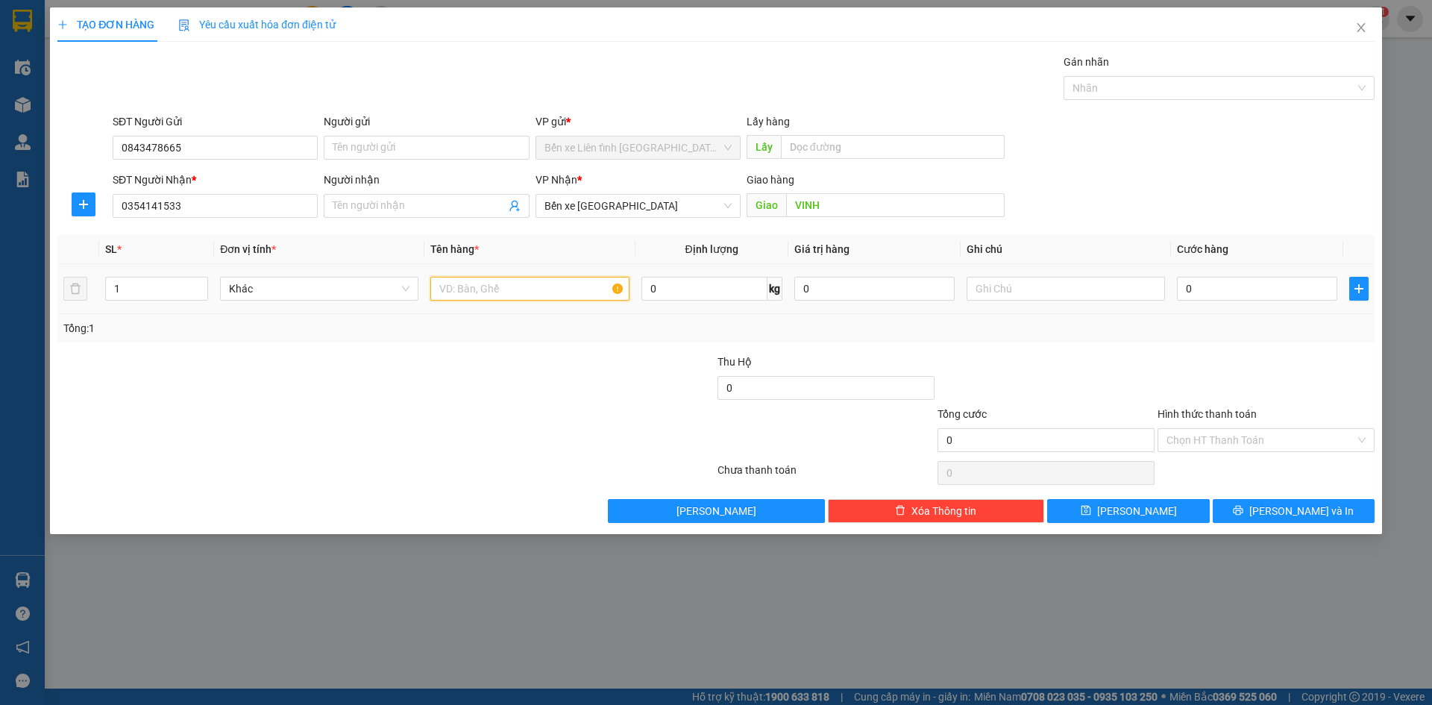
click at [582, 287] on input "text" at bounding box center [529, 289] width 198 height 24
type input "1T"
click at [1250, 294] on input "0" at bounding box center [1257, 289] width 160 height 24
type input "2"
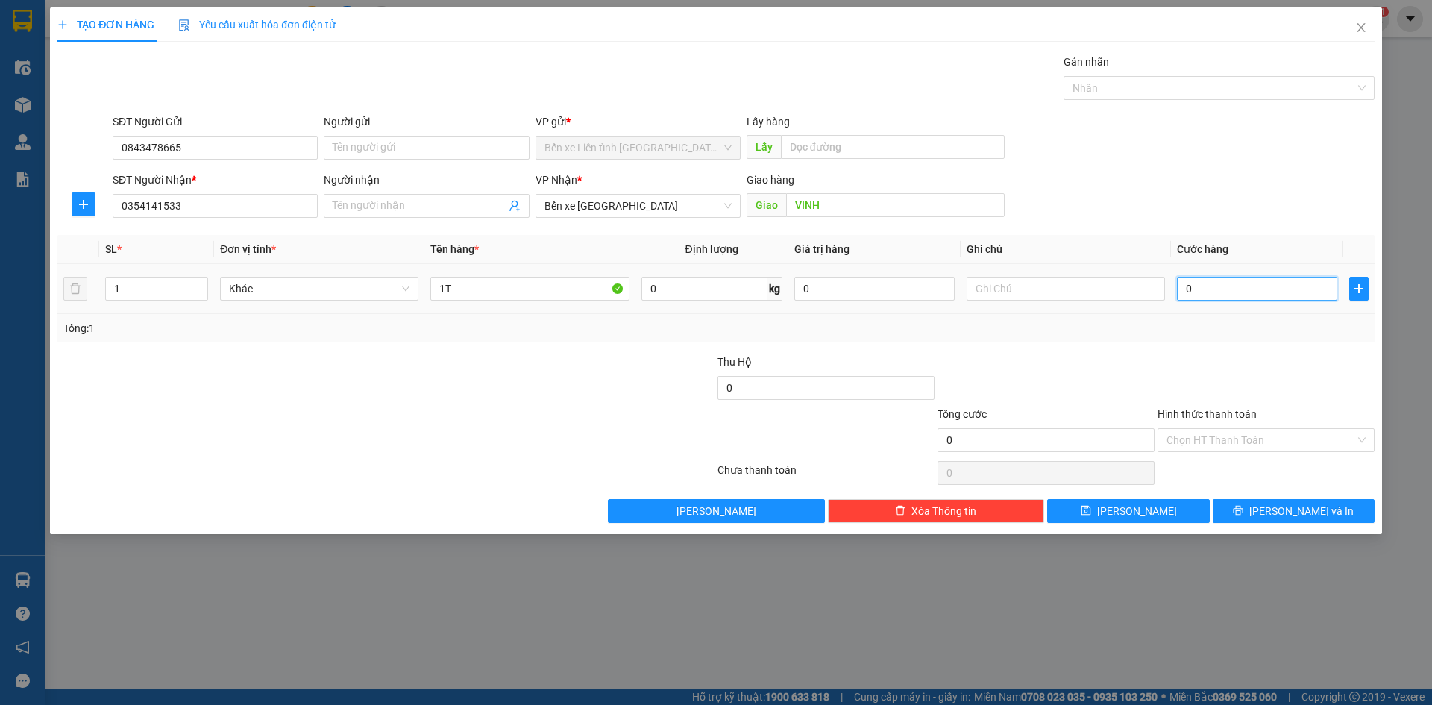
type input "2"
type input "25"
type input "250"
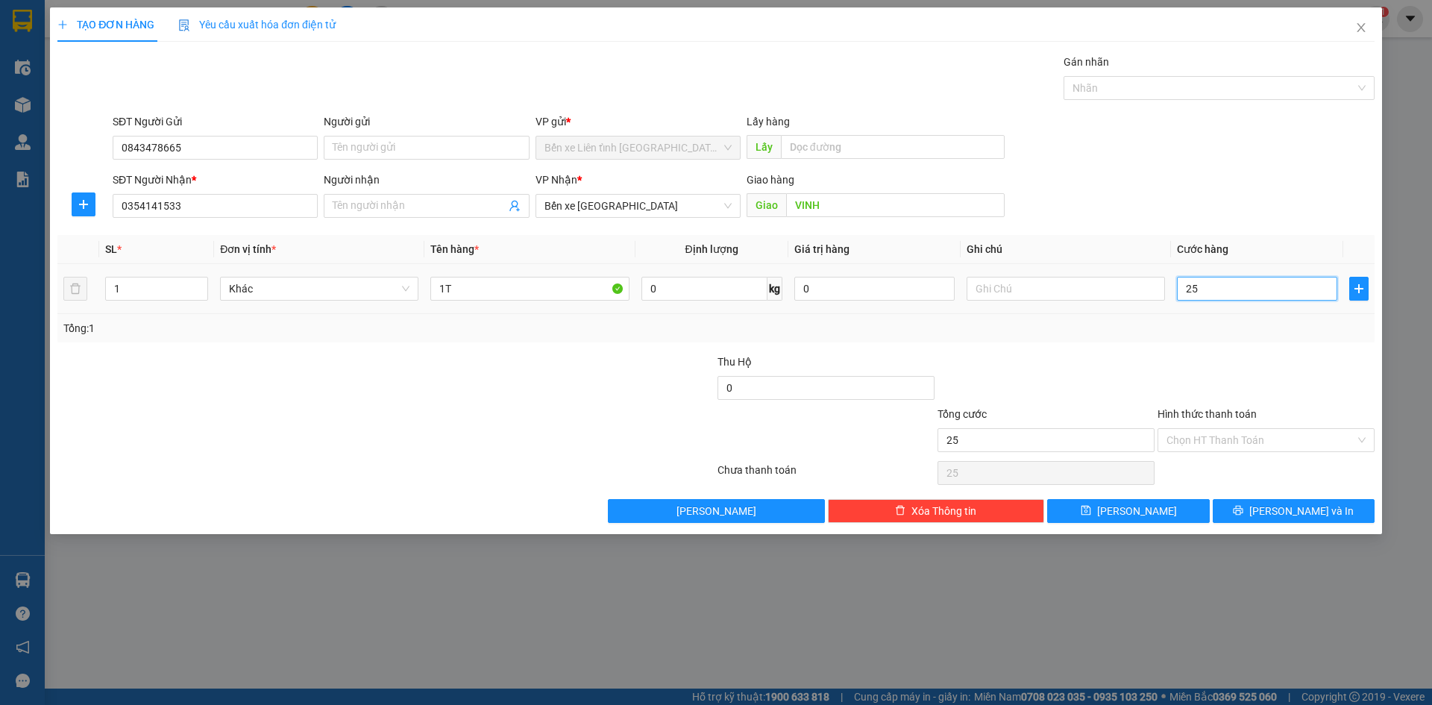
type input "250"
type input "2.500"
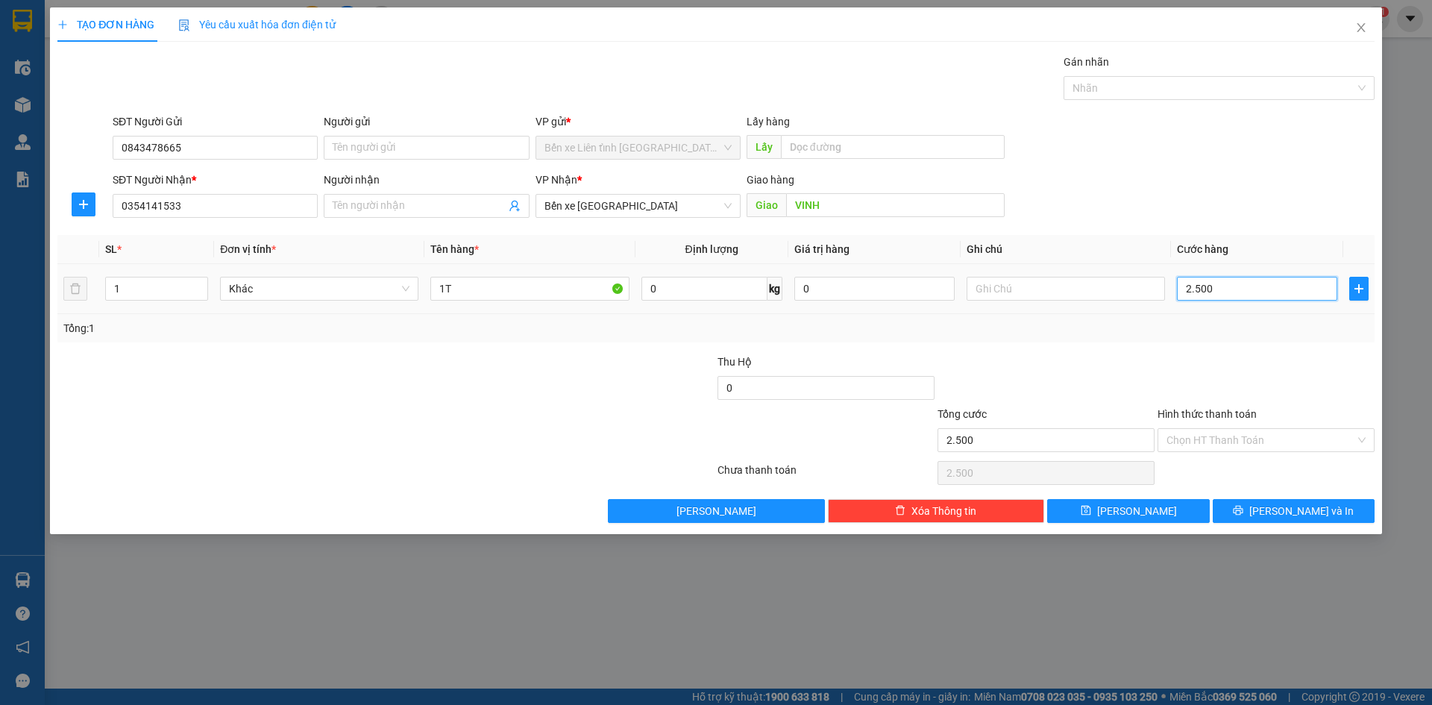
type input "25.000"
type input "250.000"
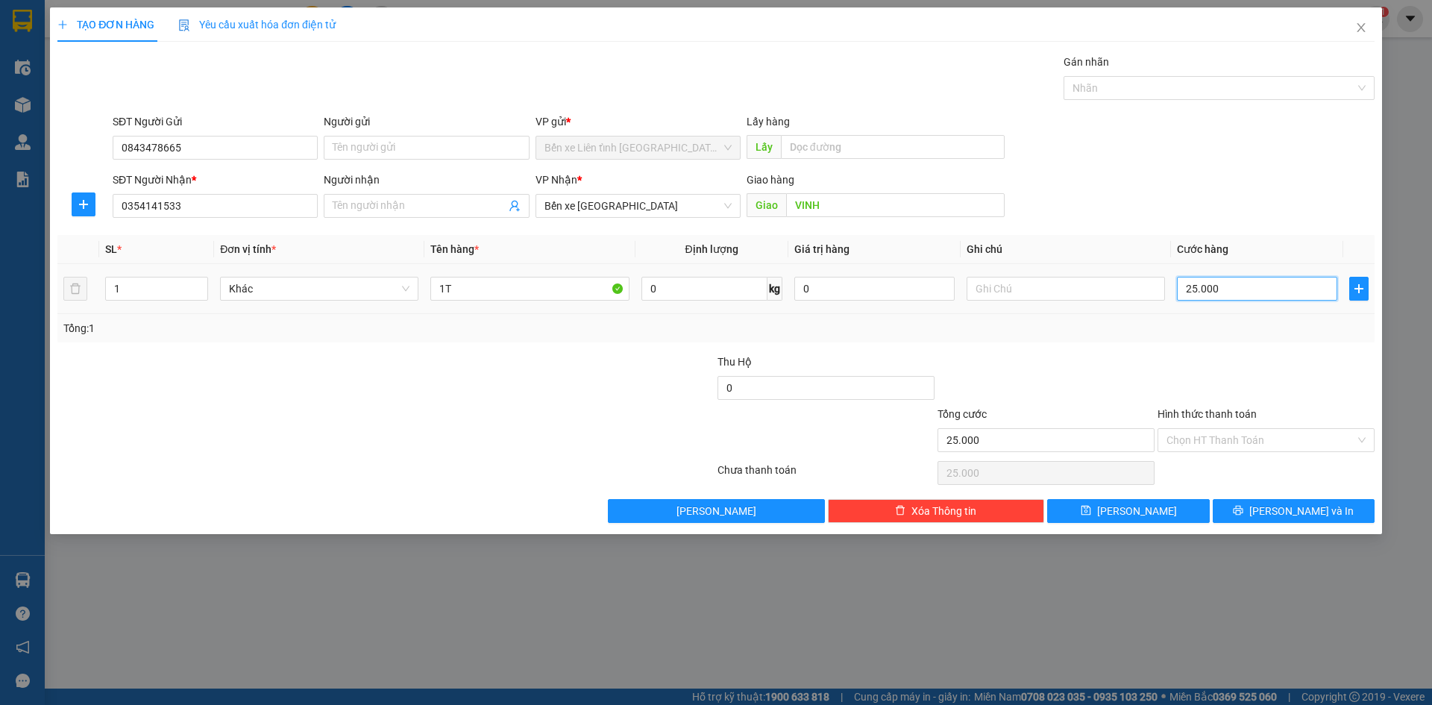
type input "250.000"
click at [1288, 512] on span "[PERSON_NAME] và In" at bounding box center [1301, 511] width 104 height 16
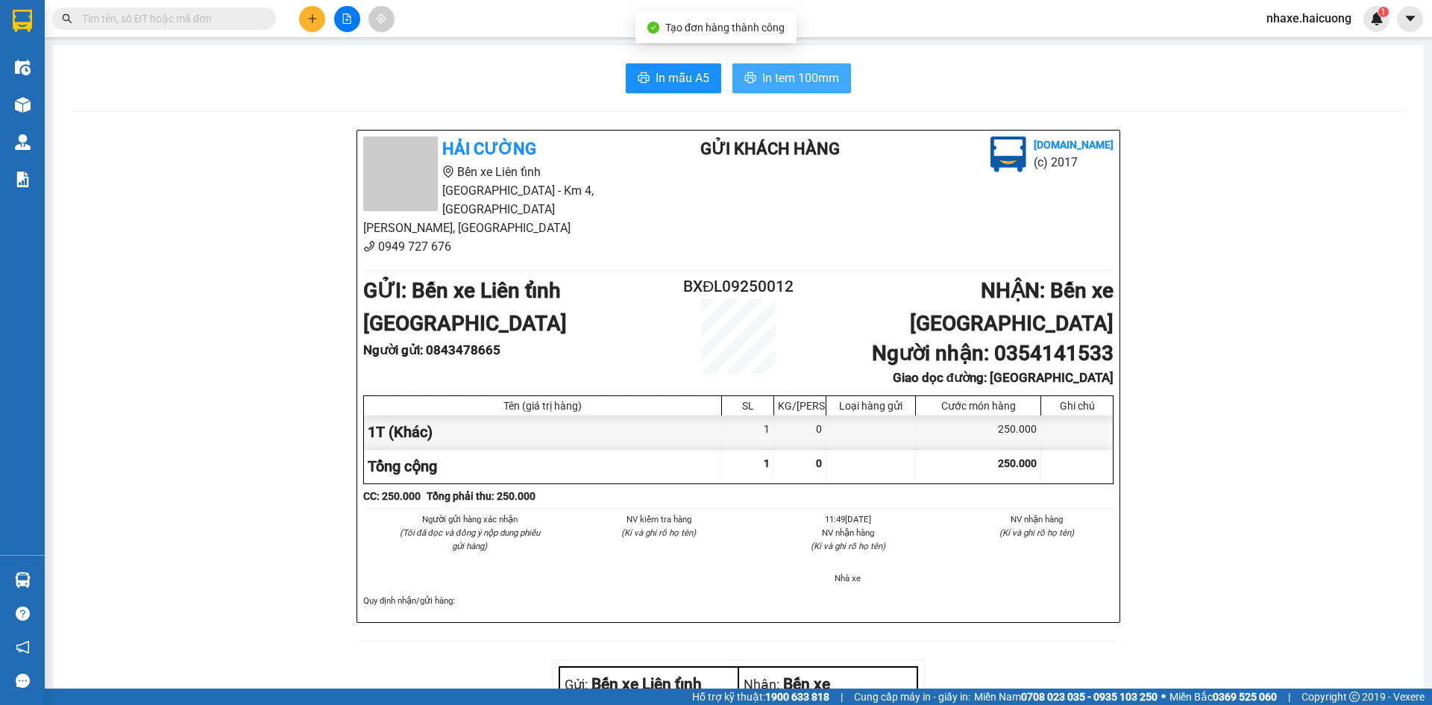
click at [769, 81] on span "In tem 100mm" at bounding box center [800, 78] width 77 height 19
click at [314, 19] on icon "plus" at bounding box center [312, 18] width 8 height 1
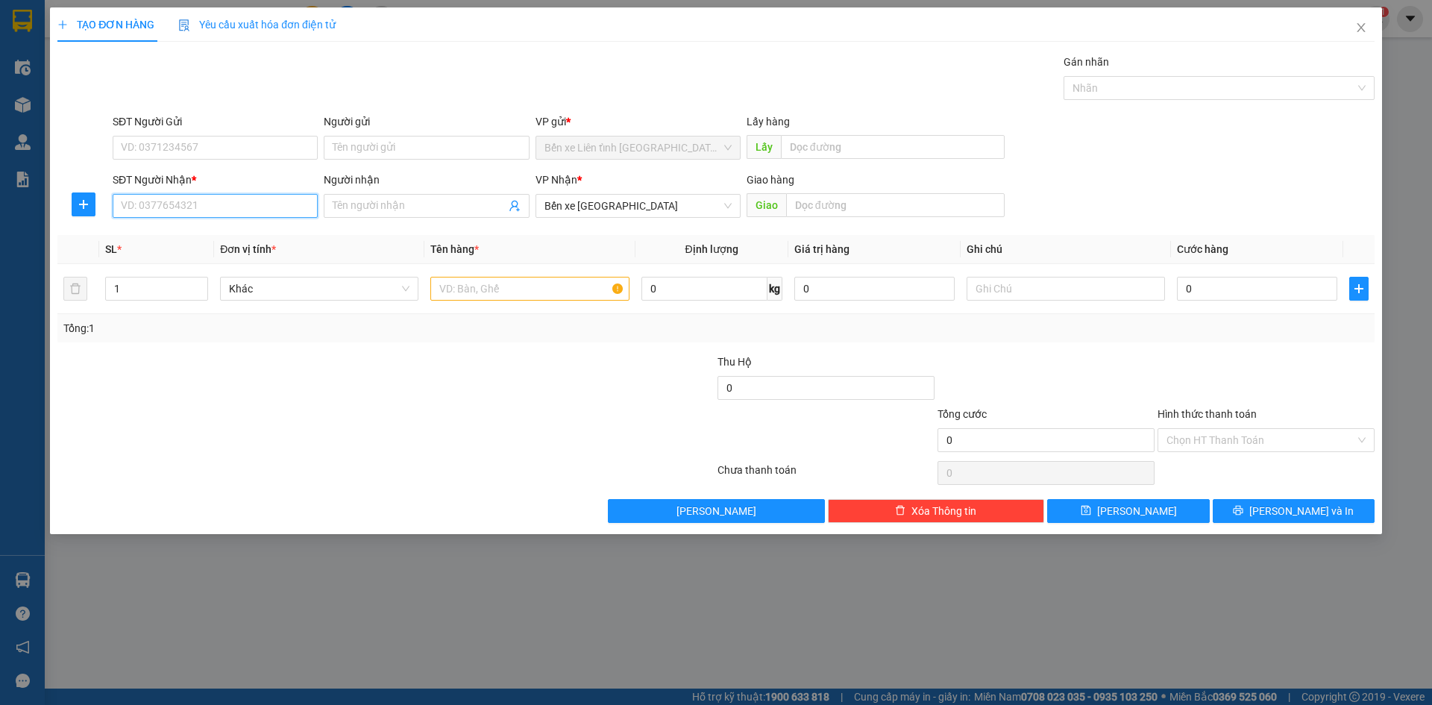
click at [265, 205] on input "SĐT Người Nhận *" at bounding box center [215, 206] width 205 height 24
type input "0973843945"
click at [457, 290] on input "text" at bounding box center [529, 289] width 198 height 24
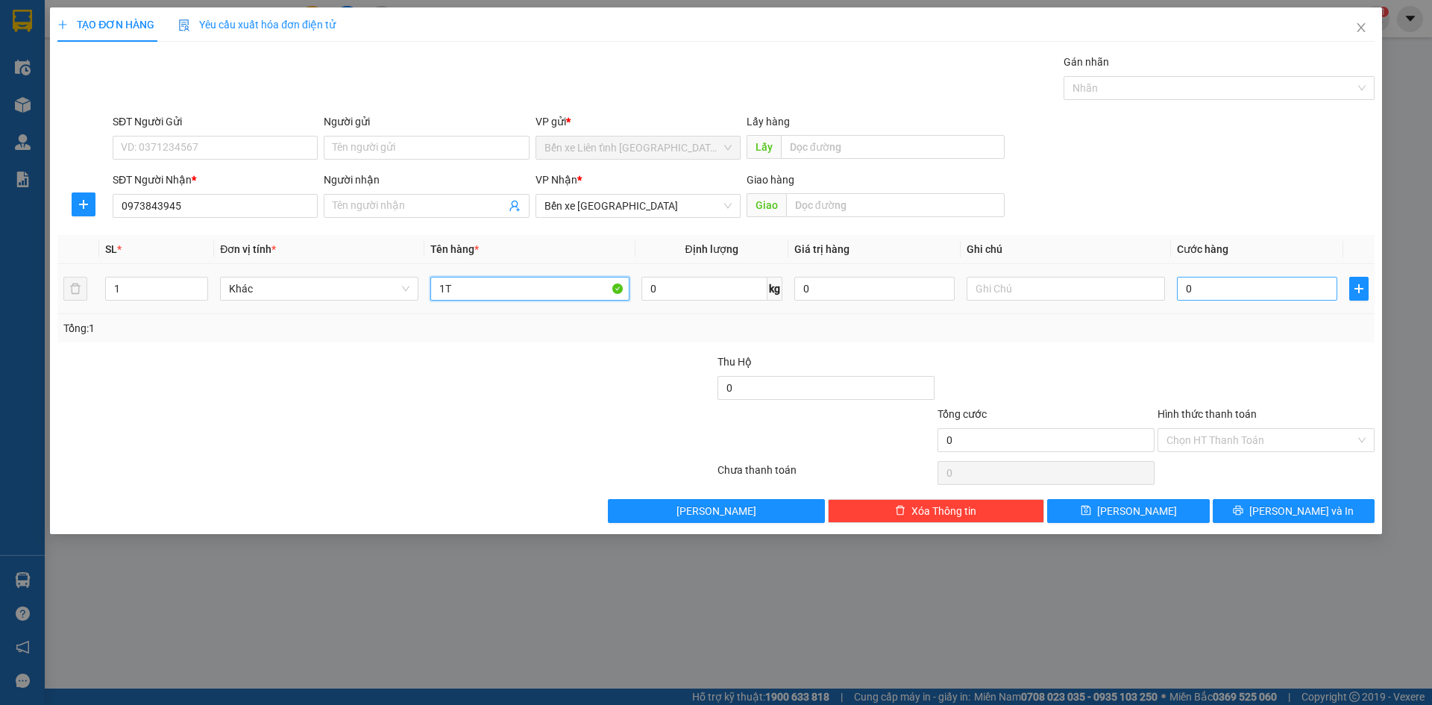
type input "1T"
click at [1268, 286] on input "0" at bounding box center [1257, 289] width 160 height 24
type input "1"
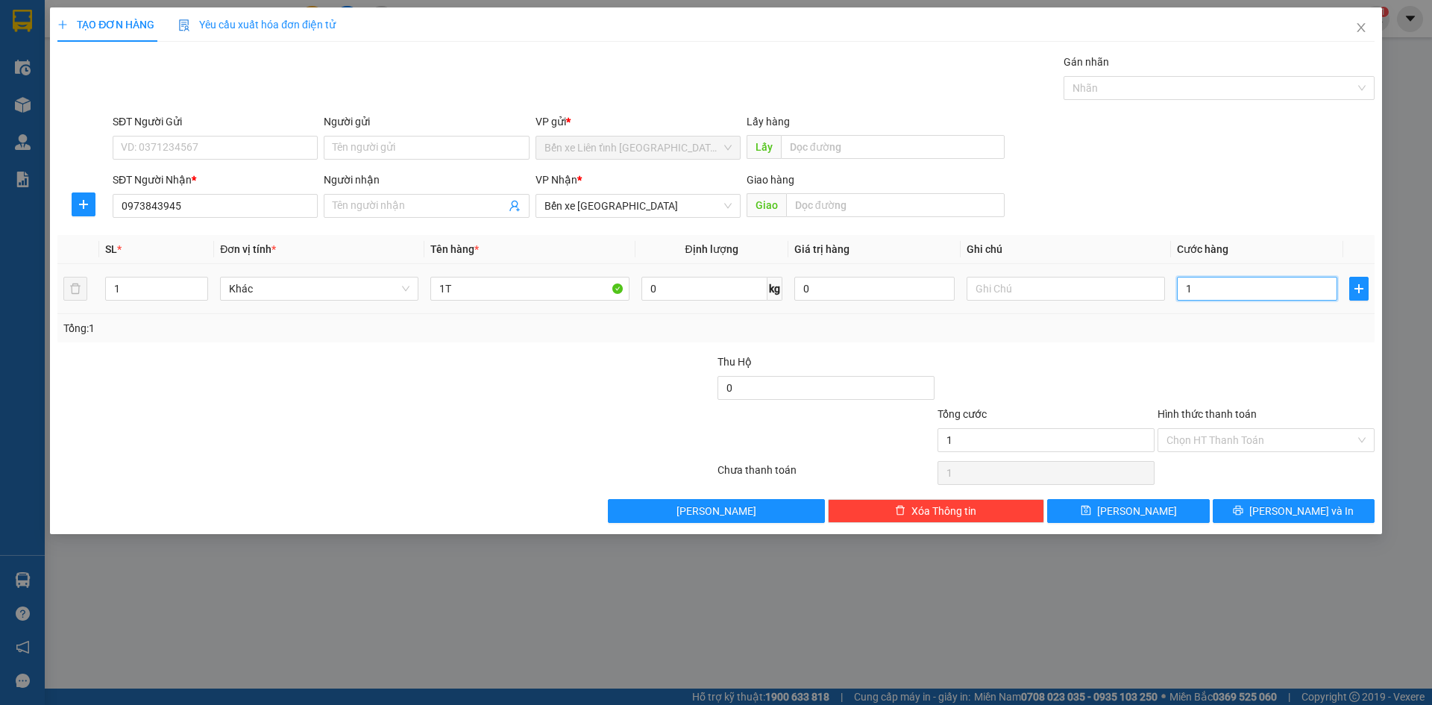
type input "15"
type input "150"
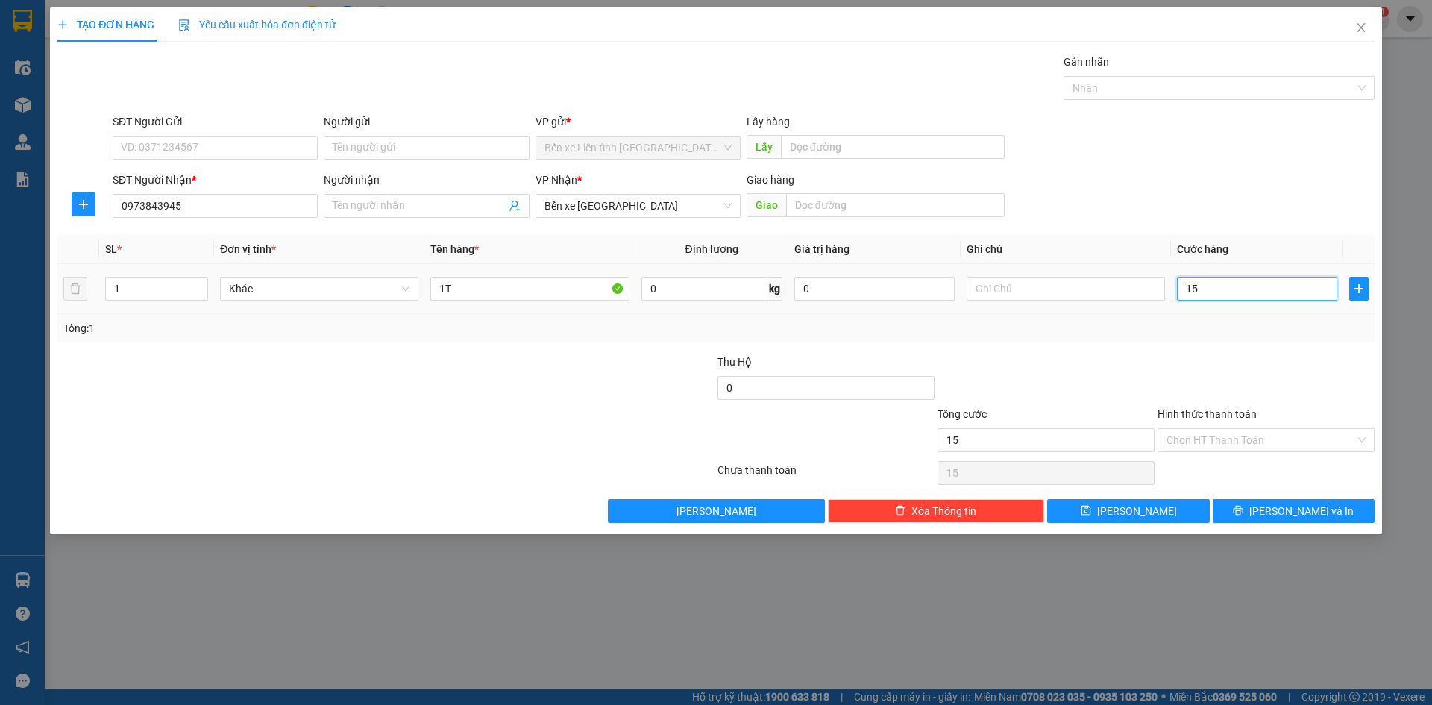
type input "150"
type input "1.500"
type input "15.000"
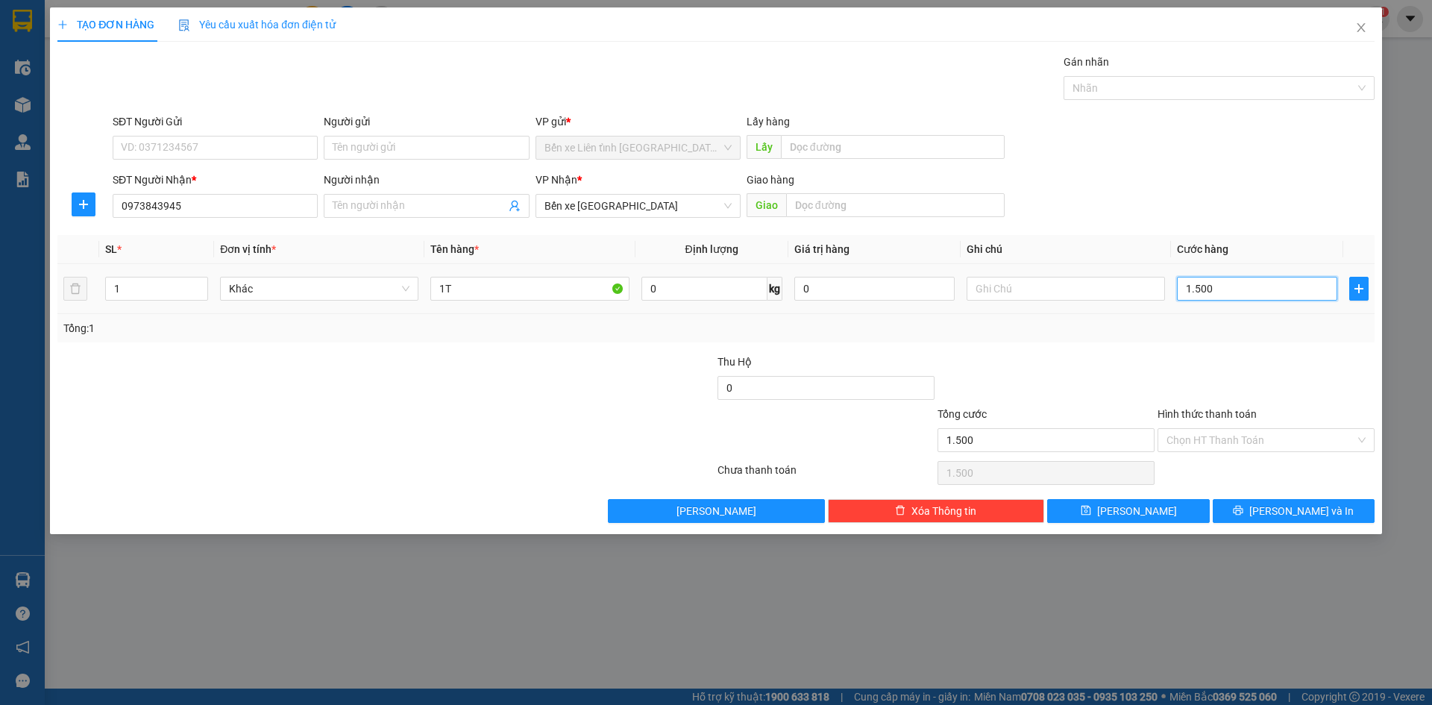
type input "15.000"
type input "150.000"
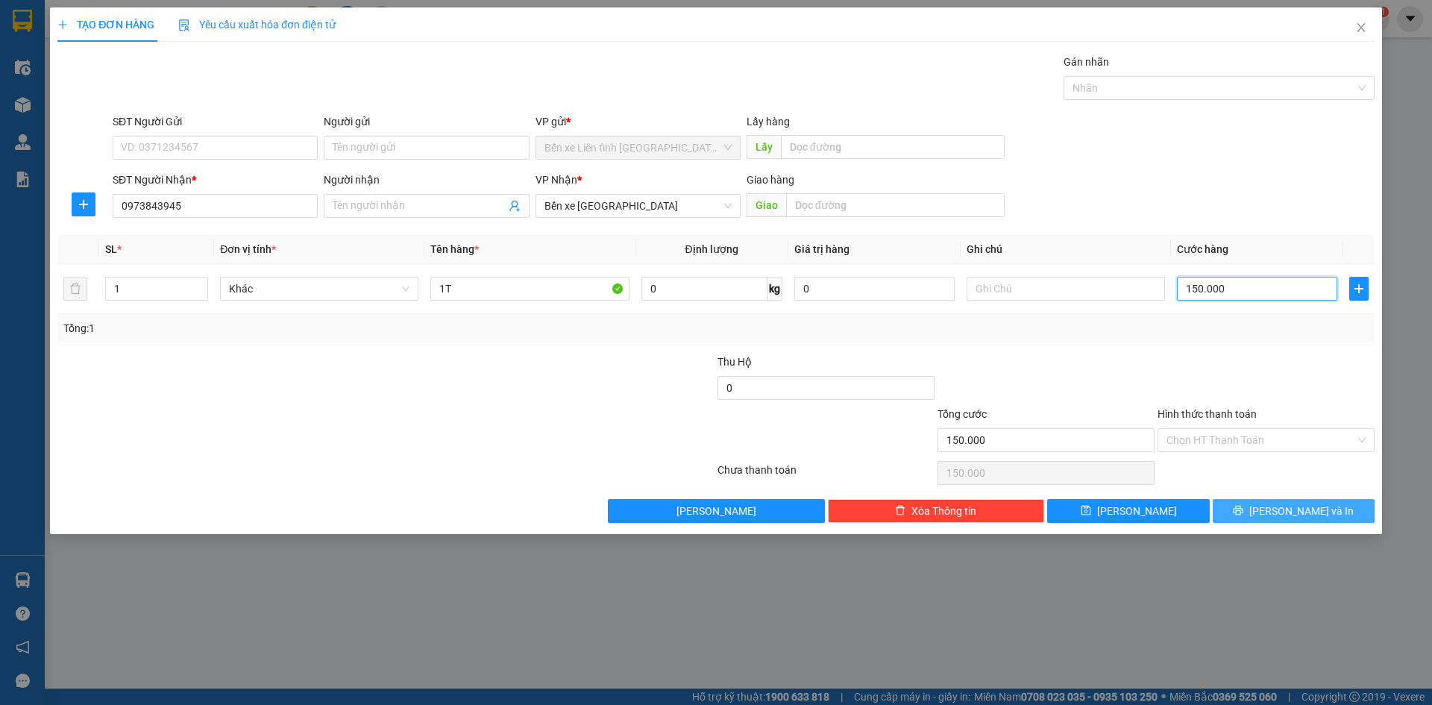
type input "150.000"
click at [1290, 510] on span "[PERSON_NAME] và In" at bounding box center [1301, 511] width 104 height 16
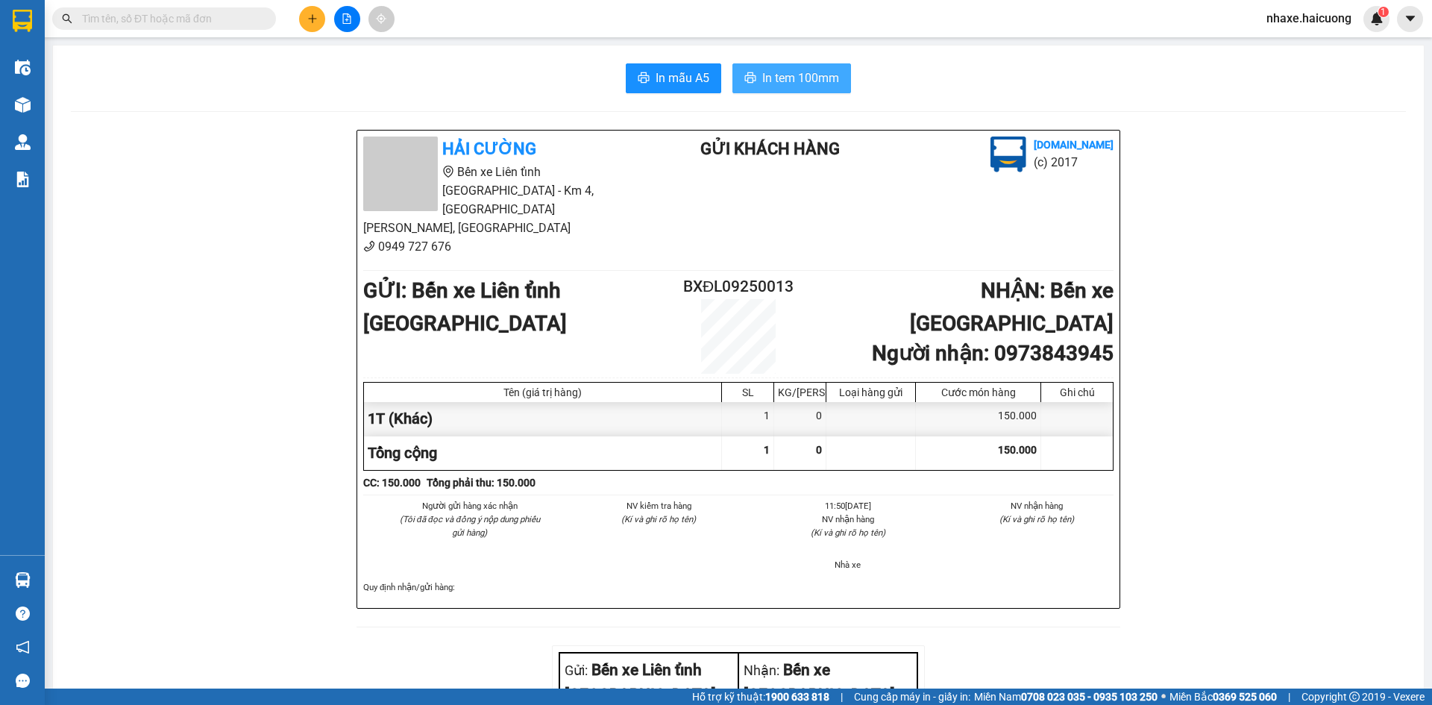
click at [793, 77] on span "In tem 100mm" at bounding box center [800, 78] width 77 height 19
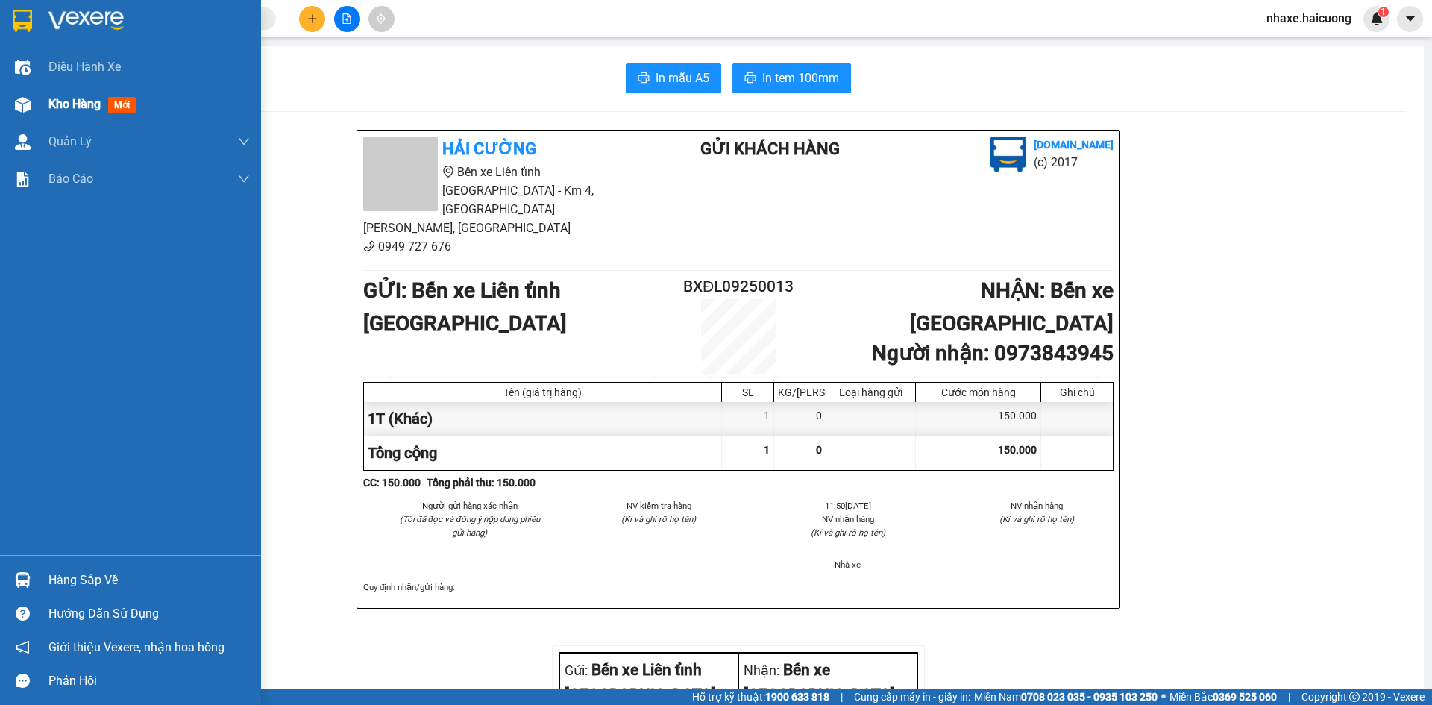
click at [28, 101] on img at bounding box center [23, 105] width 16 height 16
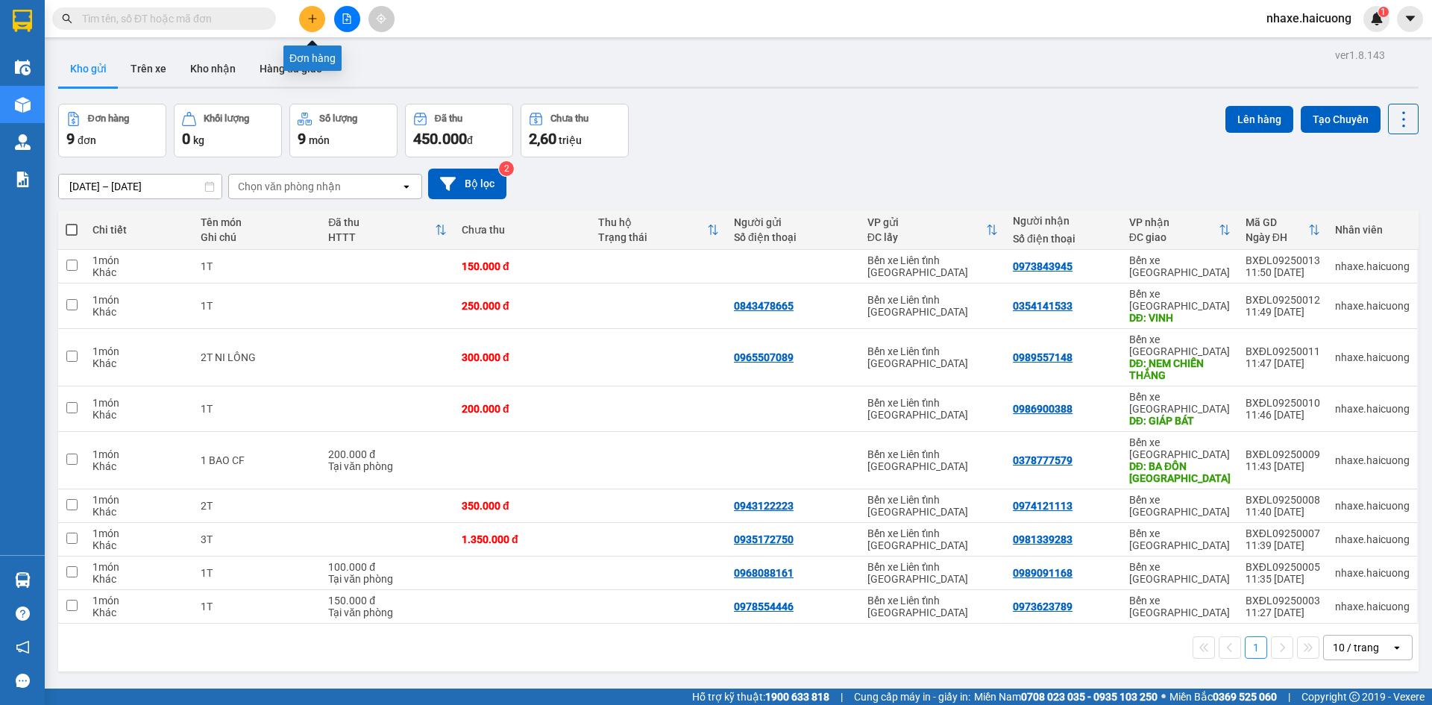
click at [311, 19] on icon "plus" at bounding box center [312, 18] width 10 height 10
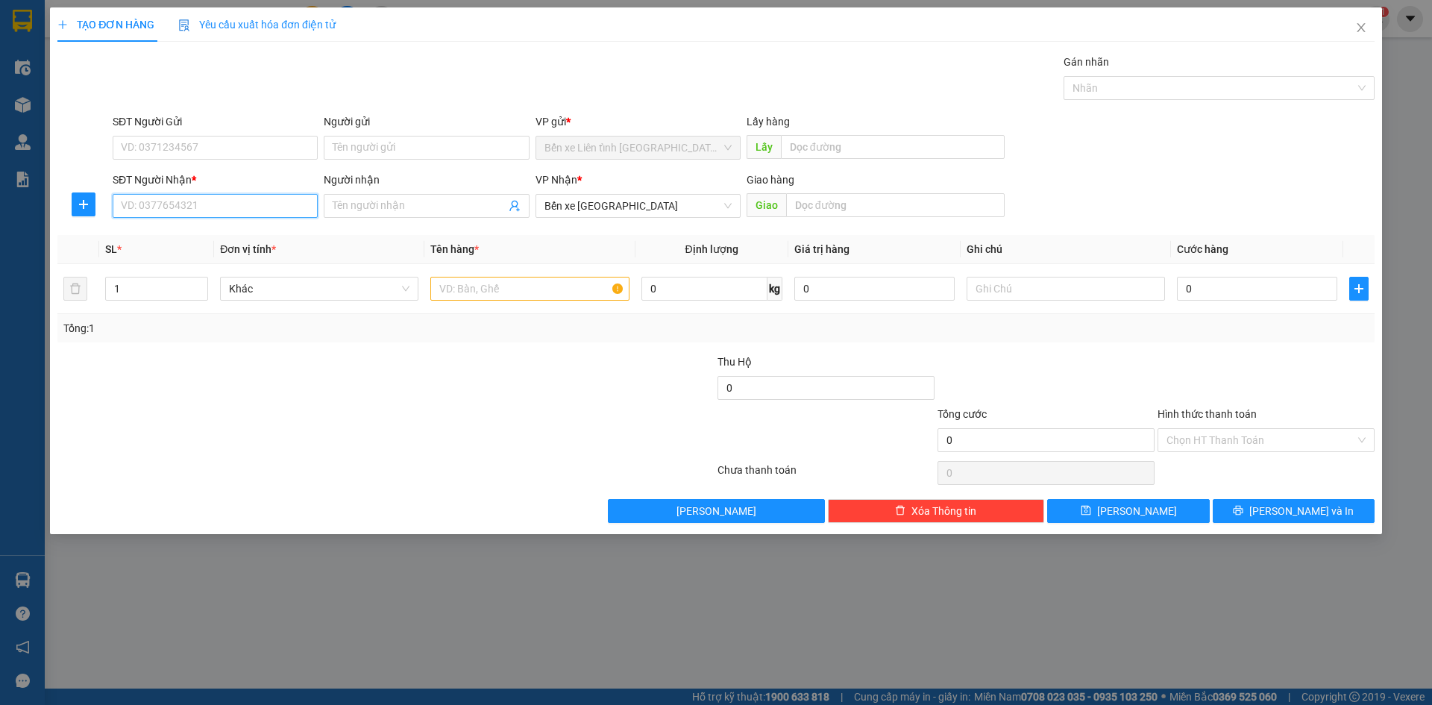
click at [243, 204] on input "SĐT Người Nhận *" at bounding box center [215, 206] width 205 height 24
click at [724, 207] on span "Bến xe [GEOGRAPHIC_DATA]" at bounding box center [637, 206] width 187 height 22
type input "0336814595"
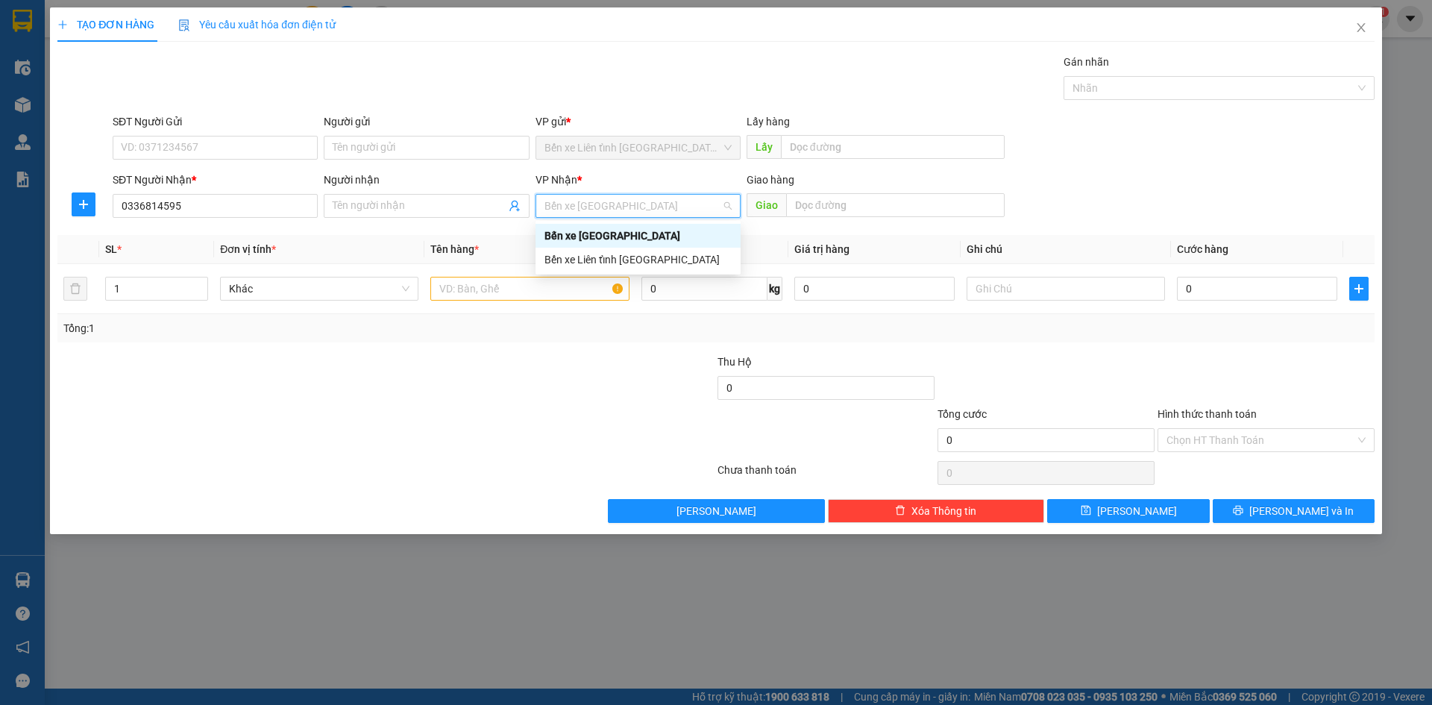
click at [724, 207] on span "Bến xe [GEOGRAPHIC_DATA]" at bounding box center [637, 206] width 187 height 22
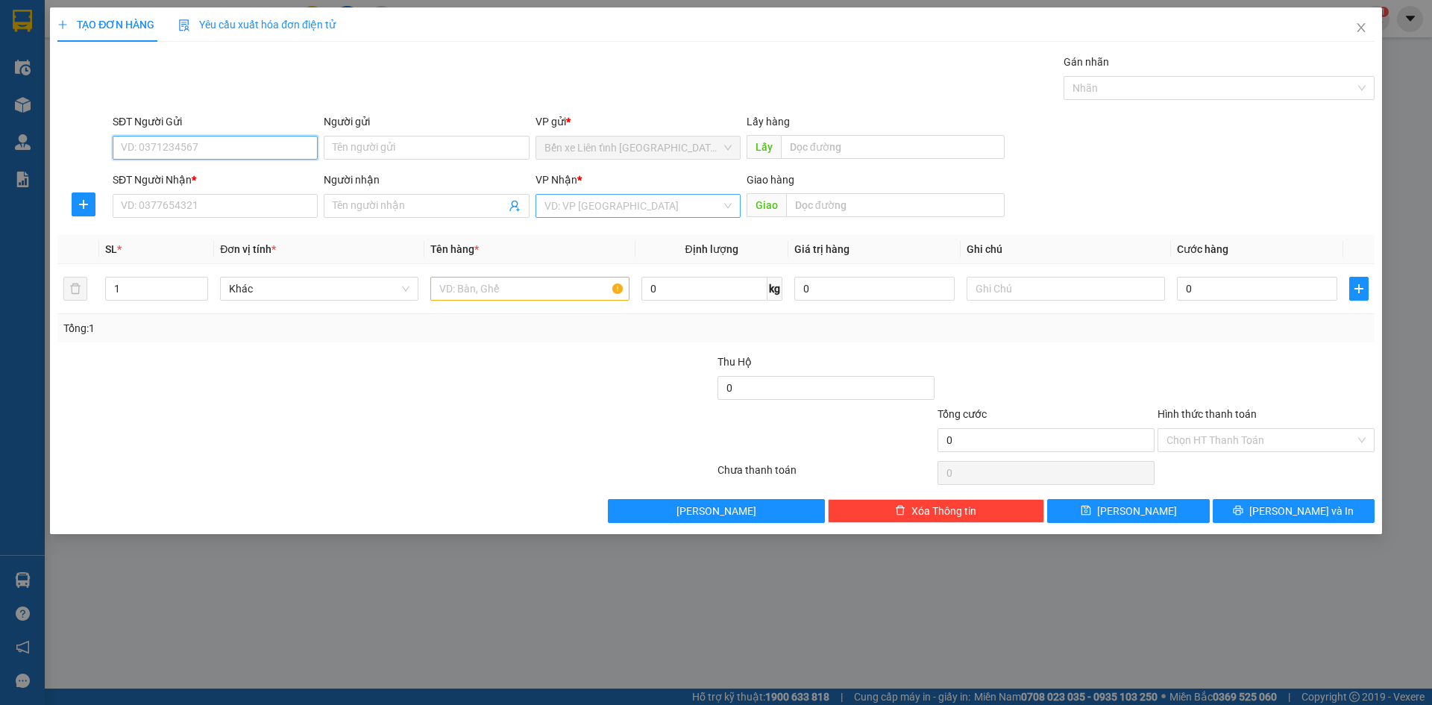
click at [723, 205] on div "VD: VP [GEOGRAPHIC_DATA]" at bounding box center [637, 206] width 205 height 24
click at [675, 201] on input "search" at bounding box center [632, 206] width 177 height 22
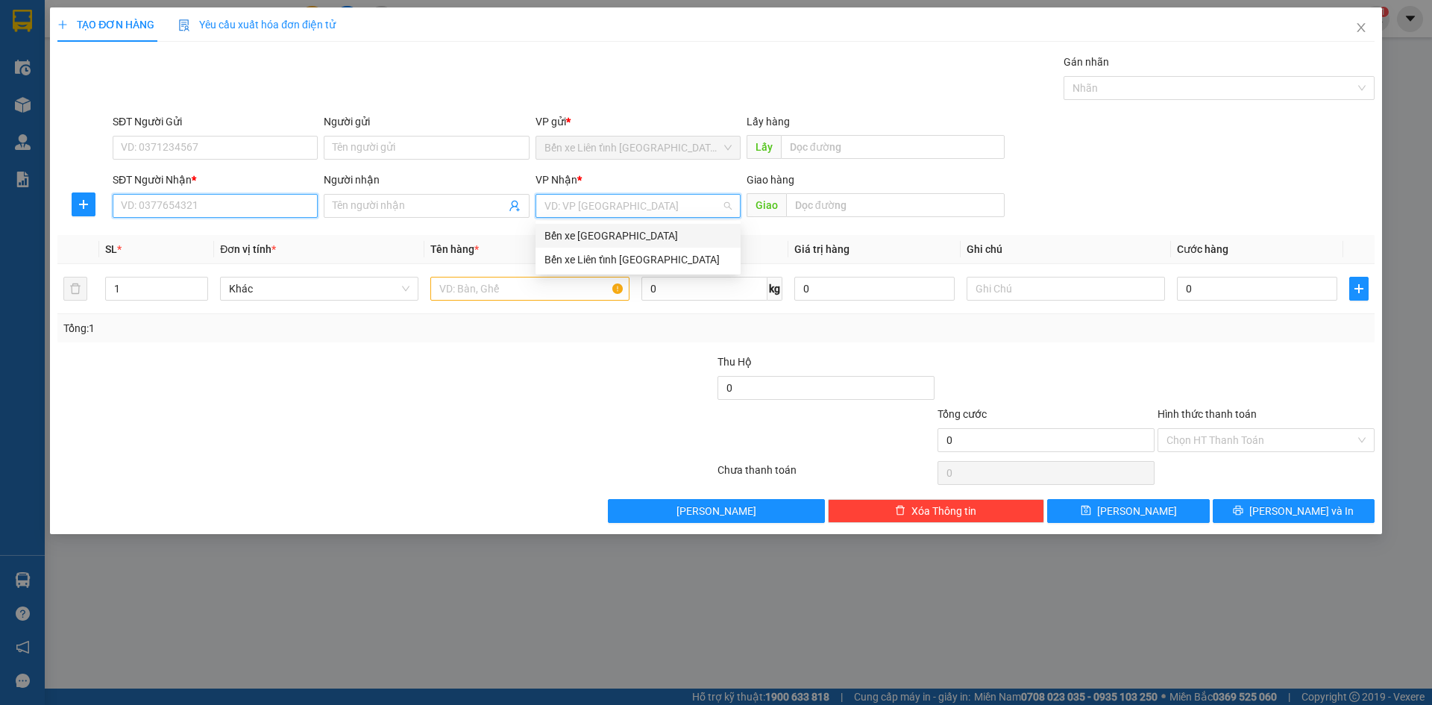
click at [256, 209] on input "SĐT Người Nhận *" at bounding box center [215, 206] width 205 height 24
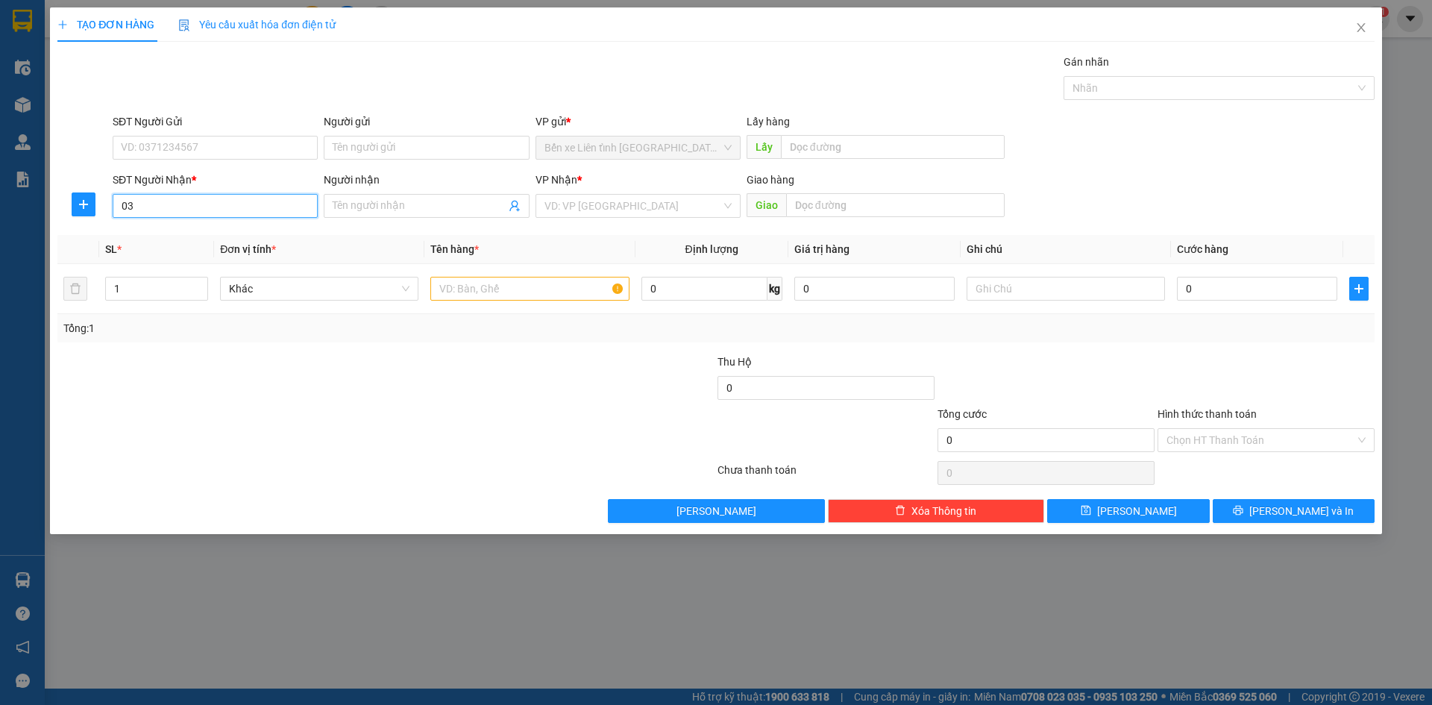
type input "0"
click at [705, 208] on input "search" at bounding box center [632, 206] width 177 height 22
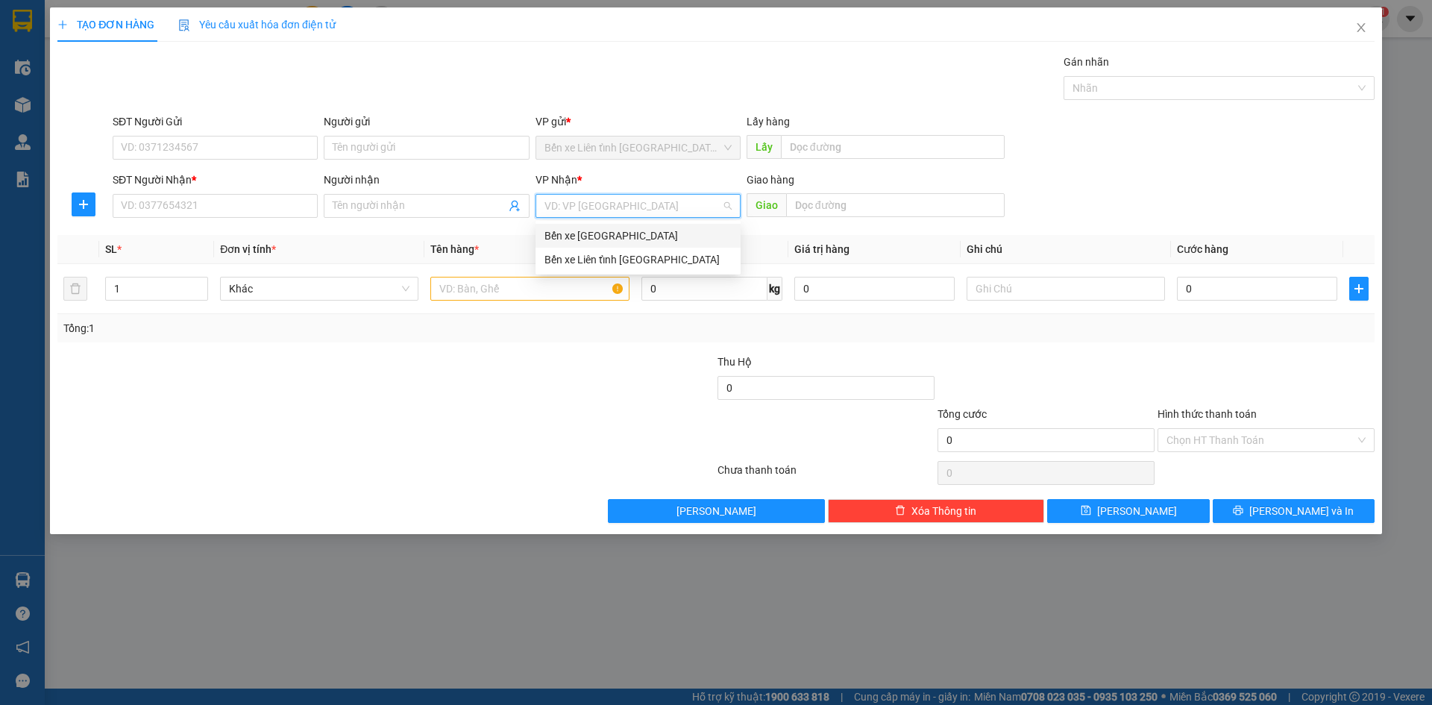
click at [705, 208] on input "search" at bounding box center [632, 206] width 177 height 22
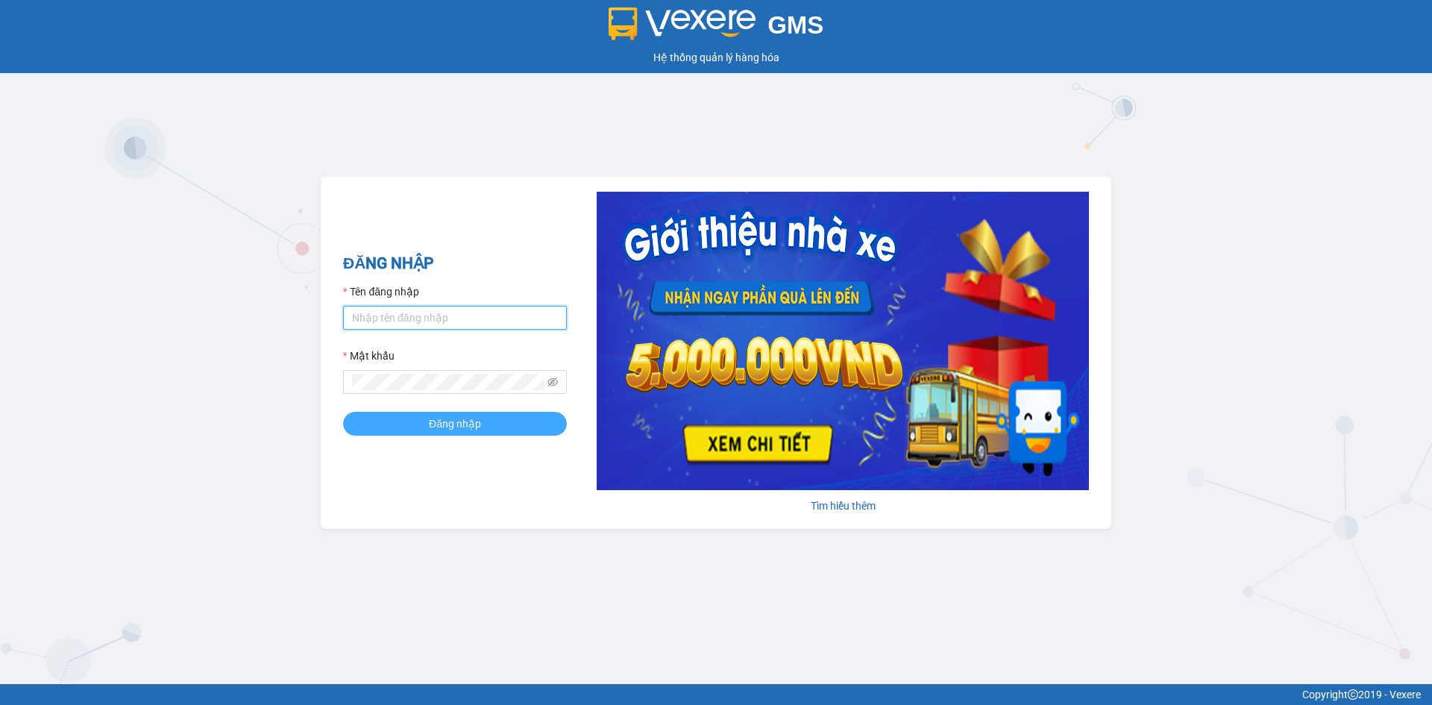
type input "nhaxe.haicuong"
click at [457, 422] on span "Đăng nhập" at bounding box center [455, 423] width 52 height 16
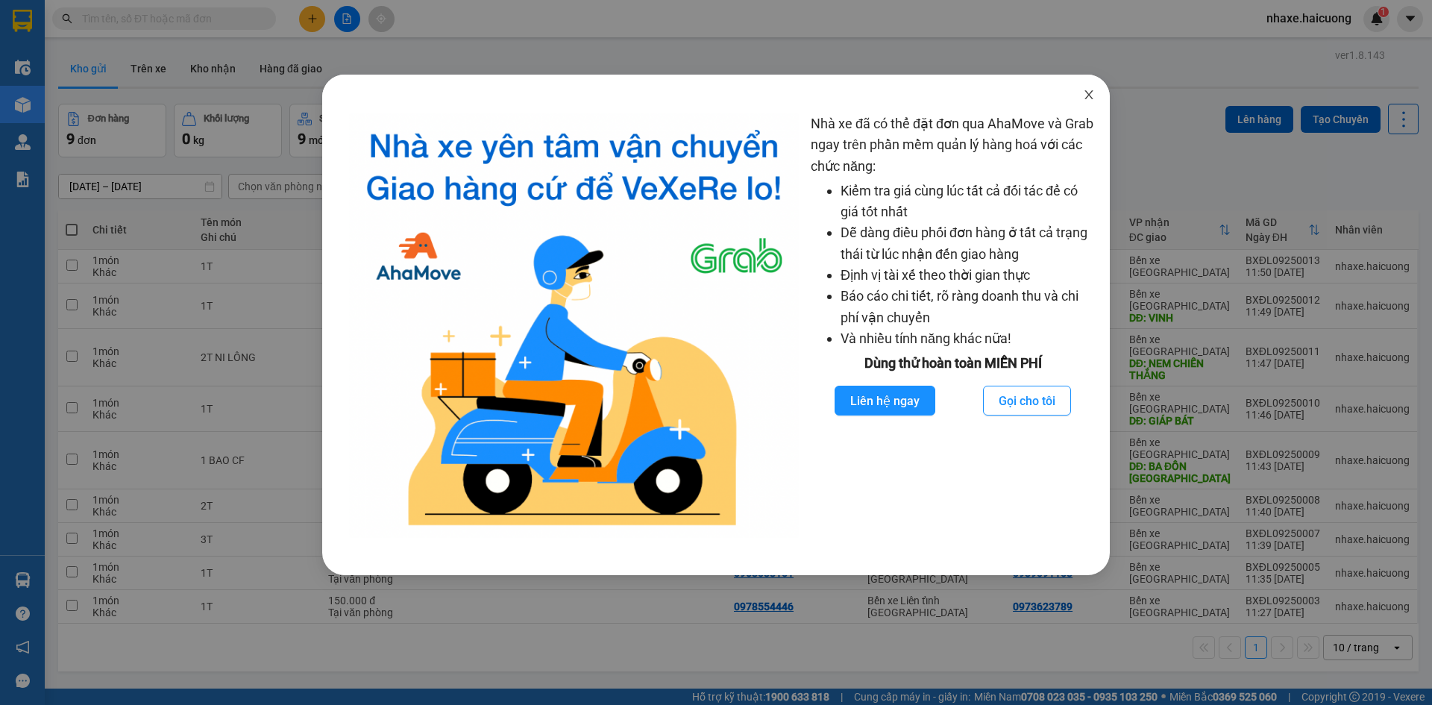
click at [1087, 100] on icon "close" at bounding box center [1089, 95] width 12 height 12
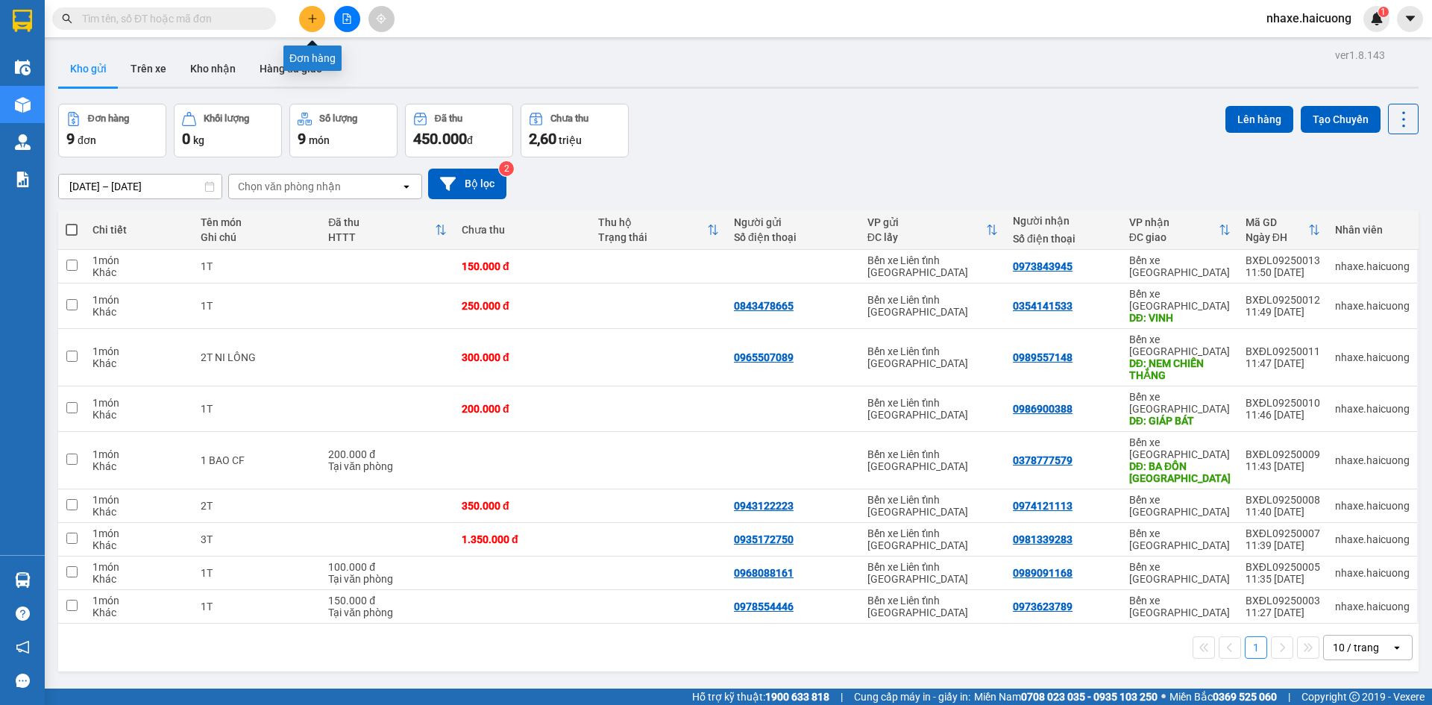
click at [313, 13] on icon "plus" at bounding box center [312, 18] width 10 height 10
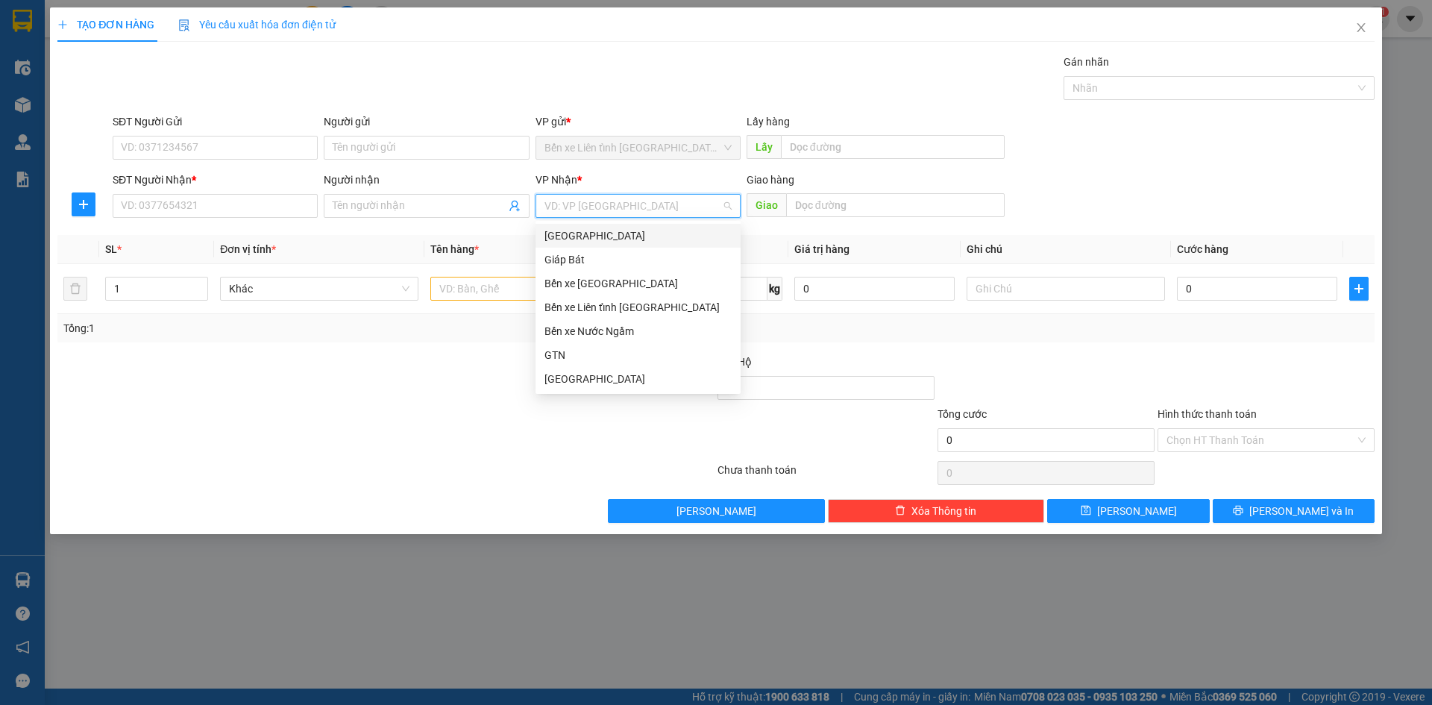
click at [710, 206] on input "search" at bounding box center [632, 206] width 177 height 22
click at [154, 207] on input "SĐT Người Nhận *" at bounding box center [215, 206] width 205 height 24
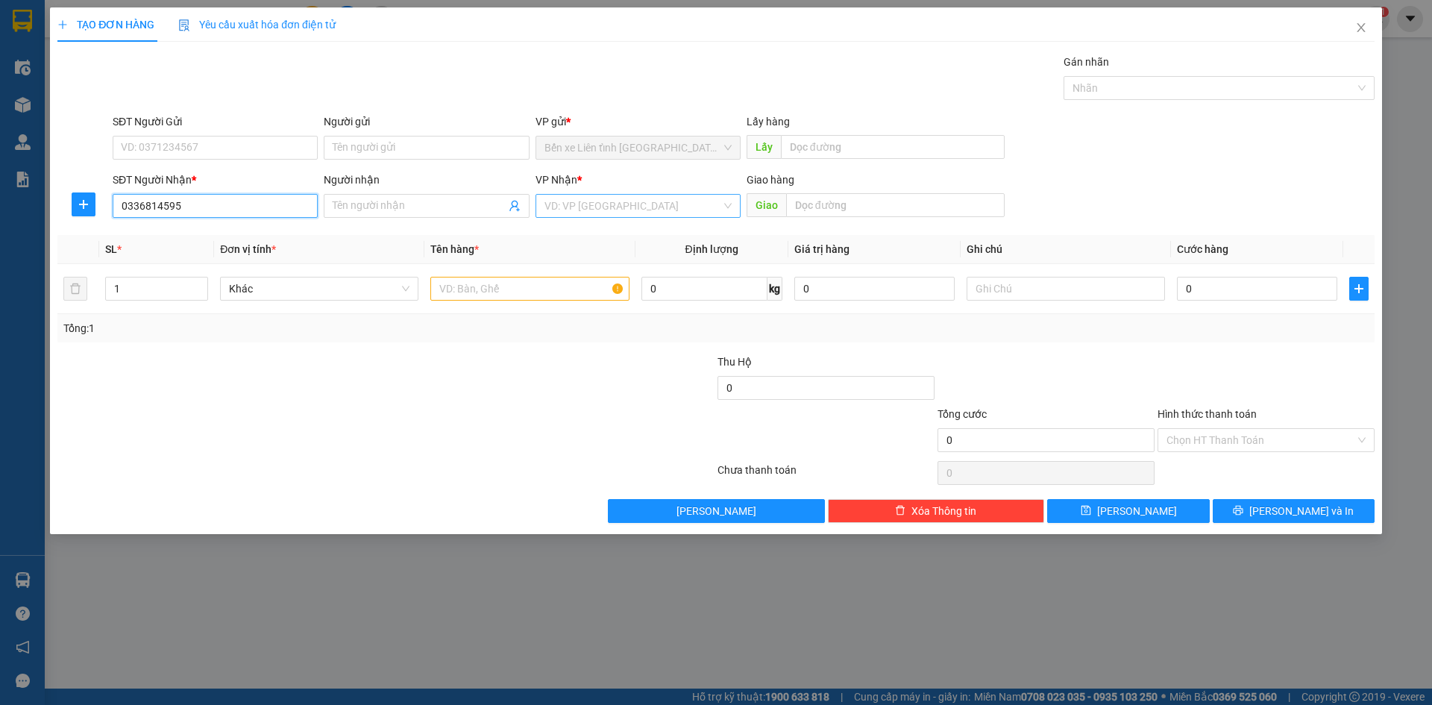
type input "0336814595"
click at [611, 201] on input "search" at bounding box center [632, 206] width 177 height 22
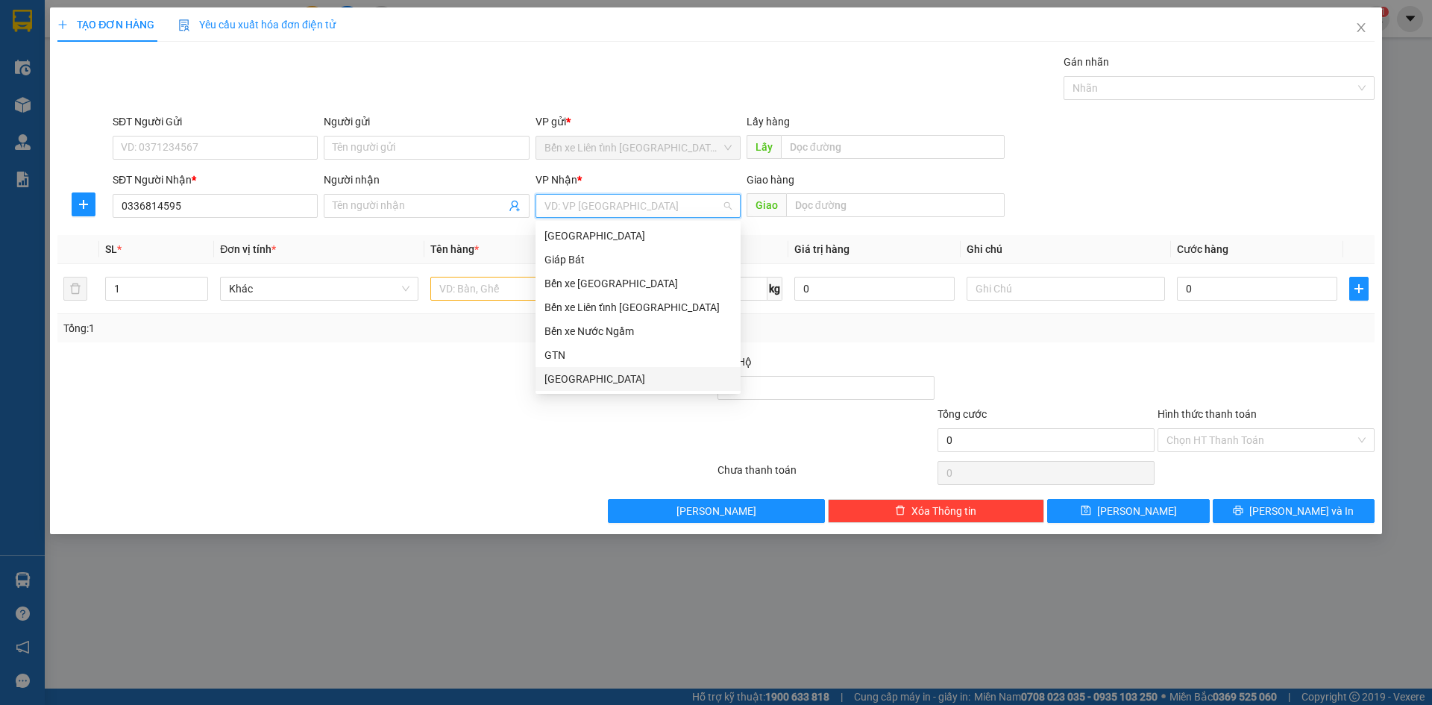
click at [614, 378] on div "[GEOGRAPHIC_DATA]" at bounding box center [637, 379] width 187 height 16
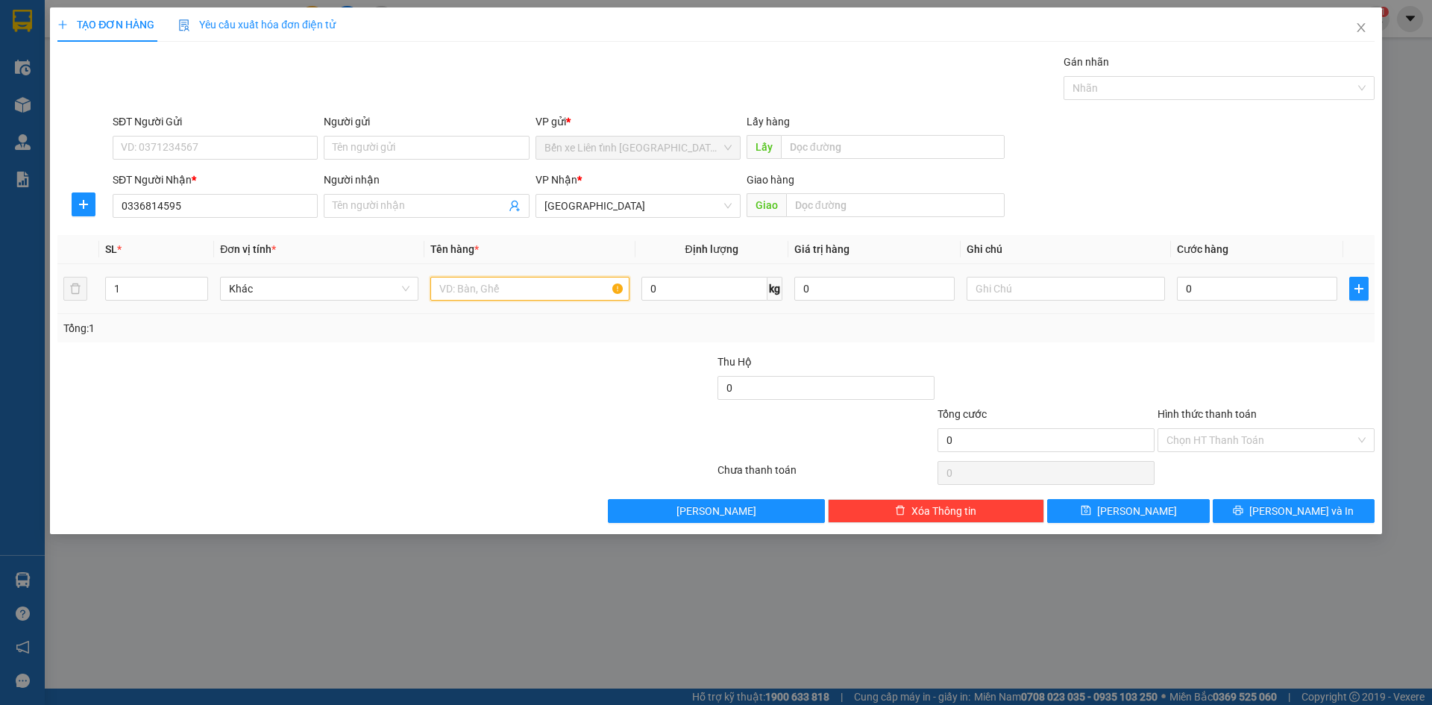
click at [535, 291] on input "text" at bounding box center [529, 289] width 198 height 24
type input "T"
type input "1Tx"
click at [1209, 290] on input "0" at bounding box center [1257, 289] width 160 height 24
type input "3"
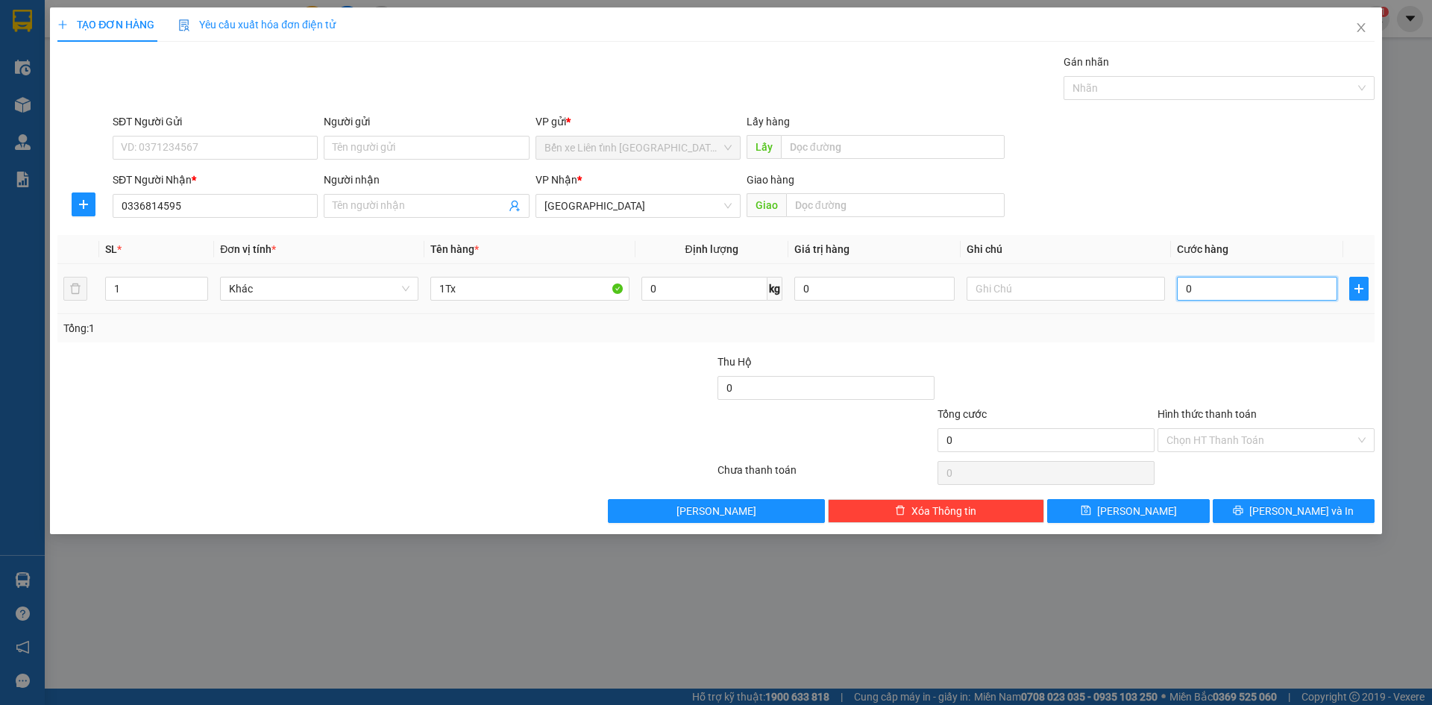
type input "3"
type input "30"
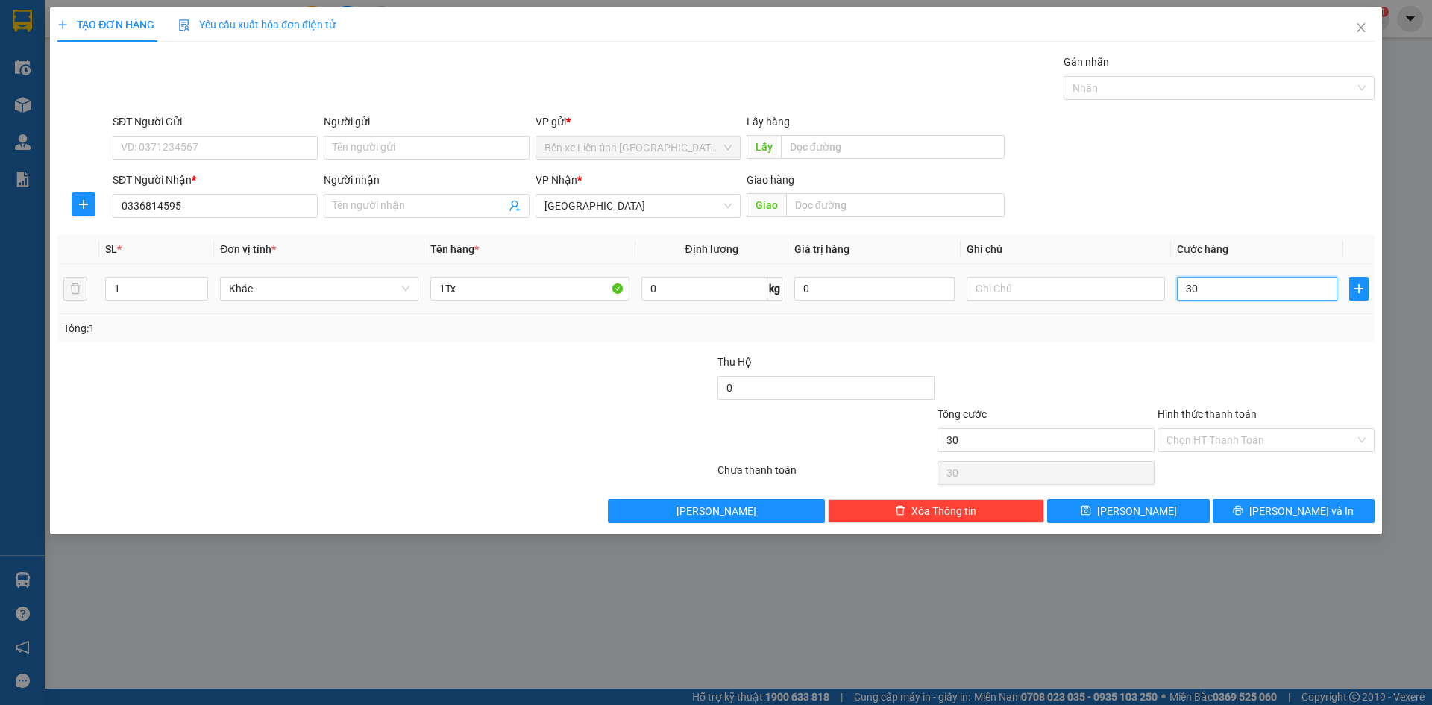
type input "300"
type input "3.000"
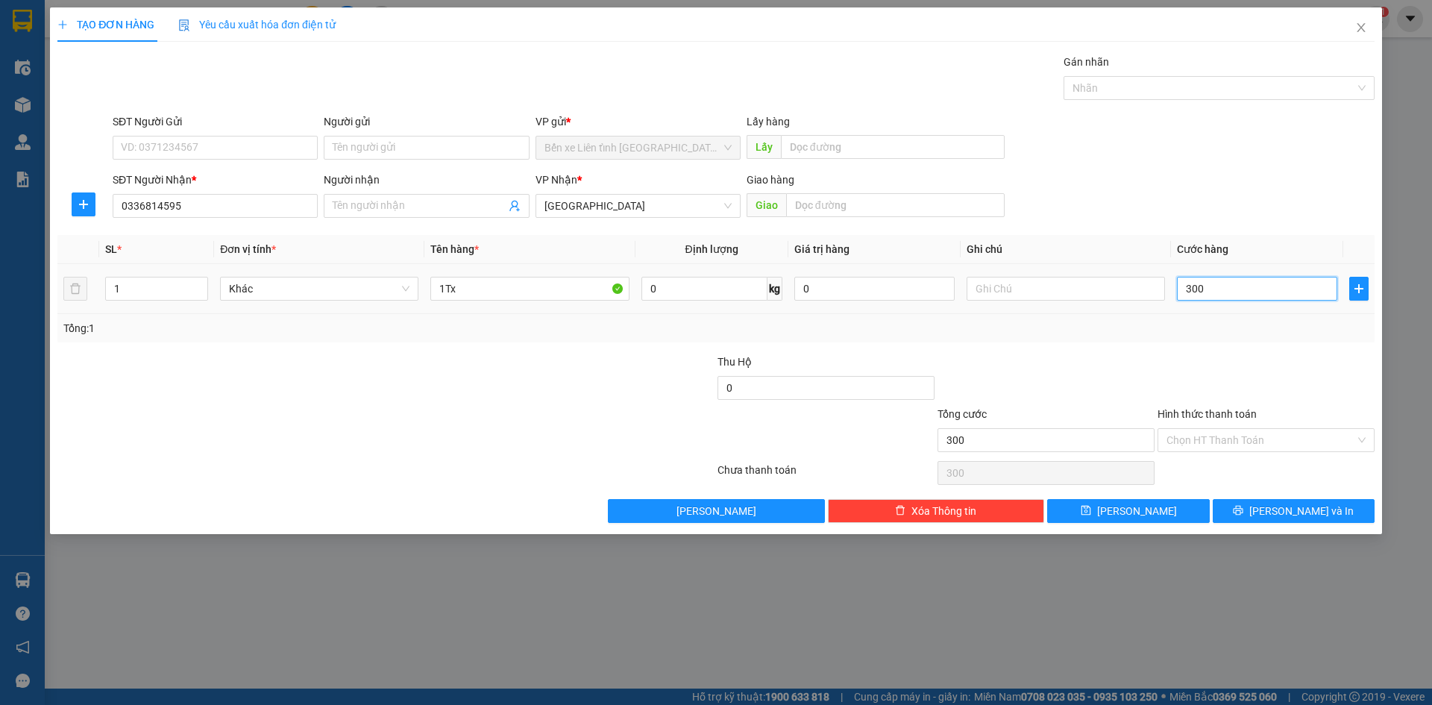
type input "3.000"
type input "30.000"
type input "300.000"
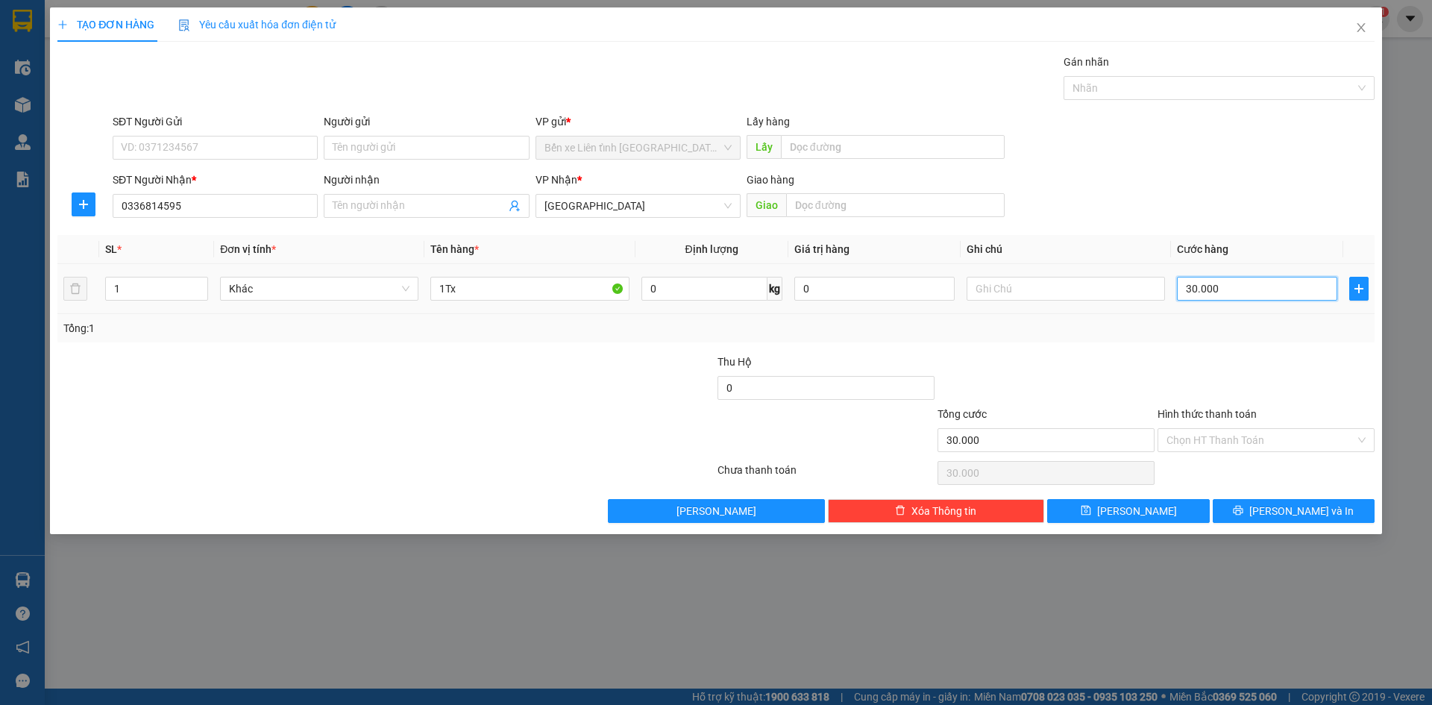
type input "300.000"
click at [1361, 444] on div "Chọn HT Thanh Toán" at bounding box center [1265, 440] width 217 height 24
type input "300.000"
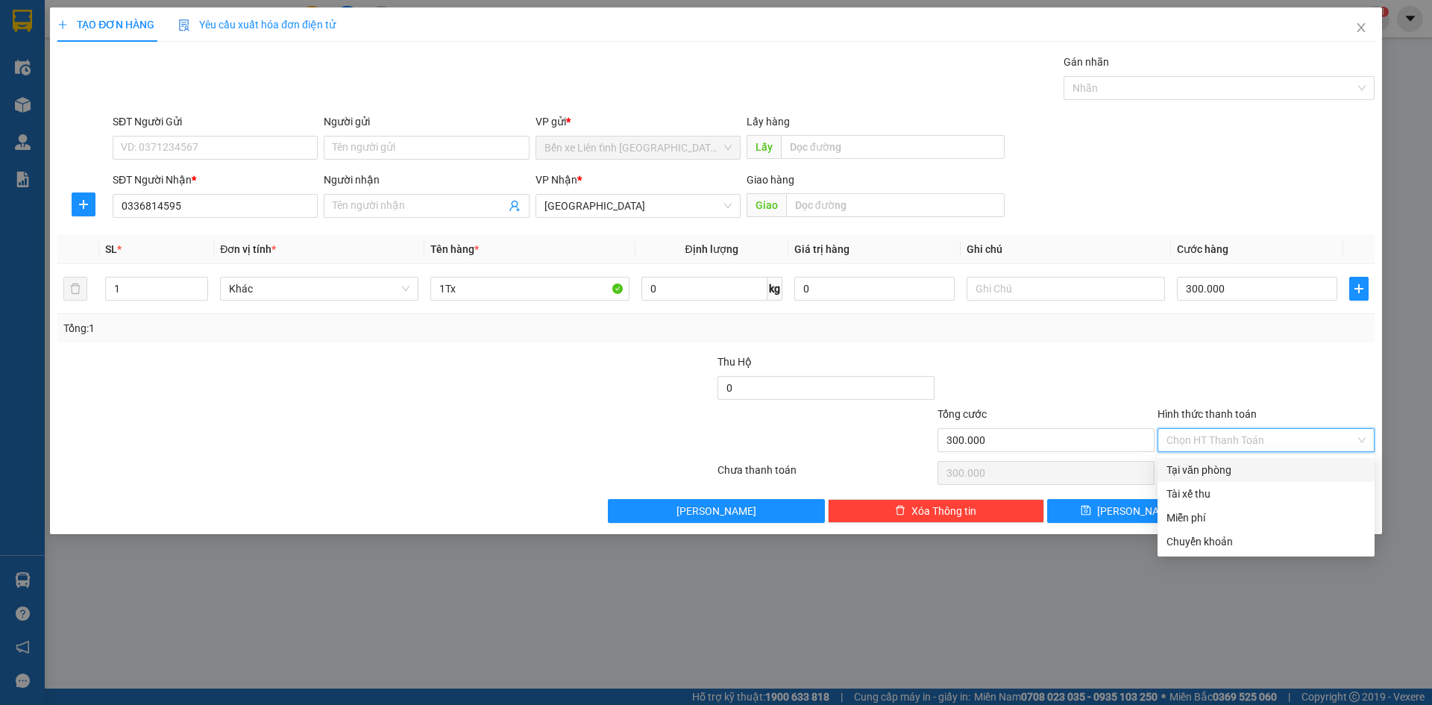
click at [1296, 469] on div "Tại văn phòng" at bounding box center [1265, 470] width 199 height 16
type input "0"
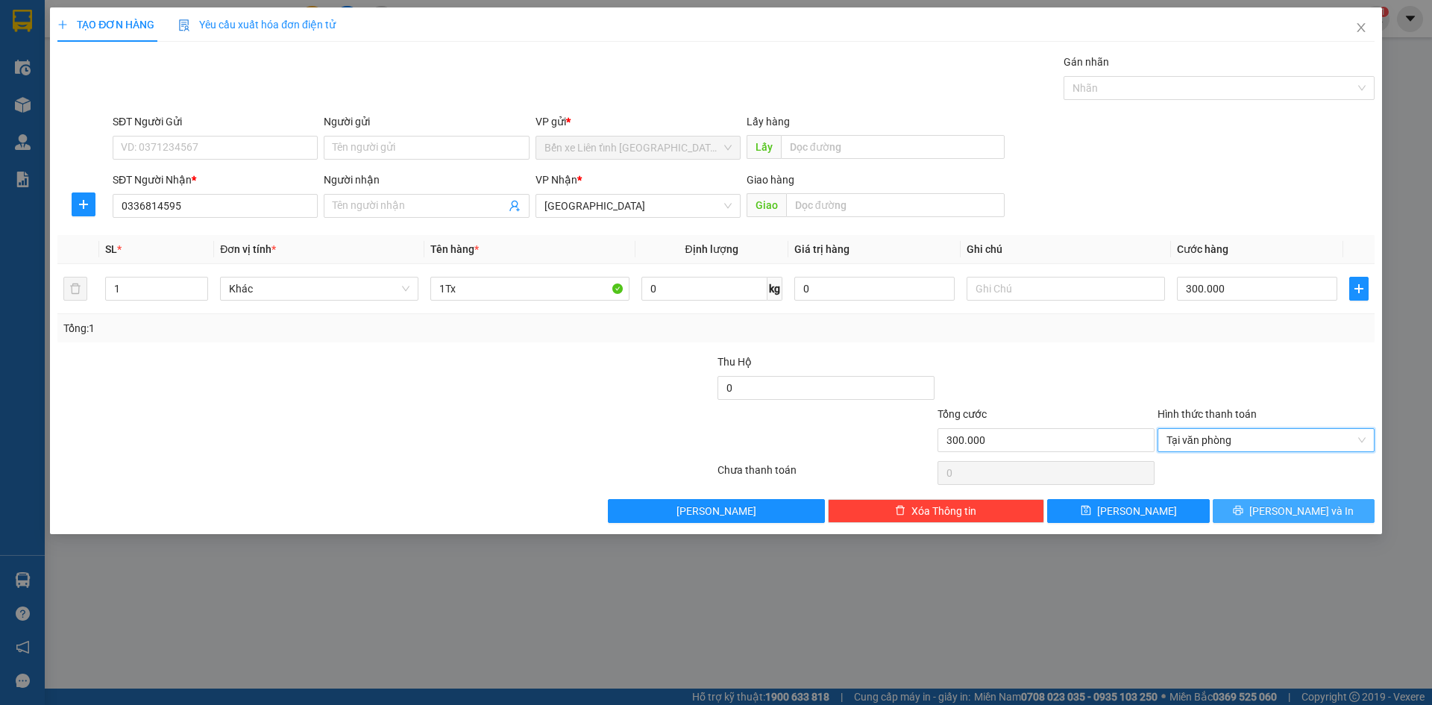
click at [1293, 506] on span "[PERSON_NAME] và In" at bounding box center [1301, 511] width 104 height 16
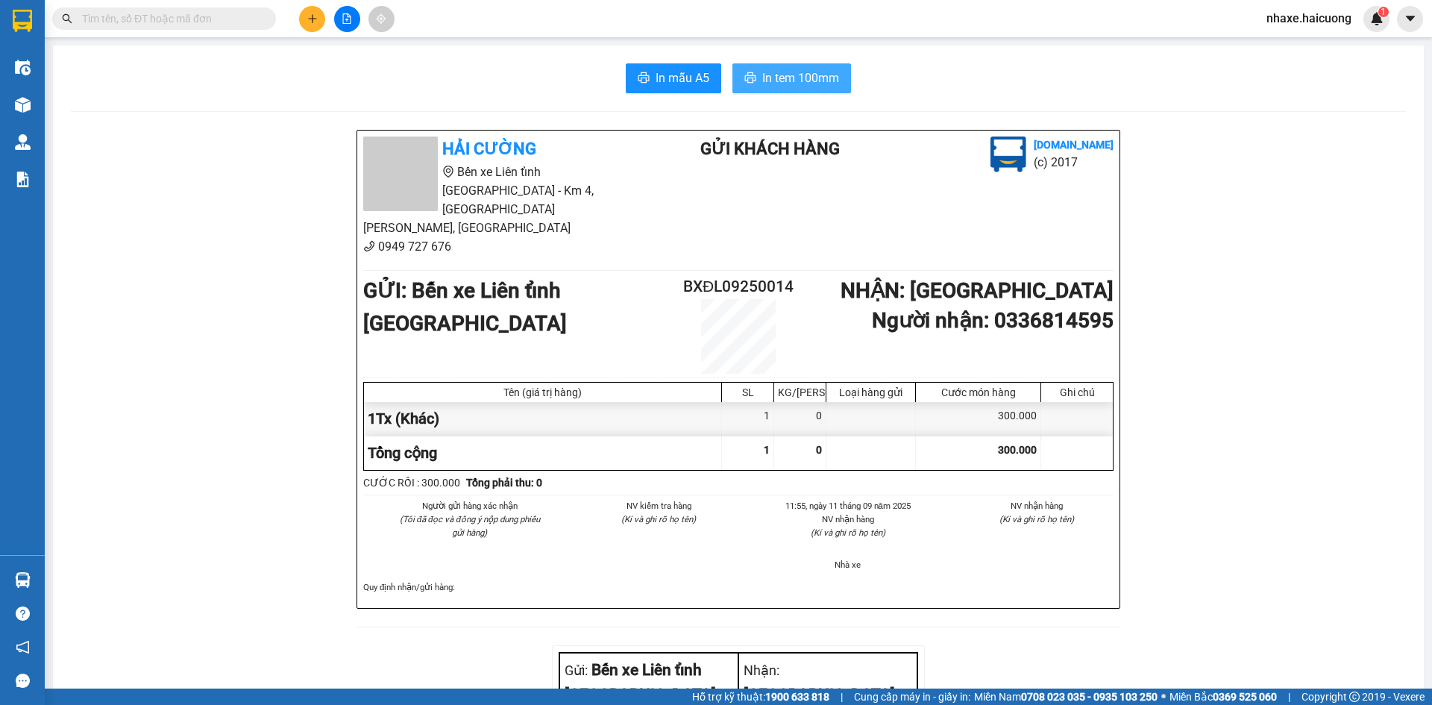
click at [752, 79] on button "In tem 100mm" at bounding box center [791, 78] width 119 height 30
click at [314, 15] on icon "plus" at bounding box center [312, 18] width 10 height 10
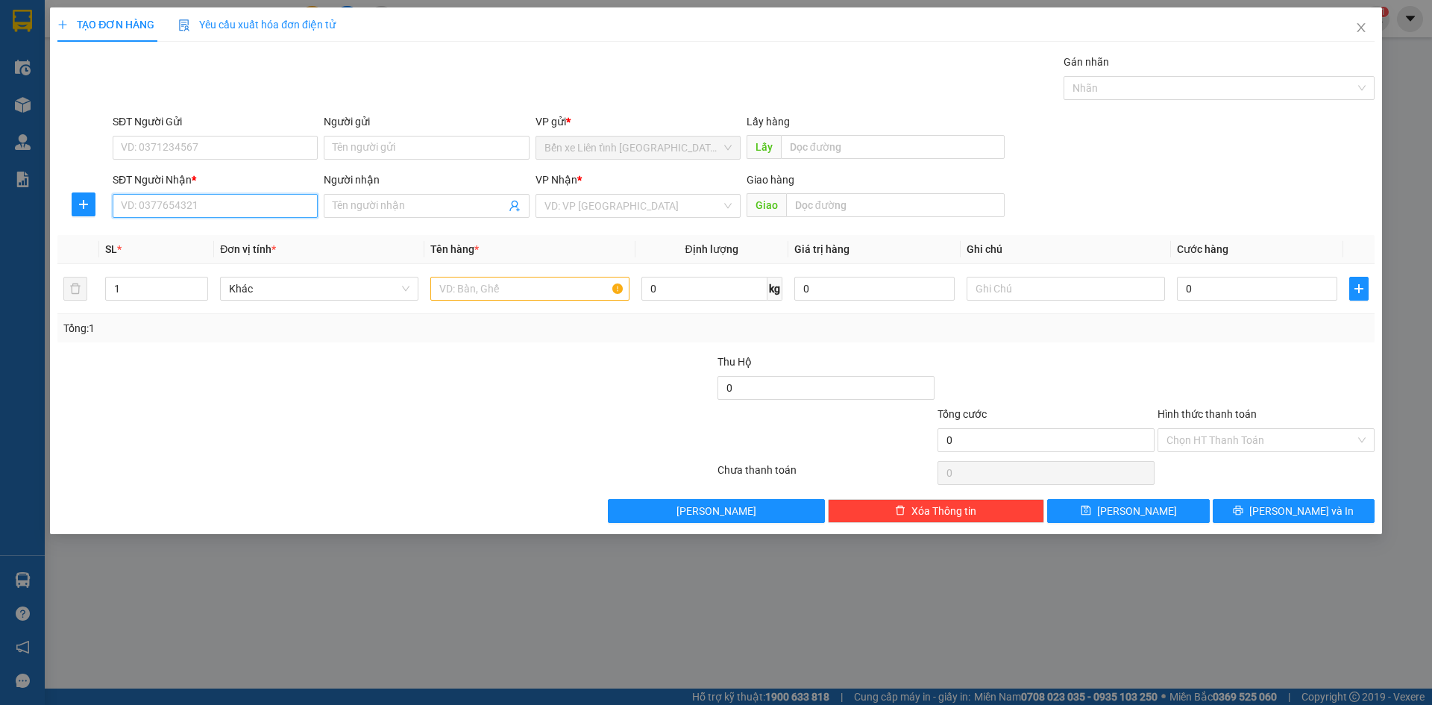
click at [226, 208] on input "SĐT Người Nhận *" at bounding box center [215, 206] width 205 height 24
type input "0375777979"
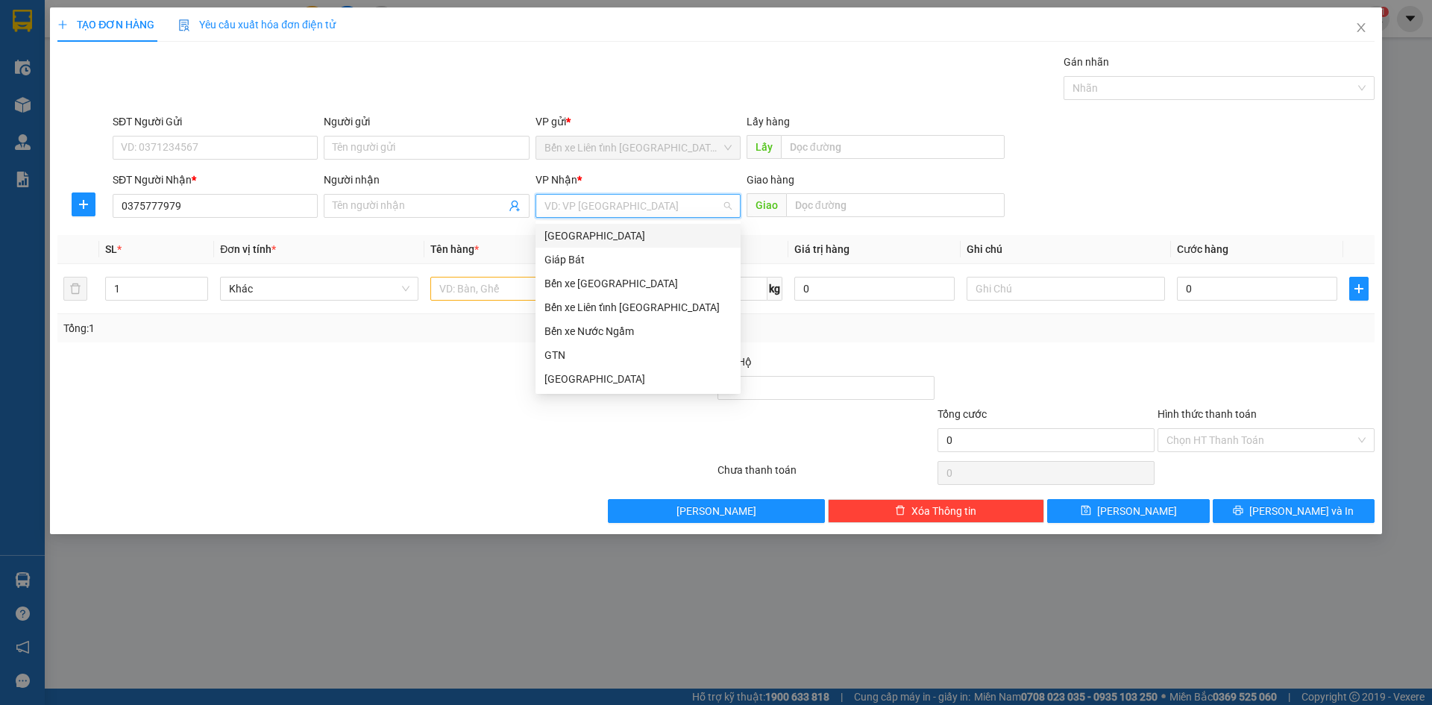
click at [635, 207] on input "search" at bounding box center [632, 206] width 177 height 22
click at [641, 286] on div "Bến xe [GEOGRAPHIC_DATA]" at bounding box center [637, 283] width 187 height 16
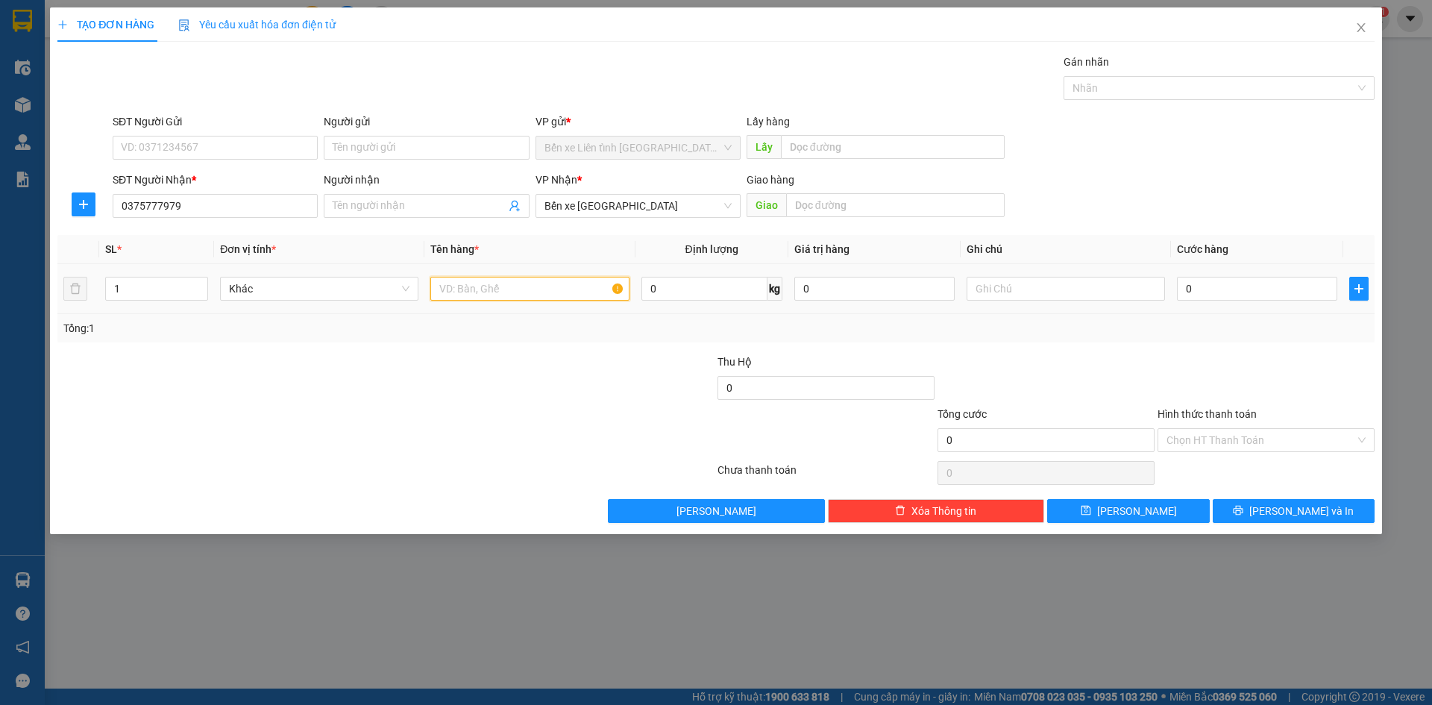
click at [518, 291] on input "text" at bounding box center [529, 289] width 198 height 24
type input "1Tx + 1T"
click at [1224, 286] on input "0" at bounding box center [1257, 289] width 160 height 24
type input "2"
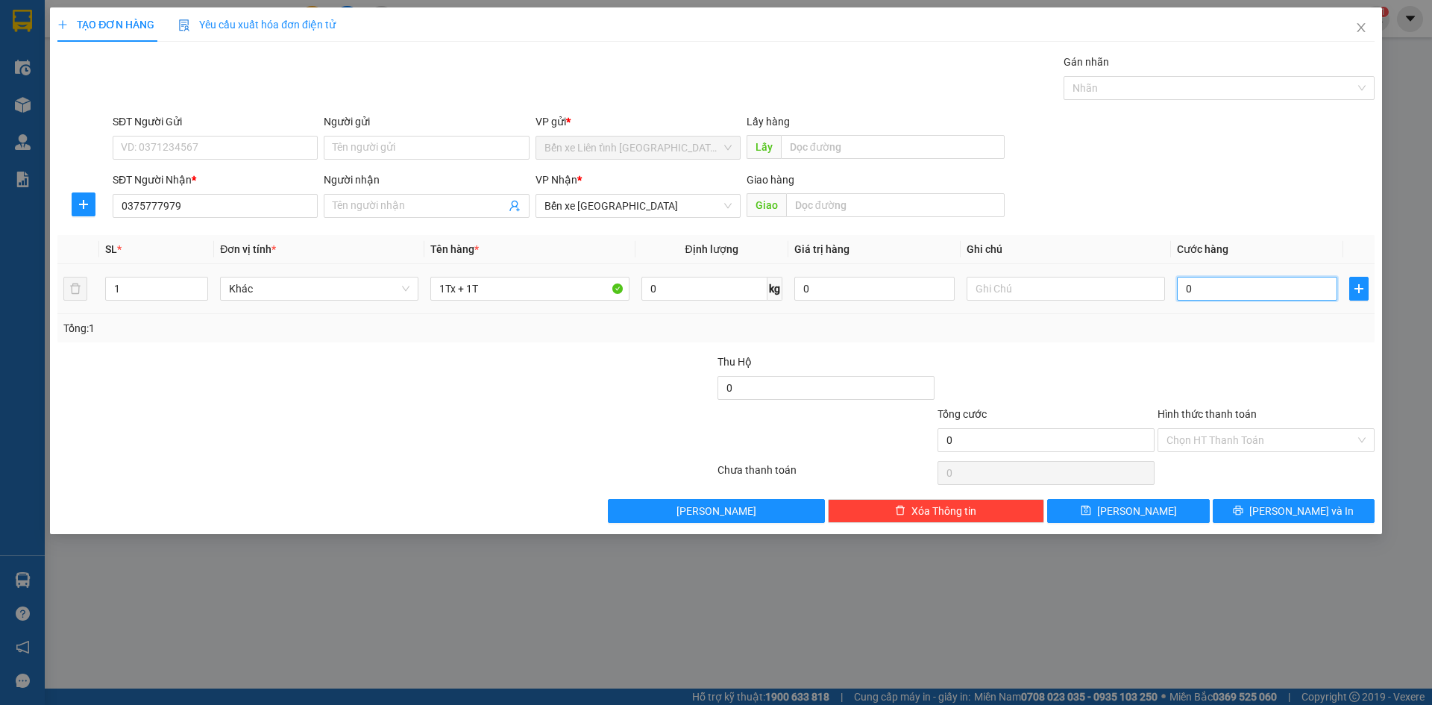
type input "2"
type input "25"
type input "250"
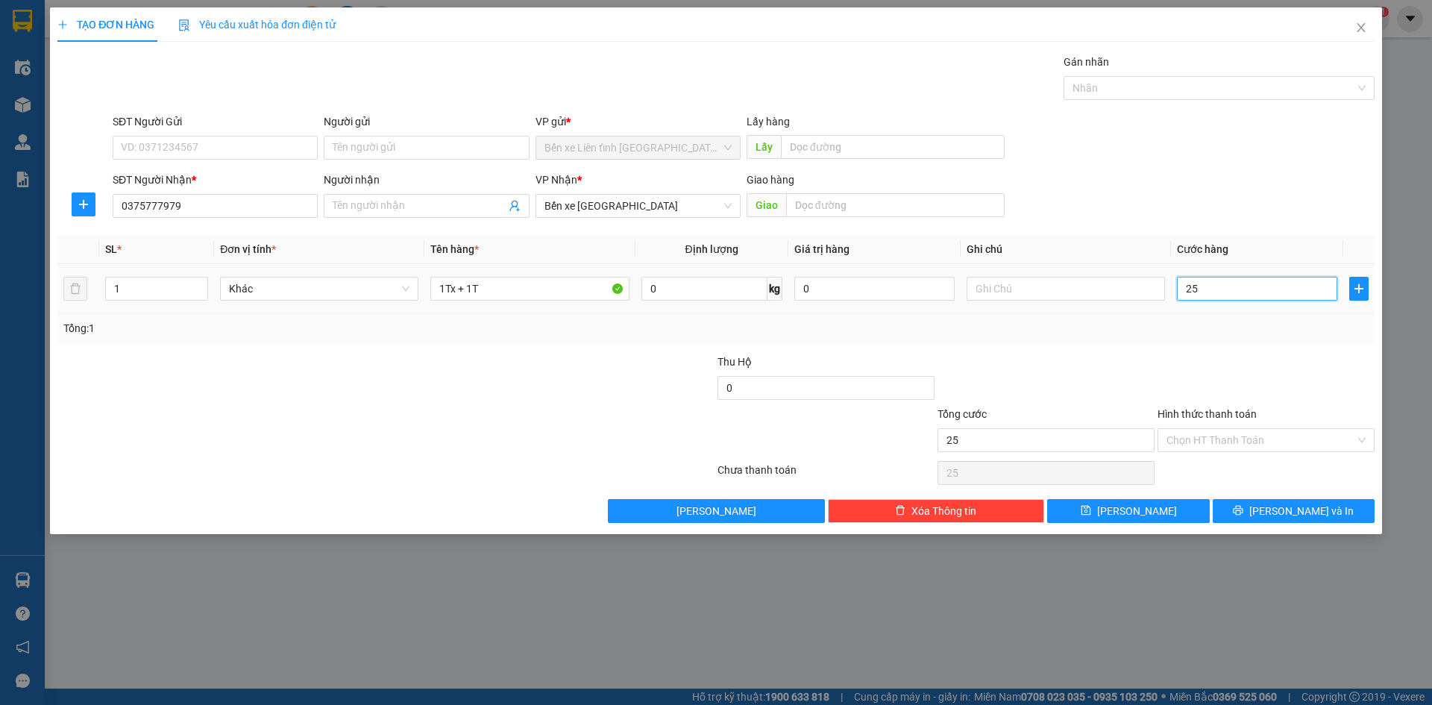
type input "250"
type input "2.500"
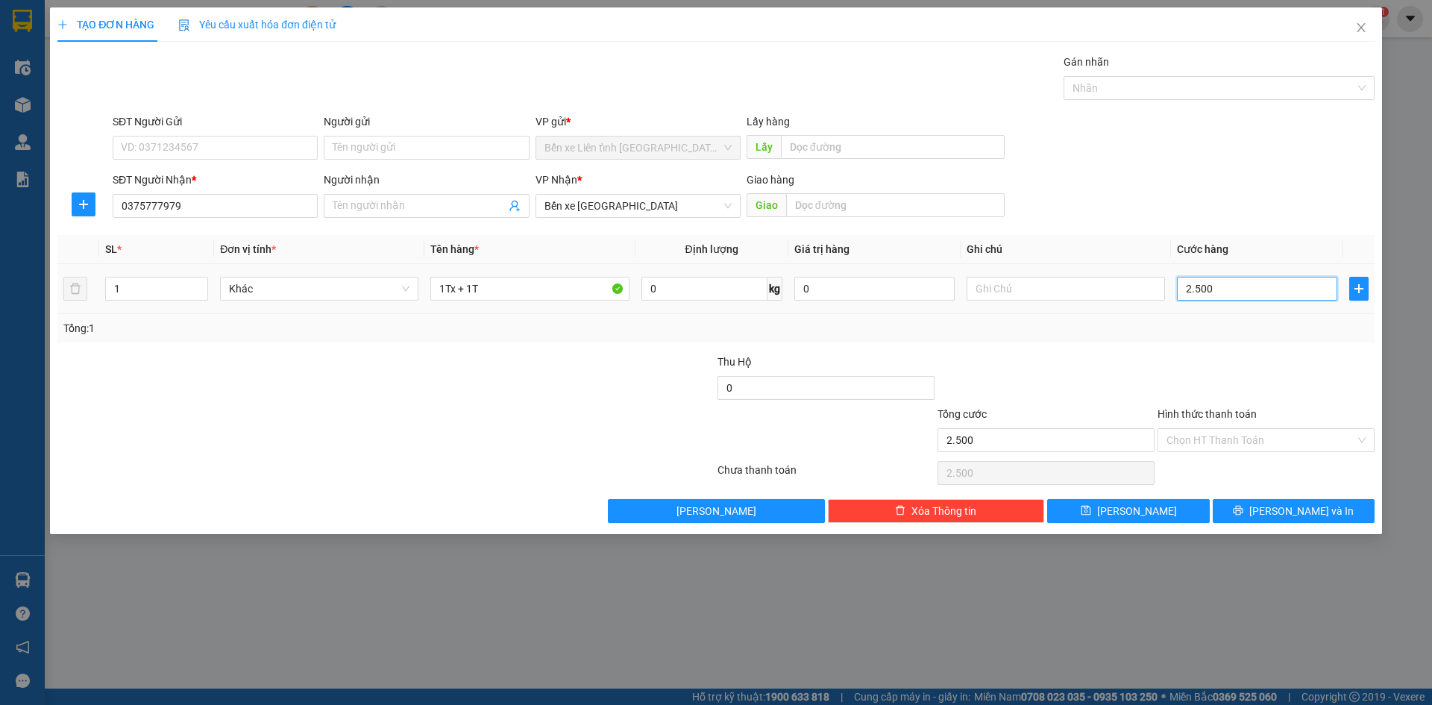
type input "25.000"
type input "250.000"
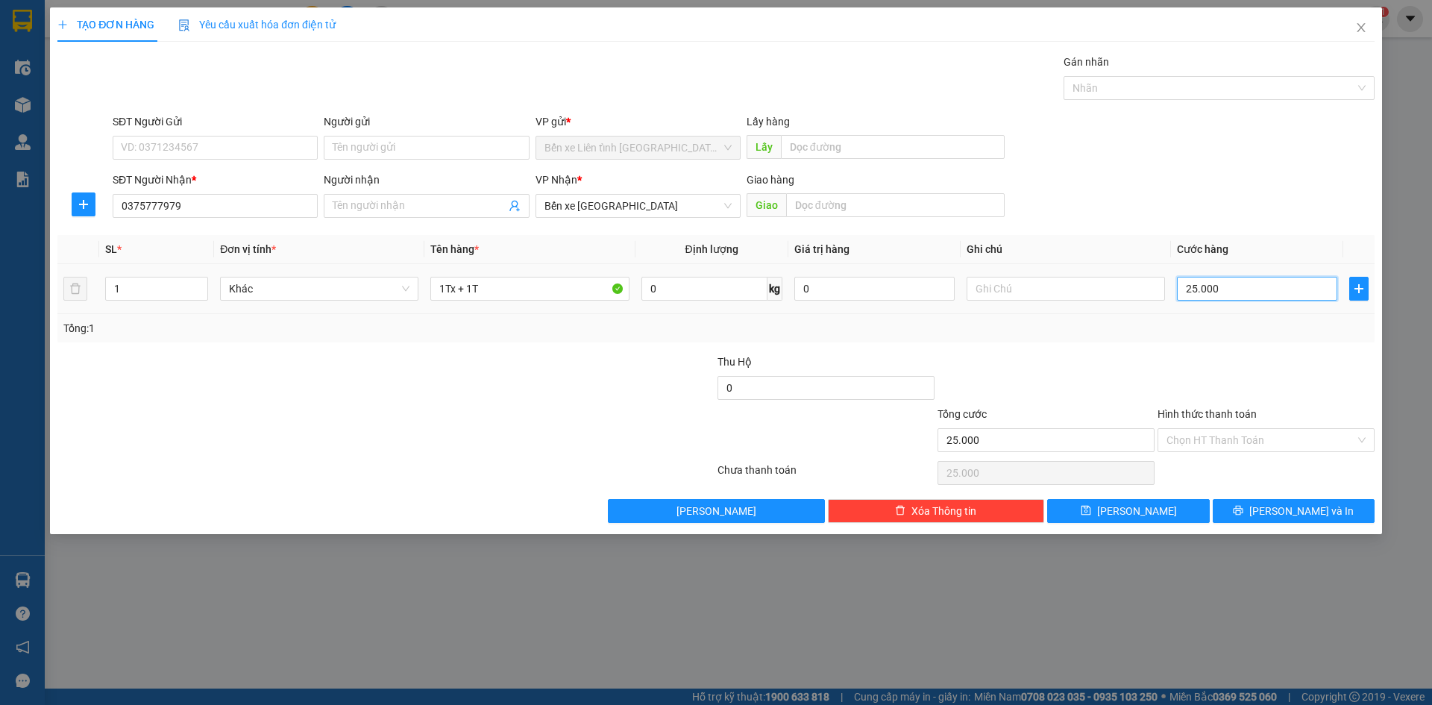
type input "250.000"
click at [1279, 511] on button "[PERSON_NAME] và In" at bounding box center [1293, 511] width 162 height 24
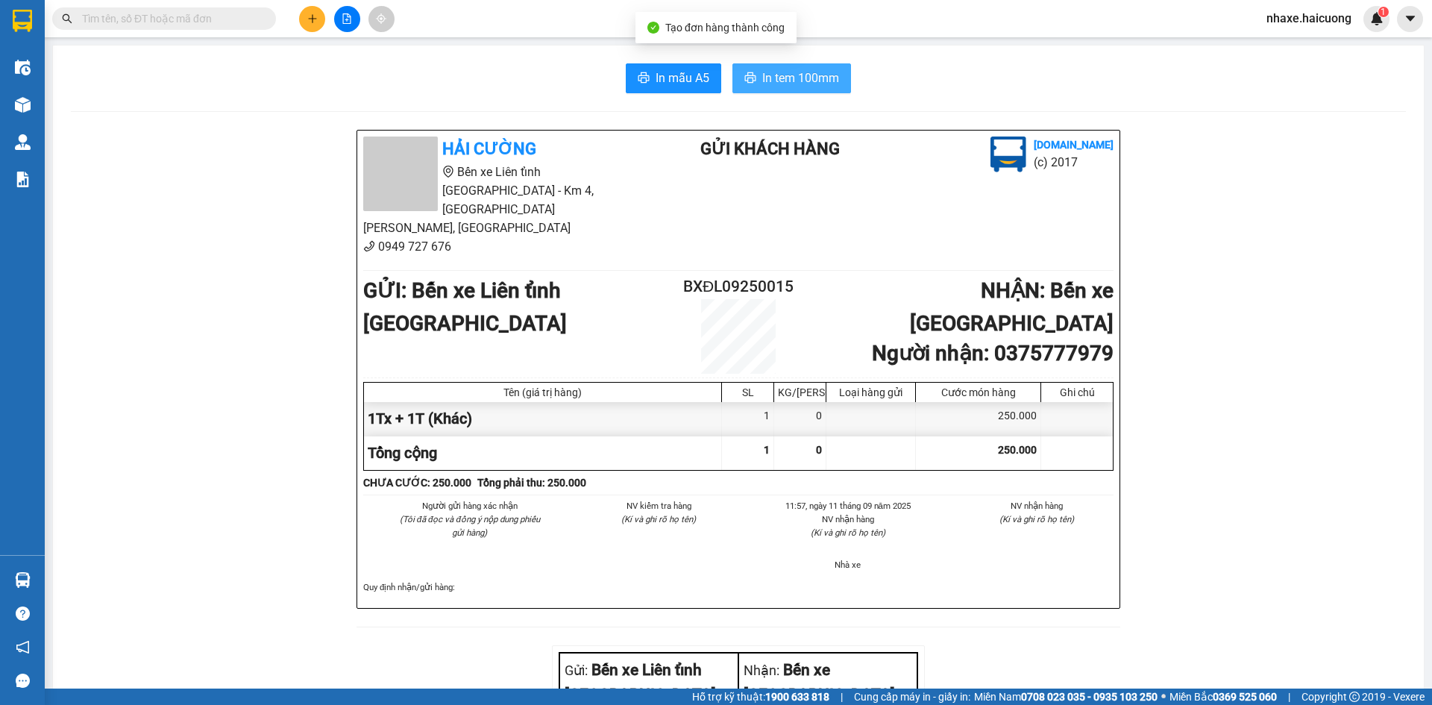
click at [806, 75] on span "In tem 100mm" at bounding box center [800, 78] width 77 height 19
click at [303, 15] on button at bounding box center [312, 19] width 26 height 26
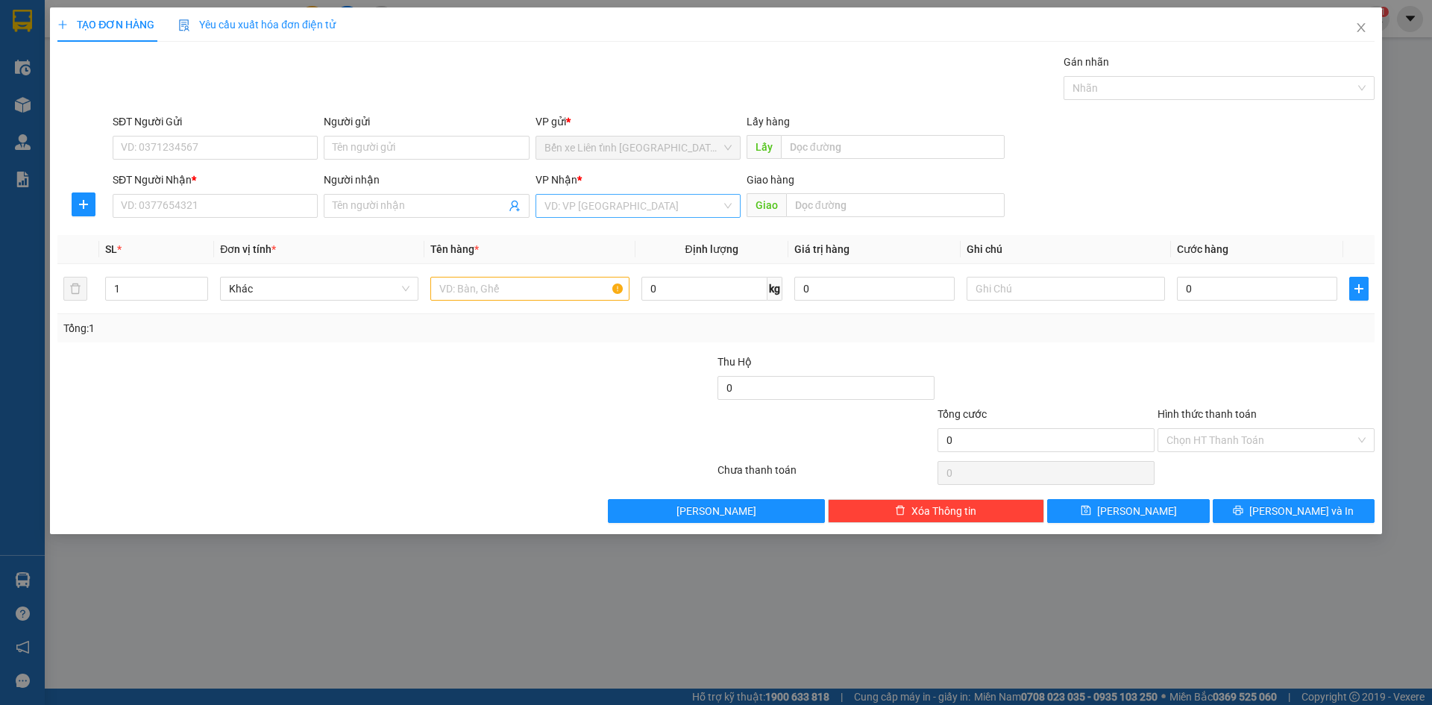
click at [670, 204] on input "search" at bounding box center [632, 206] width 177 height 22
type input "m"
type input "thanh hóa"
click at [558, 497] on div "Transit Pickup Surcharge Ids Transit Deliver Surcharge Ids Transit Deliver Surc…" at bounding box center [715, 288] width 1317 height 469
click at [600, 211] on input "search" at bounding box center [632, 206] width 177 height 22
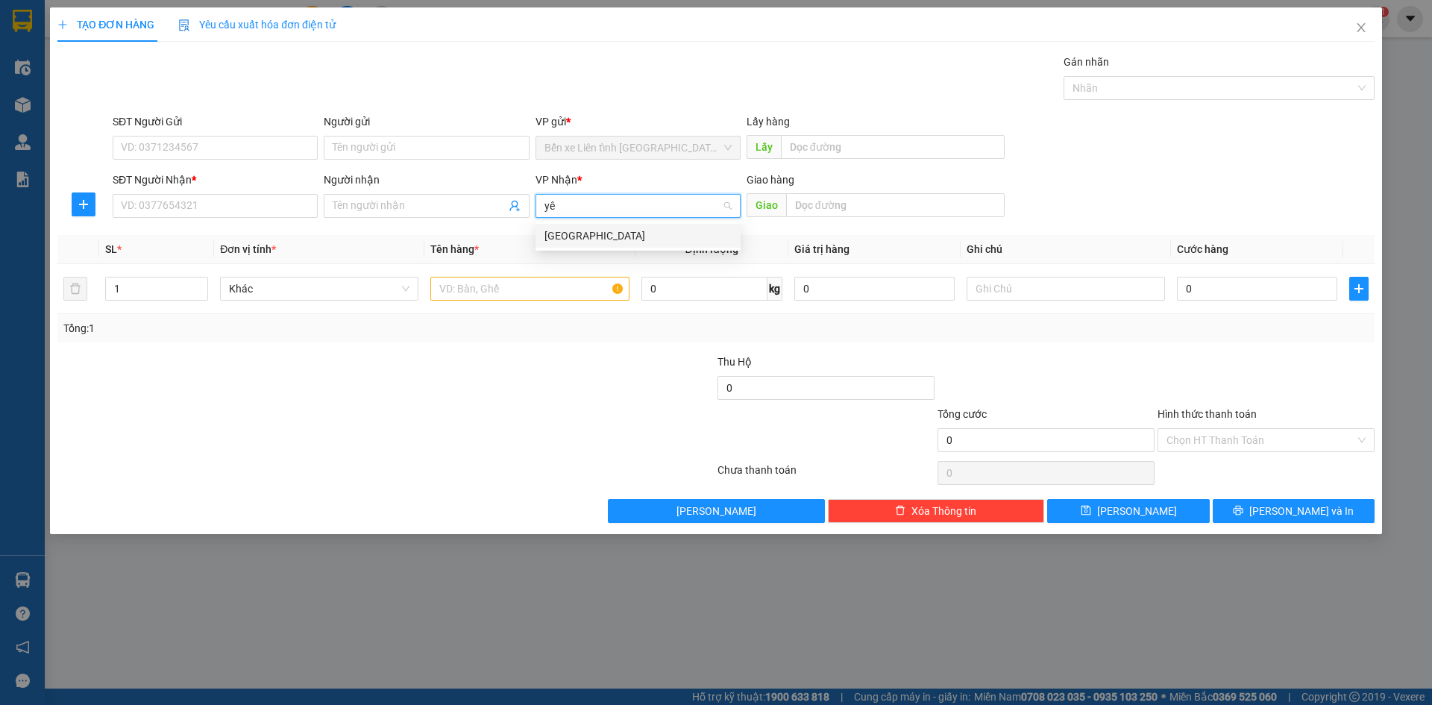
type input "y"
type input "quảng bình"
click at [692, 210] on input "search" at bounding box center [632, 206] width 177 height 22
click at [615, 192] on div "VP Nhận *" at bounding box center [637, 182] width 205 height 22
click at [619, 195] on input "search" at bounding box center [632, 206] width 177 height 22
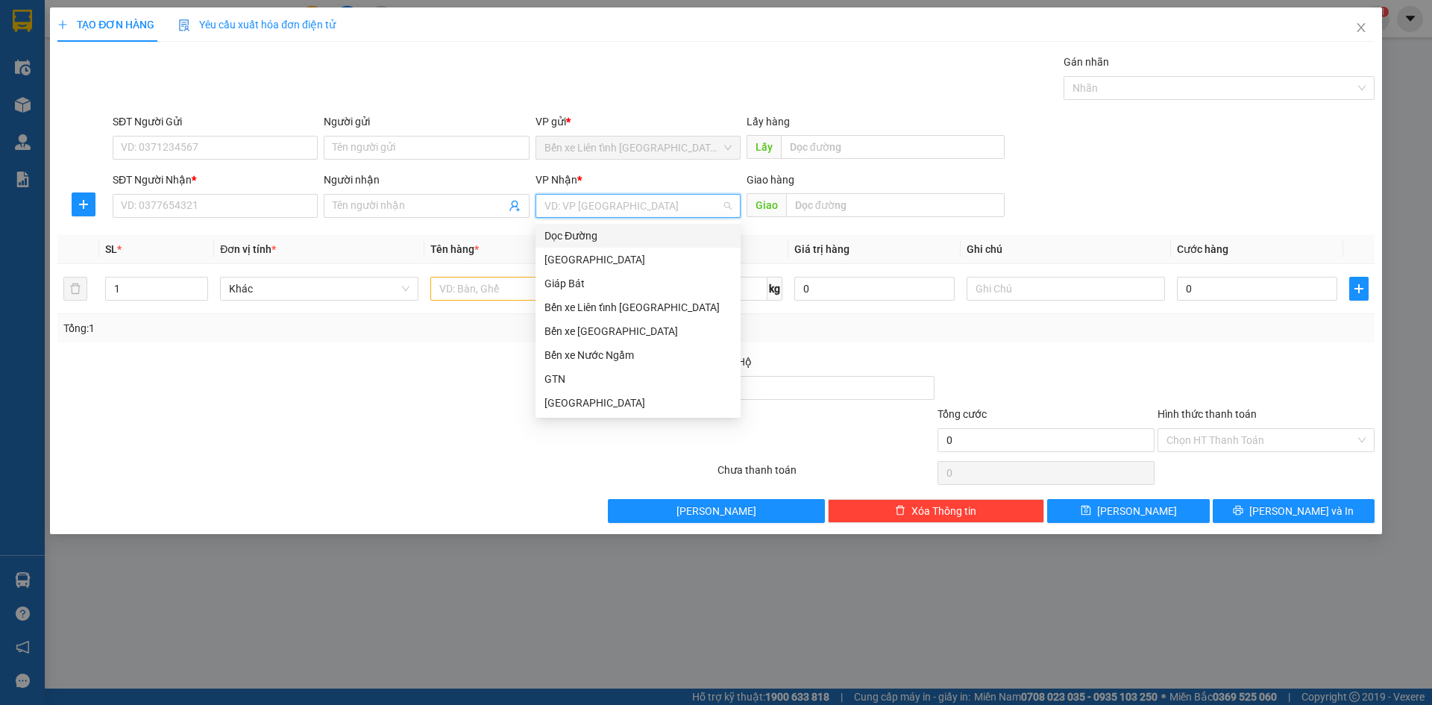
click at [620, 233] on div "Dọc Đường" at bounding box center [637, 235] width 187 height 16
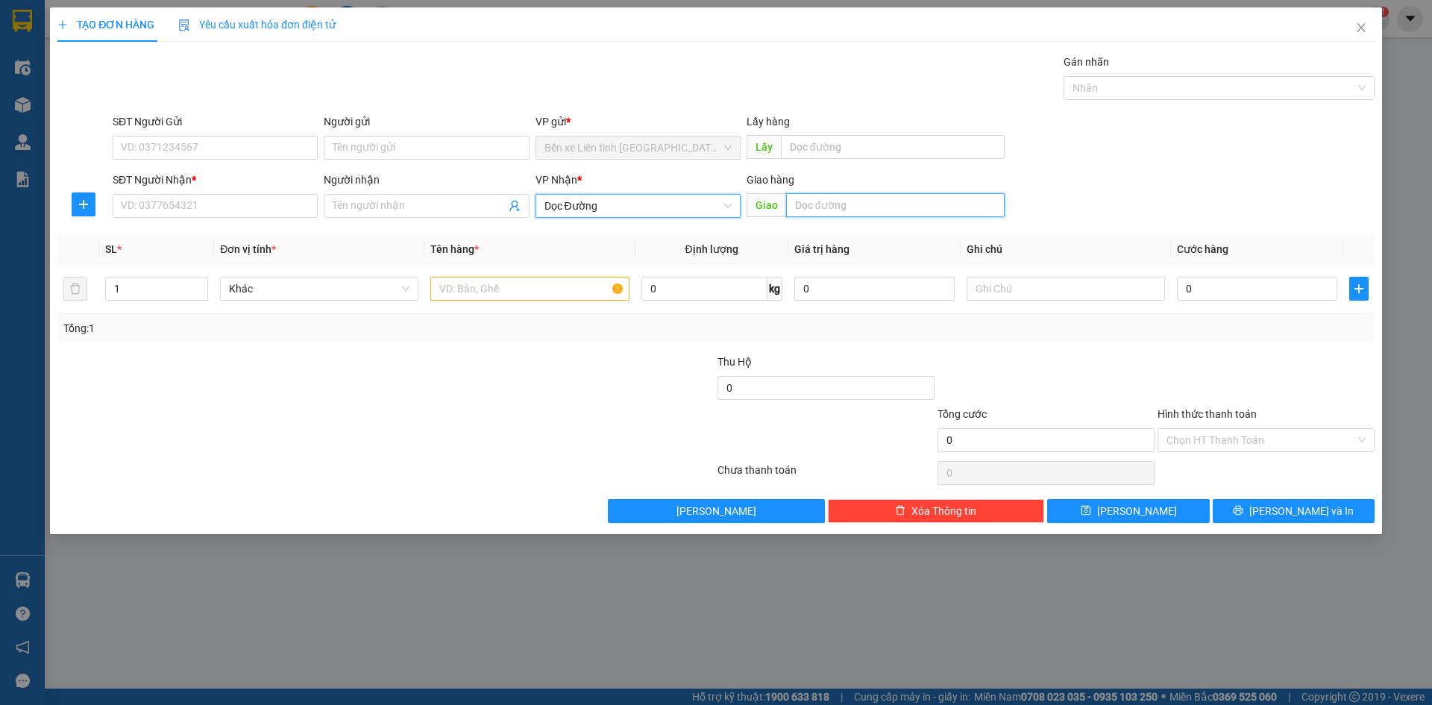
click at [796, 211] on input "text" at bounding box center [895, 205] width 218 height 24
click at [1361, 27] on icon "close" at bounding box center [1361, 28] width 12 height 12
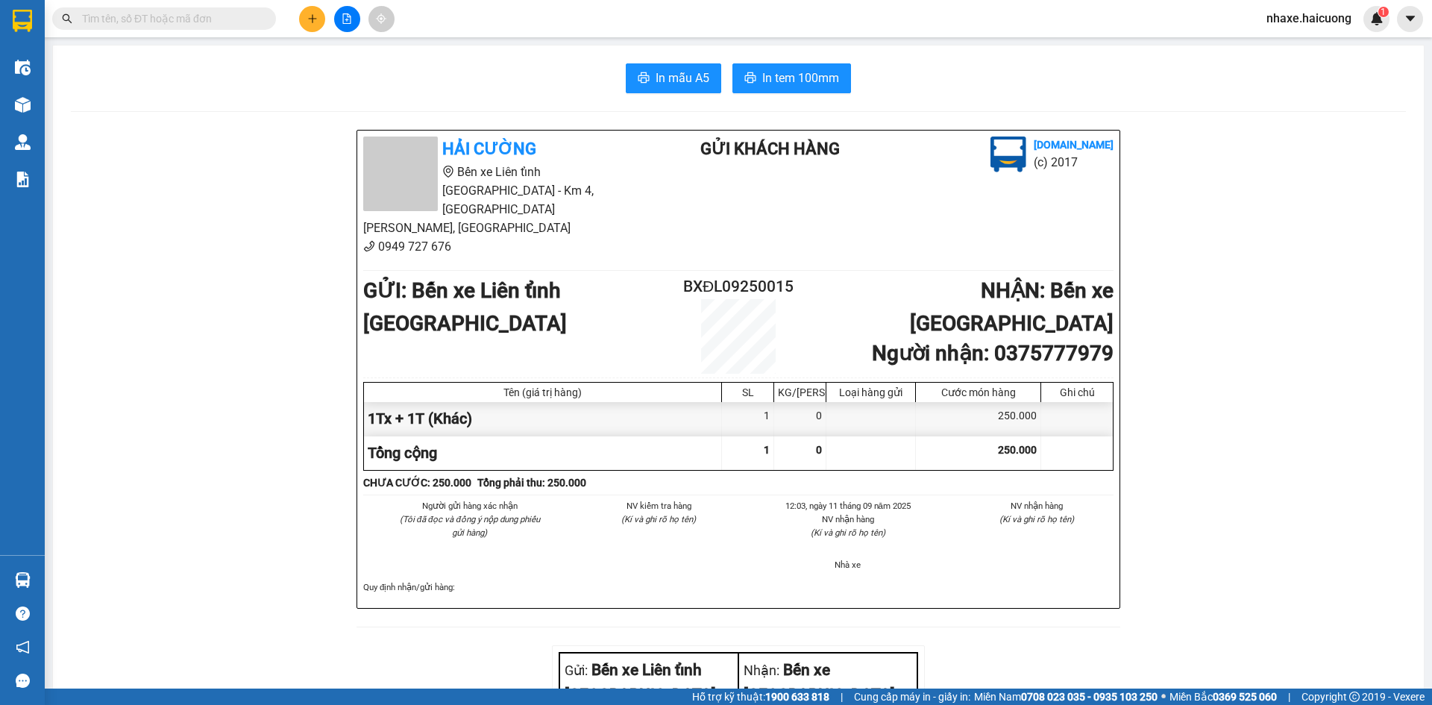
click at [73, 101] on div "In mẫu A5 In tem 100mm Hải Cường Bến xe [GEOGRAPHIC_DATA] - Km 4, [GEOGRAPHIC_D…" at bounding box center [738, 509] width 1370 height 928
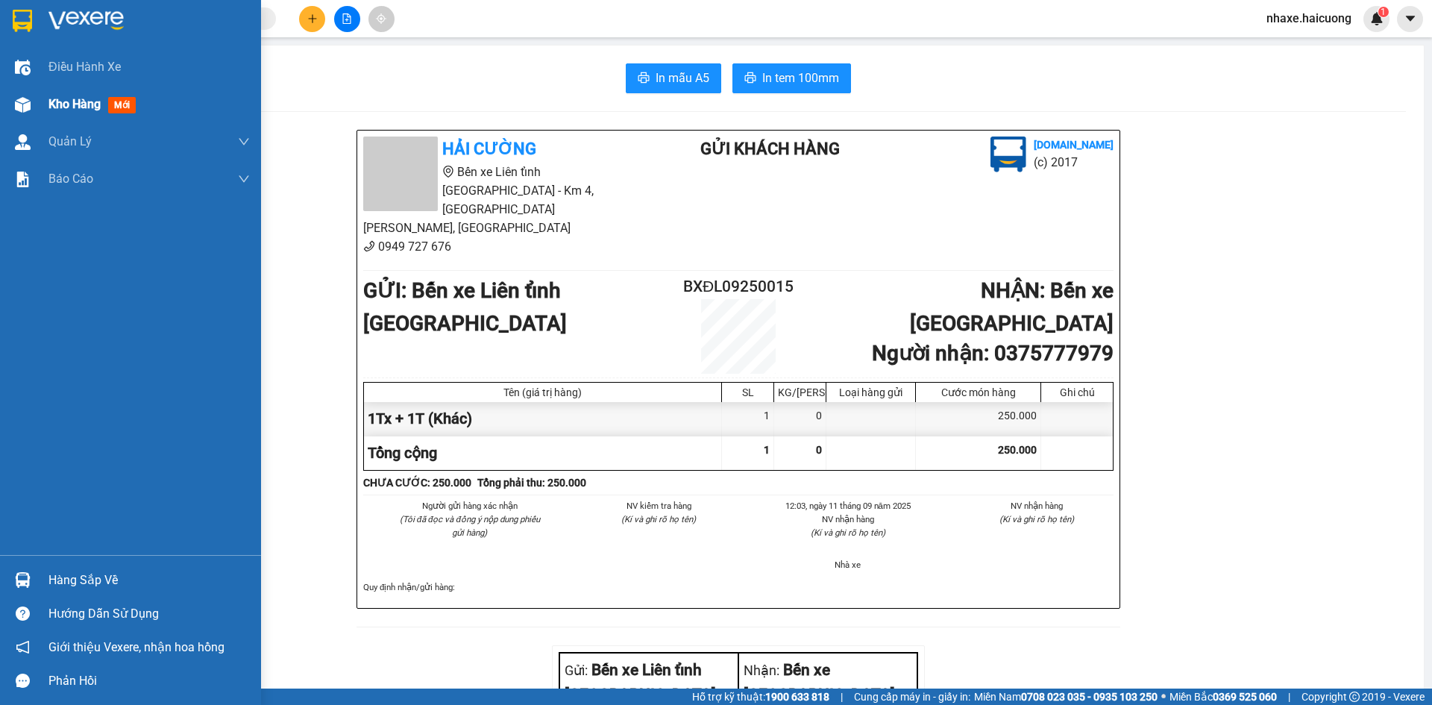
click at [33, 102] on div at bounding box center [23, 105] width 26 height 26
